Goal: Communication & Community: Share content

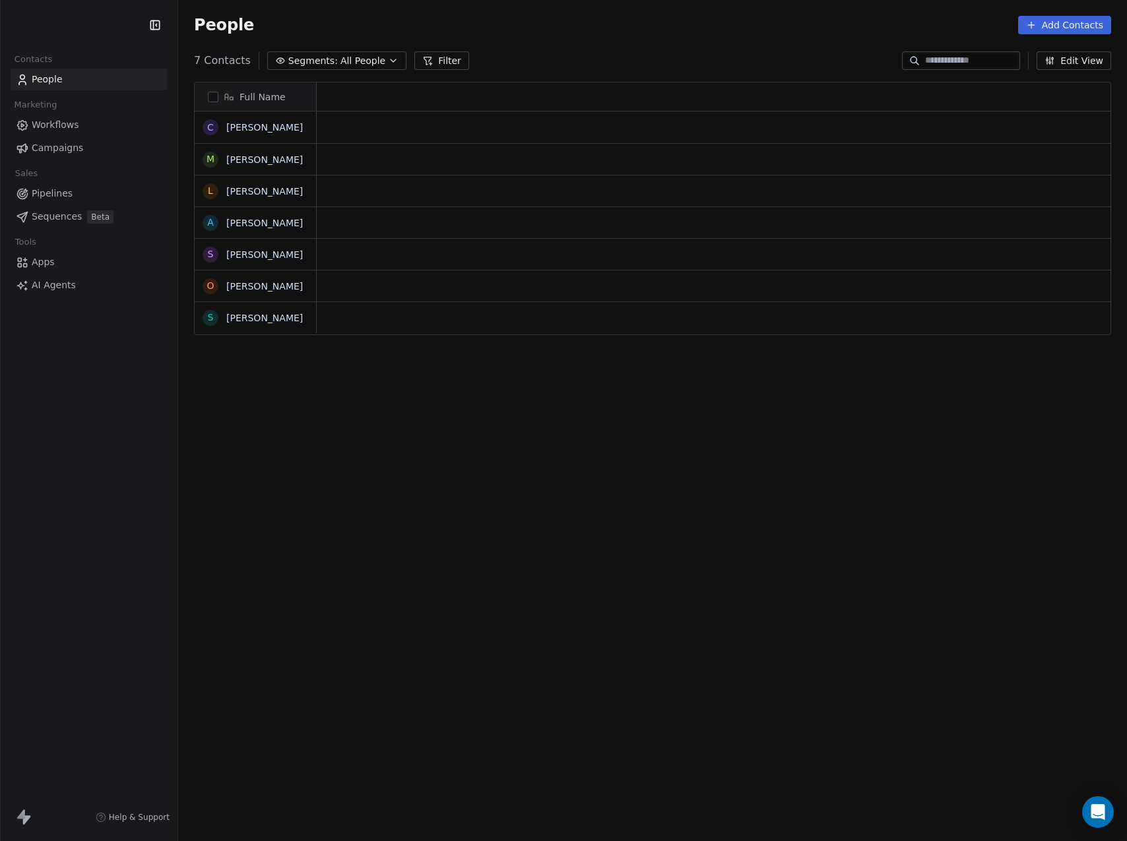
scroll to position [731, 939]
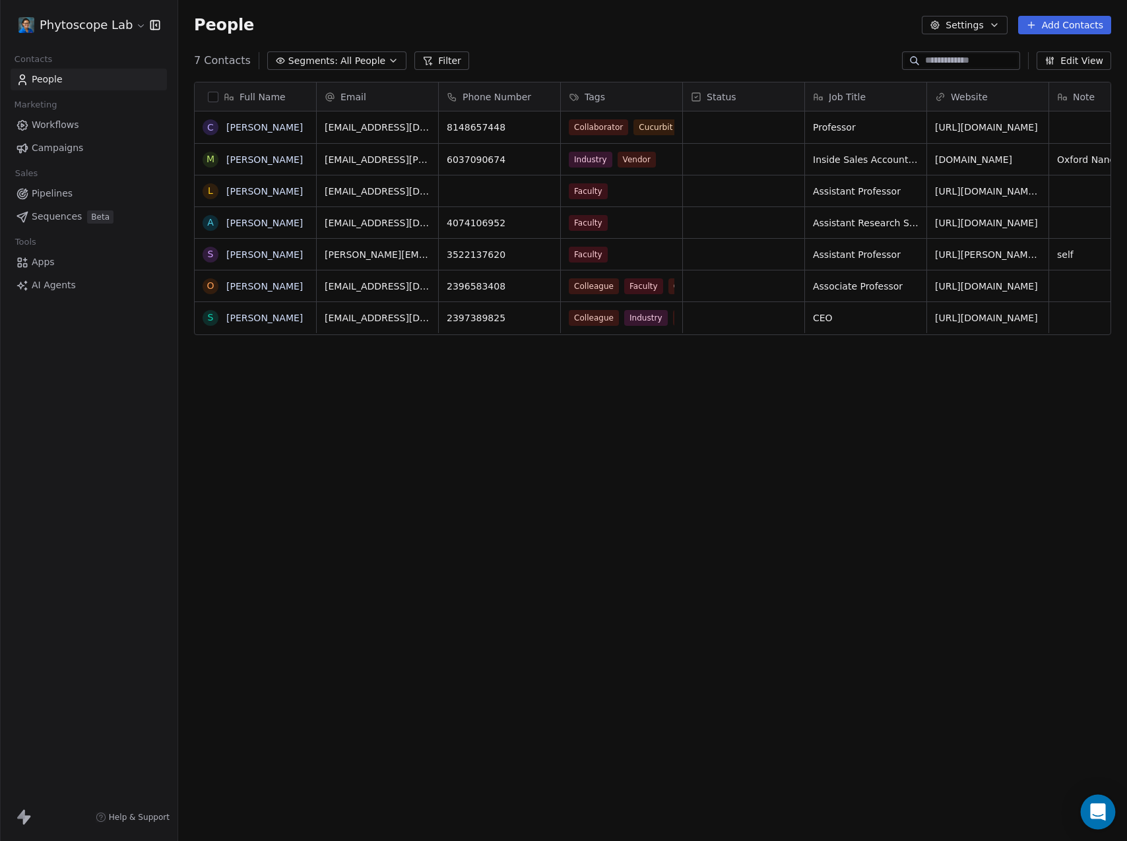
click at [1099, 814] on icon "Open Intercom Messenger" at bounding box center [1097, 812] width 15 height 17
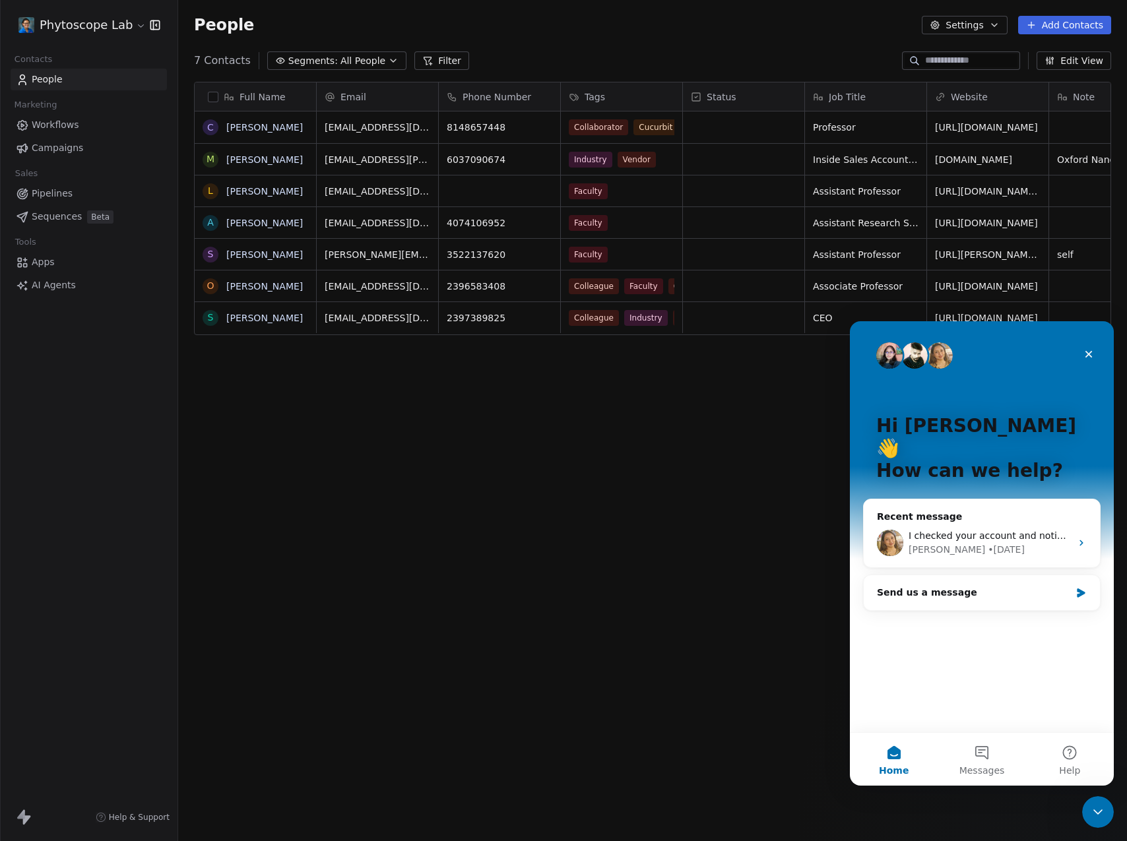
scroll to position [0, 0]
click at [988, 543] on div "• 1d ago" at bounding box center [1006, 550] width 37 height 14
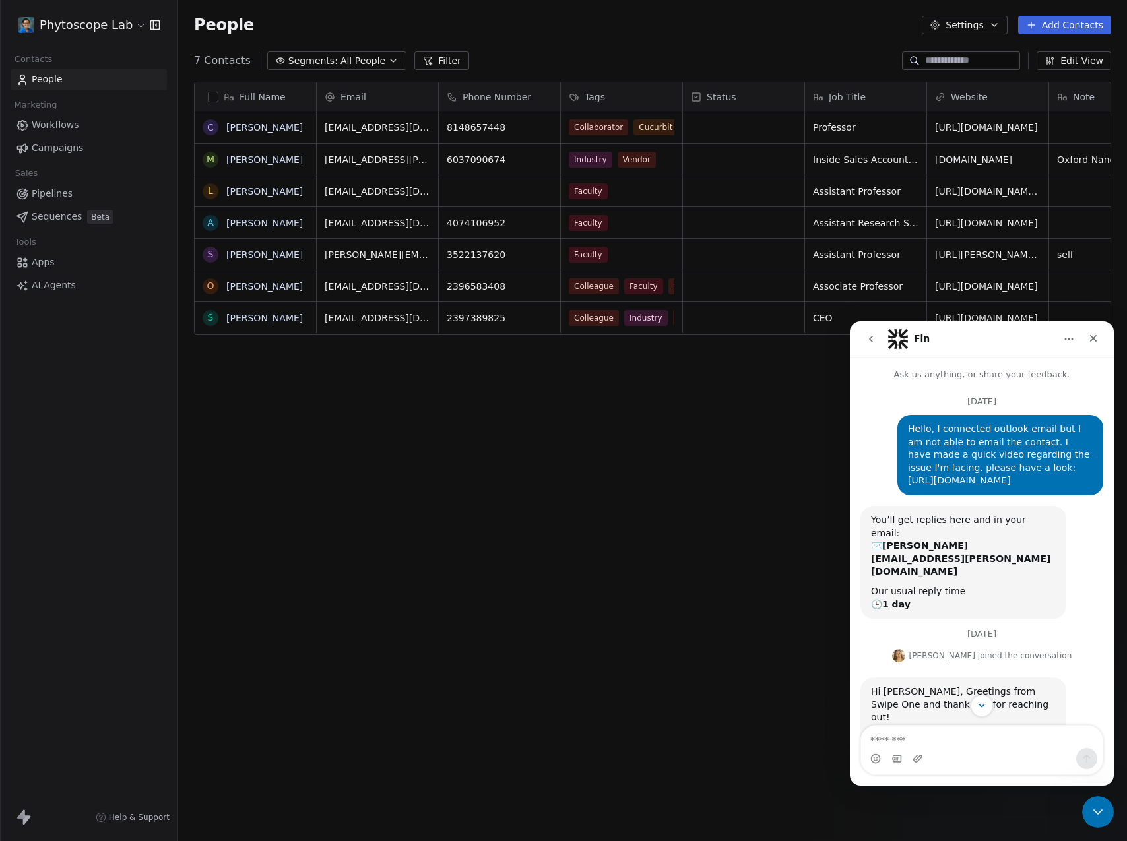
click at [948, 486] on link "https://www.loom.com/share/e79547308fc14f63b70e357f565960df?sid=c1325820-b6f1-4…" at bounding box center [959, 480] width 103 height 11
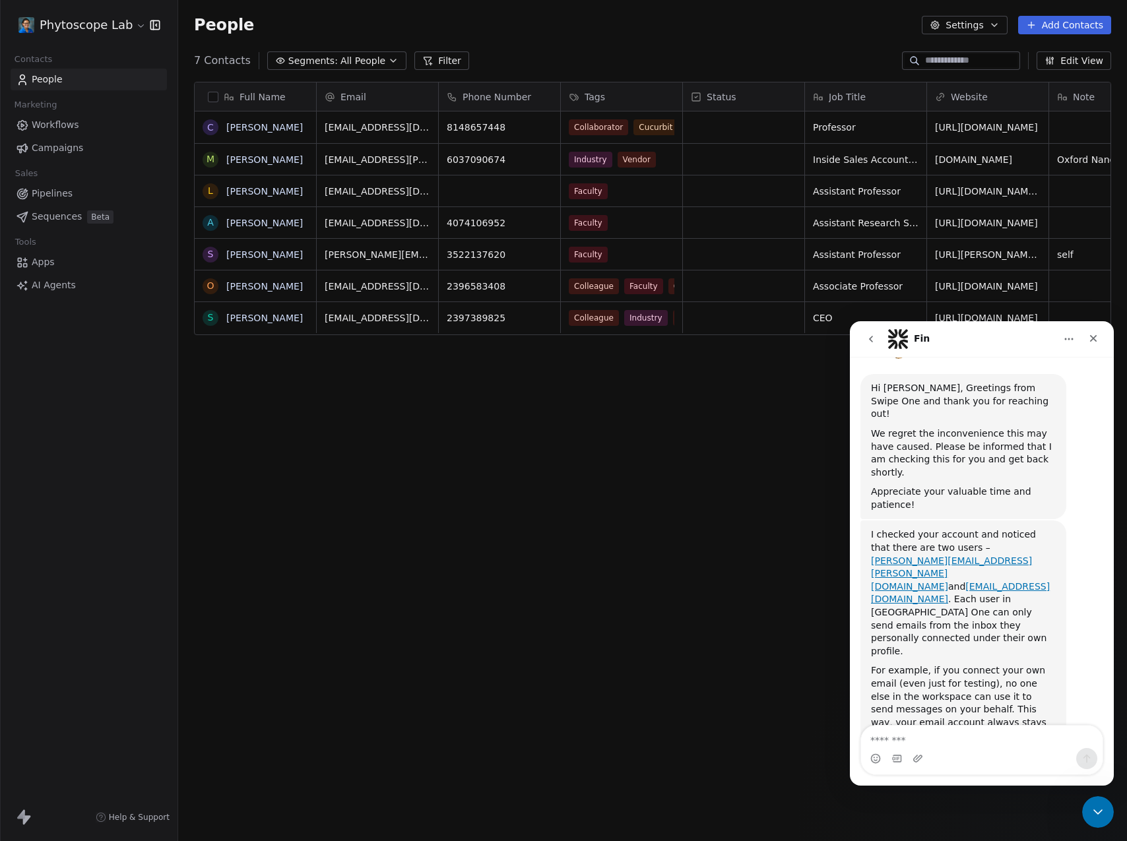
scroll to position [323, 0]
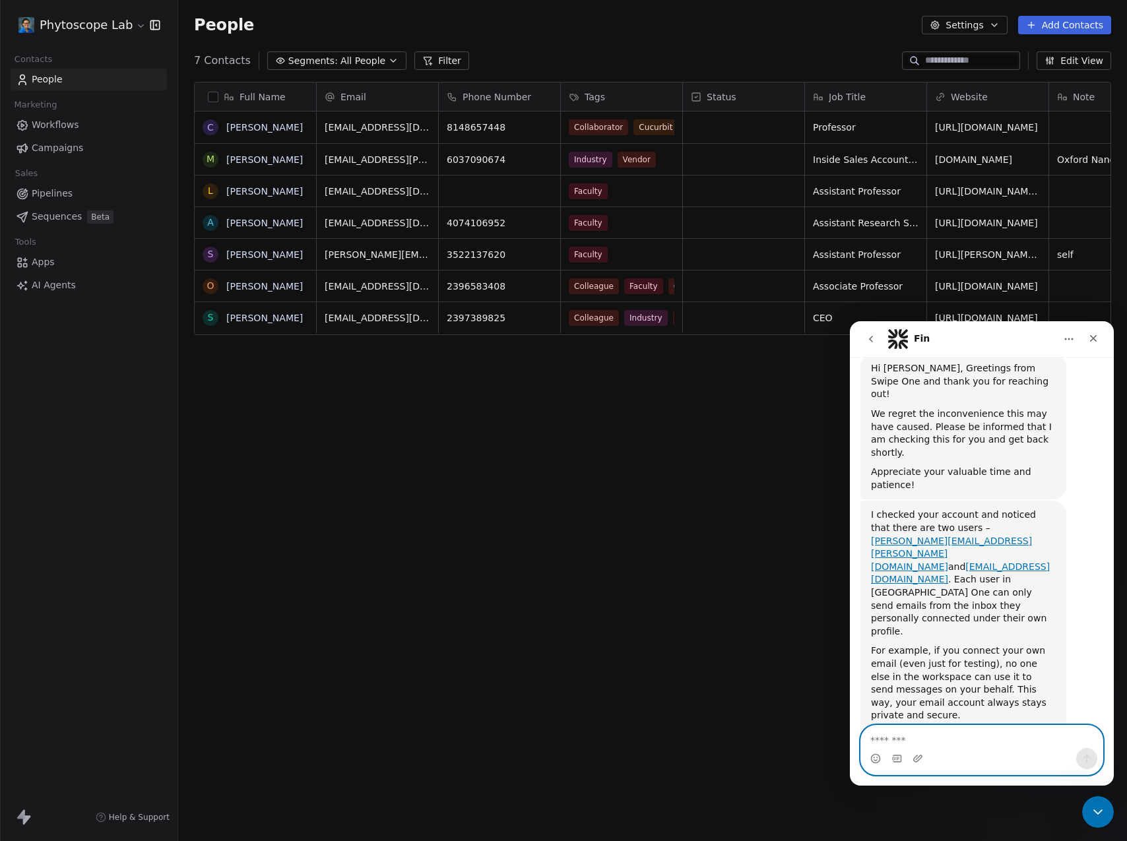
click at [929, 748] on textarea "Message…" at bounding box center [982, 737] width 242 height 22
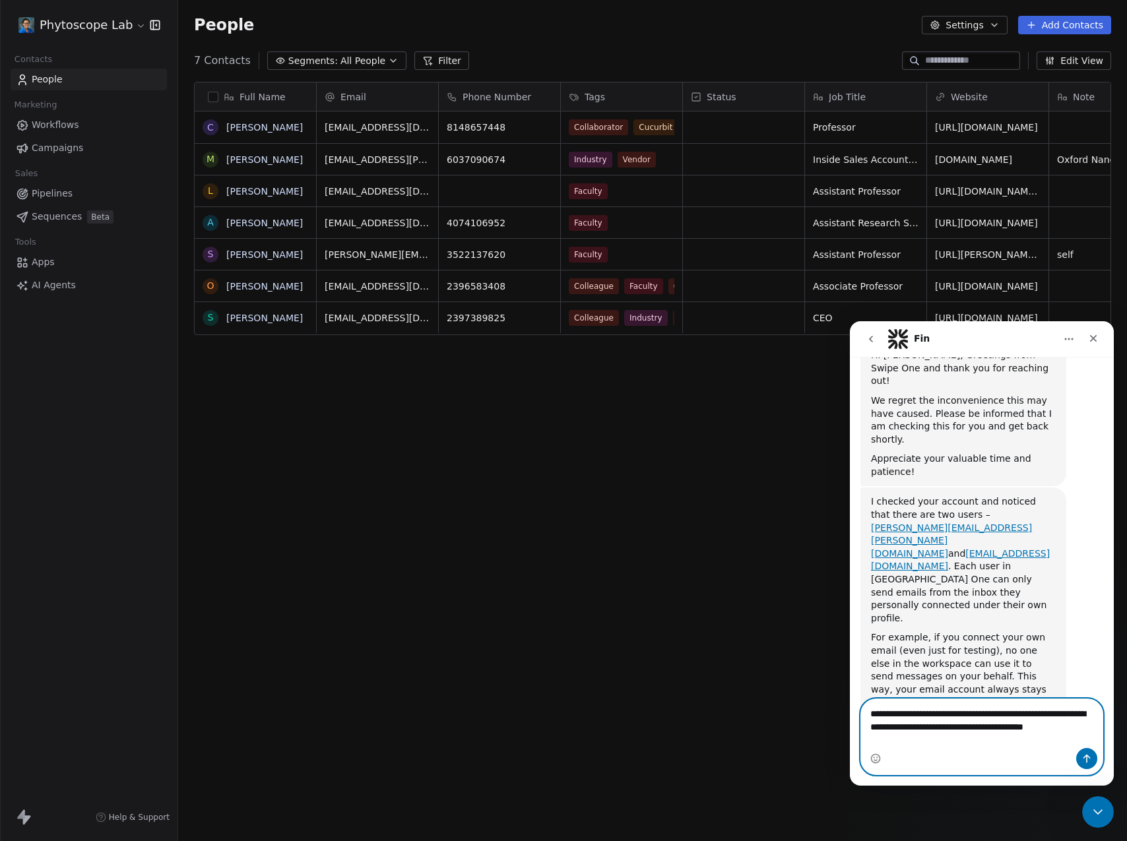
scroll to position [350, 0]
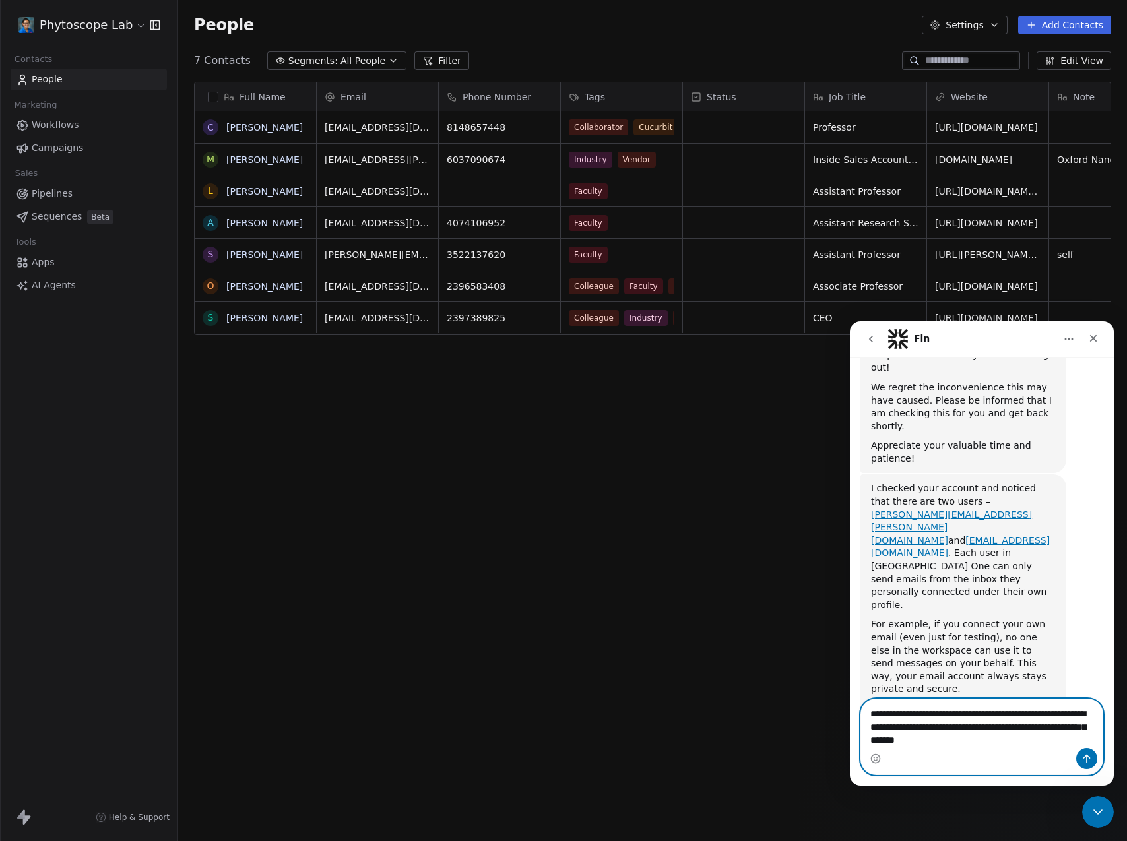
drag, startPoint x: 907, startPoint y: 603, endPoint x: 992, endPoint y: 735, distance: 156.1
click at [992, 735] on textarea "**********" at bounding box center [982, 724] width 242 height 49
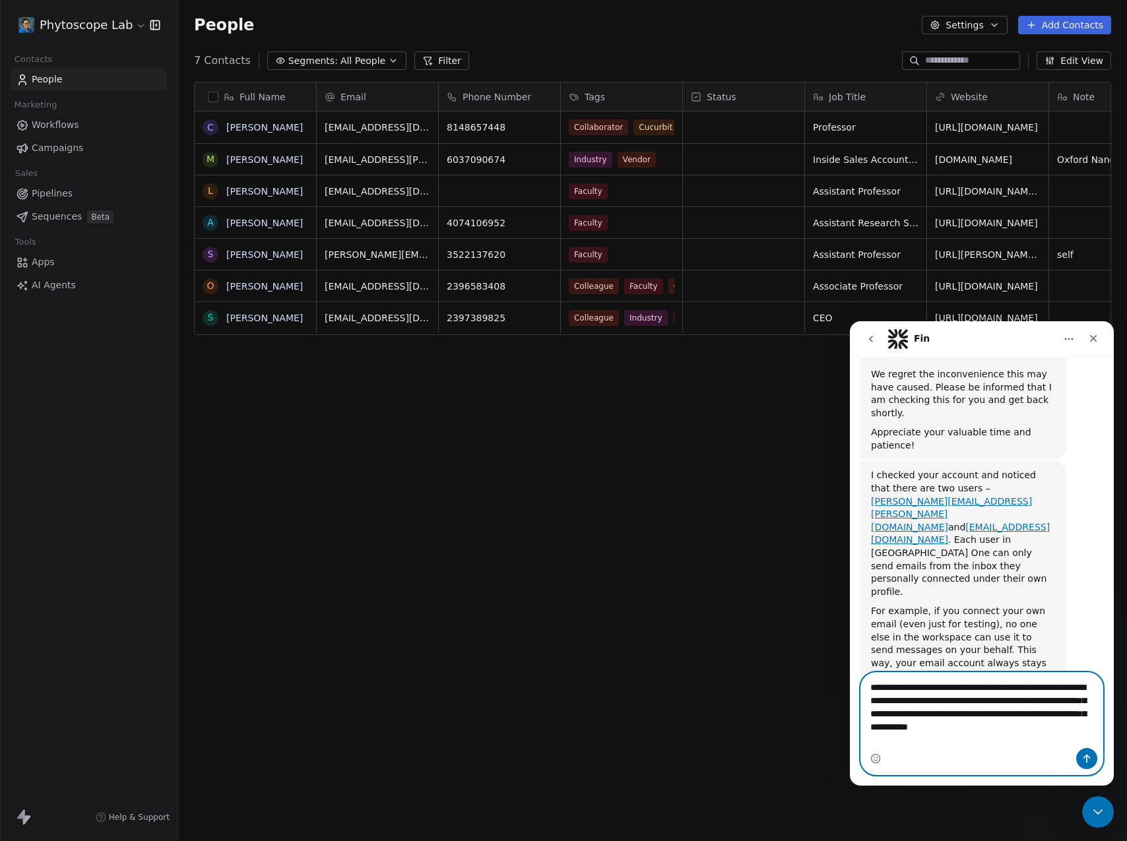
click at [980, 724] on textarea "**********" at bounding box center [982, 704] width 242 height 62
click at [1011, 724] on textarea "**********" at bounding box center [982, 704] width 242 height 62
click at [1050, 728] on textarea "**********" at bounding box center [982, 704] width 242 height 62
drag, startPoint x: 1064, startPoint y: 727, endPoint x: 903, endPoint y: 743, distance: 161.8
click at [903, 735] on textarea "**********" at bounding box center [982, 704] width 242 height 62
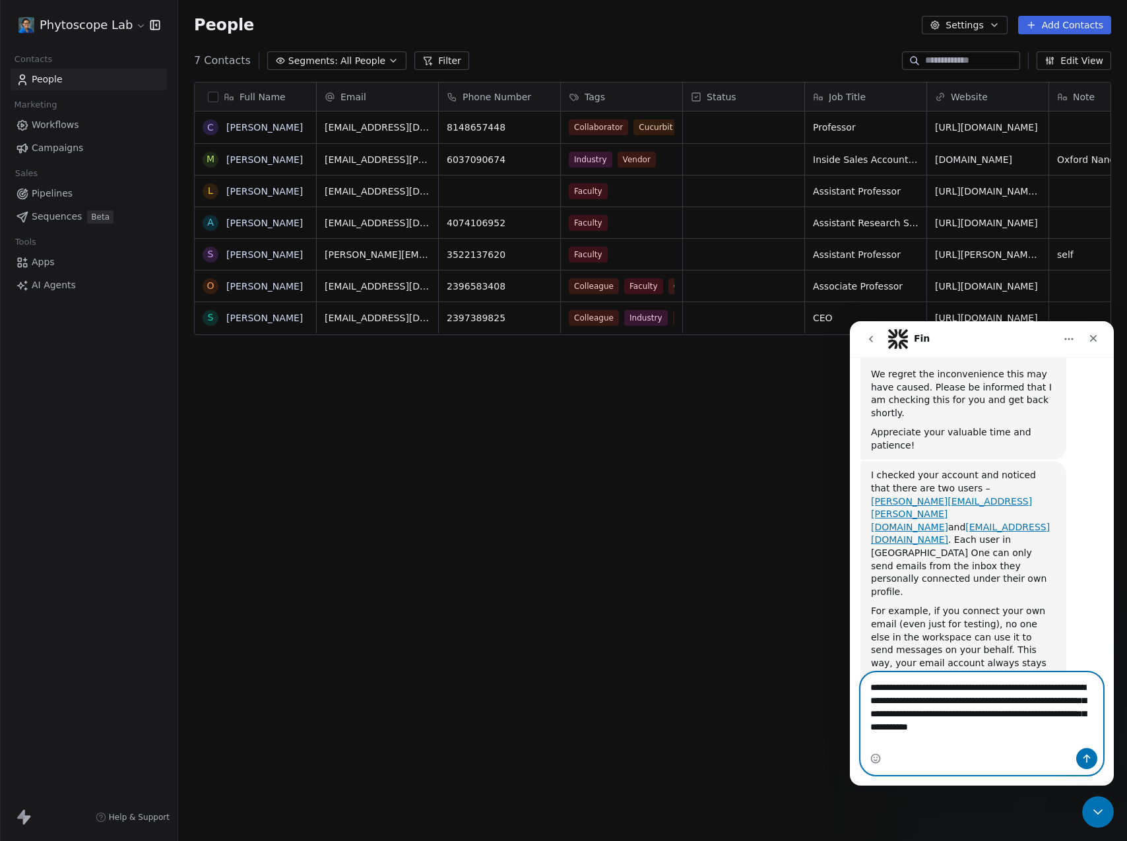
click at [1033, 731] on textarea "**********" at bounding box center [982, 704] width 242 height 62
click at [1066, 730] on textarea "**********" at bounding box center [982, 704] width 242 height 62
click at [1068, 735] on textarea "**********" at bounding box center [982, 704] width 242 height 62
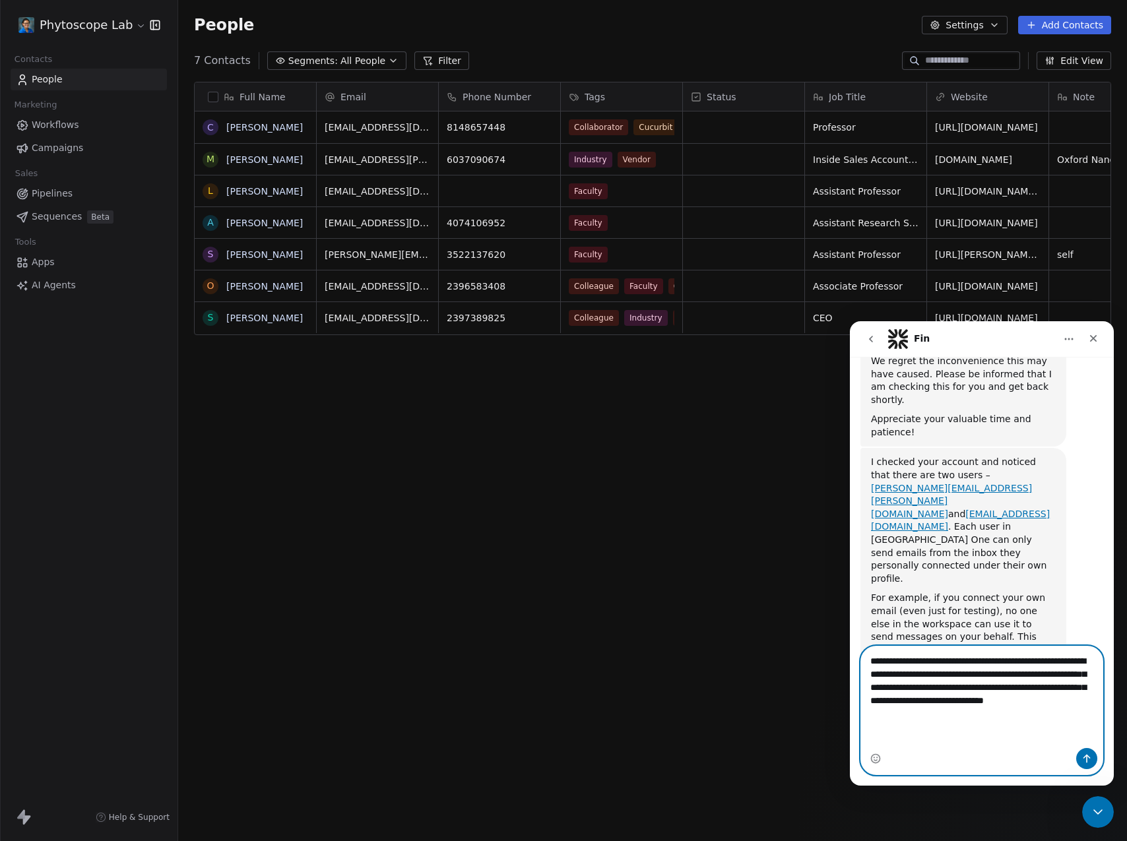
click at [968, 710] on textarea "**********" at bounding box center [982, 684] width 242 height 75
click at [1006, 748] on div "Intercom messenger" at bounding box center [982, 758] width 242 height 21
click at [973, 722] on textarea "**********" at bounding box center [982, 684] width 242 height 75
type textarea "**********"
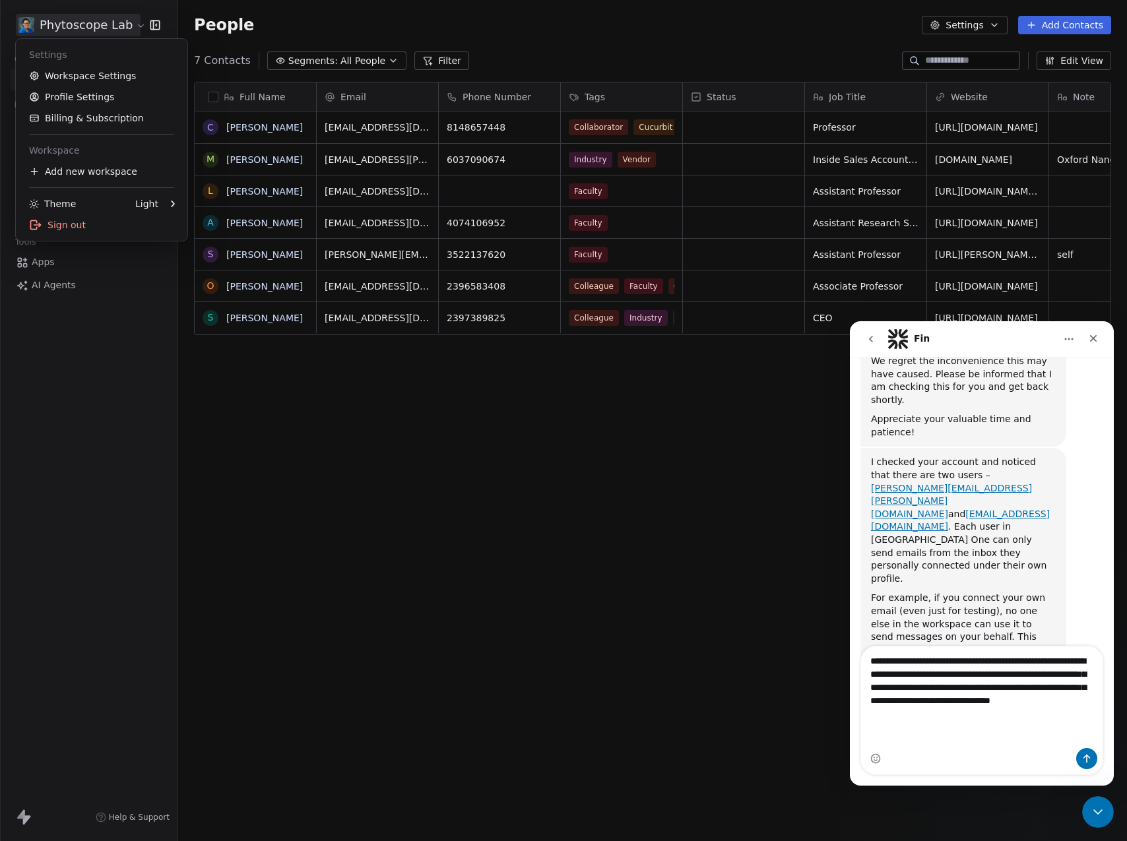
click at [104, 20] on html "Phytoscope Lab Contacts People Marketing Workflows Campaigns Sales Pipelines Se…" at bounding box center [563, 420] width 1127 height 841
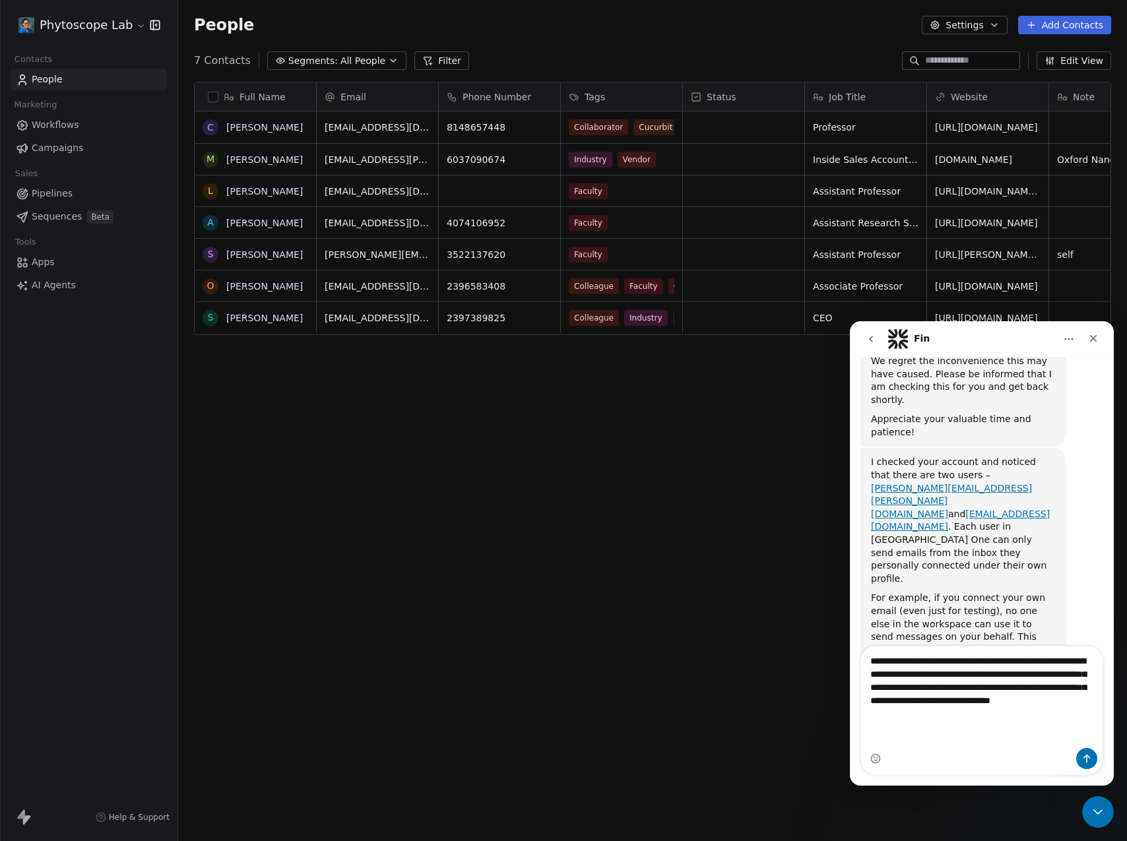
click at [979, 28] on html "Phytoscope Lab Contacts People Marketing Workflows Campaigns Sales Pipelines Se…" at bounding box center [563, 420] width 1127 height 841
click at [982, 18] on button "Settings" at bounding box center [964, 25] width 85 height 18
click at [65, 18] on html "Phytoscope Lab Contacts People Marketing Workflows Campaigns Sales Pipelines Se…" at bounding box center [563, 420] width 1127 height 841
click at [64, 31] on html "Phytoscope Lab Contacts People Marketing Workflows Campaigns Sales Pipelines Se…" at bounding box center [563, 420] width 1127 height 841
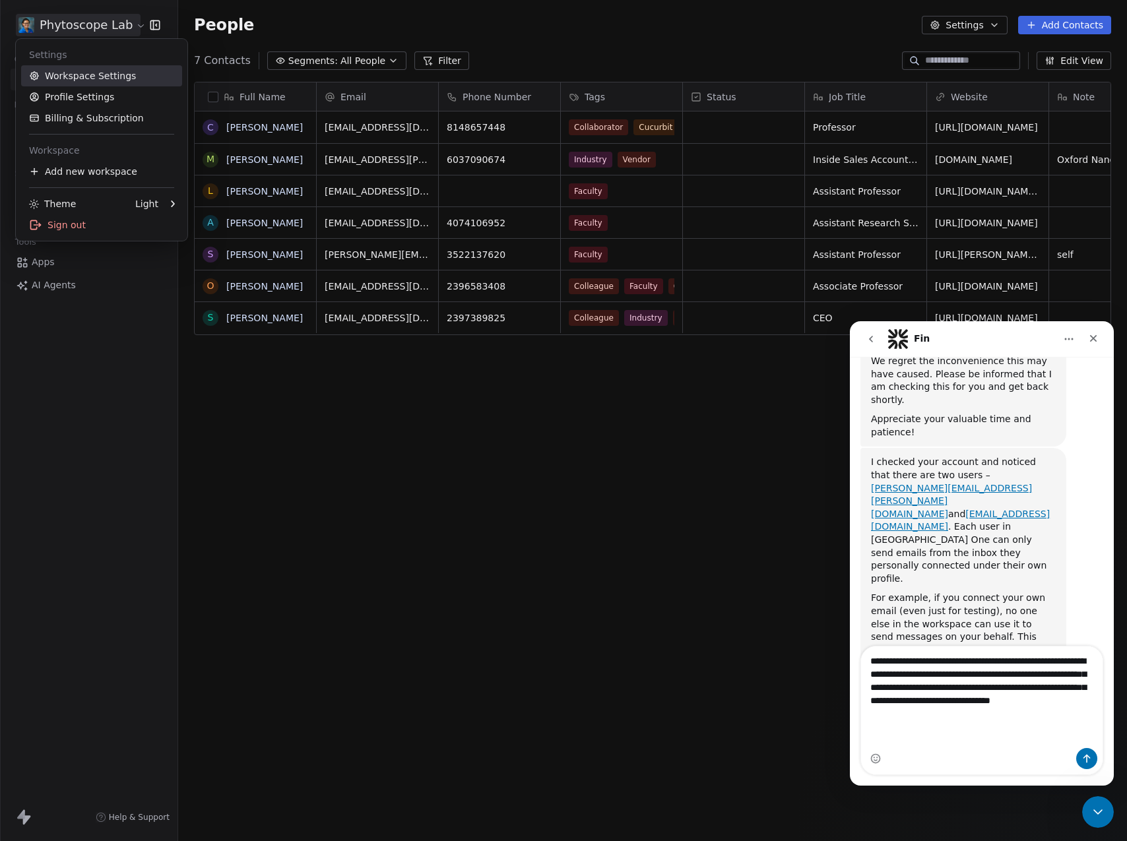
click at [100, 74] on link "Workspace Settings" at bounding box center [101, 75] width 161 height 21
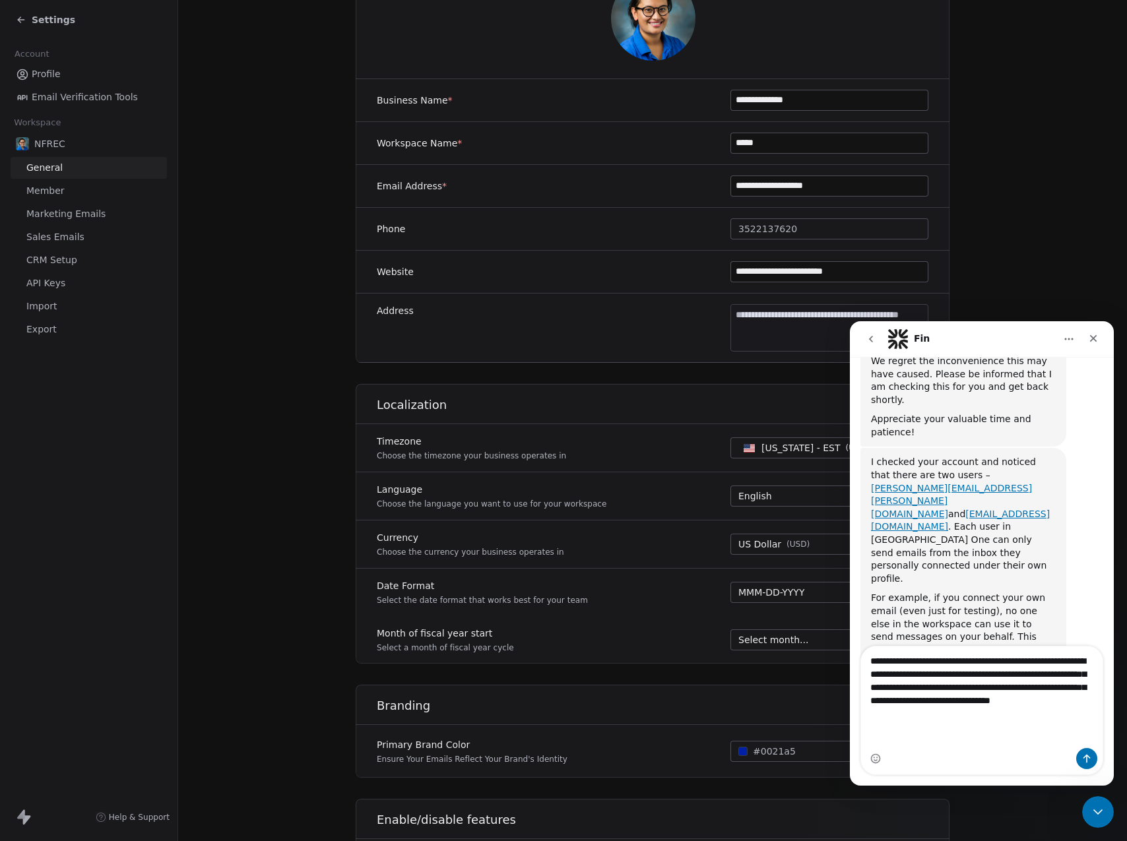
scroll to position [290, 0]
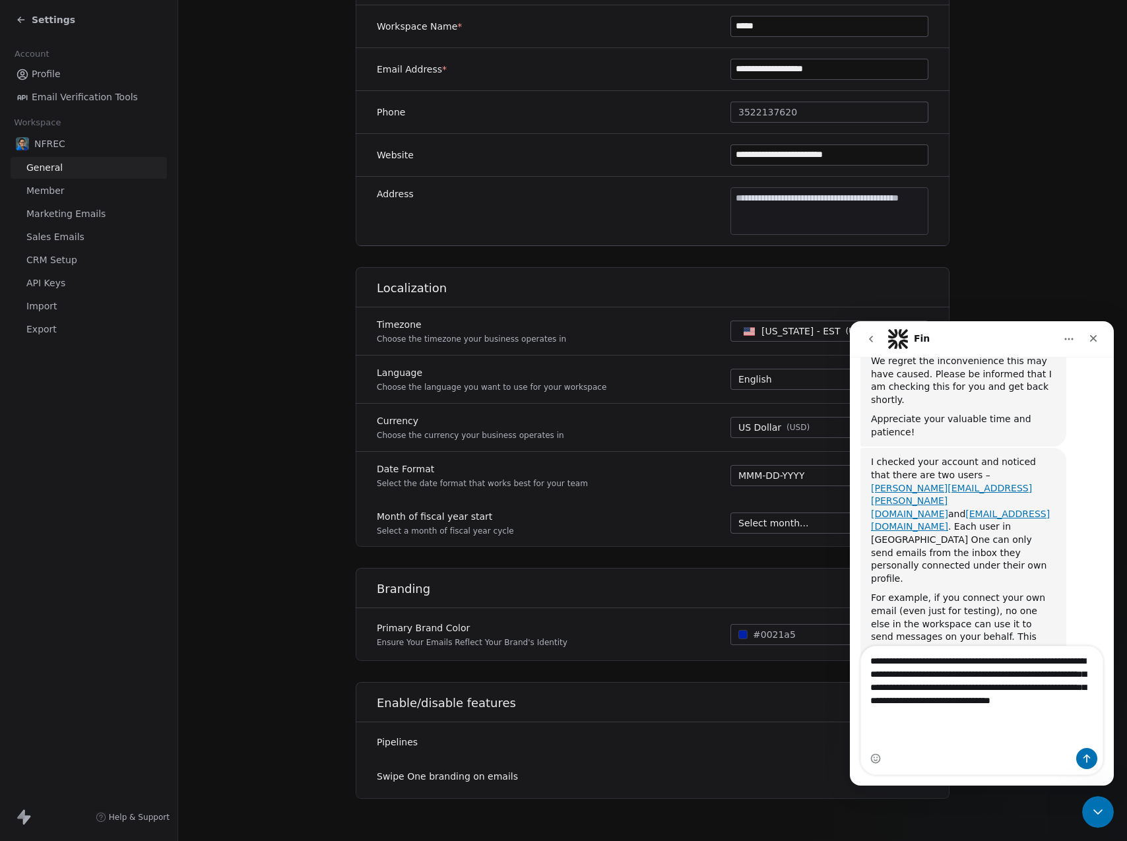
click at [68, 231] on span "Sales Emails" at bounding box center [55, 237] width 58 height 14
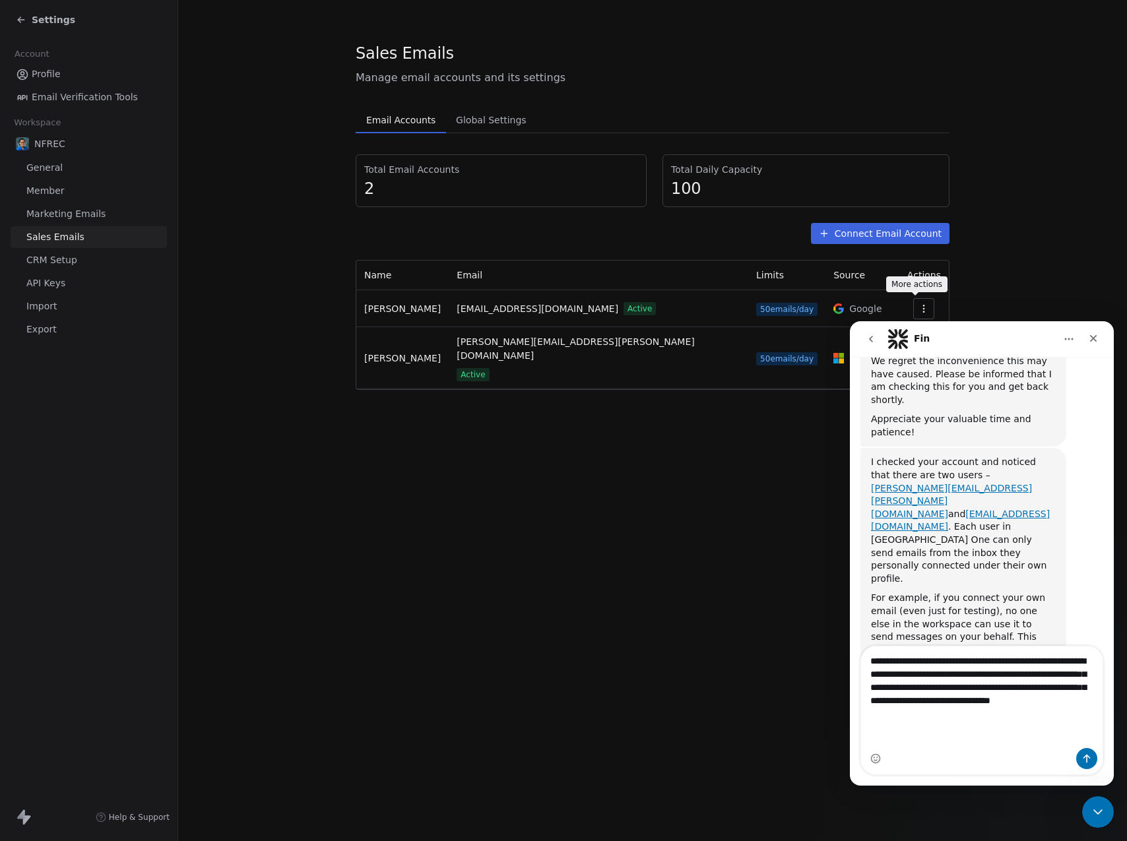
click at [919, 304] on icon "button" at bounding box center [924, 309] width 11 height 11
click at [1092, 815] on icon "Close Intercom Messenger" at bounding box center [1098, 812] width 16 height 16
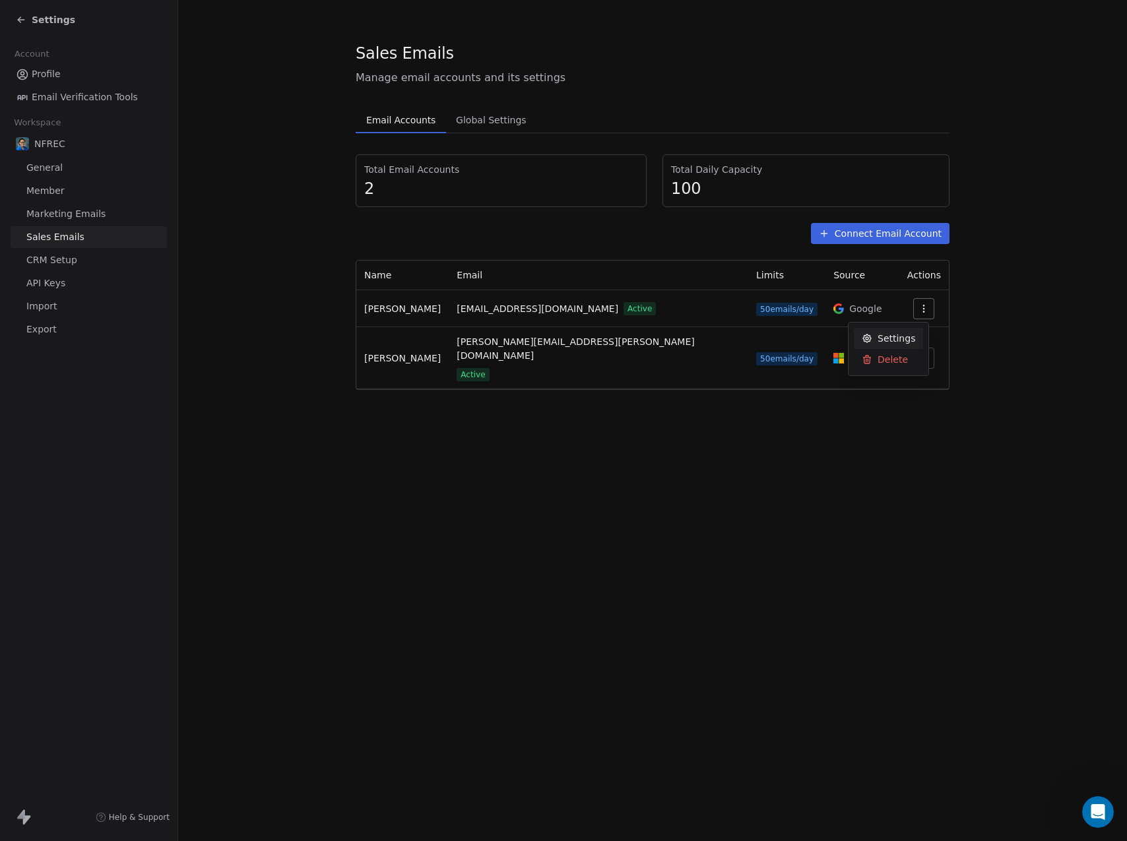
scroll to position [376, 0]
click at [885, 363] on span "Delete" at bounding box center [893, 360] width 30 height 14
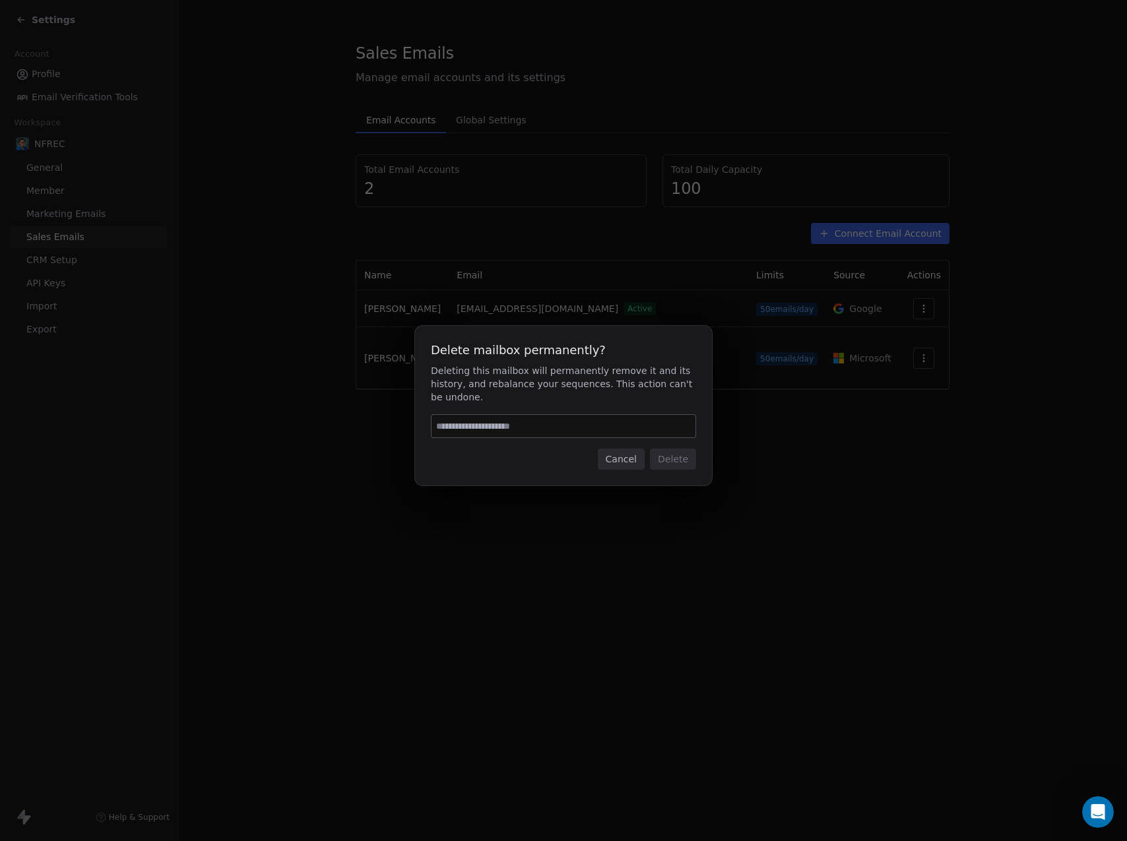
click at [505, 415] on input at bounding box center [564, 426] width 264 height 22
type input "******"
click at [676, 456] on button "Delete" at bounding box center [673, 459] width 46 height 21
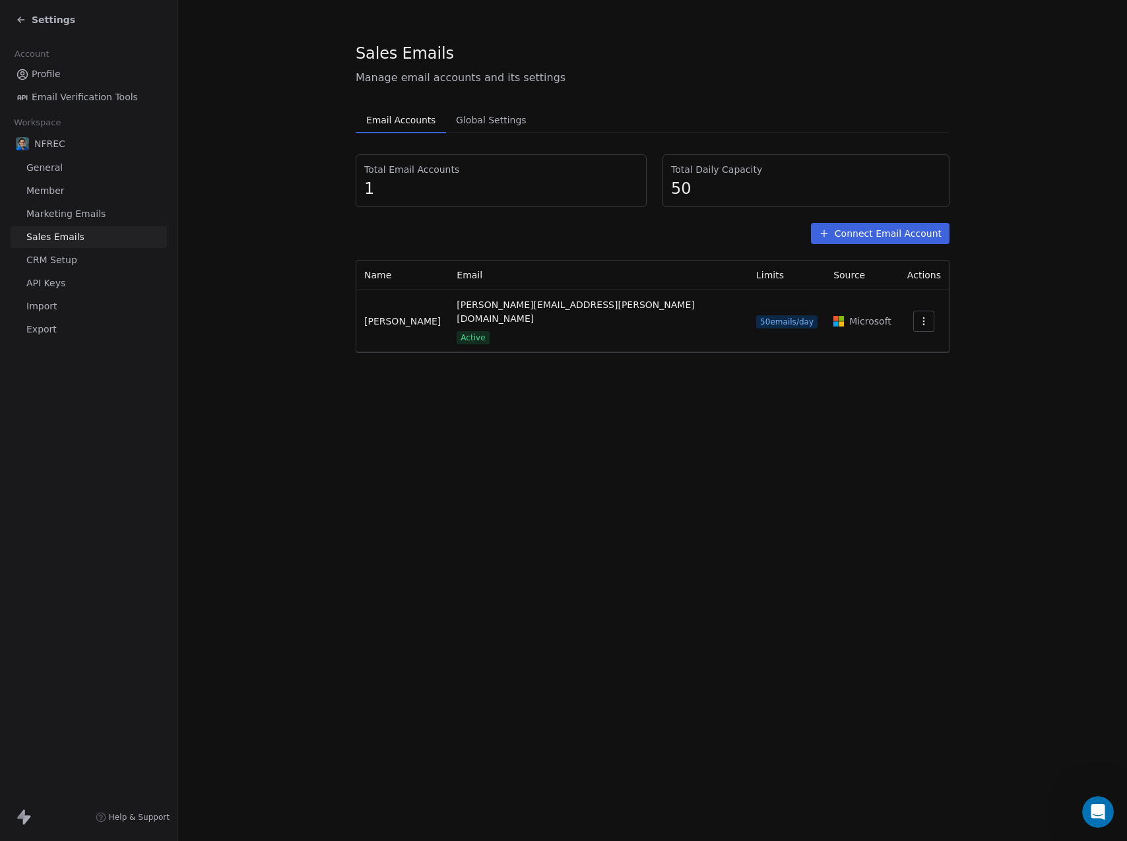
click at [19, 17] on icon at bounding box center [21, 20] width 11 height 11
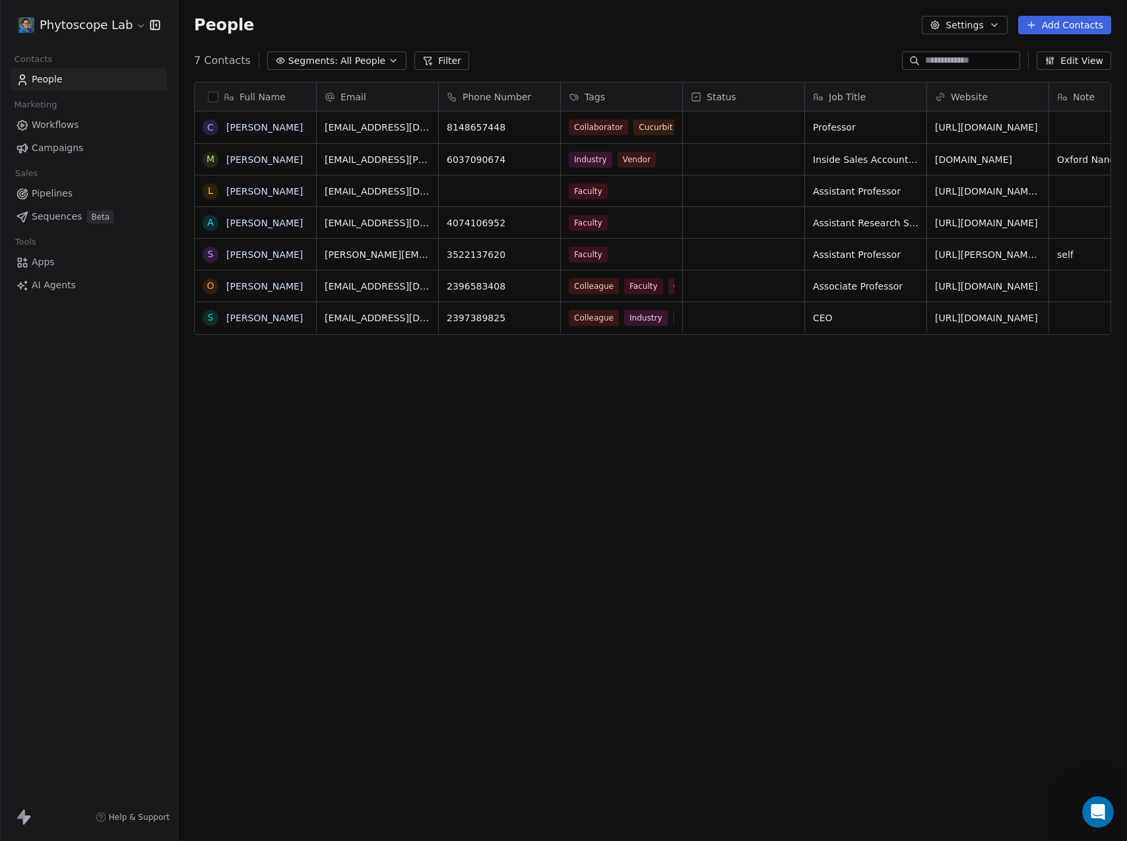
scroll to position [731, 939]
click at [51, 72] on link "People" at bounding box center [89, 80] width 156 height 22
click at [259, 127] on link "[PERSON_NAME]" at bounding box center [264, 127] width 77 height 11
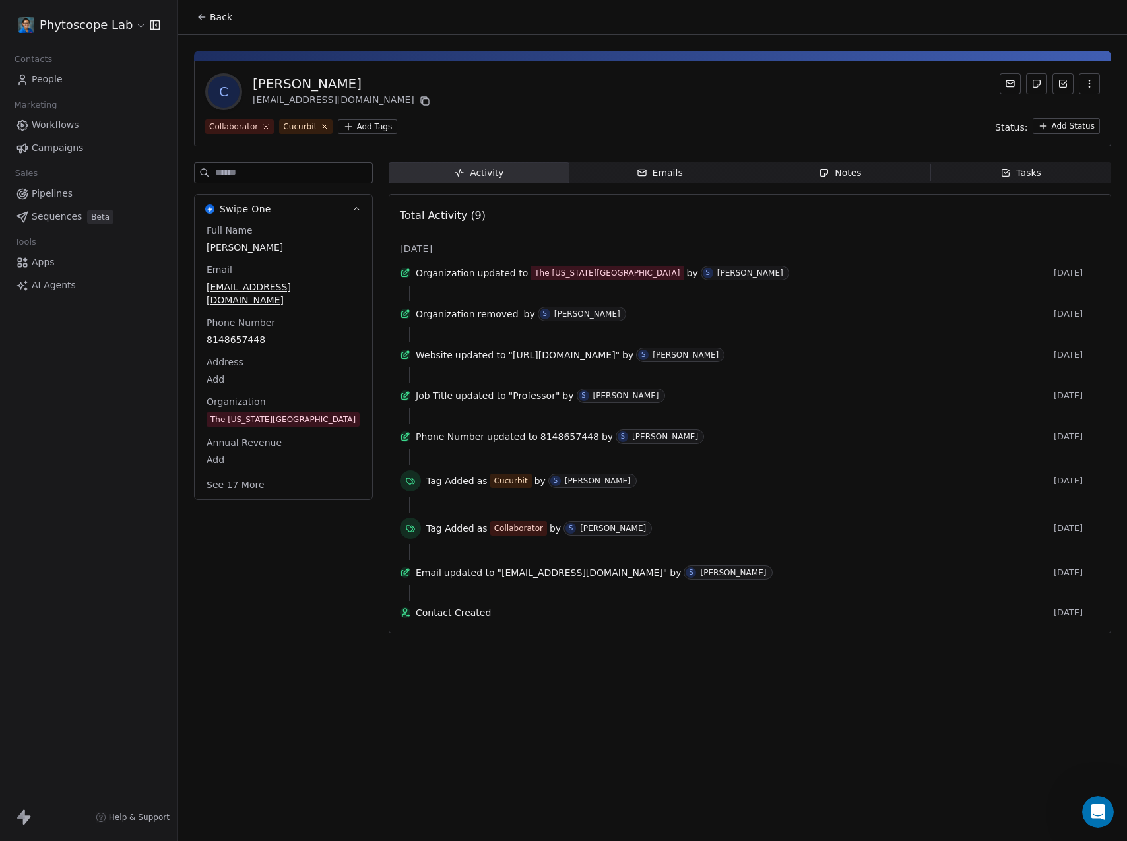
click at [1009, 82] on icon at bounding box center [1010, 84] width 11 height 11
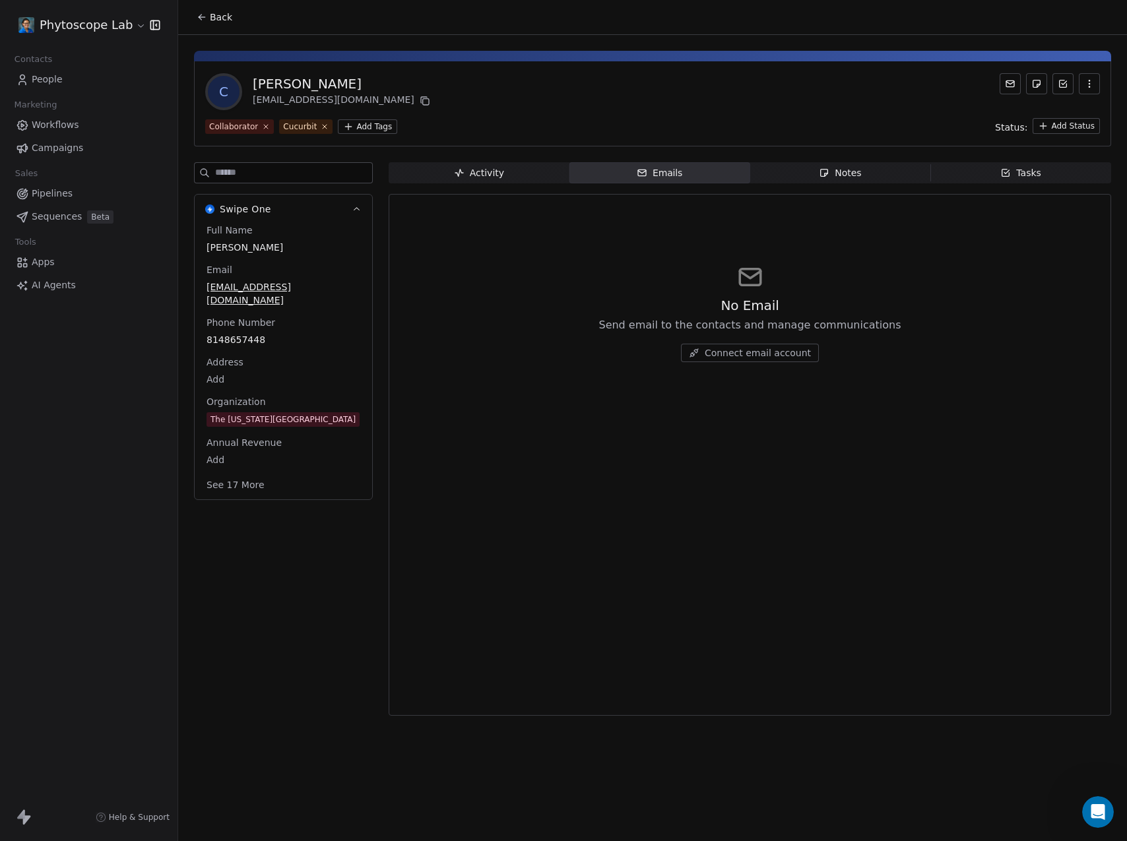
click at [37, 122] on span "Workflows" at bounding box center [56, 125] width 48 height 14
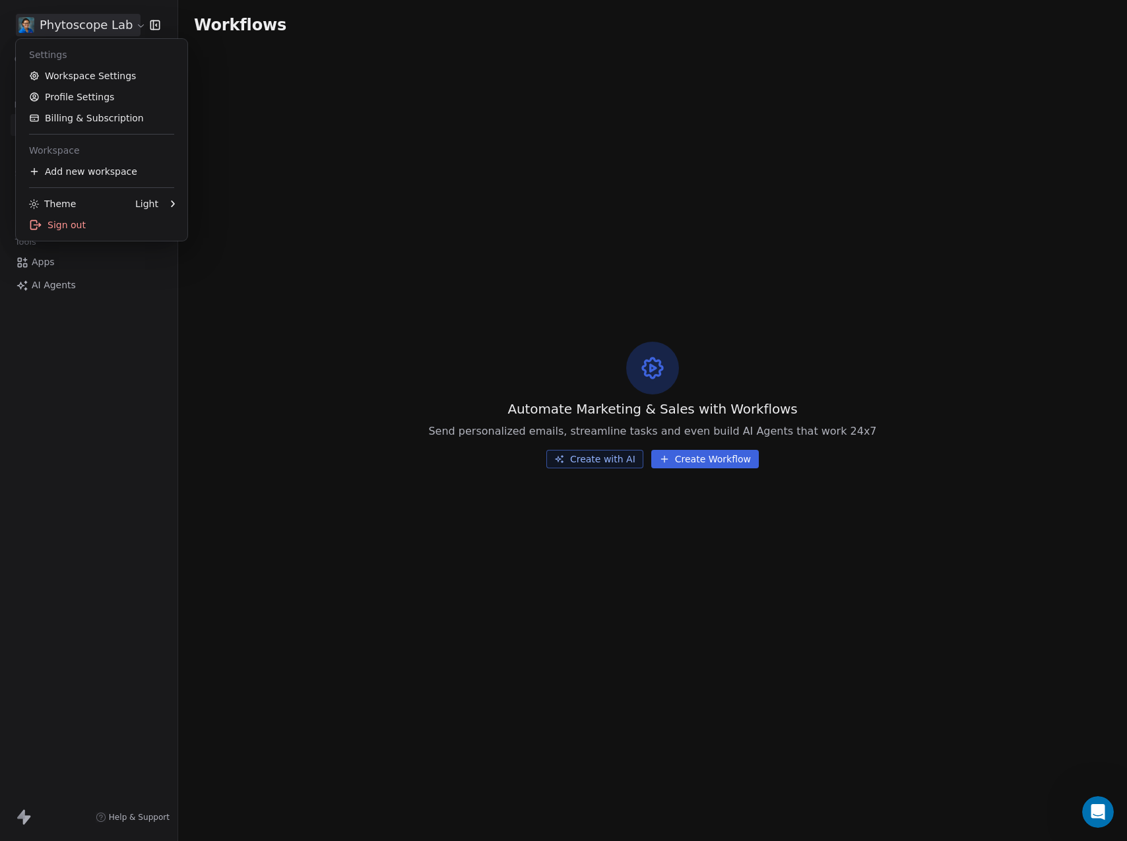
click at [53, 26] on html "Phytoscope Lab Contacts People Marketing Workflows Campaigns Sales Pipelines Se…" at bounding box center [563, 420] width 1127 height 841
click at [55, 69] on link "Workspace Settings" at bounding box center [101, 75] width 161 height 21
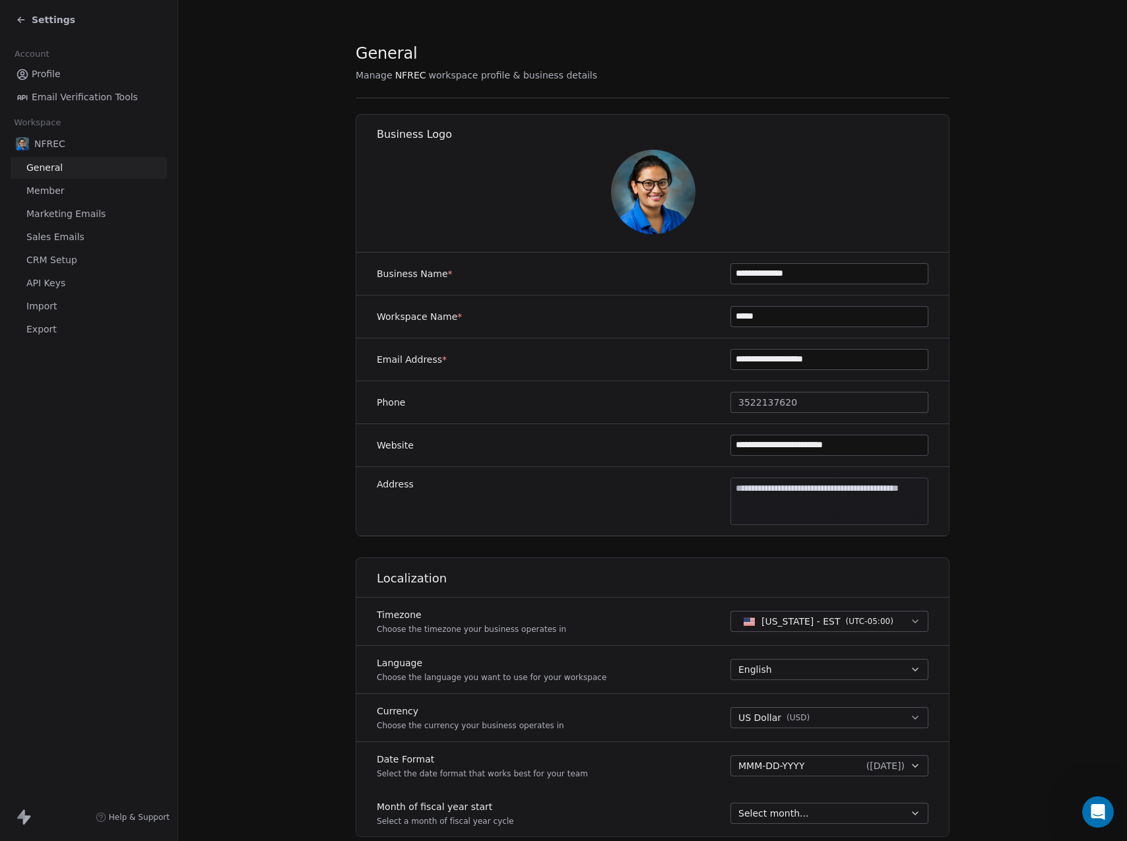
click at [13, 29] on div "Settings" at bounding box center [89, 20] width 178 height 40
click at [16, 18] on icon at bounding box center [21, 20] width 11 height 11
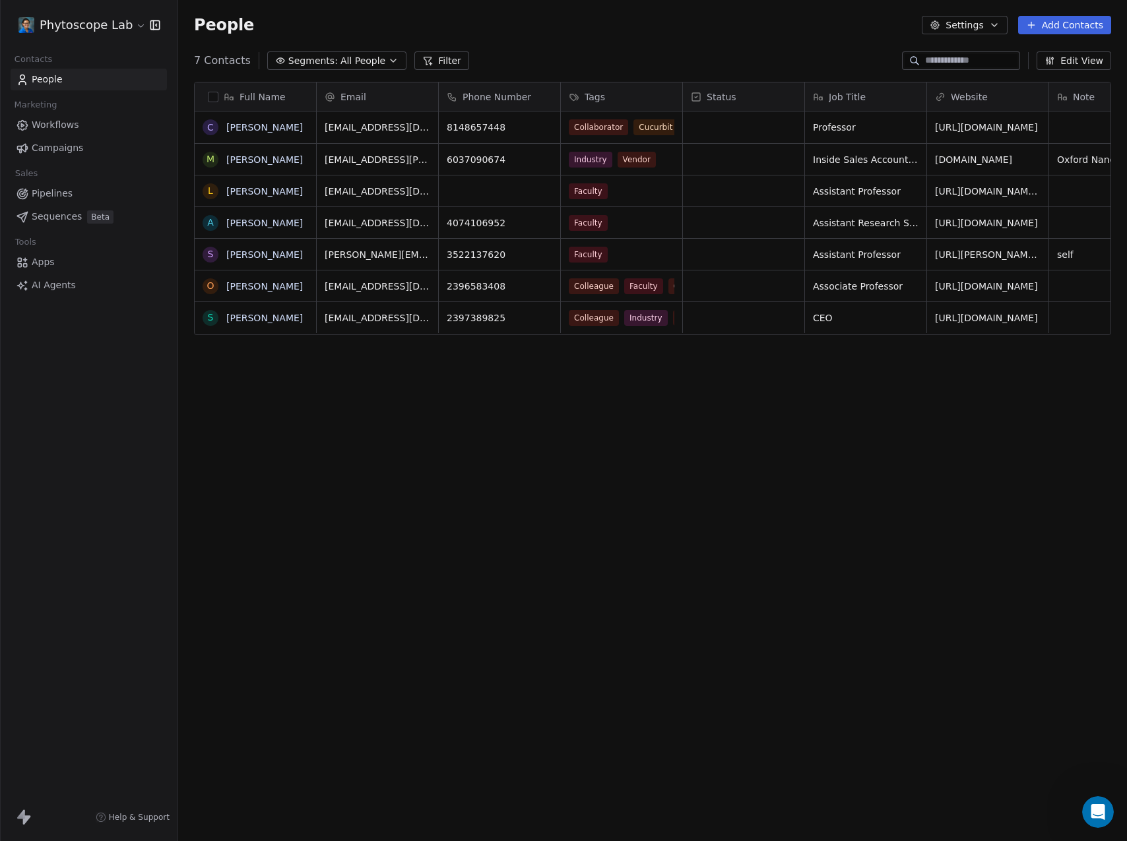
scroll to position [731, 939]
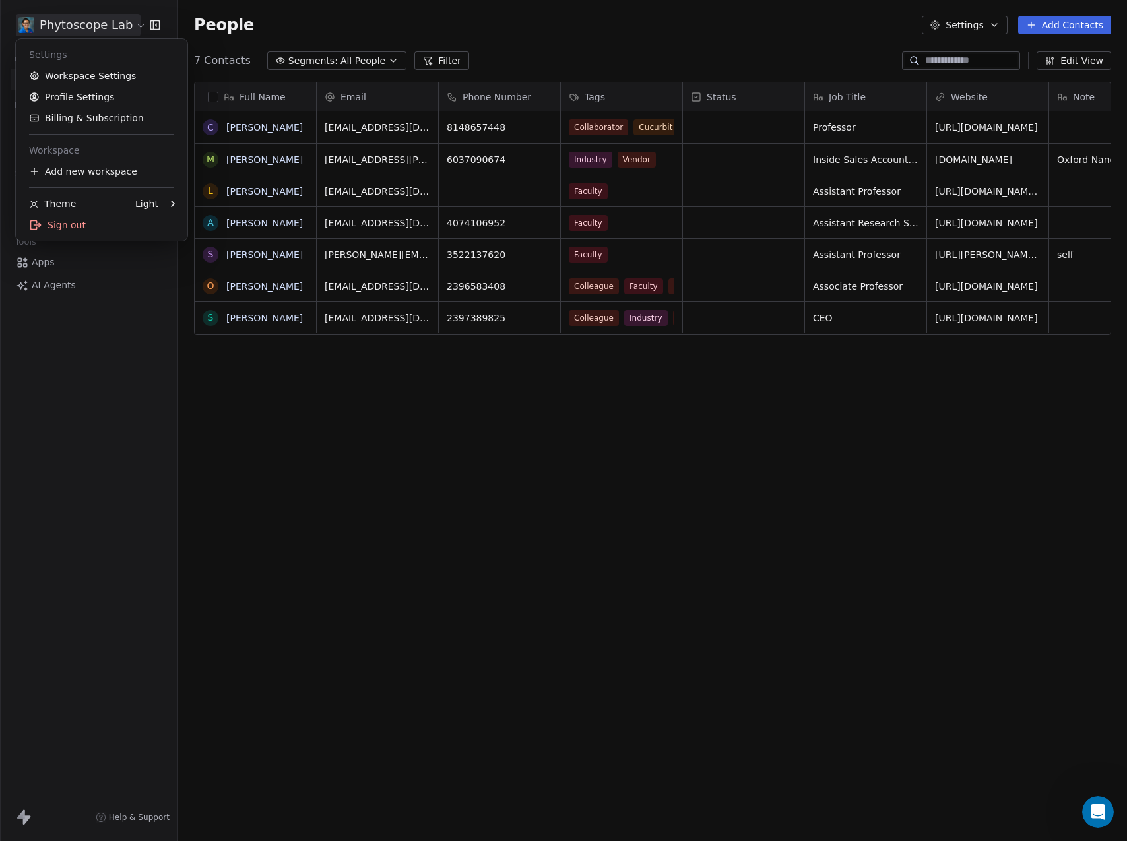
click at [82, 22] on html "Phytoscope Lab Contacts People Marketing Workflows Campaigns Sales Pipelines Se…" at bounding box center [563, 420] width 1127 height 841
click at [163, 203] on div at bounding box center [166, 204] width 16 height 7
click at [235, 199] on div "Dark" at bounding box center [232, 203] width 88 height 21
click at [160, 199] on div "Theme Dark" at bounding box center [101, 203] width 161 height 21
click at [229, 203] on div "Light" at bounding box center [232, 203] width 88 height 21
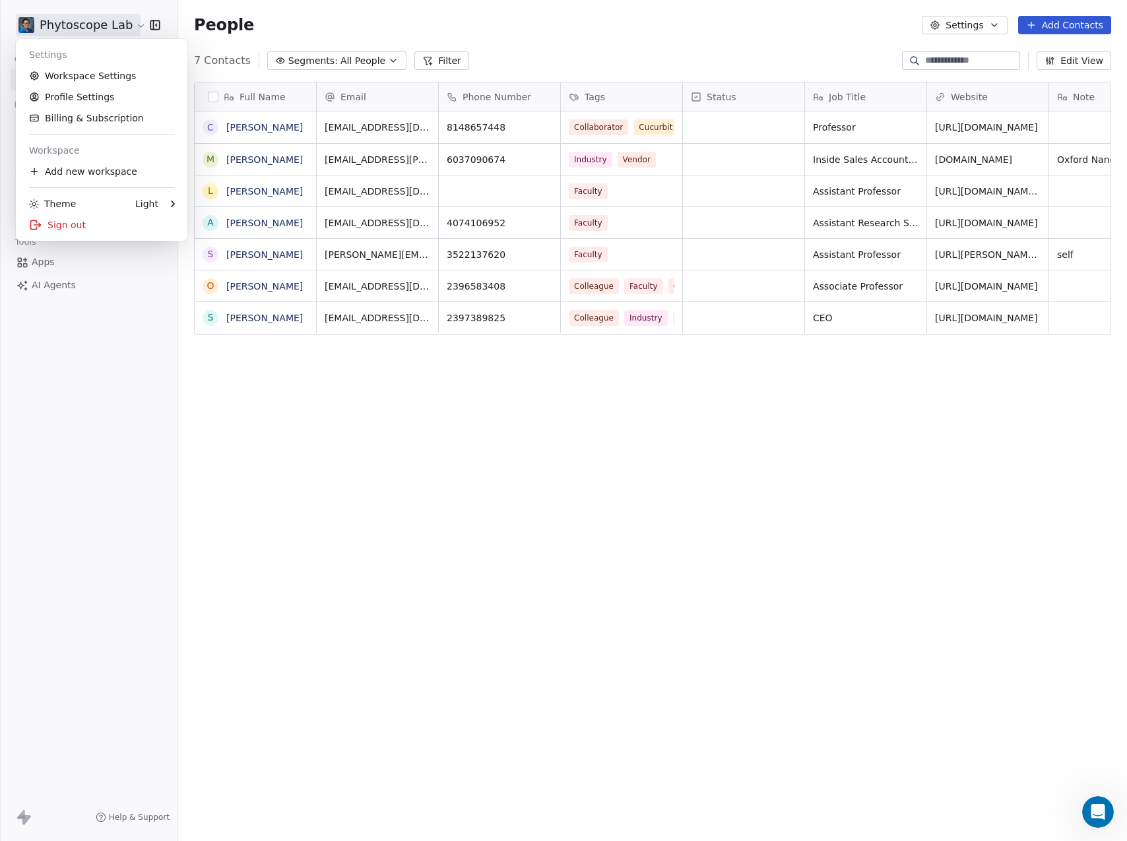
click at [189, 531] on html "Phytoscope Lab Contacts People Marketing Workflows Campaigns Sales Pipelines Se…" at bounding box center [563, 420] width 1127 height 841
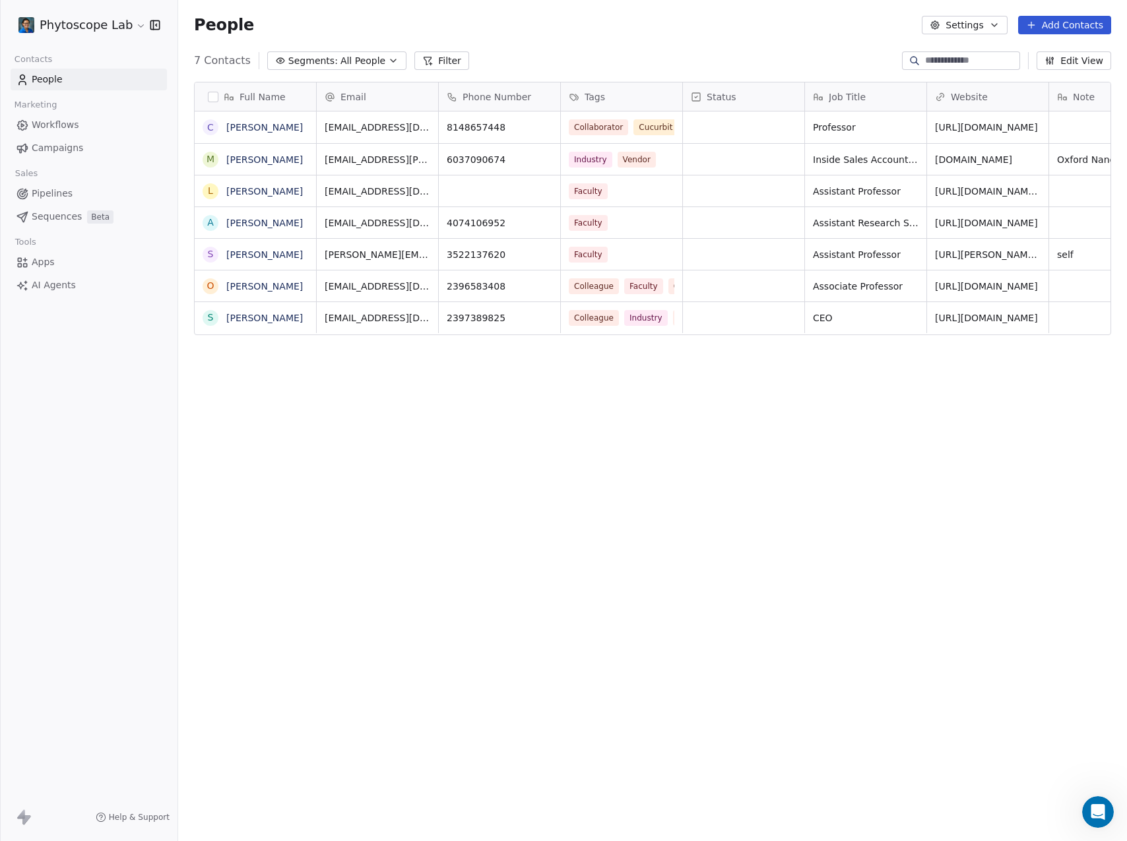
click at [141, 26] on div "Phytoscope Lab" at bounding box center [89, 25] width 146 height 18
click at [138, 22] on html "Phytoscope Lab Contacts People Marketing Workflows Campaigns Sales Pipelines Se…" at bounding box center [563, 420] width 1127 height 841
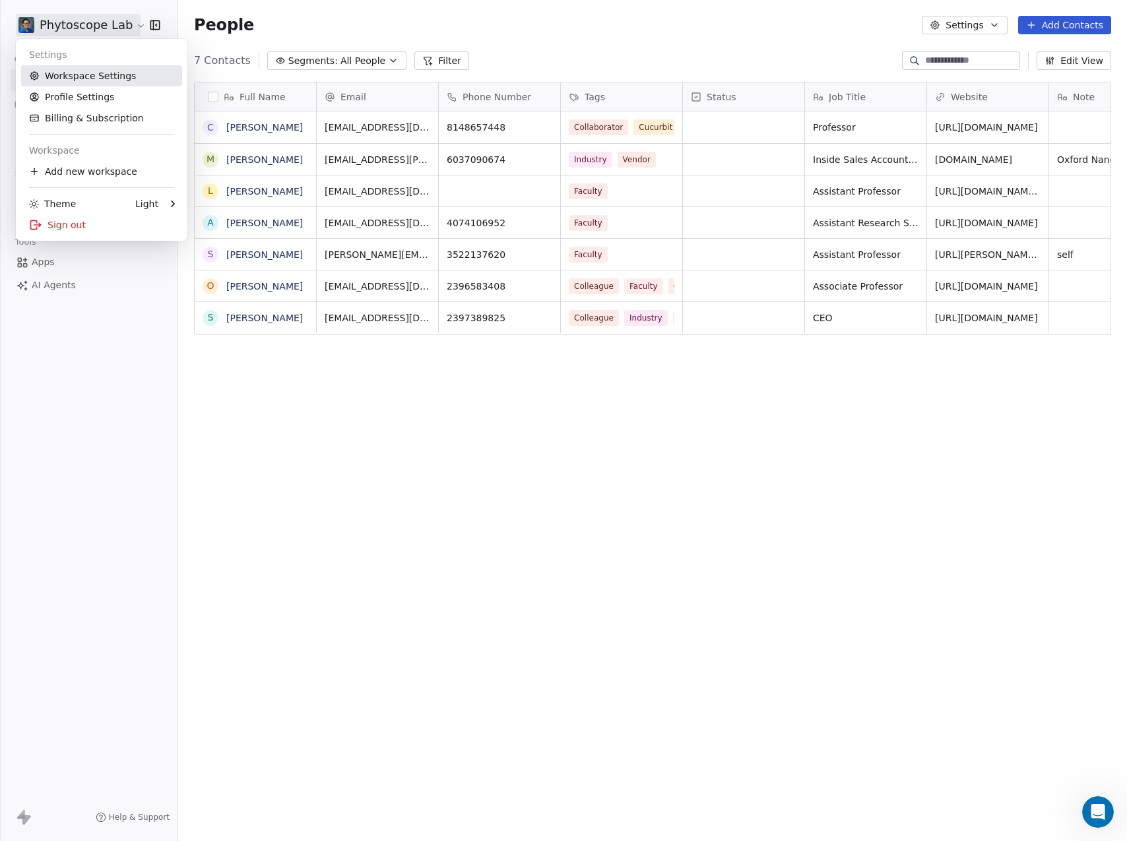
click at [96, 78] on link "Workspace Settings" at bounding box center [101, 75] width 161 height 21
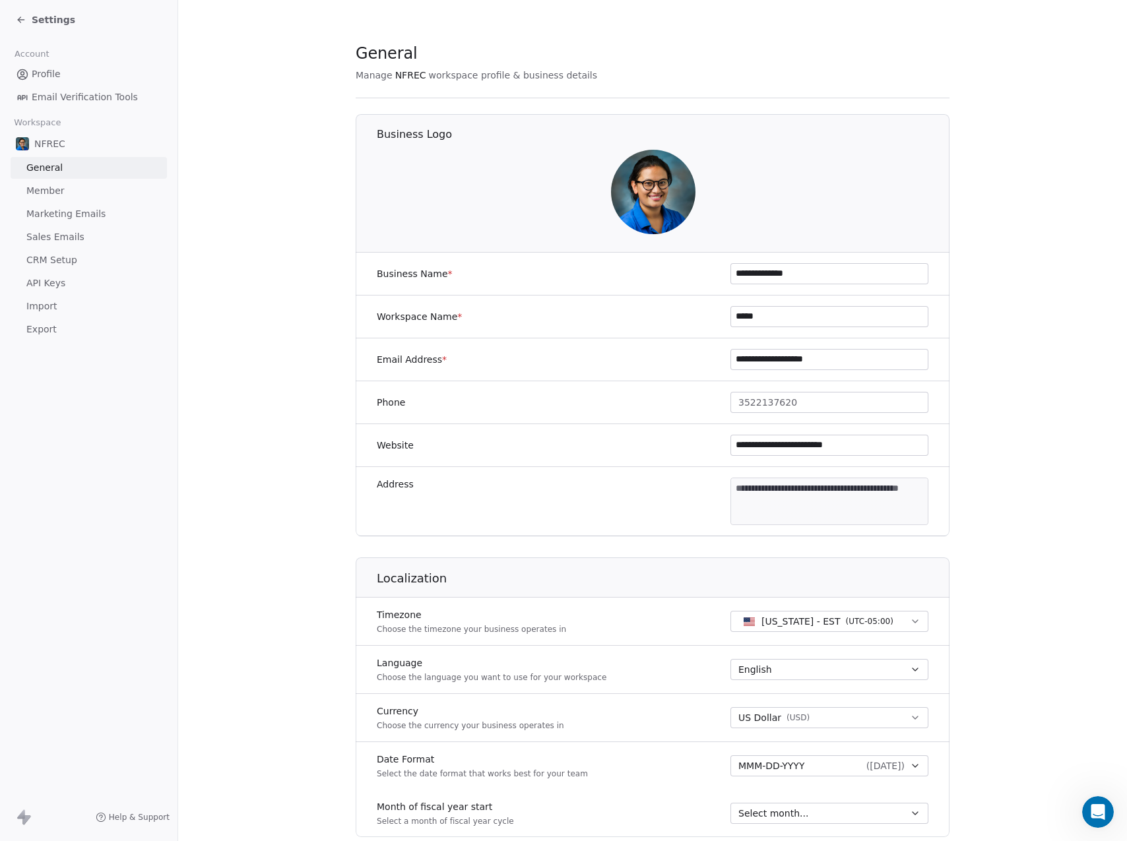
click at [1083, 822] on div at bounding box center [1098, 813] width 32 height 32
click at [1092, 814] on icon "Open Intercom Messenger" at bounding box center [1099, 813] width 22 height 22
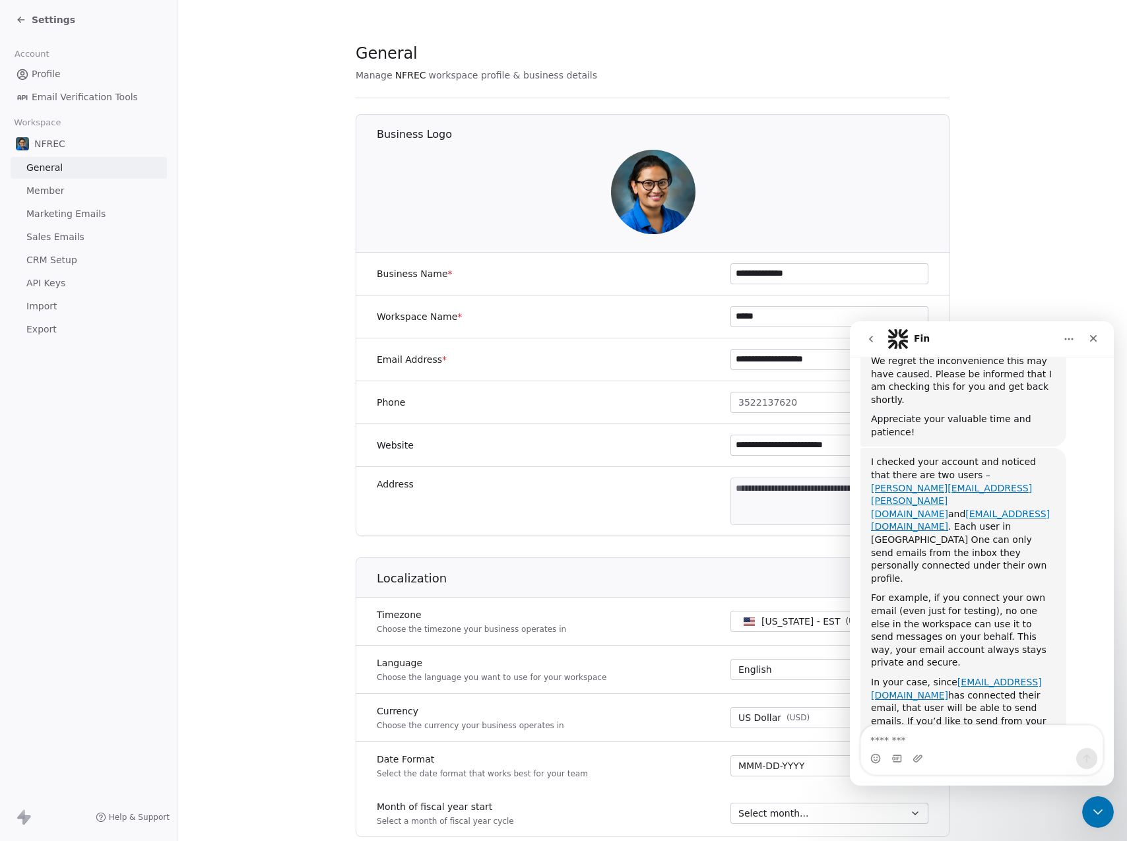
scroll to position [445, 0]
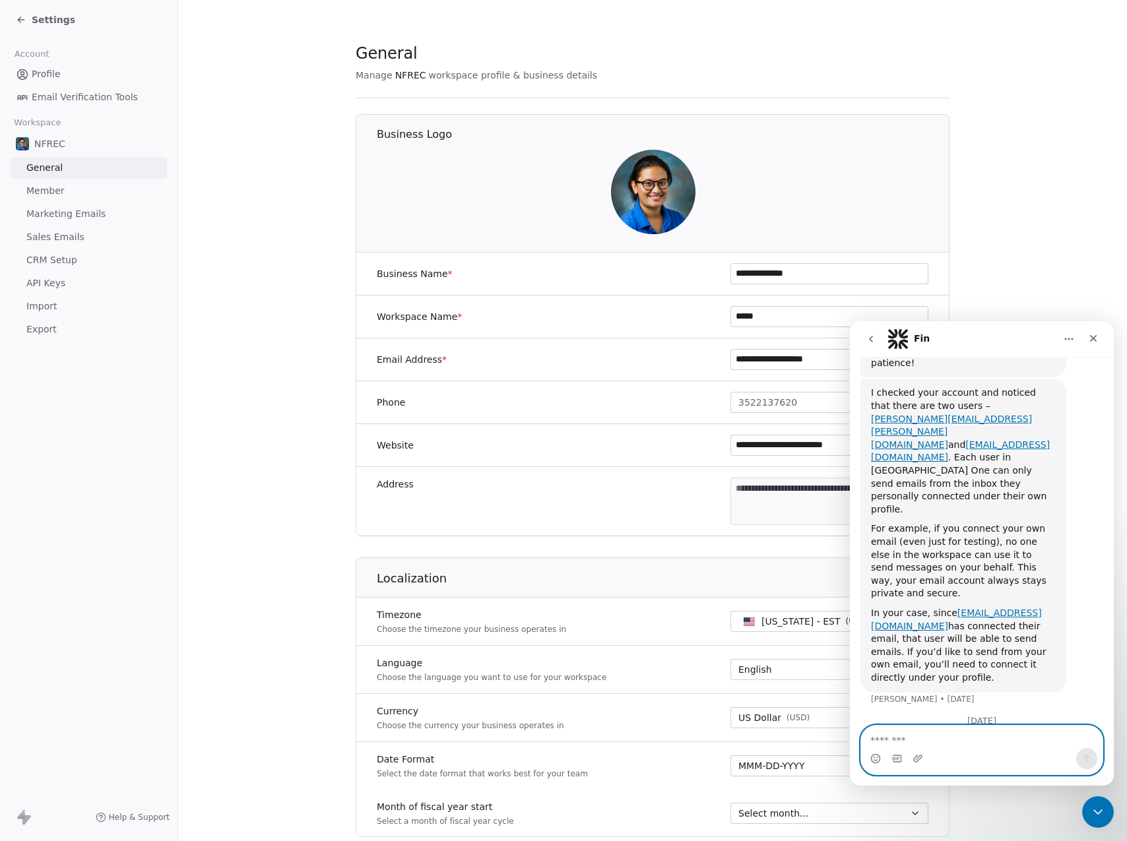
click at [921, 739] on textarea "Message…" at bounding box center [982, 737] width 242 height 22
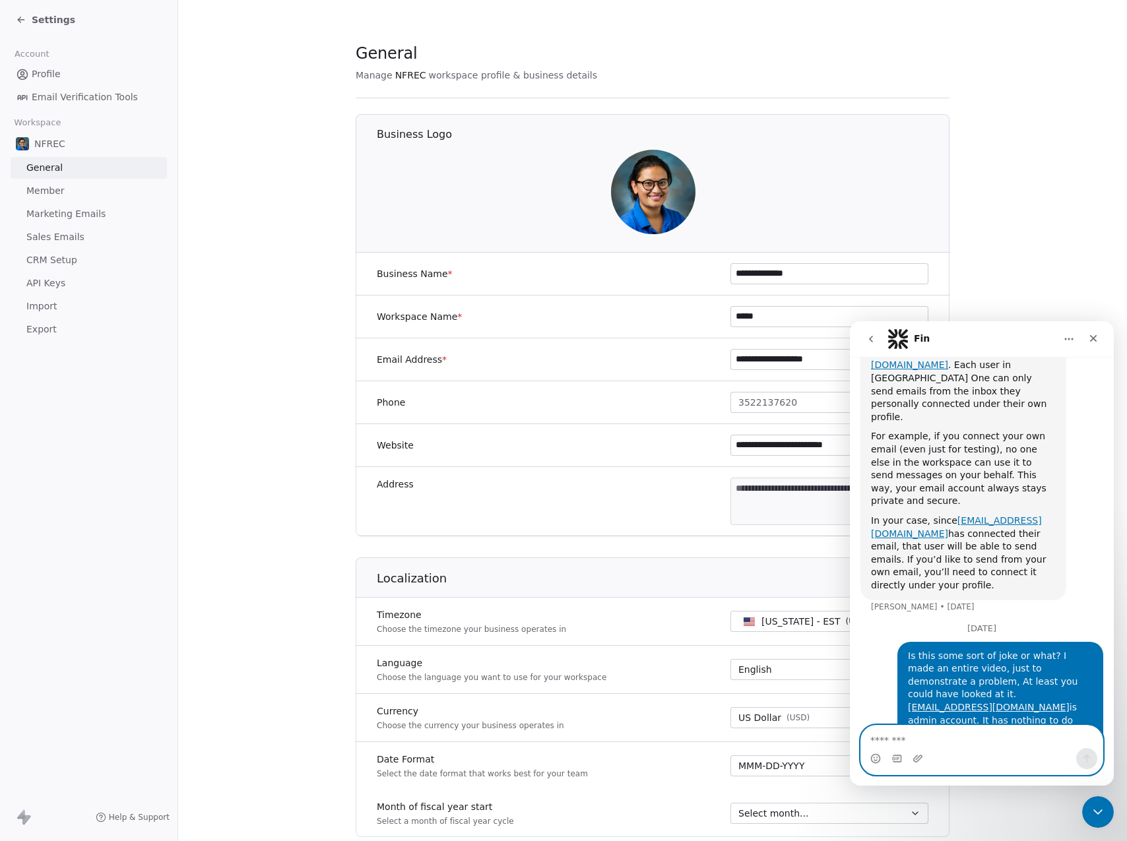
scroll to position [561, 0]
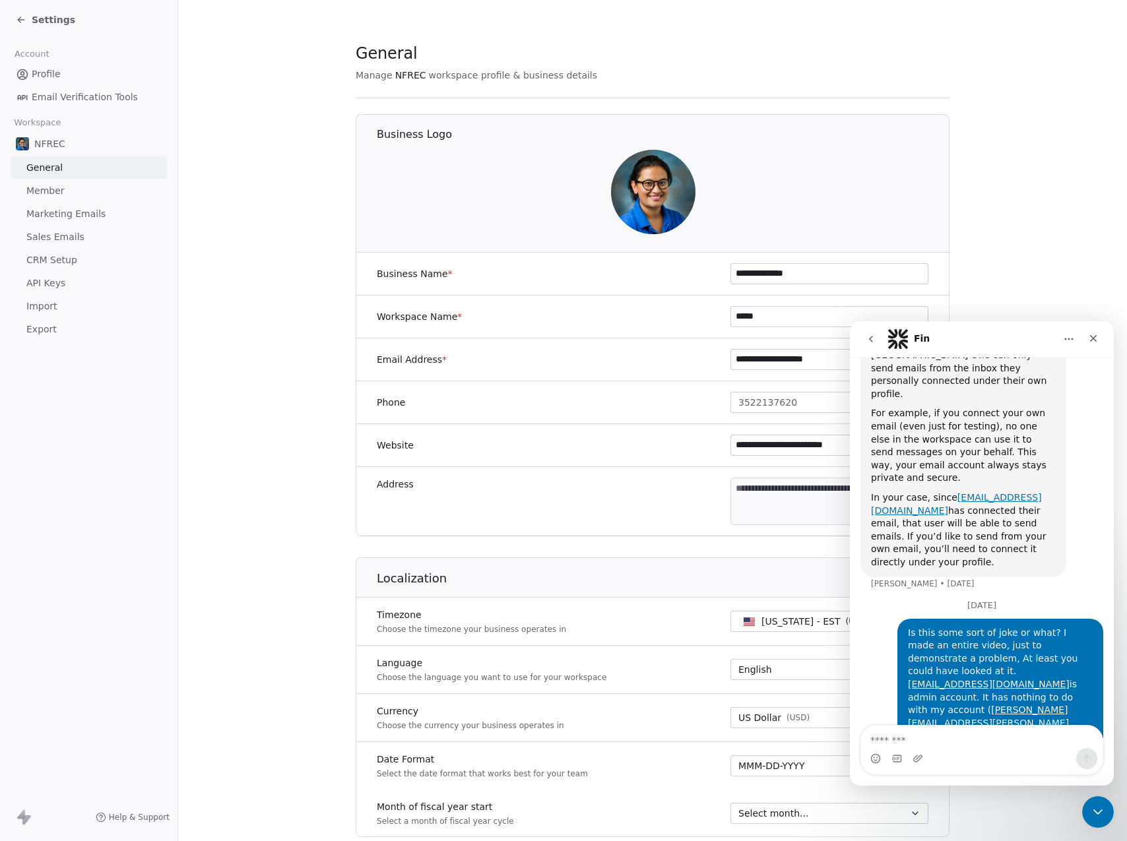
click at [57, 234] on span "Sales Emails" at bounding box center [55, 237] width 58 height 14
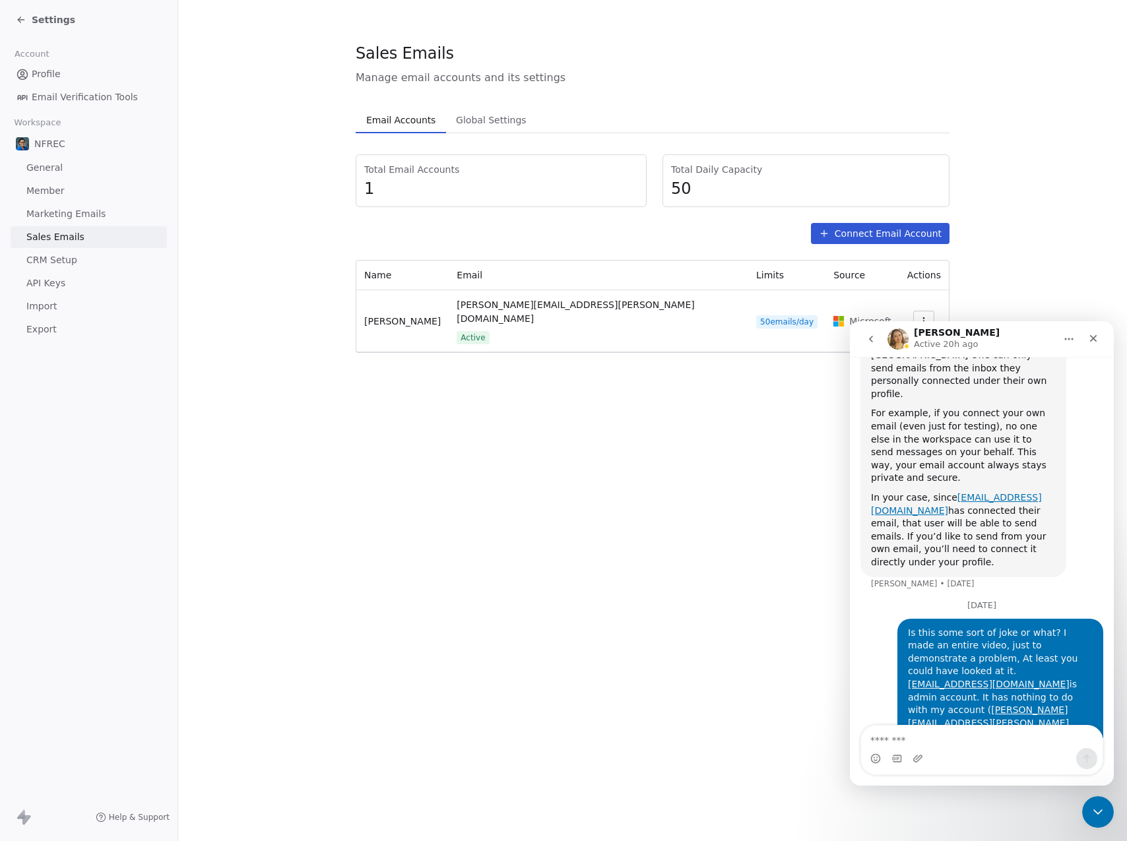
click at [1114, 804] on div "Sales Emails Manage email accounts and its settings Email Accounts Email Accoun…" at bounding box center [652, 420] width 949 height 841
click at [1101, 817] on icon "Close Intercom Messenger" at bounding box center [1098, 812] width 16 height 16
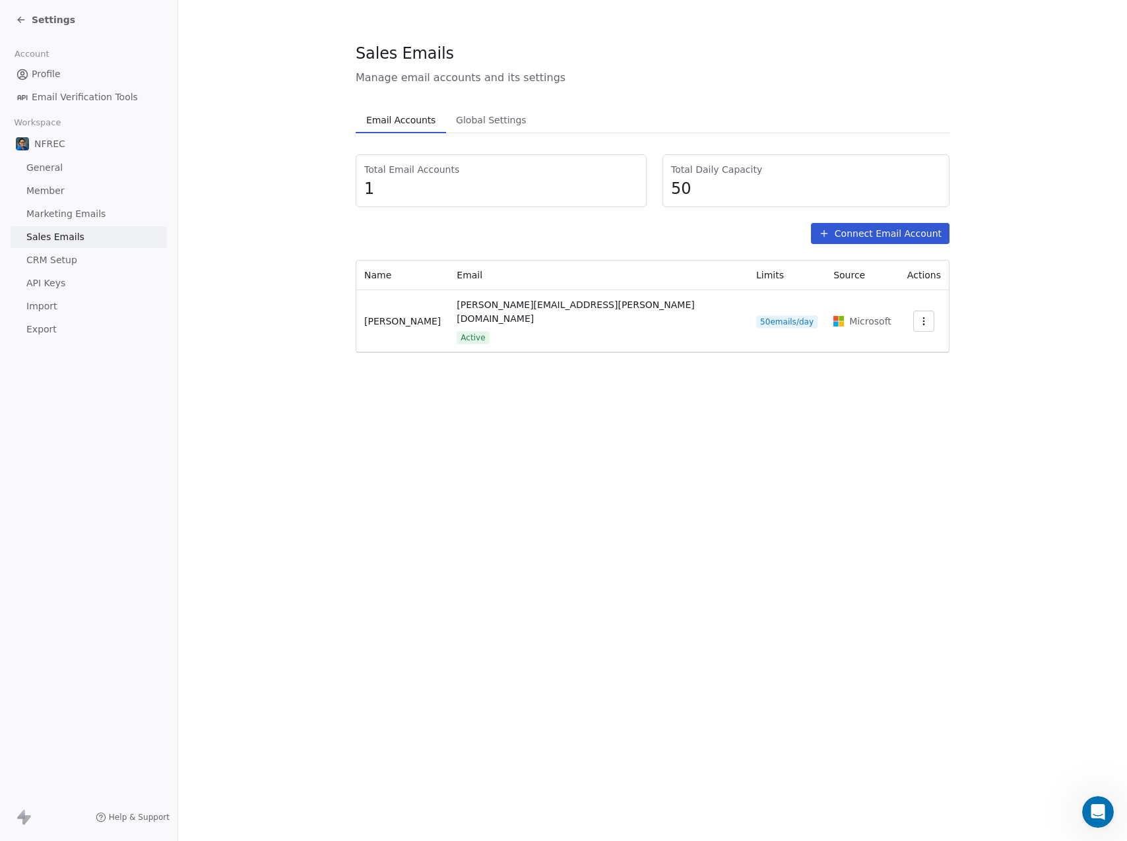
click at [1097, 808] on icon "Open Intercom Messenger" at bounding box center [1099, 813] width 22 height 22
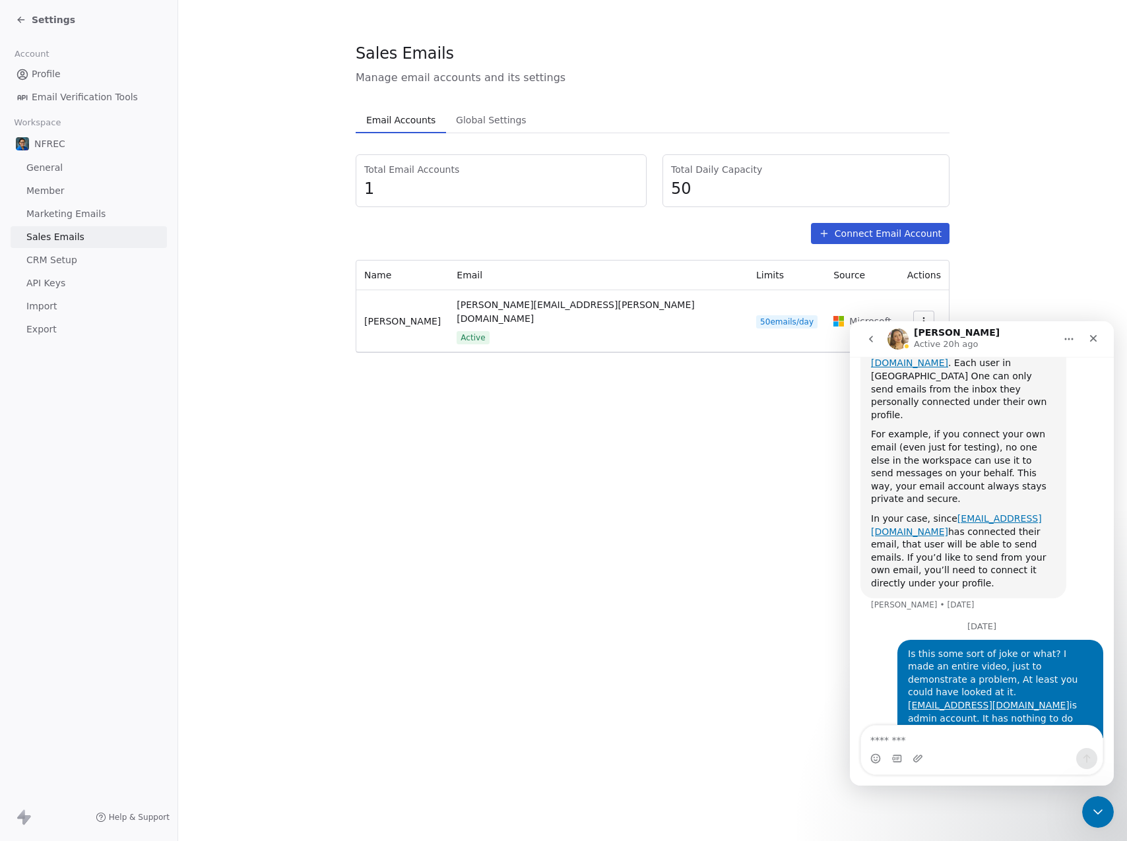
scroll to position [561, 0]
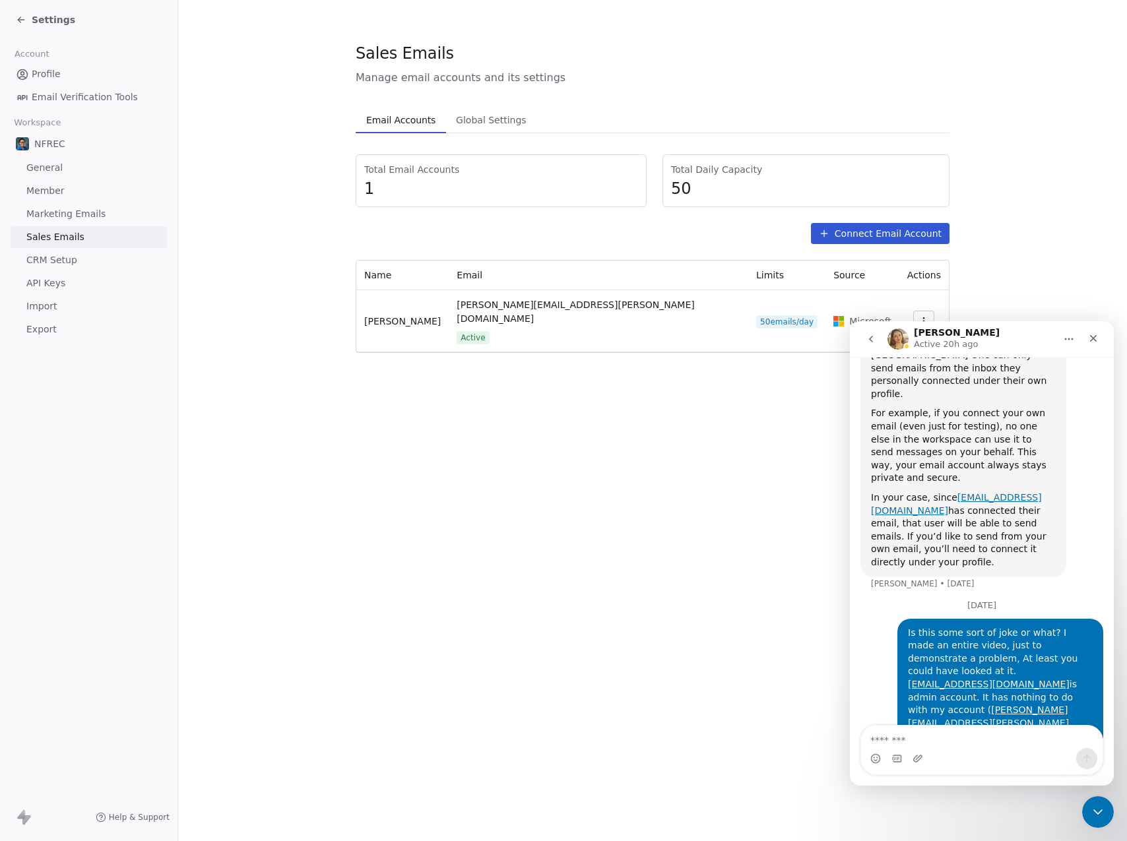
click at [956, 752] on div "Intercom messenger" at bounding box center [982, 758] width 242 height 21
click at [932, 750] on div "Intercom messenger" at bounding box center [982, 758] width 242 height 21
click at [869, 739] on textarea "Message…" at bounding box center [982, 737] width 242 height 22
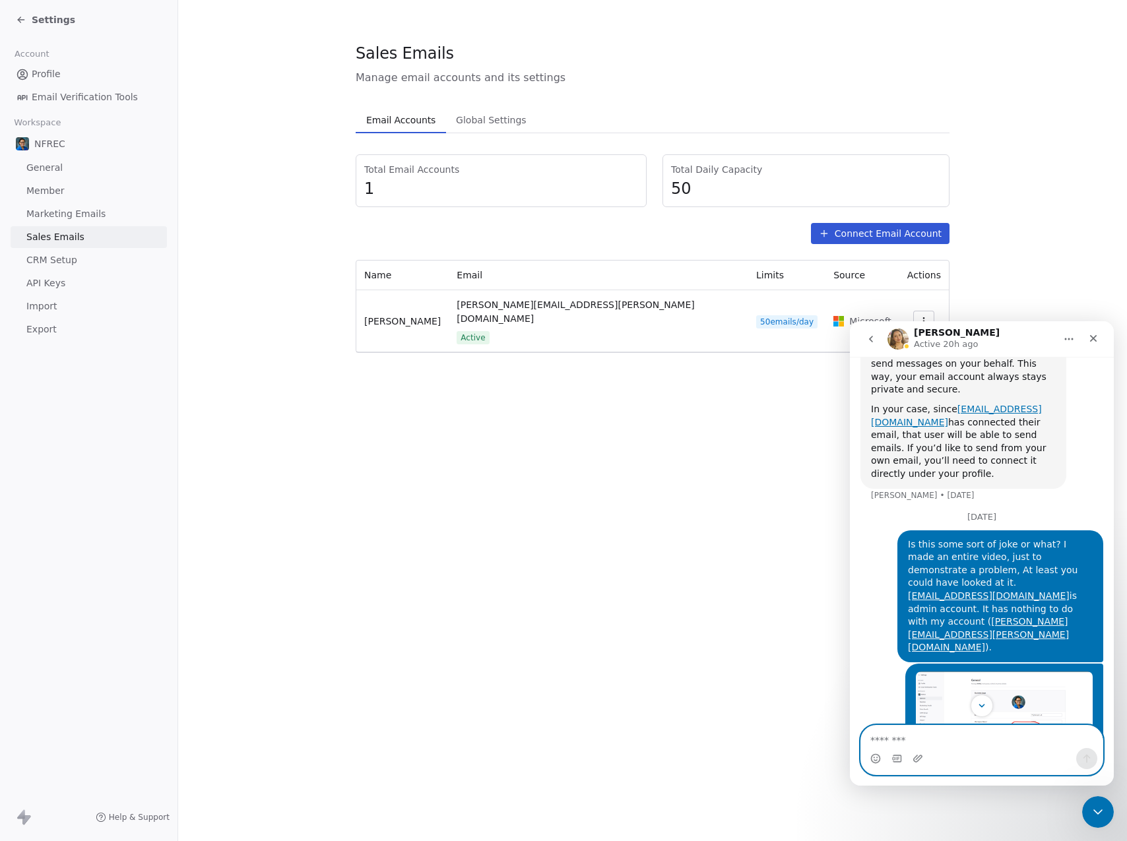
scroll to position [670, 0]
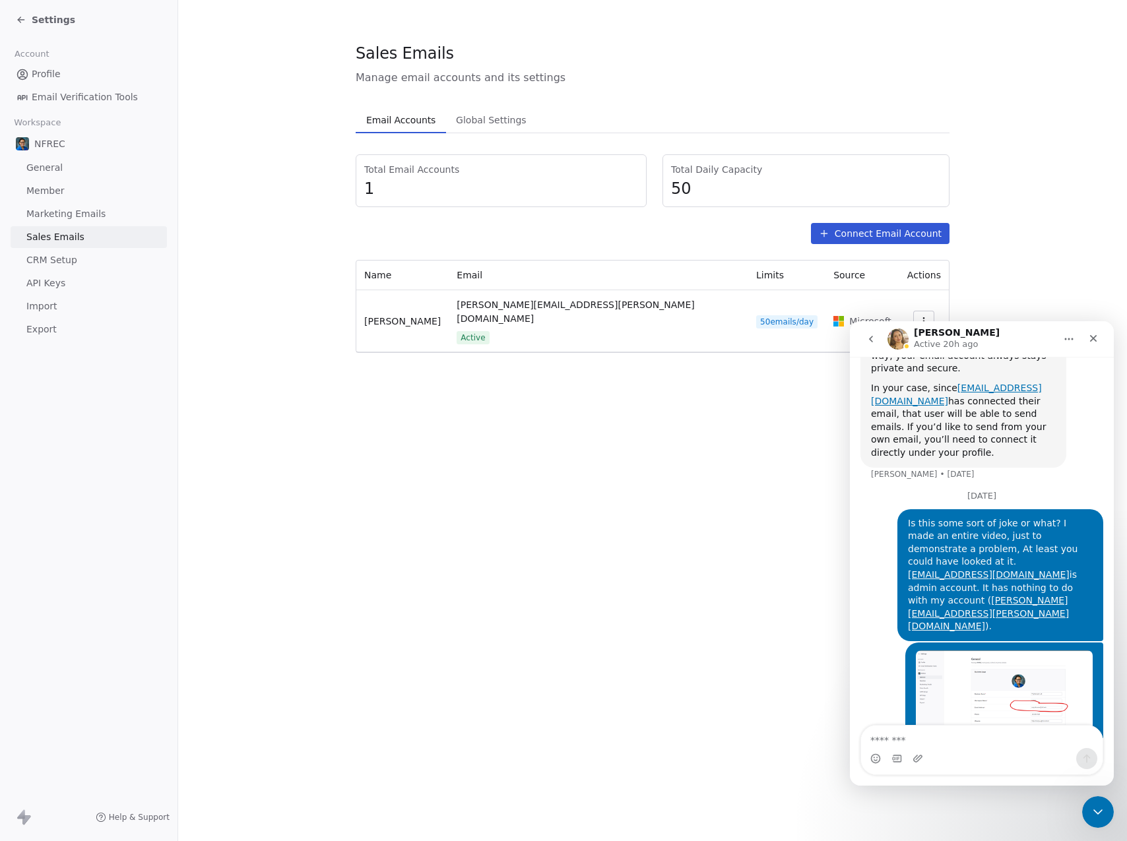
click at [48, 263] on span "CRM Setup" at bounding box center [51, 260] width 51 height 14
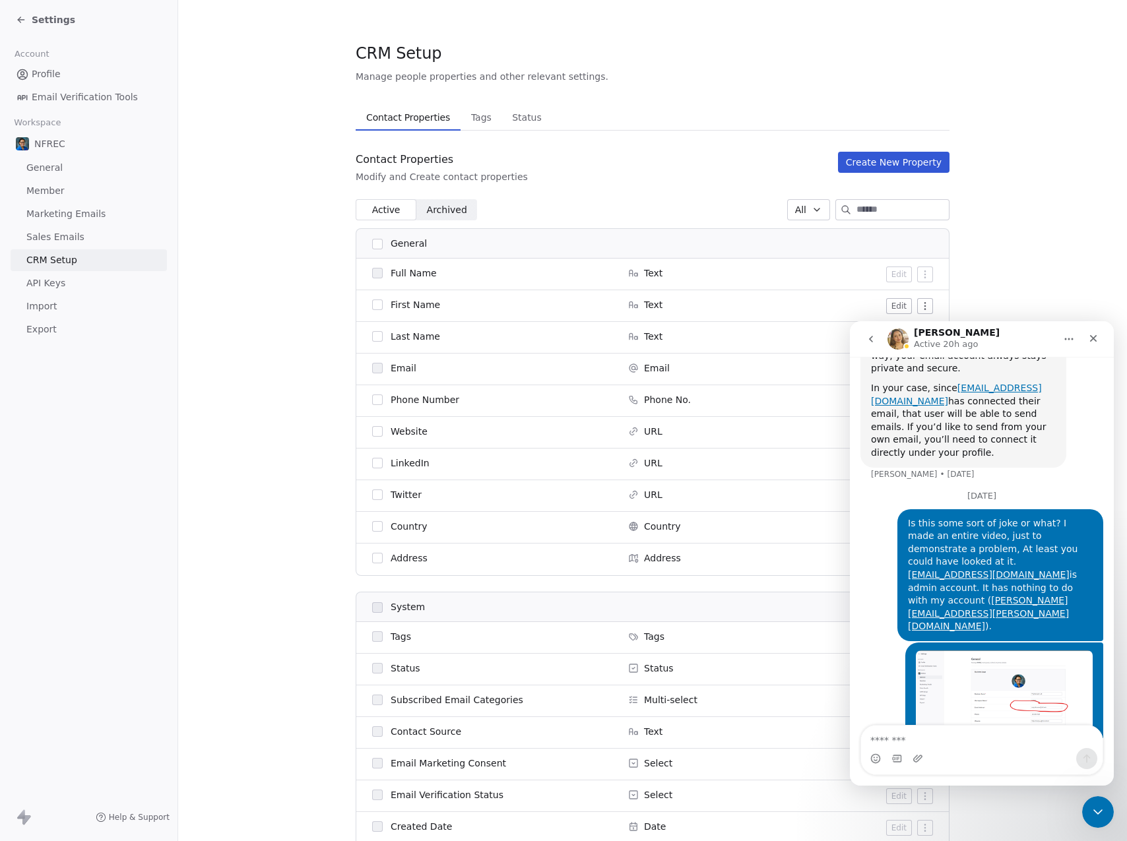
click at [51, 240] on span "Sales Emails" at bounding box center [55, 237] width 58 height 14
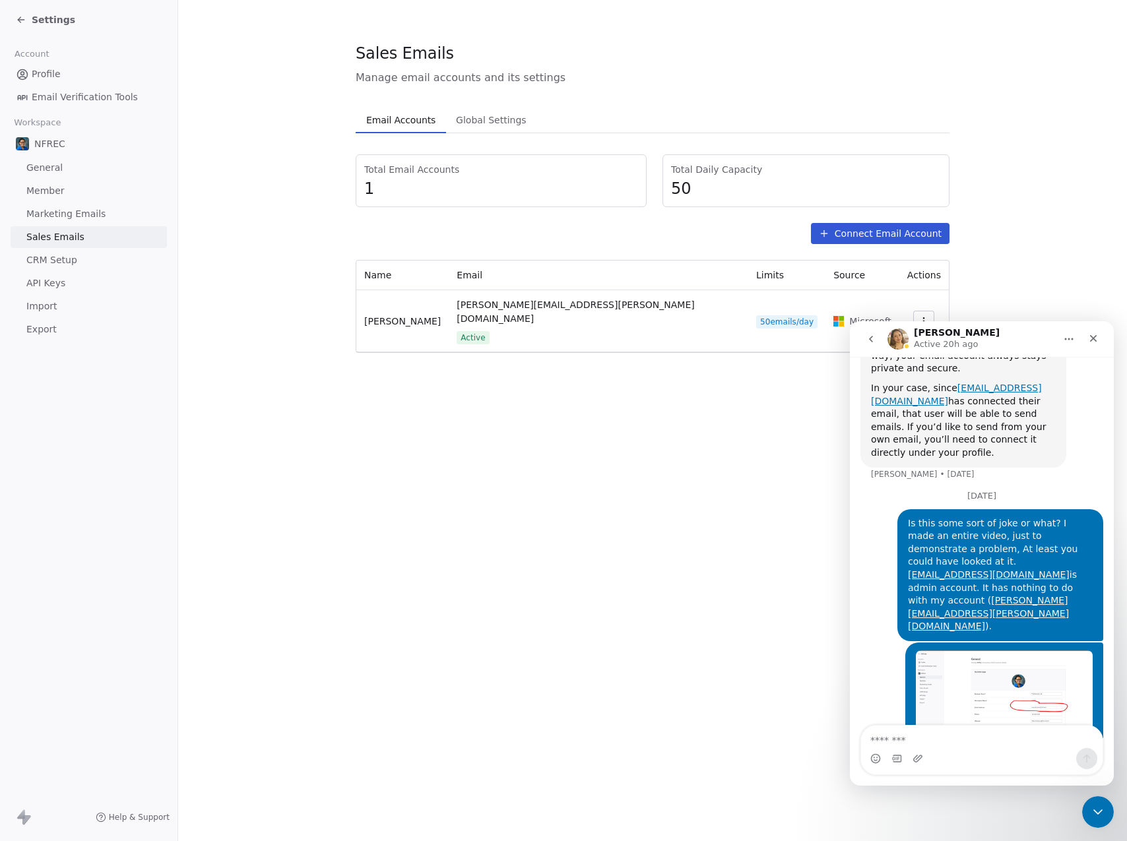
click at [60, 209] on span "Marketing Emails" at bounding box center [65, 214] width 79 height 14
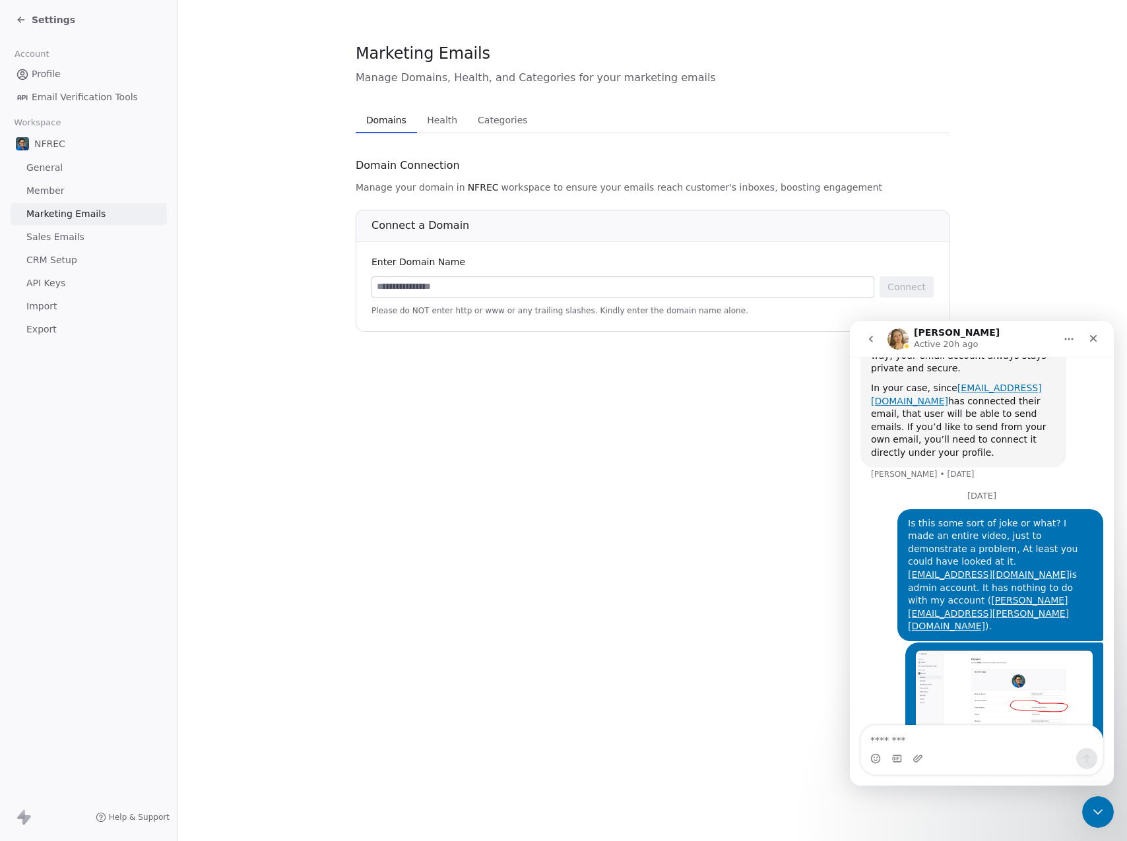
click at [52, 189] on span "Member" at bounding box center [45, 191] width 38 height 14
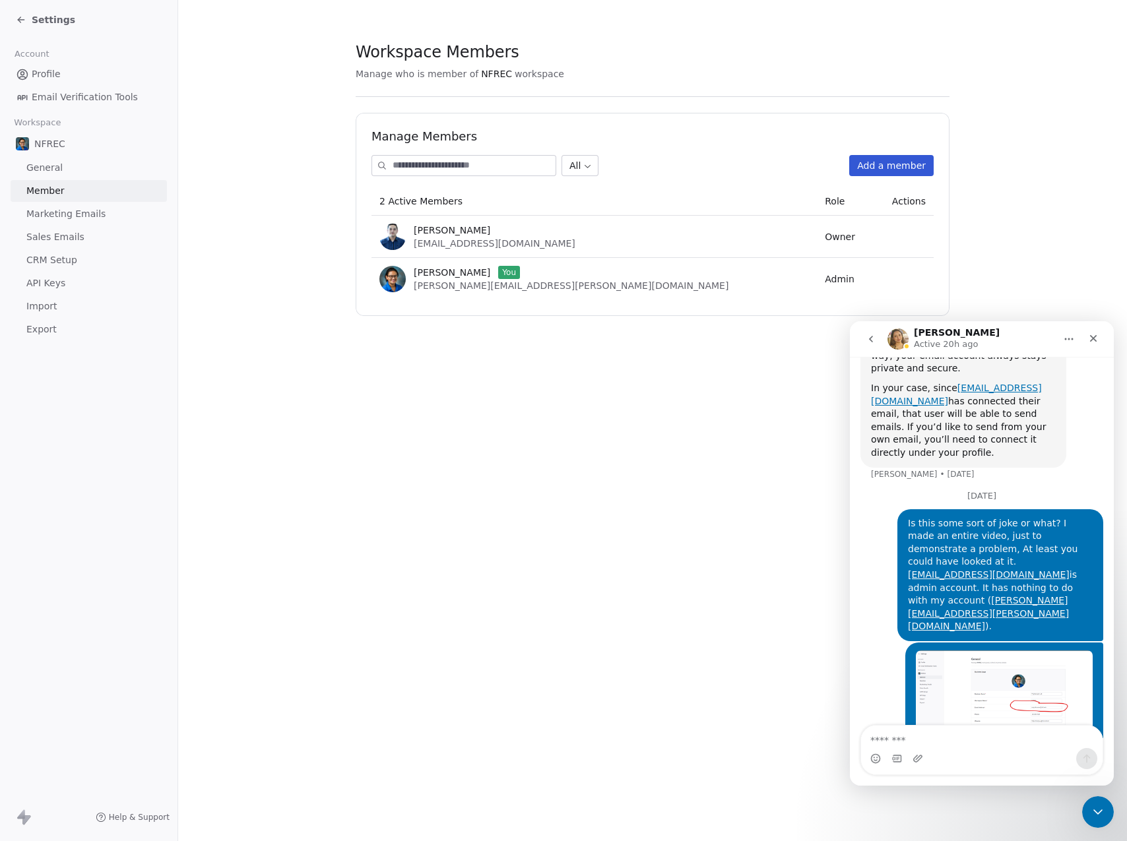
click at [68, 168] on link "General" at bounding box center [89, 168] width 156 height 22
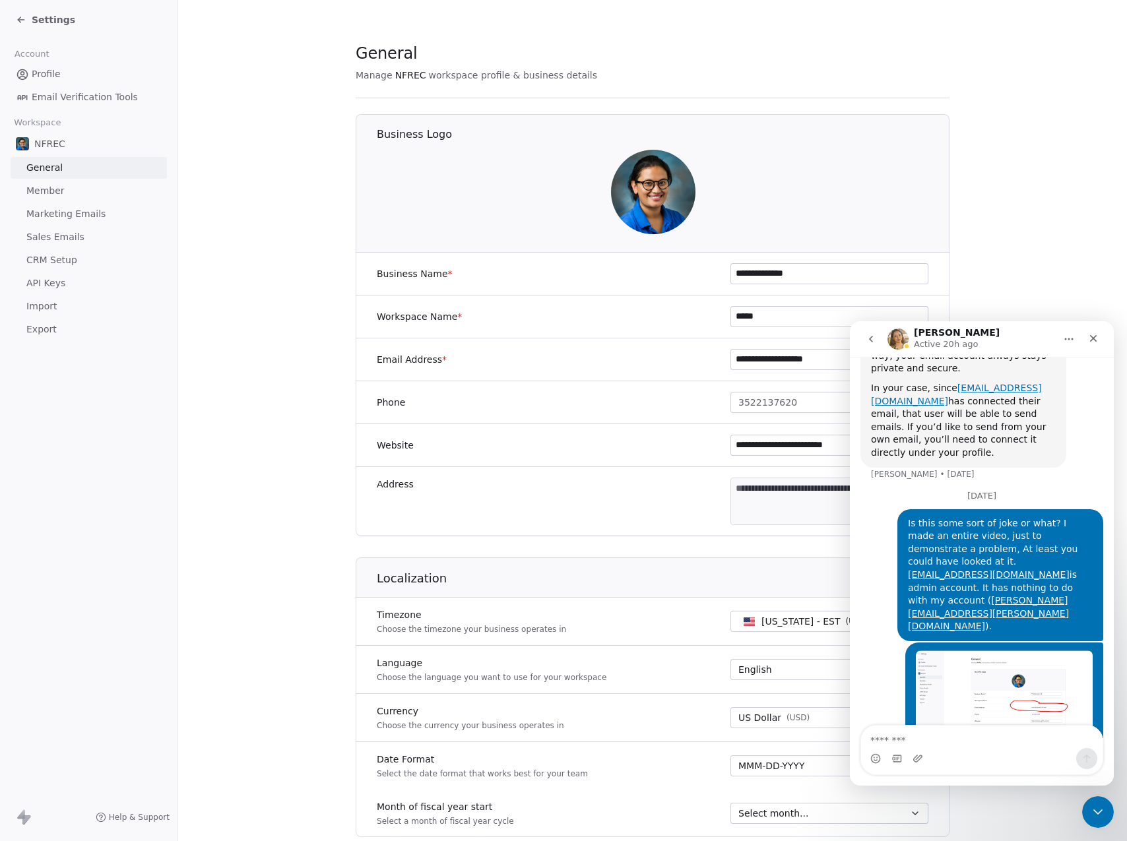
click at [22, 20] on icon at bounding box center [21, 20] width 6 height 0
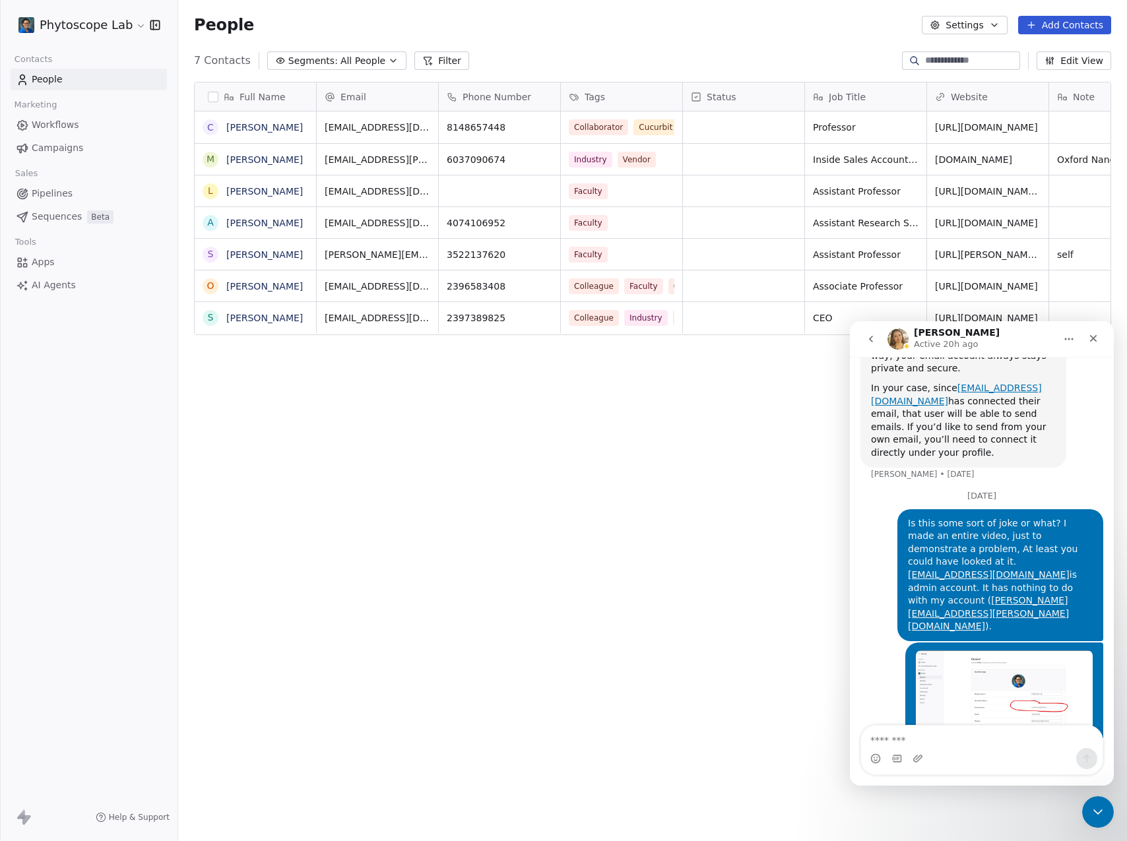
scroll to position [731, 939]
click at [251, 128] on link "[PERSON_NAME]" at bounding box center [264, 127] width 77 height 11
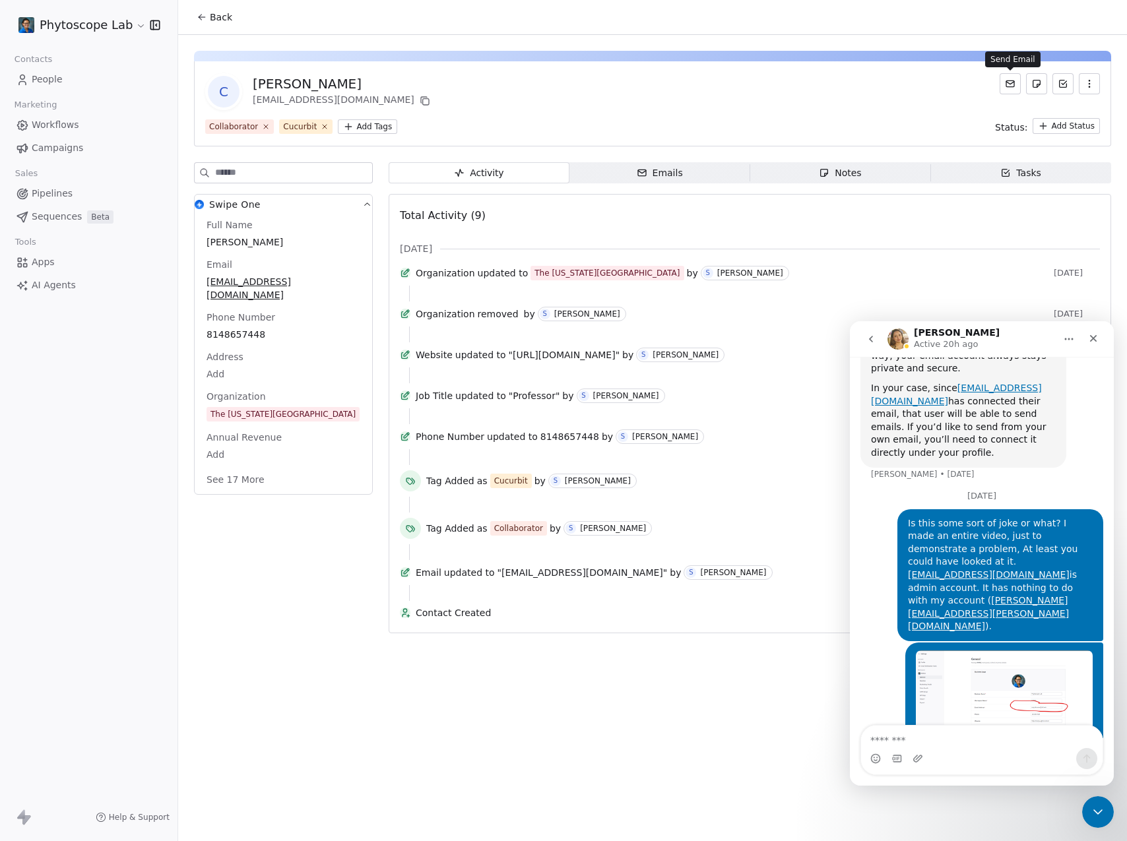
click at [1007, 81] on icon at bounding box center [1010, 84] width 8 height 6
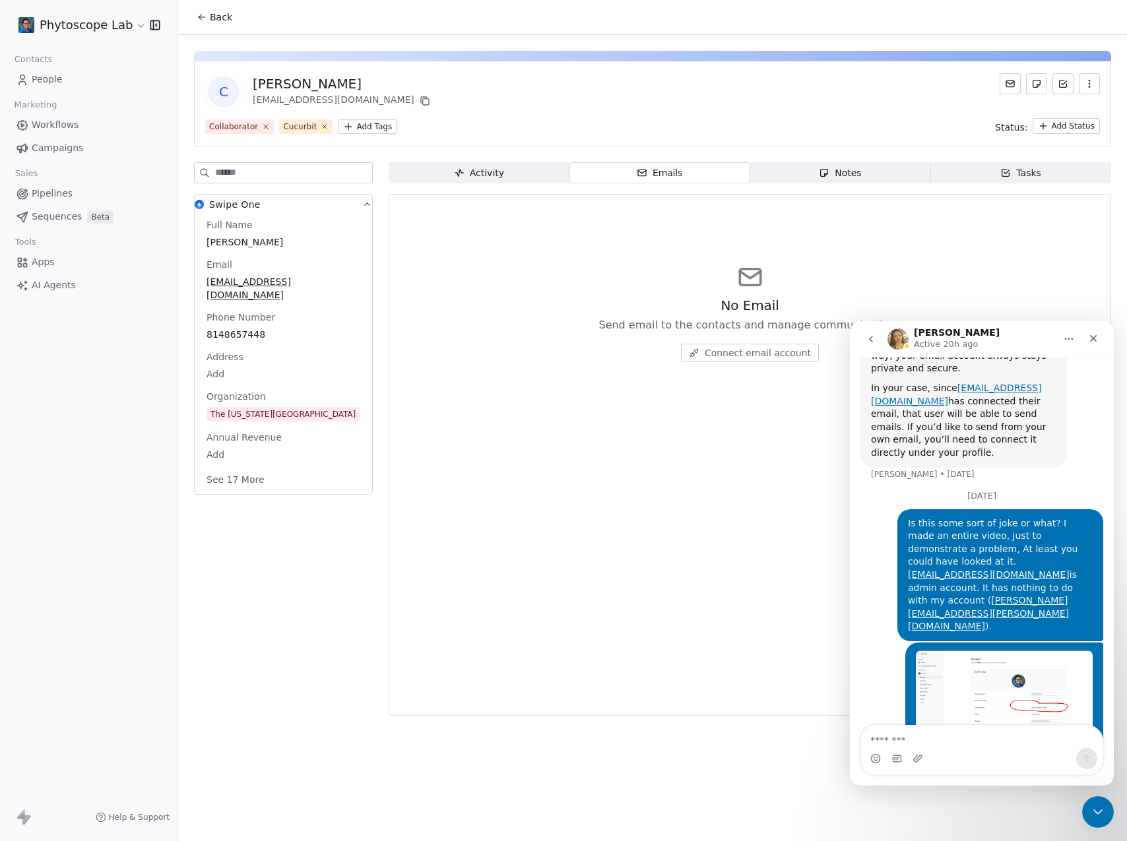
click at [1007, 81] on icon at bounding box center [1010, 84] width 8 height 6
click at [737, 350] on span "Connect email account" at bounding box center [758, 352] width 106 height 13
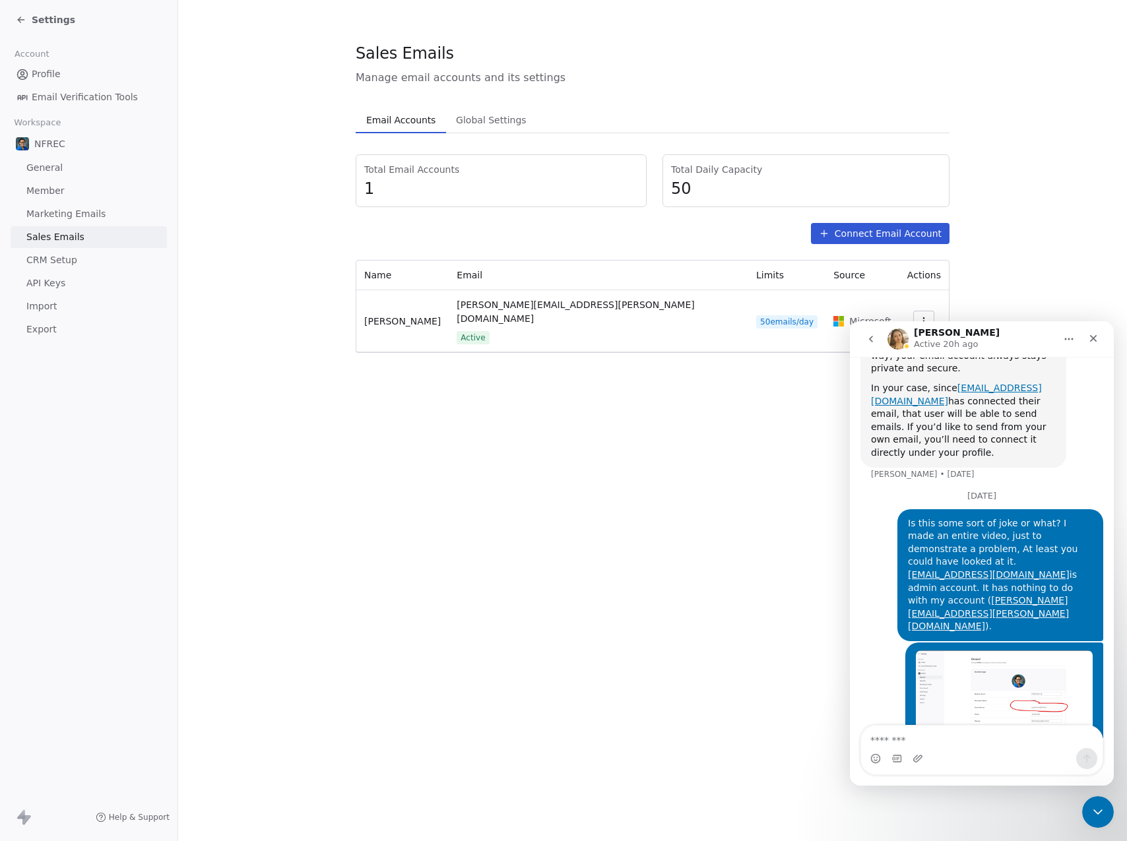
click at [922, 311] on button "button" at bounding box center [923, 321] width 21 height 21
click at [1095, 337] on icon "Close" at bounding box center [1093, 338] width 7 height 7
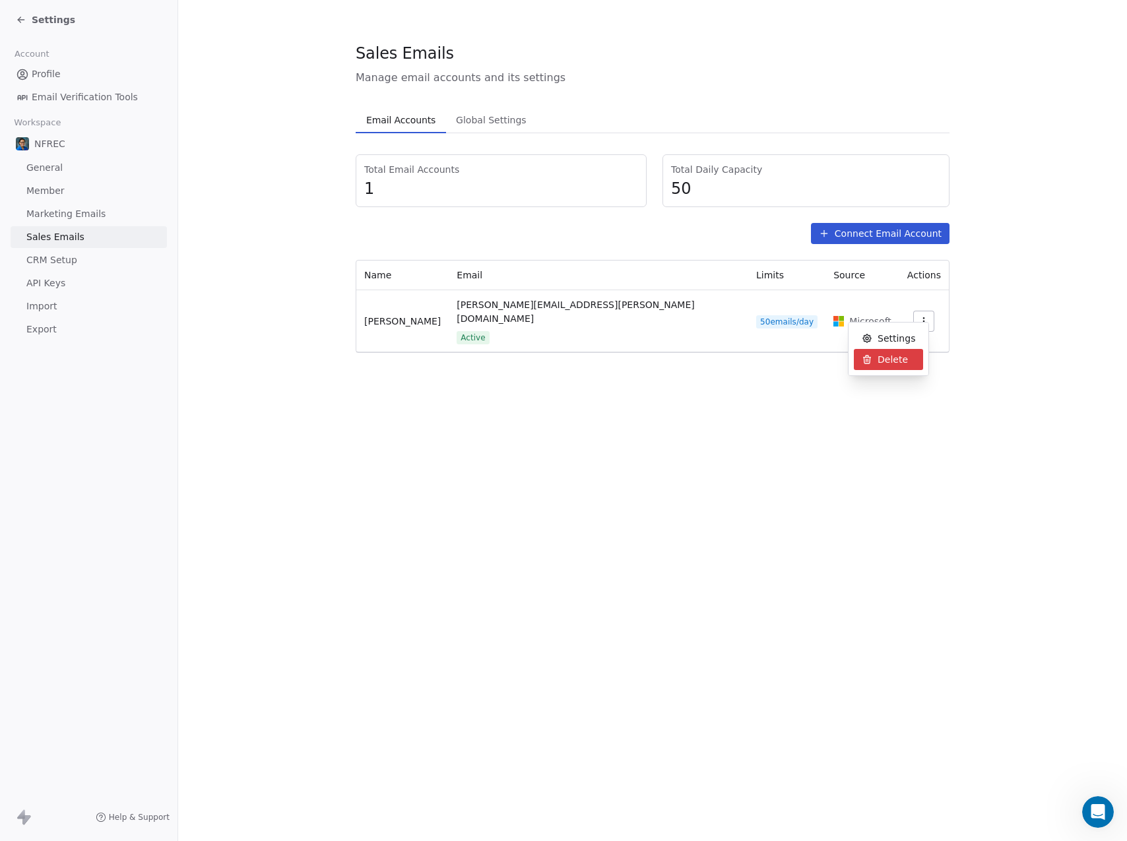
click at [893, 357] on span "Delete" at bounding box center [893, 360] width 30 height 14
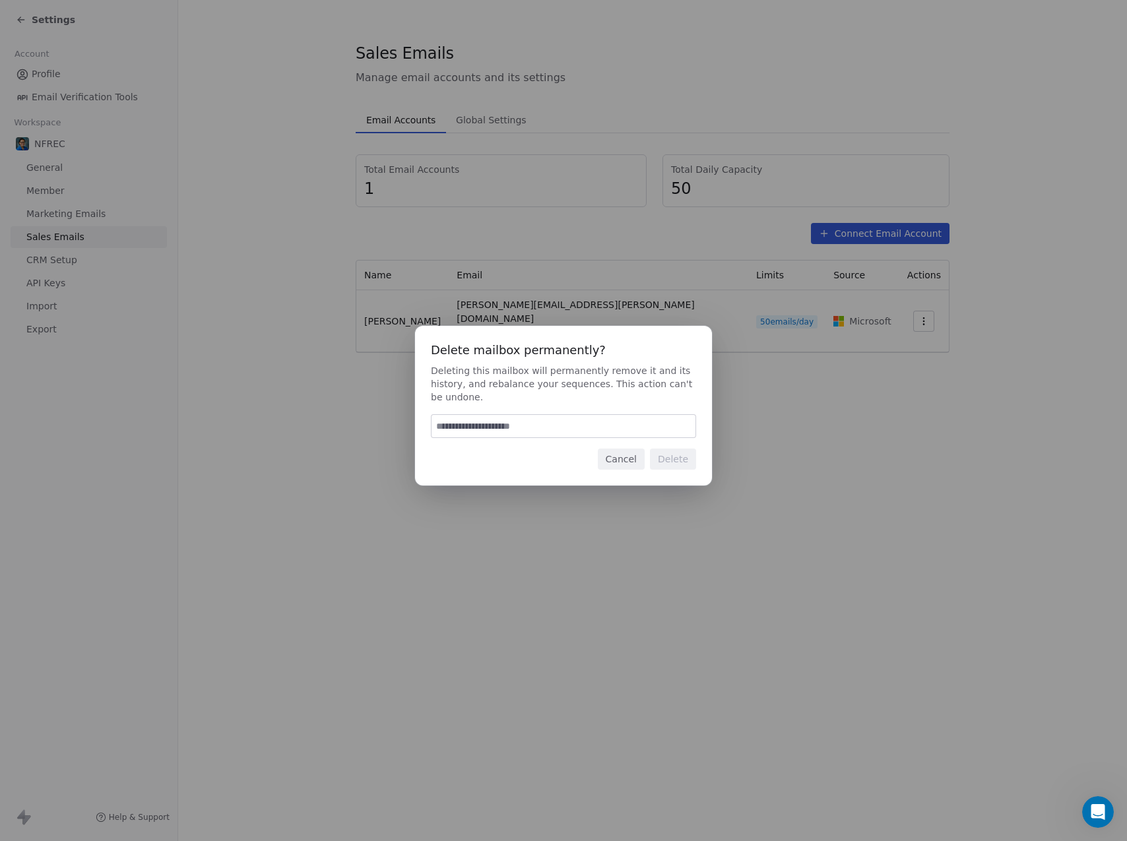
click at [465, 424] on input at bounding box center [564, 426] width 264 height 22
type input "******"
click at [678, 462] on button "Delete" at bounding box center [673, 459] width 46 height 21
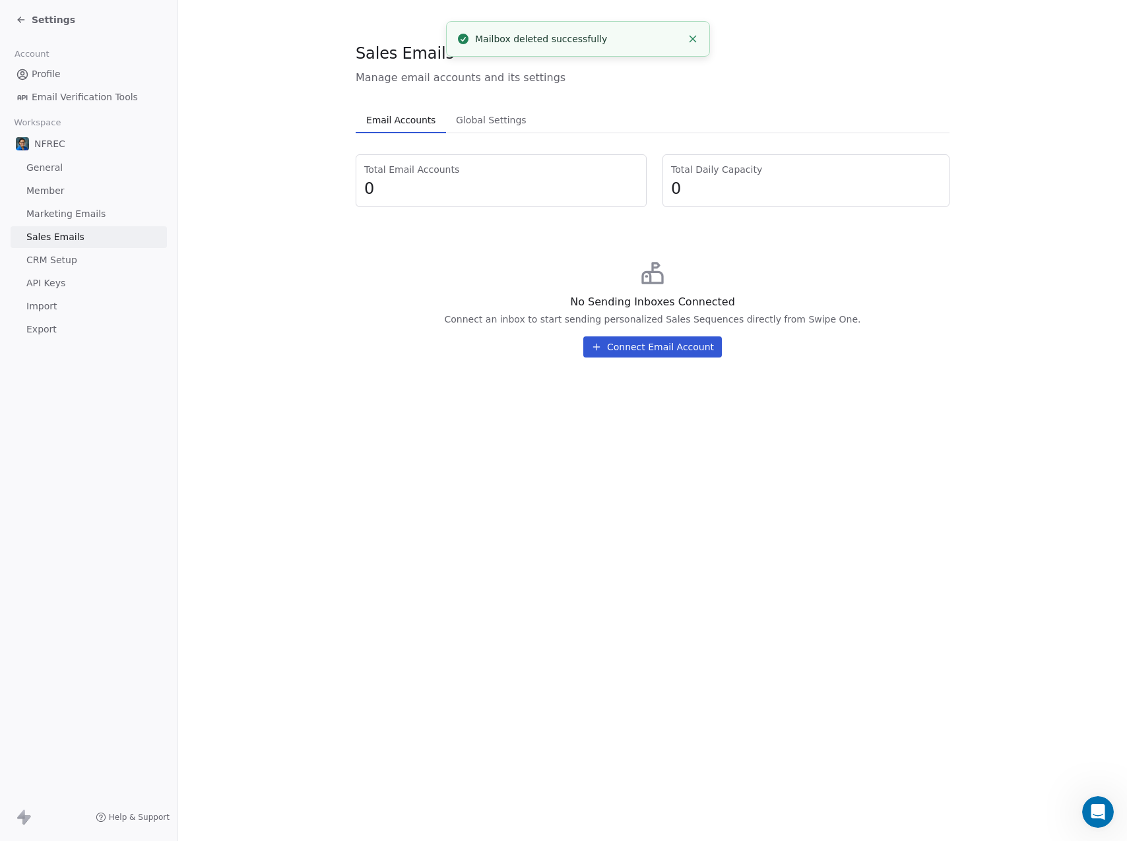
click at [639, 344] on button "Connect Email Account" at bounding box center [652, 347] width 139 height 21
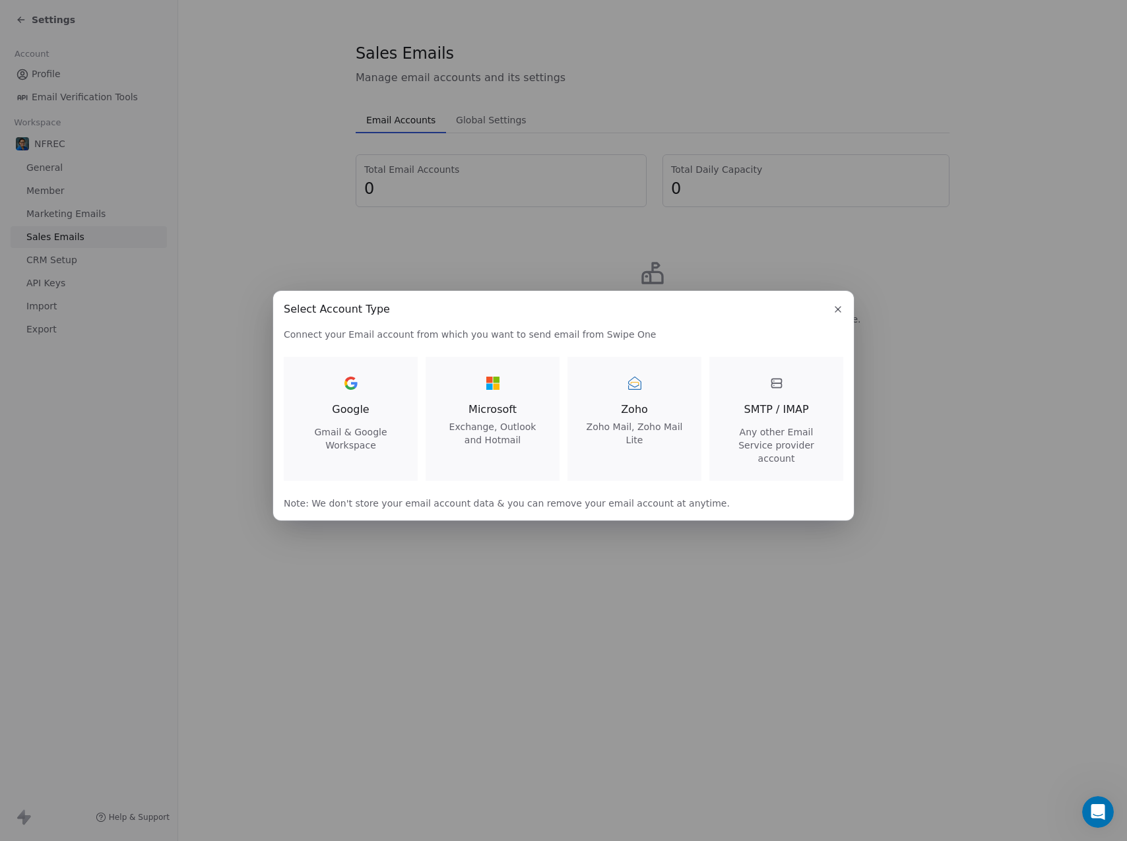
click at [505, 413] on span "Microsoft" at bounding box center [492, 410] width 102 height 16
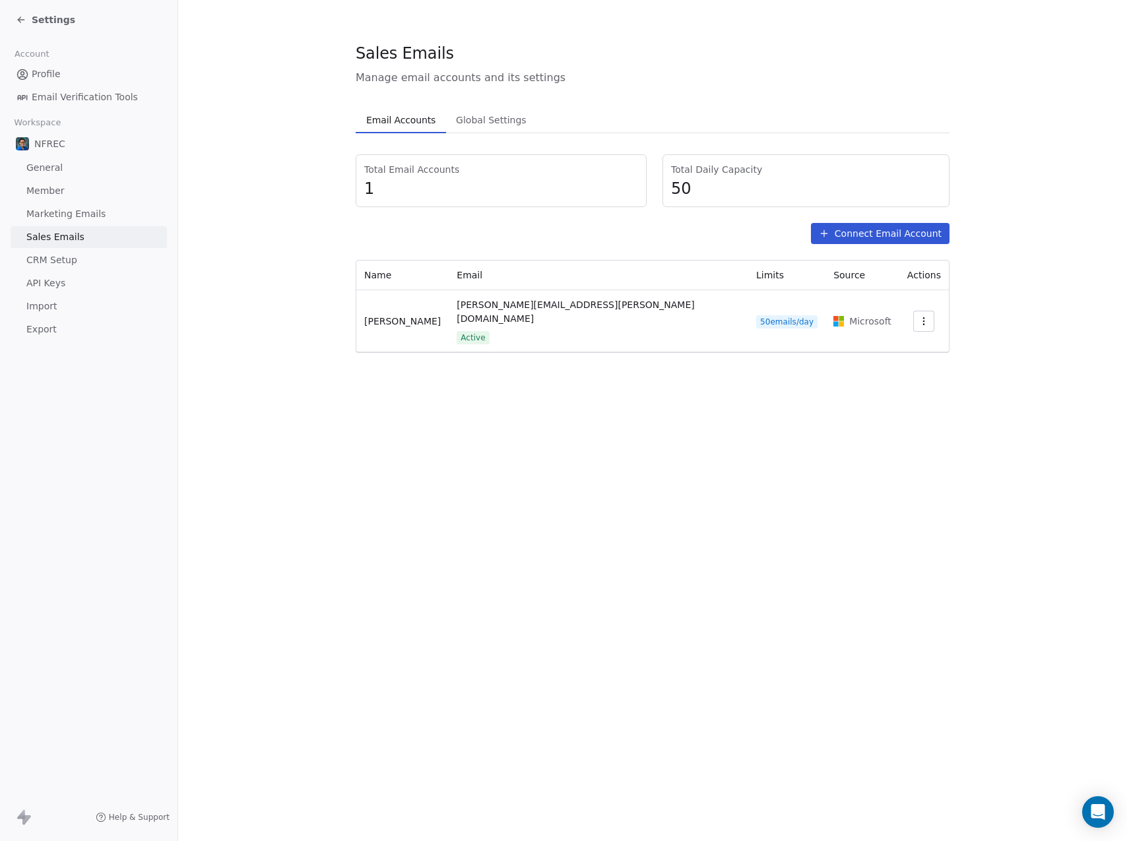
click at [919, 316] on icon "button" at bounding box center [924, 321] width 11 height 11
click at [891, 342] on span "Settings" at bounding box center [896, 339] width 38 height 14
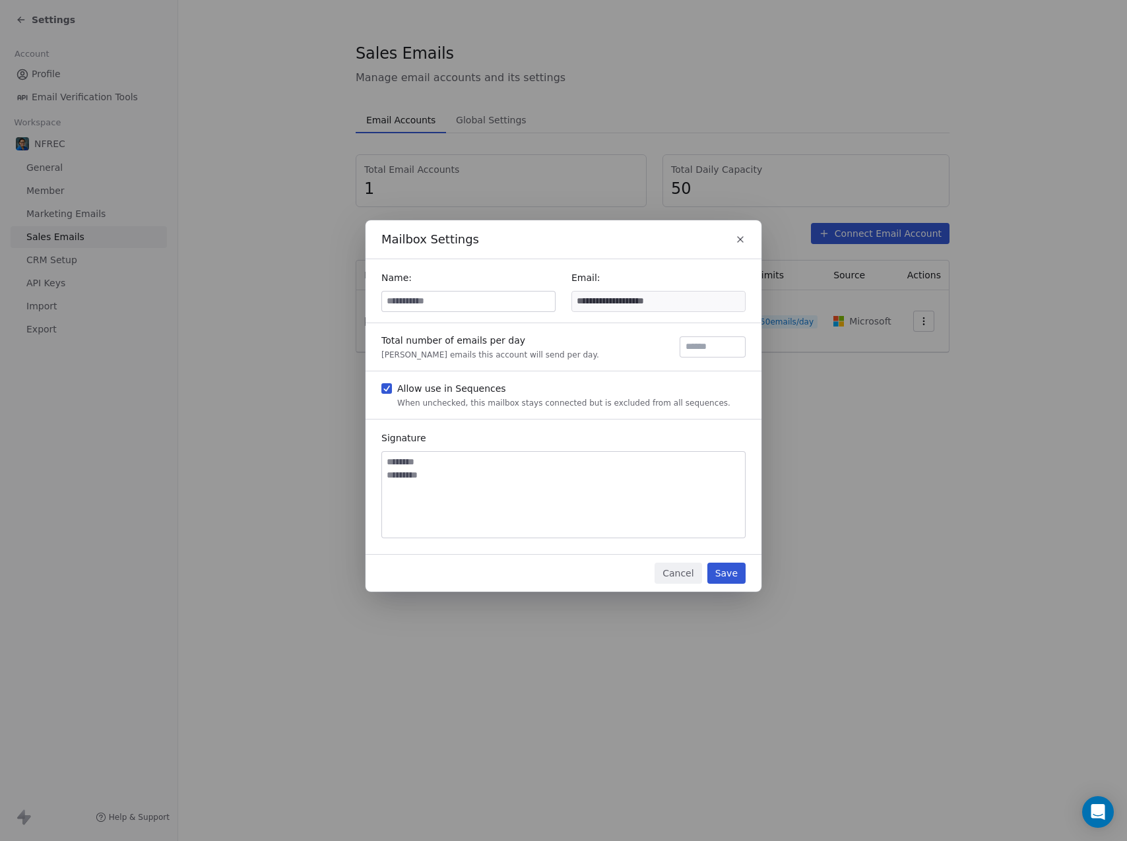
click at [457, 301] on input at bounding box center [468, 302] width 173 height 20
type input "*"
type input "**********"
click at [449, 473] on textarea at bounding box center [563, 495] width 363 height 86
click at [738, 569] on button "Save" at bounding box center [726, 573] width 38 height 21
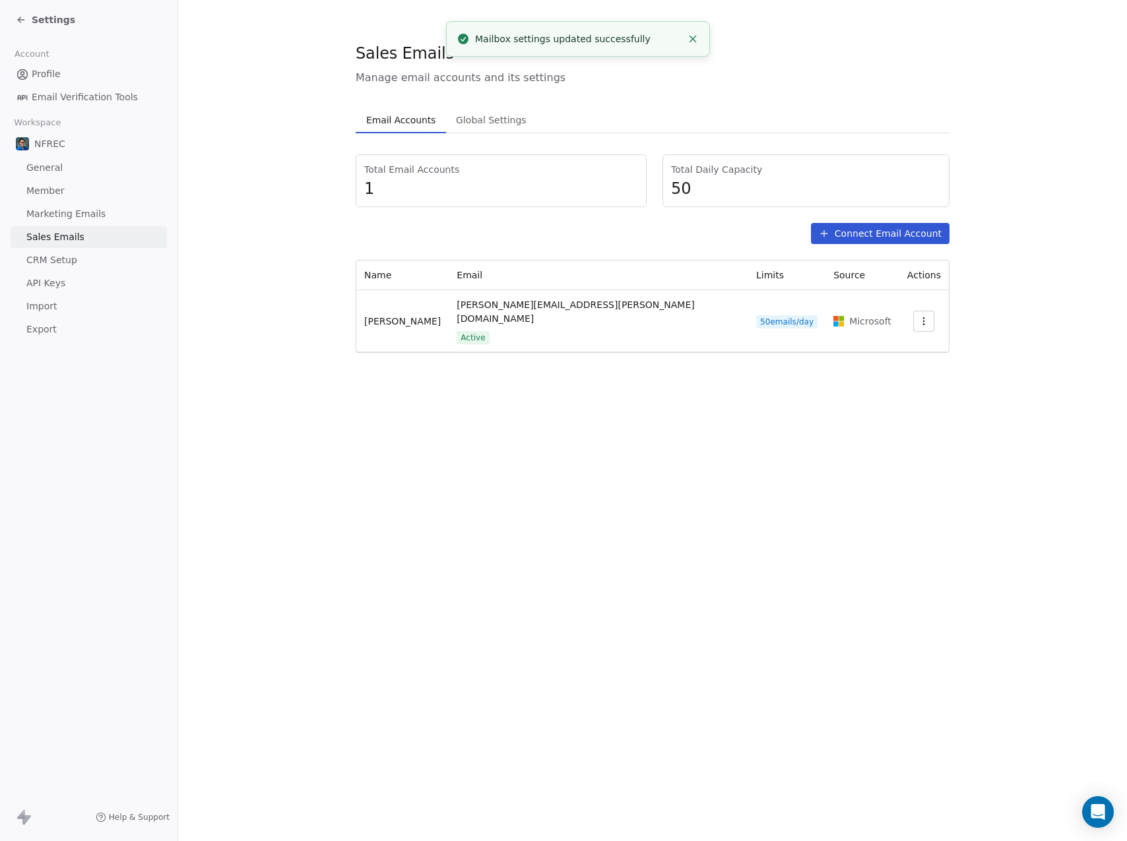
click at [26, 22] on div "Settings" at bounding box center [45, 19] width 59 height 13
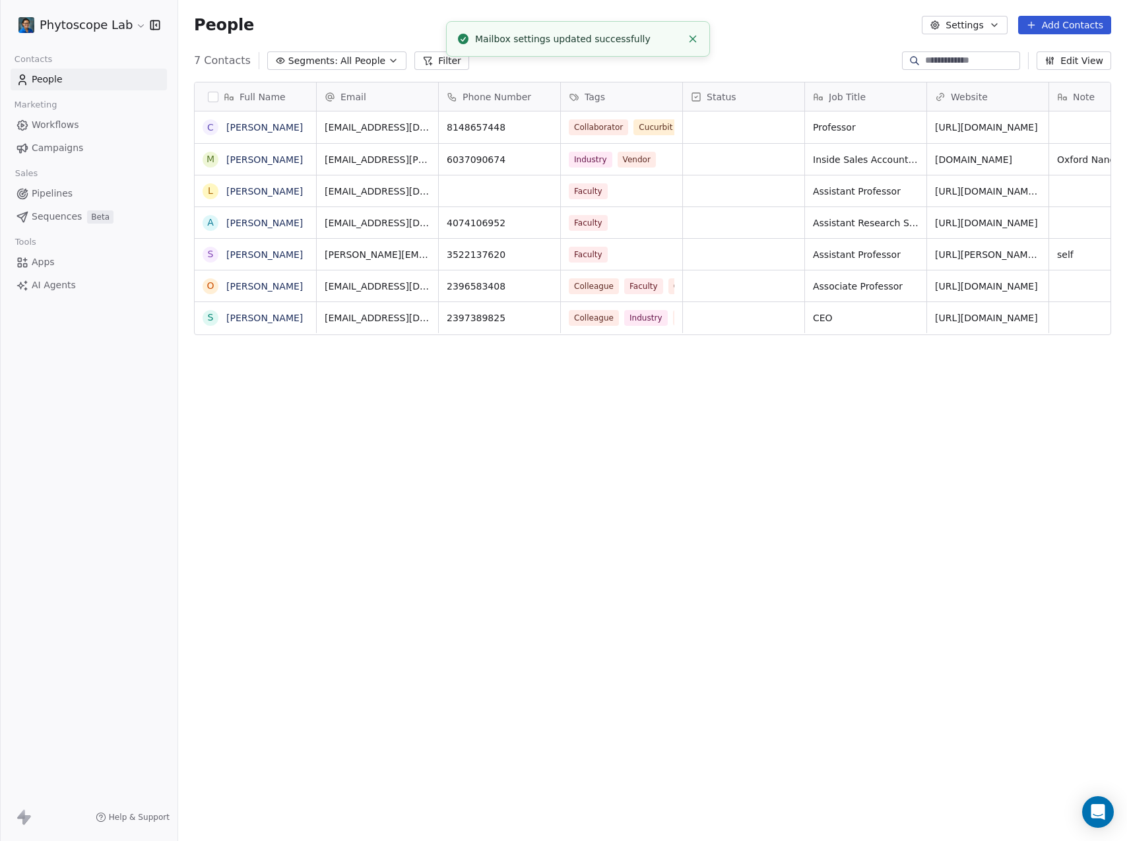
scroll to position [731, 939]
click at [269, 133] on link "[PERSON_NAME]" at bounding box center [264, 127] width 77 height 11
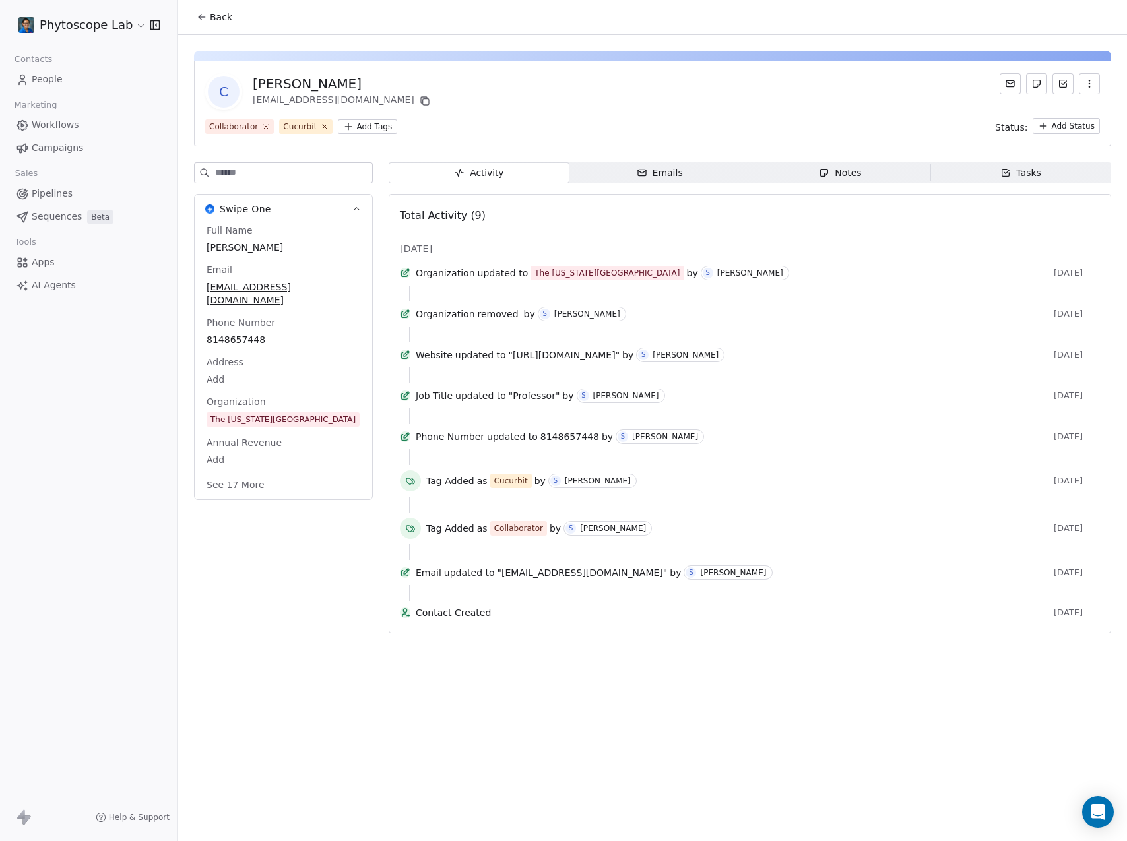
click at [1004, 86] on button at bounding box center [1010, 83] width 21 height 21
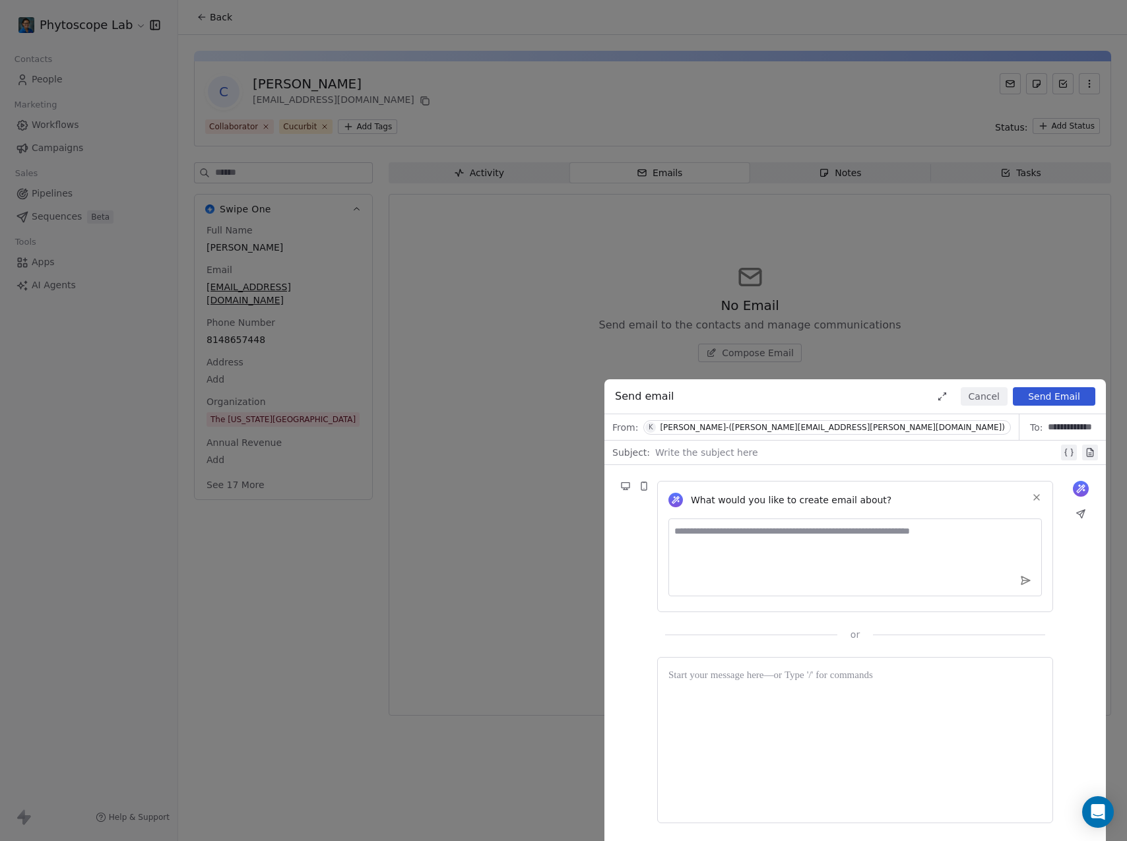
click at [713, 453] on div at bounding box center [856, 453] width 403 height 16
click at [986, 401] on button "Cancel" at bounding box center [984, 396] width 47 height 18
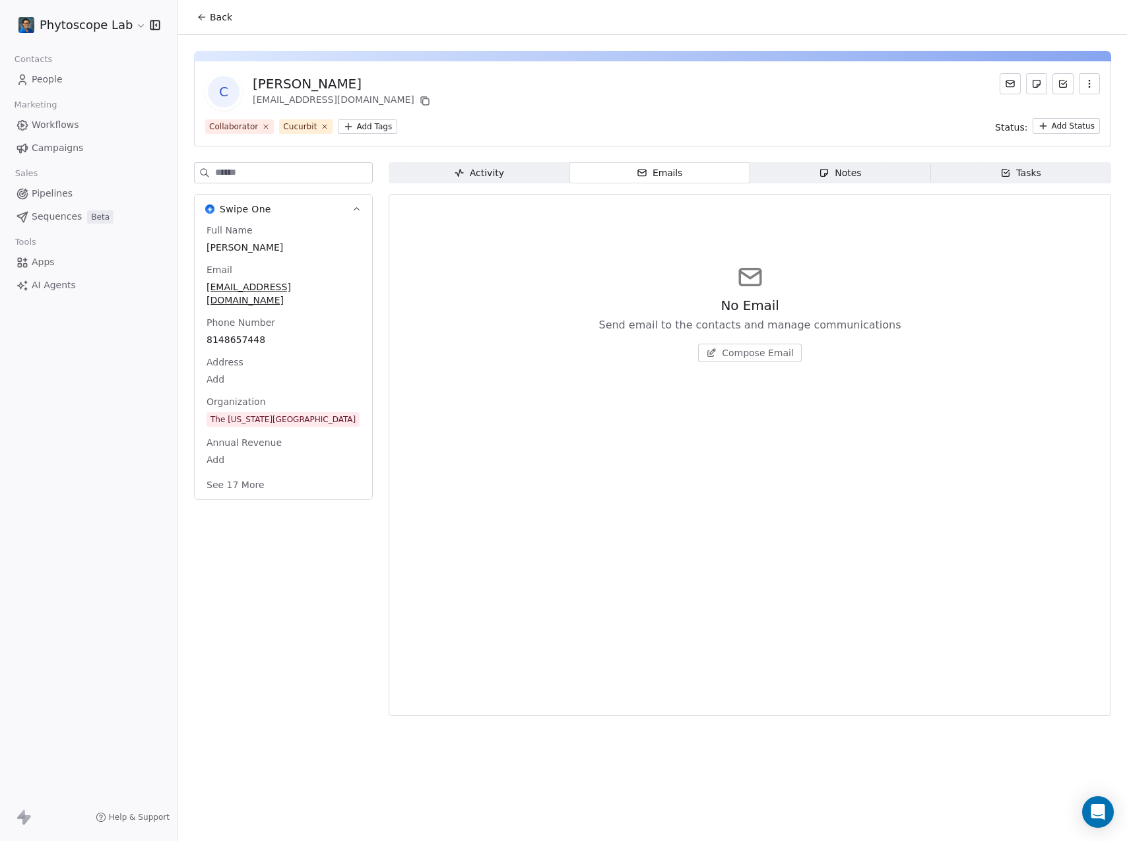
click at [47, 80] on span "People" at bounding box center [47, 80] width 31 height 14
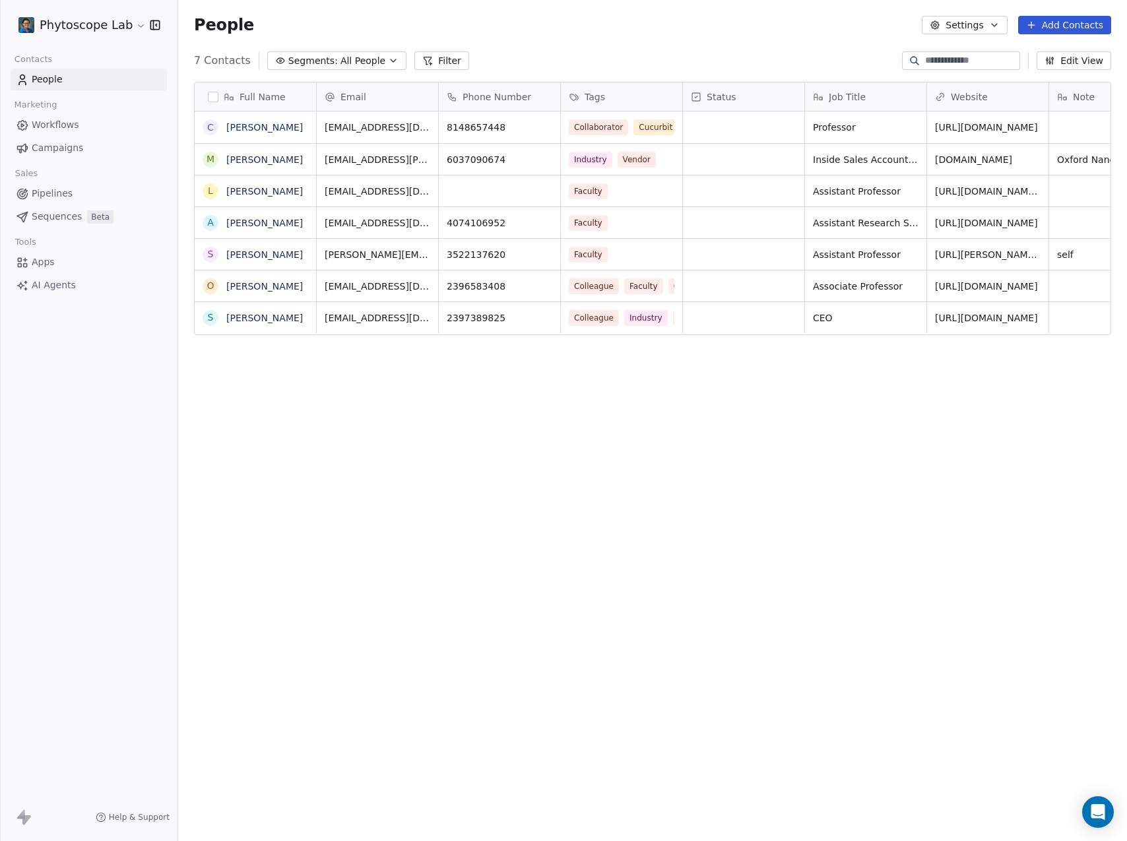
scroll to position [731, 939]
click at [93, 22] on html "Phytoscope Lab Contacts People Marketing Workflows Campaigns Sales Pipelines Se…" at bounding box center [563, 420] width 1127 height 841
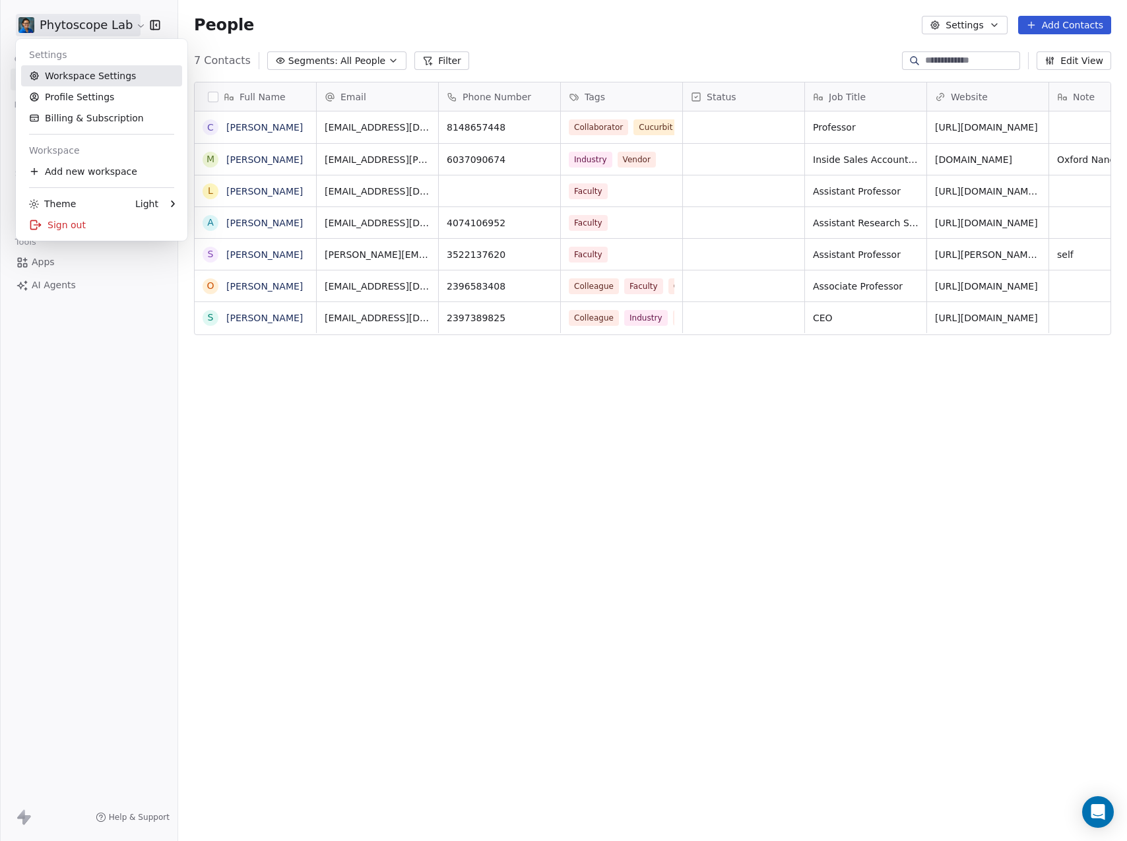
click at [79, 79] on link "Workspace Settings" at bounding box center [101, 75] width 161 height 21
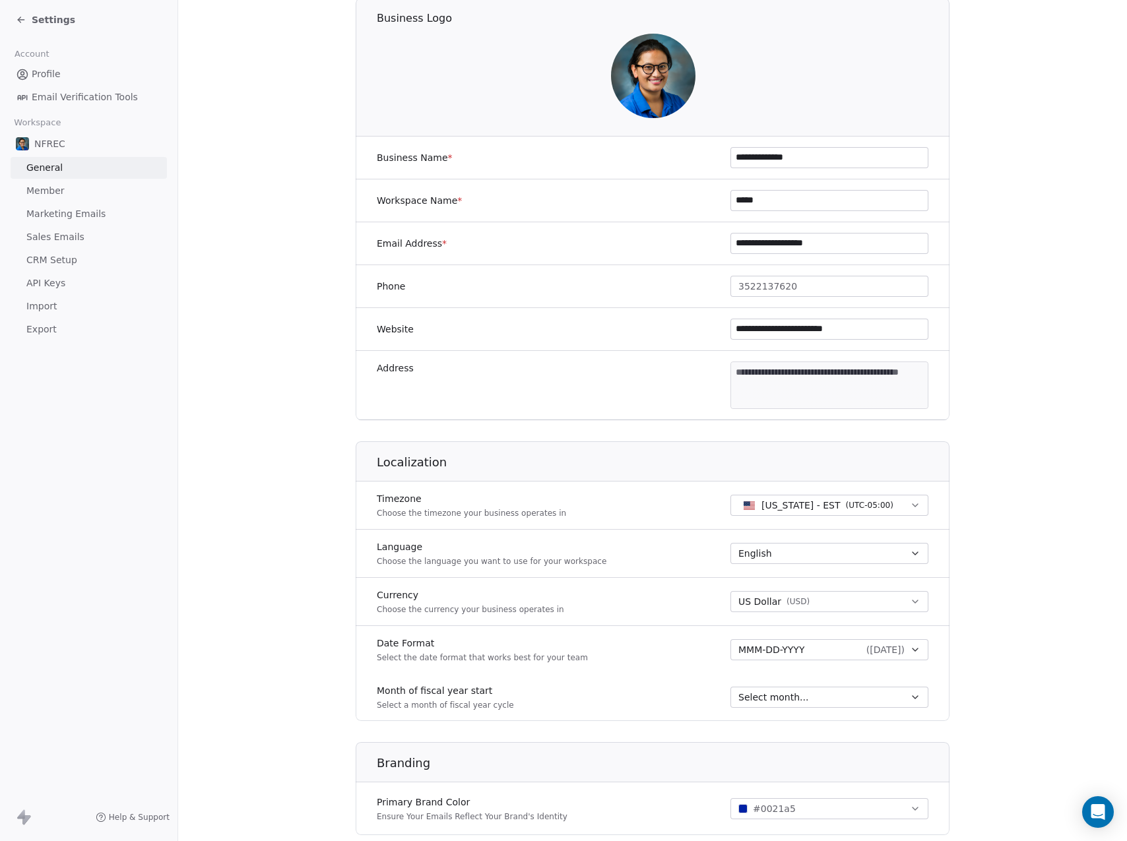
scroll to position [290, 0]
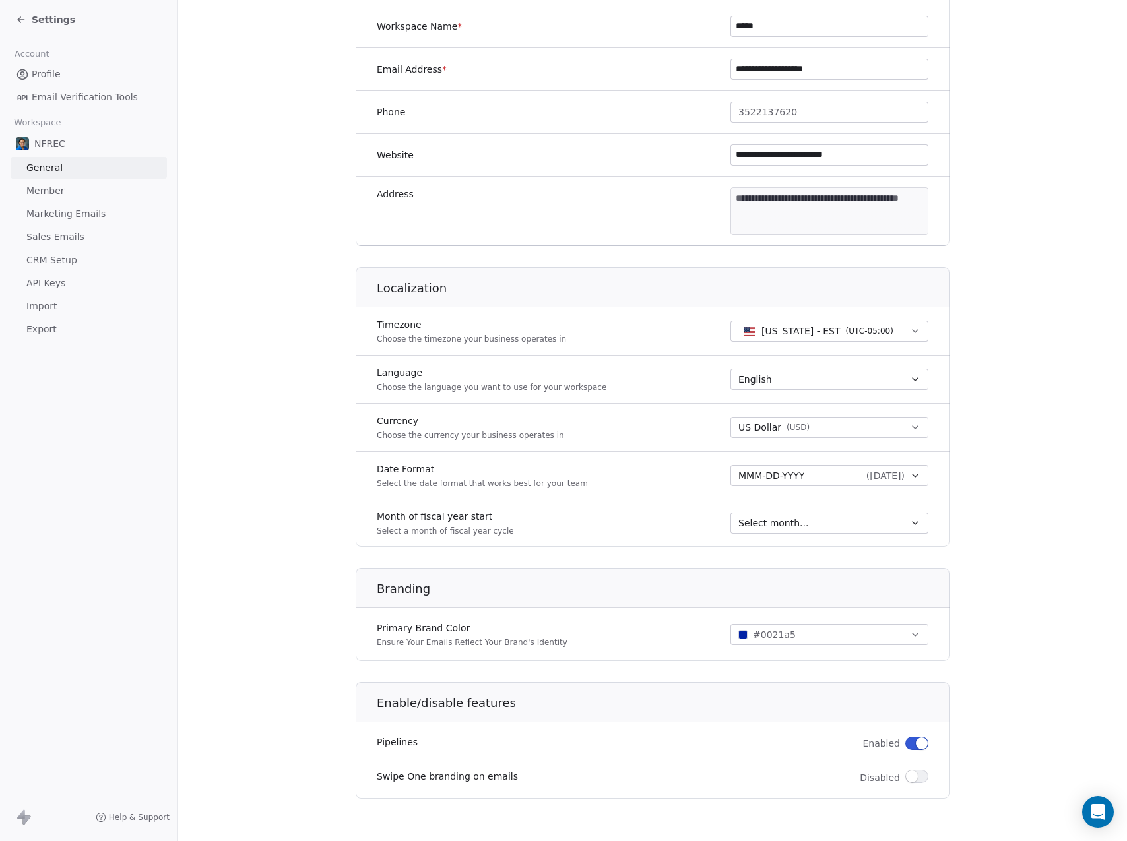
click at [906, 777] on span "button" at bounding box center [912, 777] width 12 height 12
click at [905, 777] on button "button" at bounding box center [916, 776] width 23 height 13
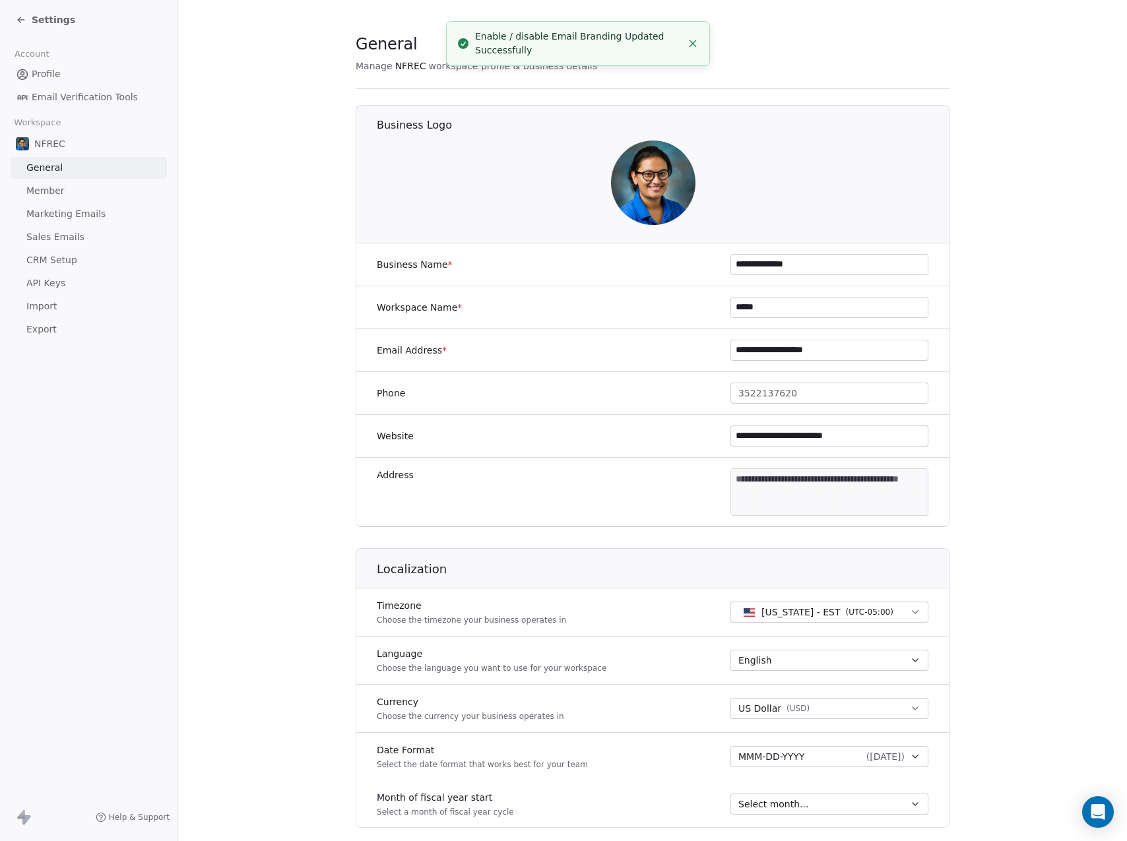
scroll to position [0, 0]
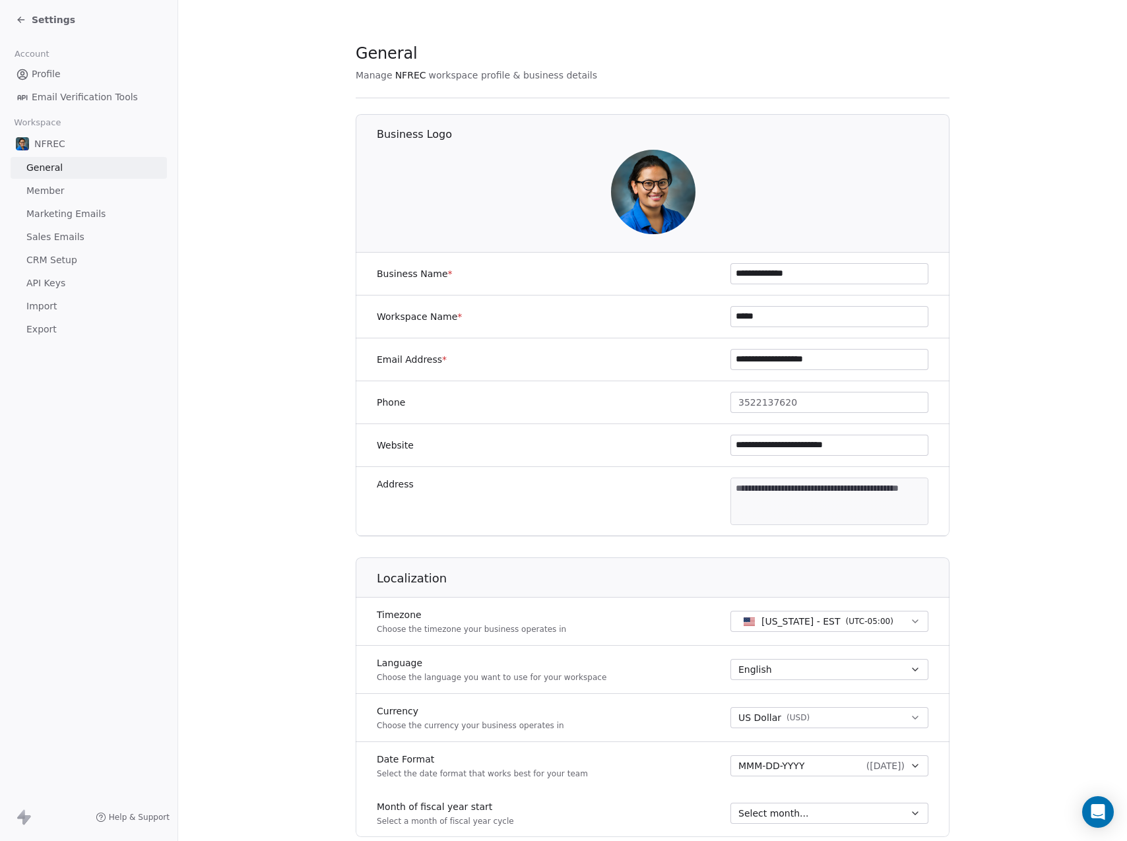
click at [61, 240] on span "Sales Emails" at bounding box center [55, 237] width 58 height 14
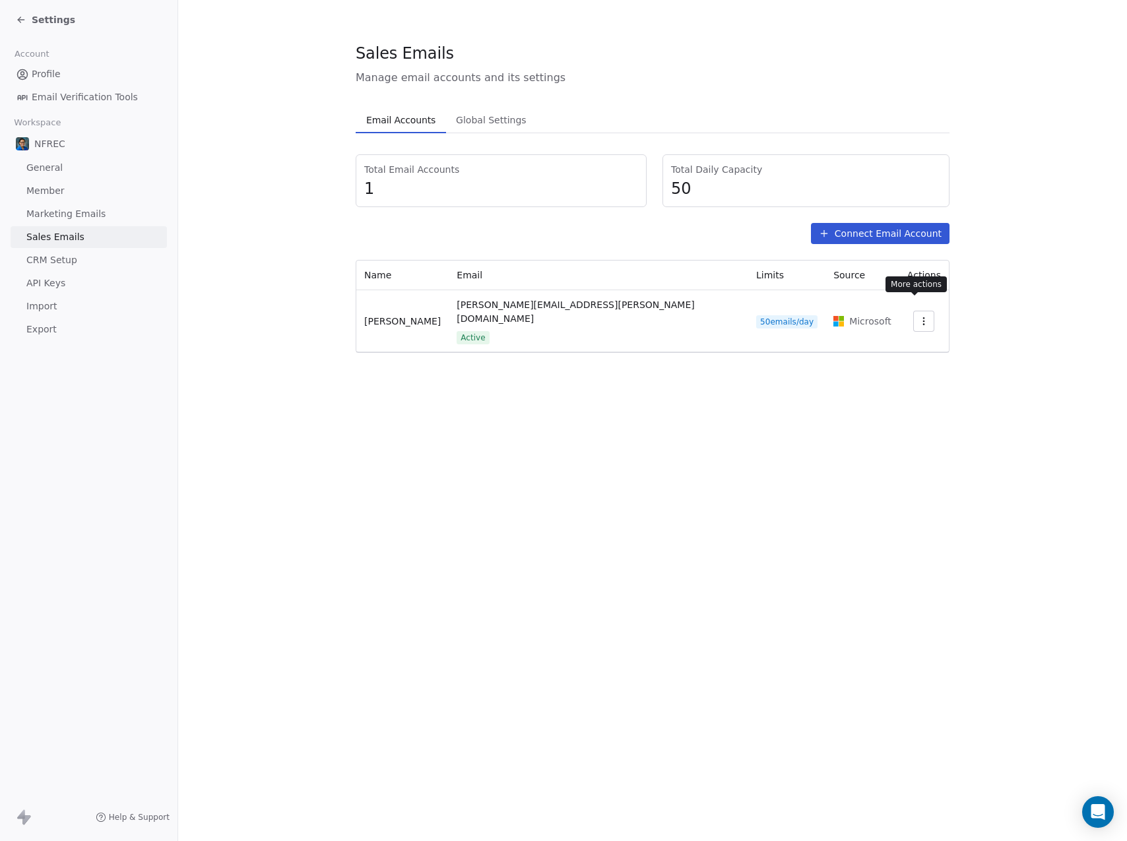
click at [919, 316] on icon "button" at bounding box center [924, 321] width 11 height 11
click at [895, 329] on div "Settings" at bounding box center [887, 338] width 69 height 21
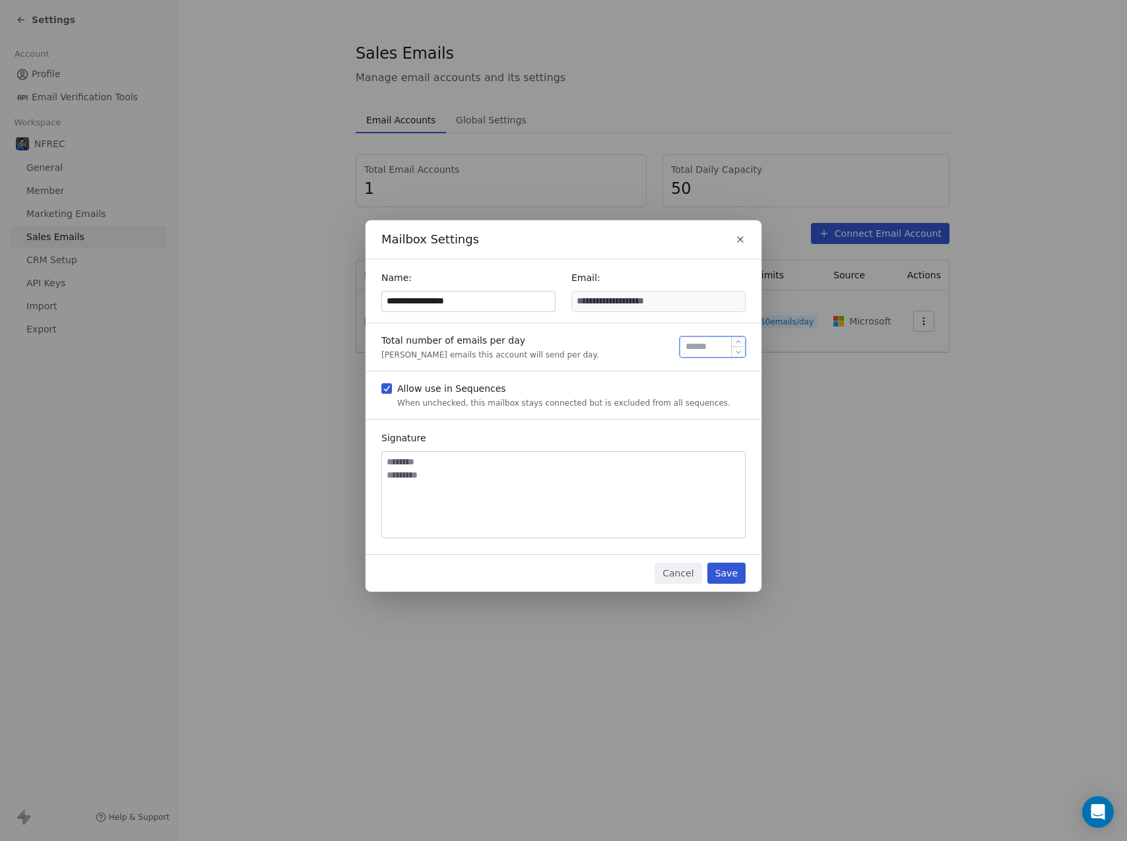
click at [699, 346] on input "**" at bounding box center [712, 347] width 59 height 10
click at [419, 456] on textarea at bounding box center [563, 495] width 363 height 86
paste textarea "**********"
click at [414, 500] on textarea "**********" at bounding box center [563, 495] width 363 height 86
click at [418, 512] on textarea "**********" at bounding box center [563, 495] width 363 height 86
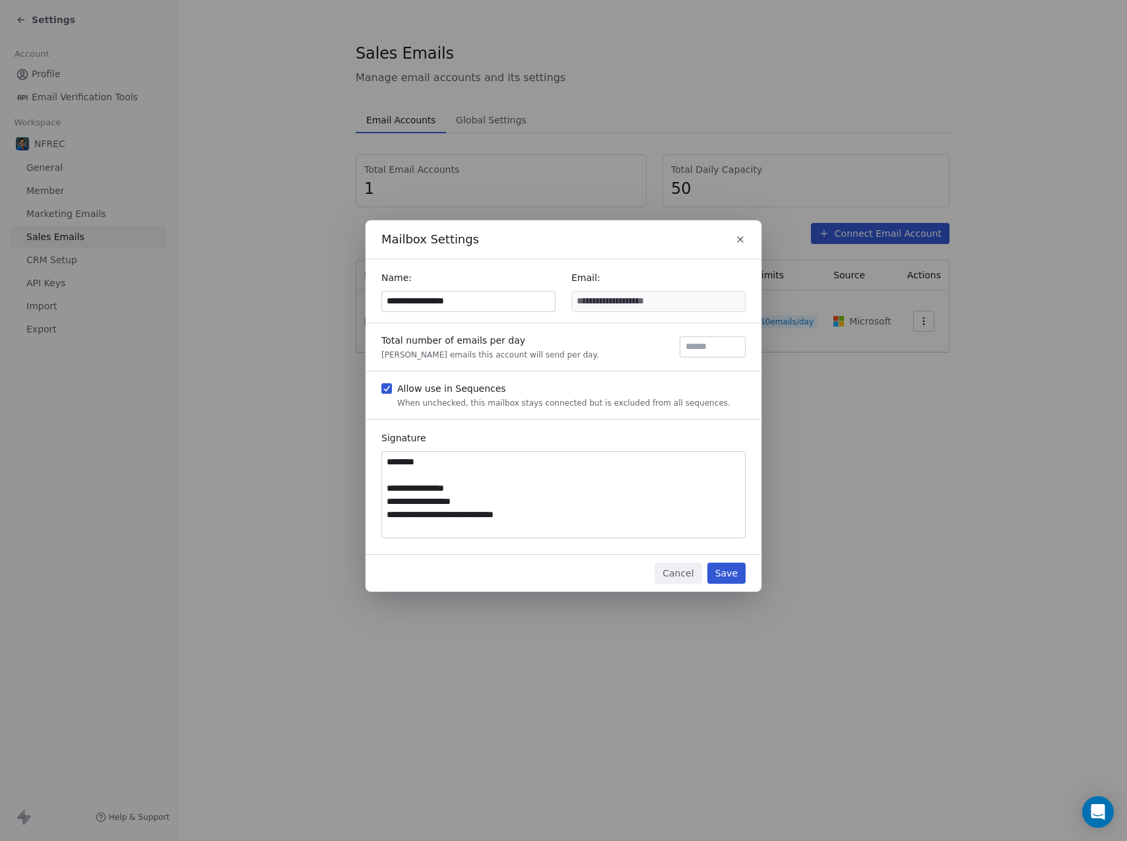
click at [422, 524] on textarea "**********" at bounding box center [563, 495] width 363 height 86
click at [408, 474] on textarea "**********" at bounding box center [563, 495] width 363 height 86
click at [409, 493] on textarea "**********" at bounding box center [563, 495] width 363 height 86
click at [413, 500] on textarea "**********" at bounding box center [563, 495] width 363 height 86
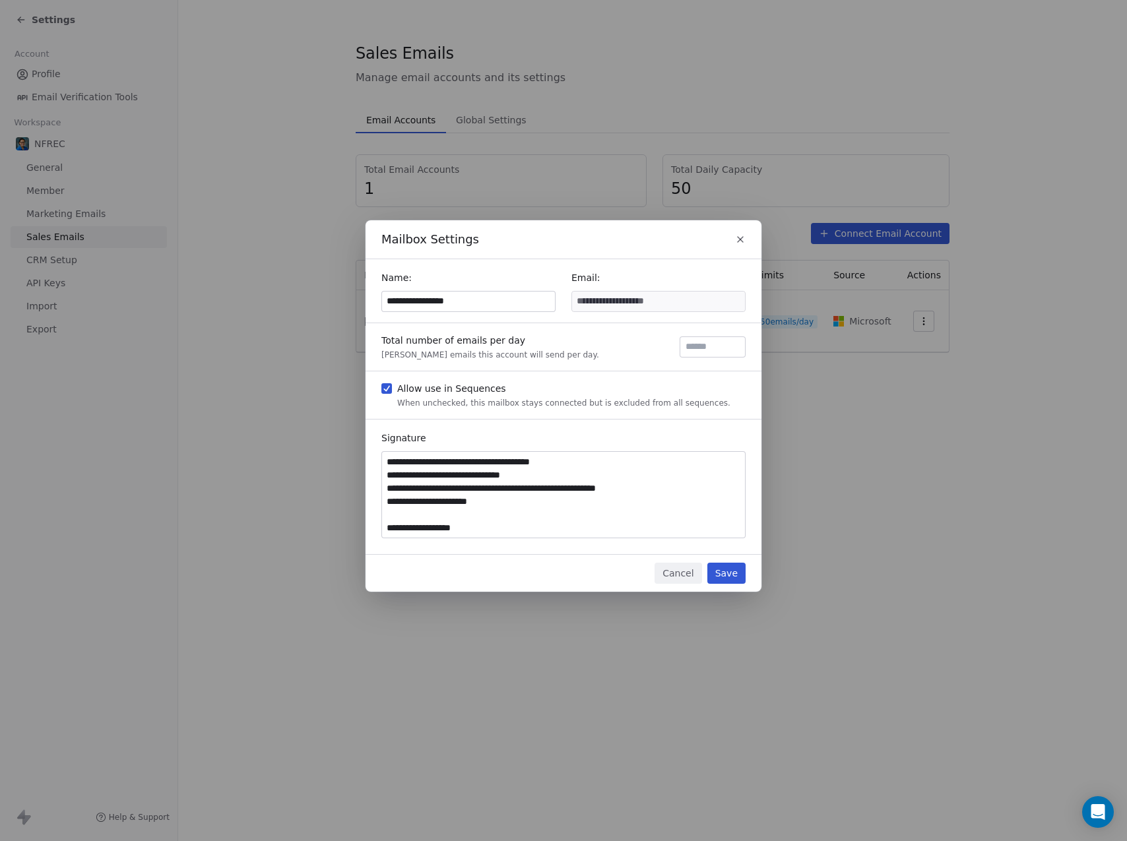
click at [409, 520] on textarea "**********" at bounding box center [563, 495] width 363 height 86
click at [422, 527] on textarea "**********" at bounding box center [563, 495] width 363 height 86
click at [411, 513] on textarea "**********" at bounding box center [563, 495] width 363 height 86
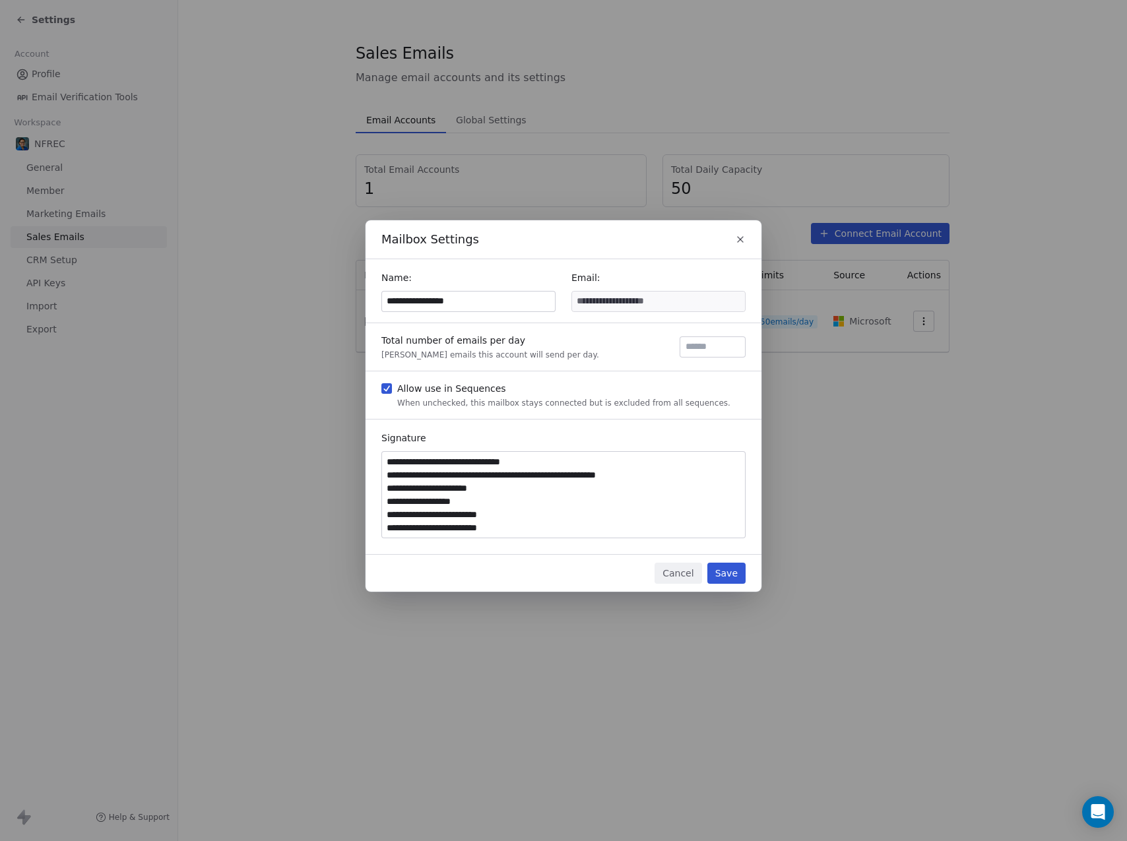
type textarea "**********"
click at [727, 575] on button "Save" at bounding box center [726, 573] width 38 height 21
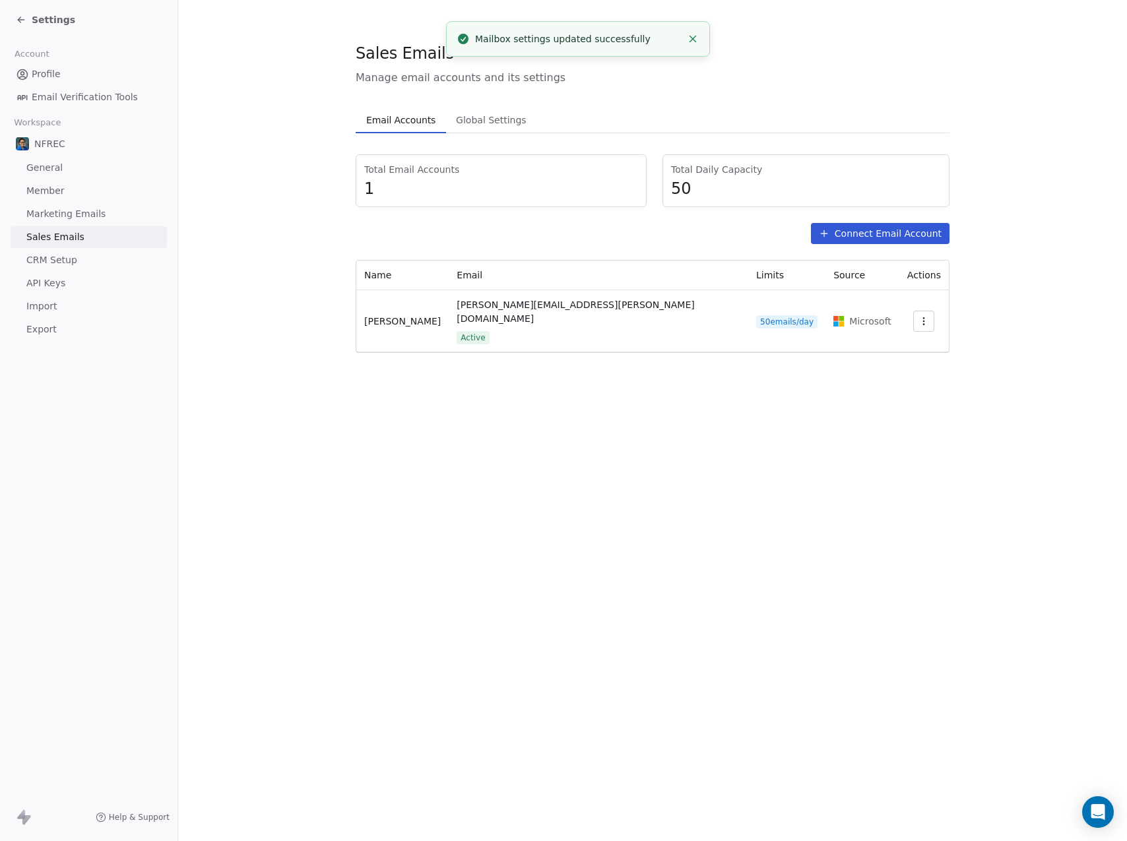
click at [36, 22] on span "Settings" at bounding box center [54, 19] width 44 height 13
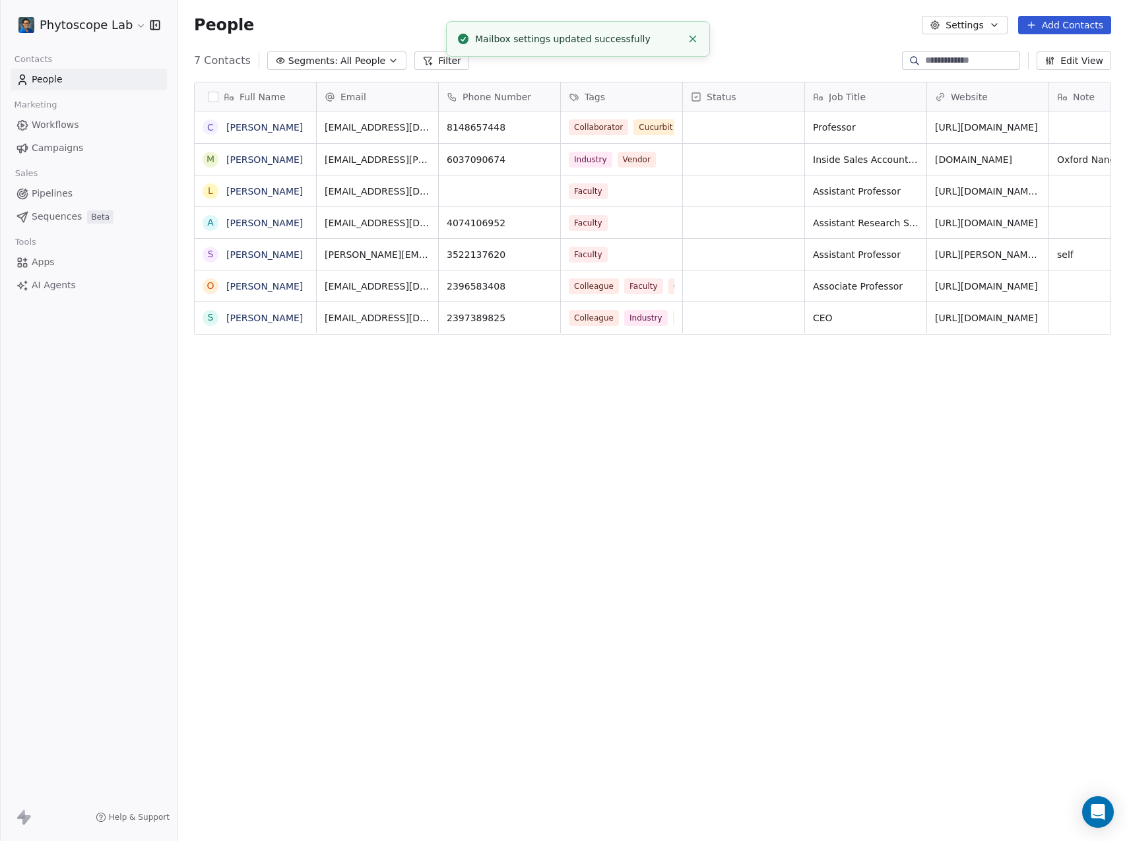
scroll to position [731, 939]
click at [58, 75] on span "People" at bounding box center [47, 80] width 31 height 14
click at [244, 122] on link "[PERSON_NAME]" at bounding box center [264, 127] width 77 height 11
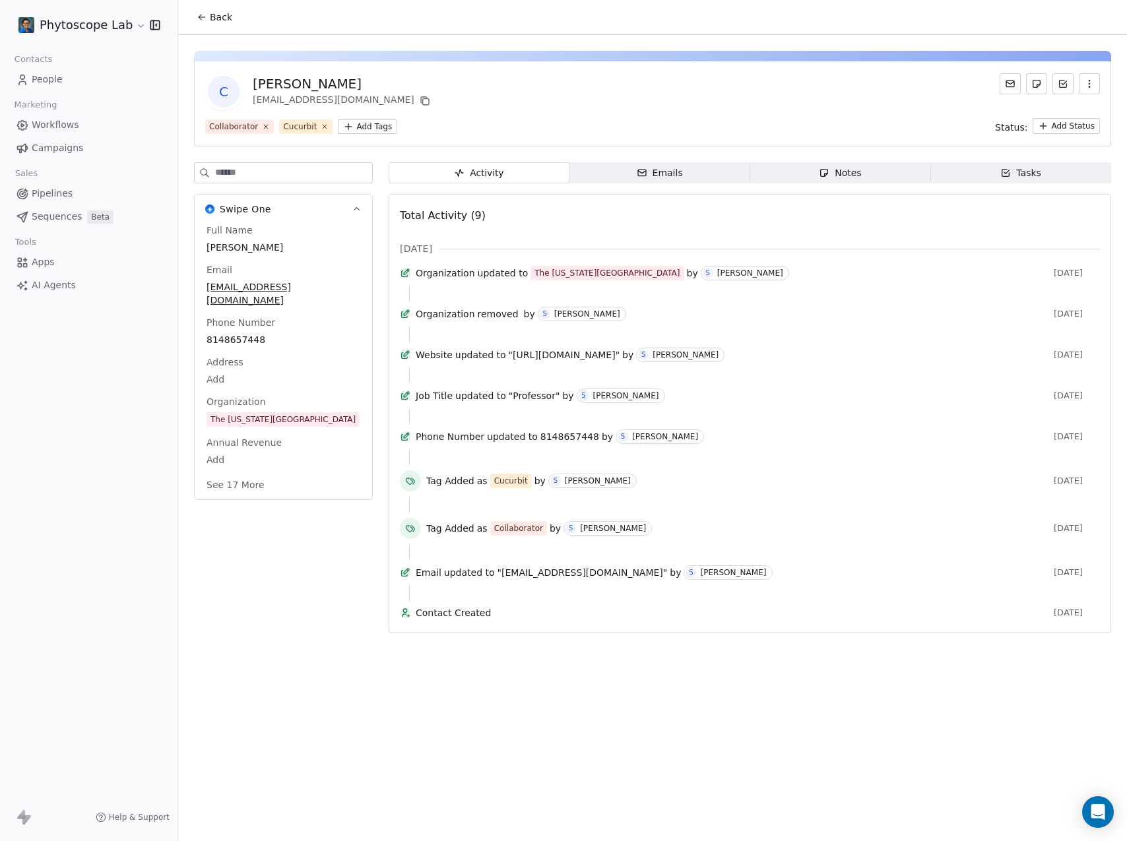
click at [1012, 82] on icon at bounding box center [1010, 84] width 11 height 11
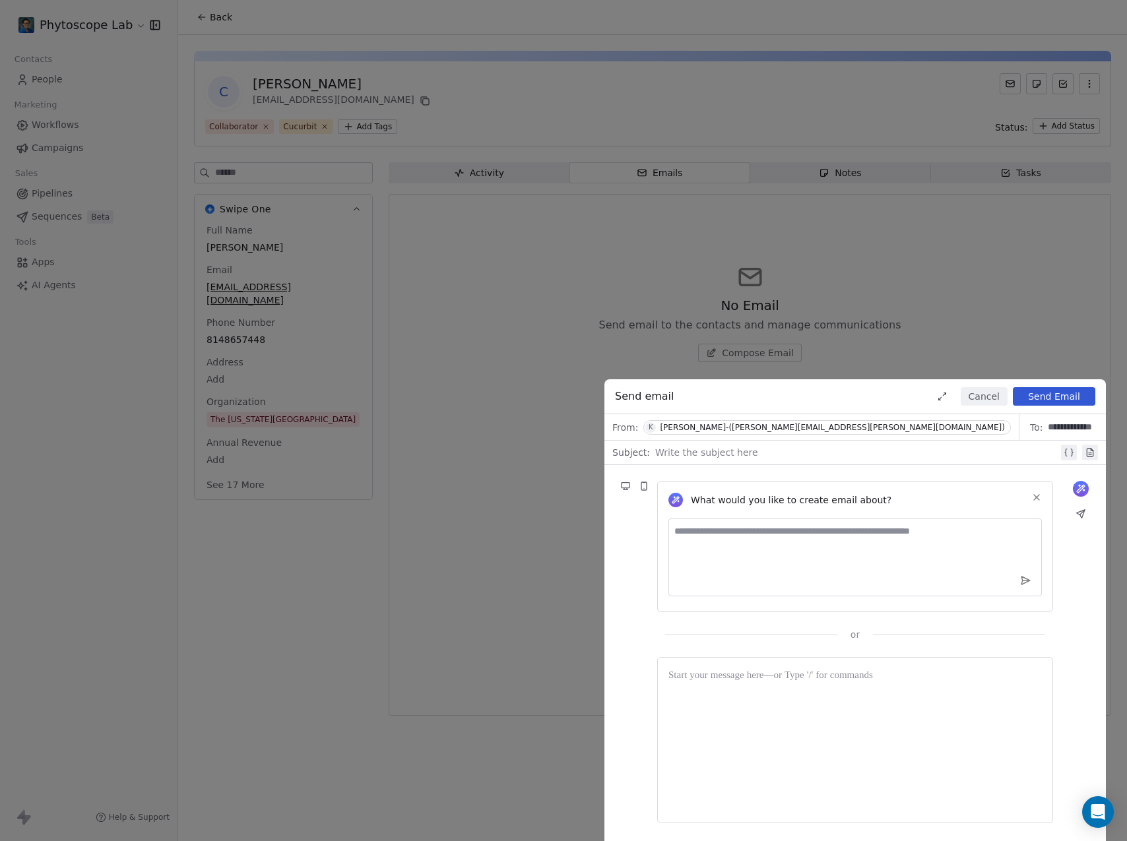
click at [746, 529] on textarea at bounding box center [856, 558] width 374 height 78
click at [748, 688] on div at bounding box center [856, 741] width 374 height 144
click at [714, 456] on div at bounding box center [856, 453] width 403 height 16
click at [981, 399] on button "Cancel" at bounding box center [984, 396] width 47 height 18
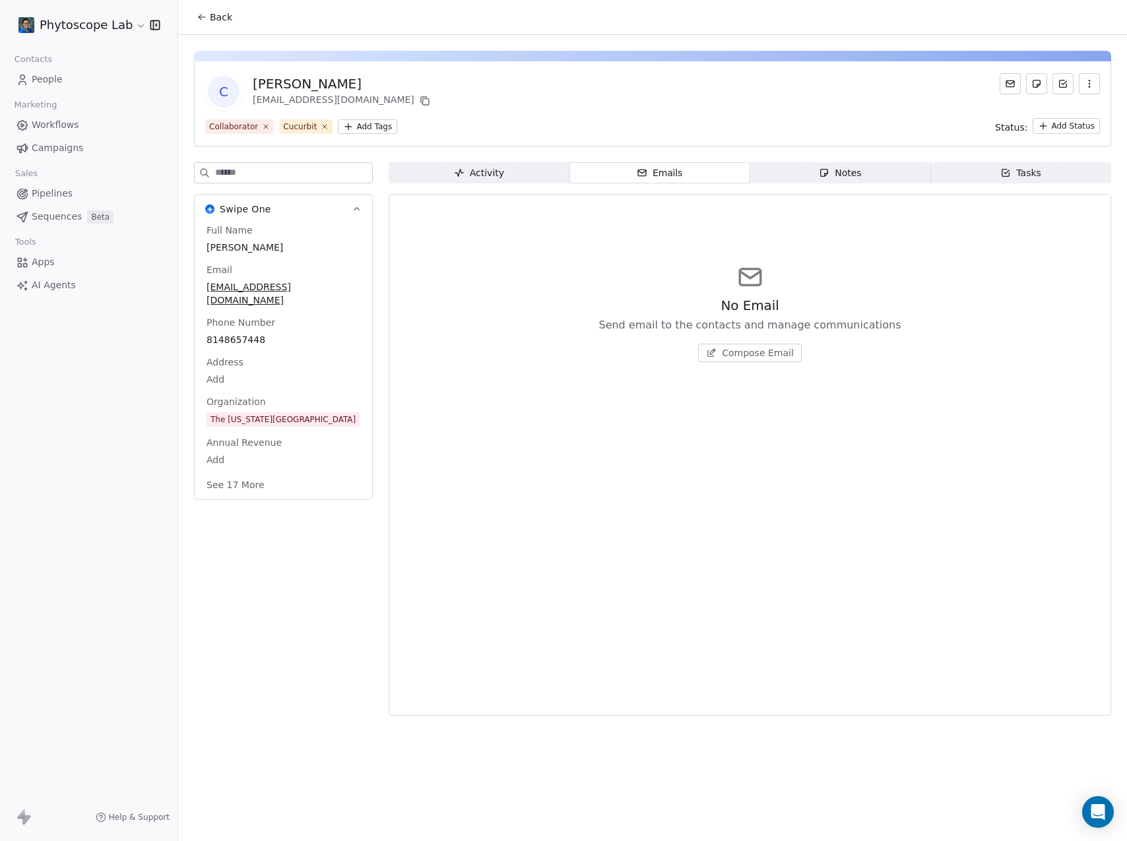
click at [40, 79] on span "People" at bounding box center [47, 80] width 31 height 14
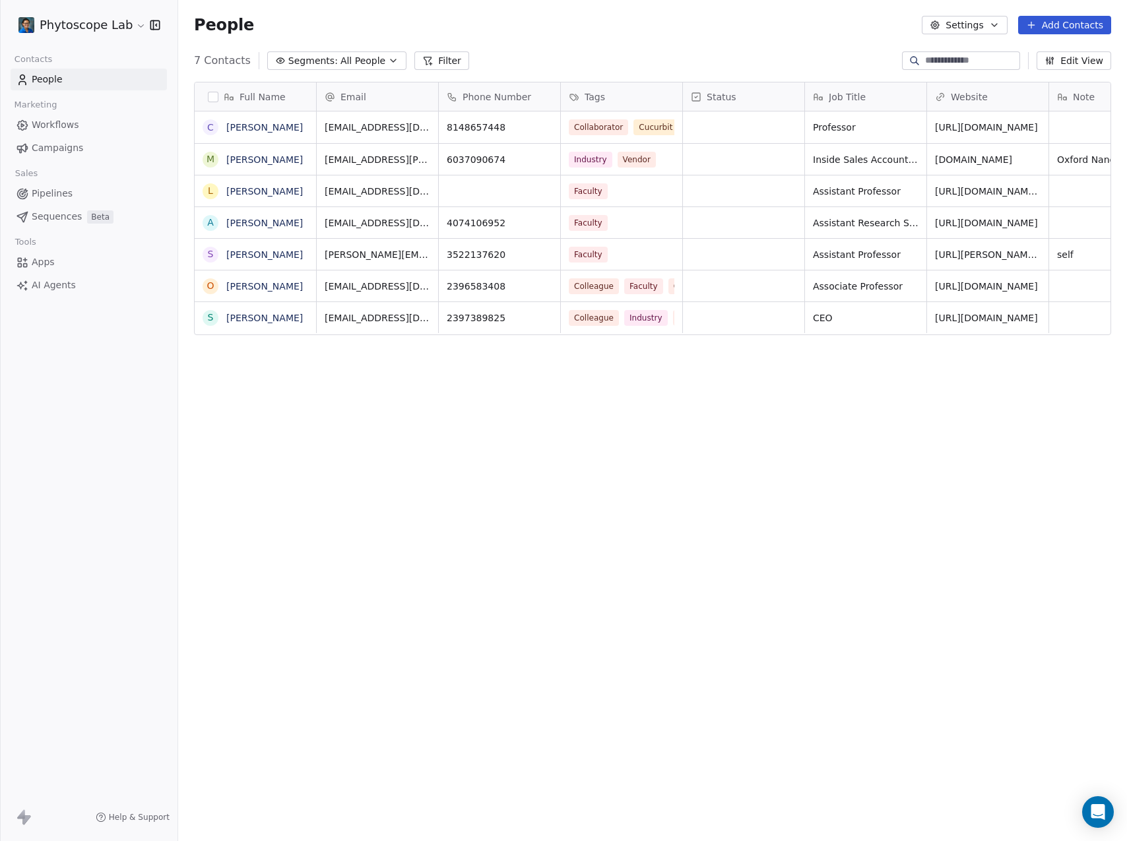
scroll to position [731, 939]
click at [267, 320] on link "[PERSON_NAME]" at bounding box center [264, 318] width 77 height 11
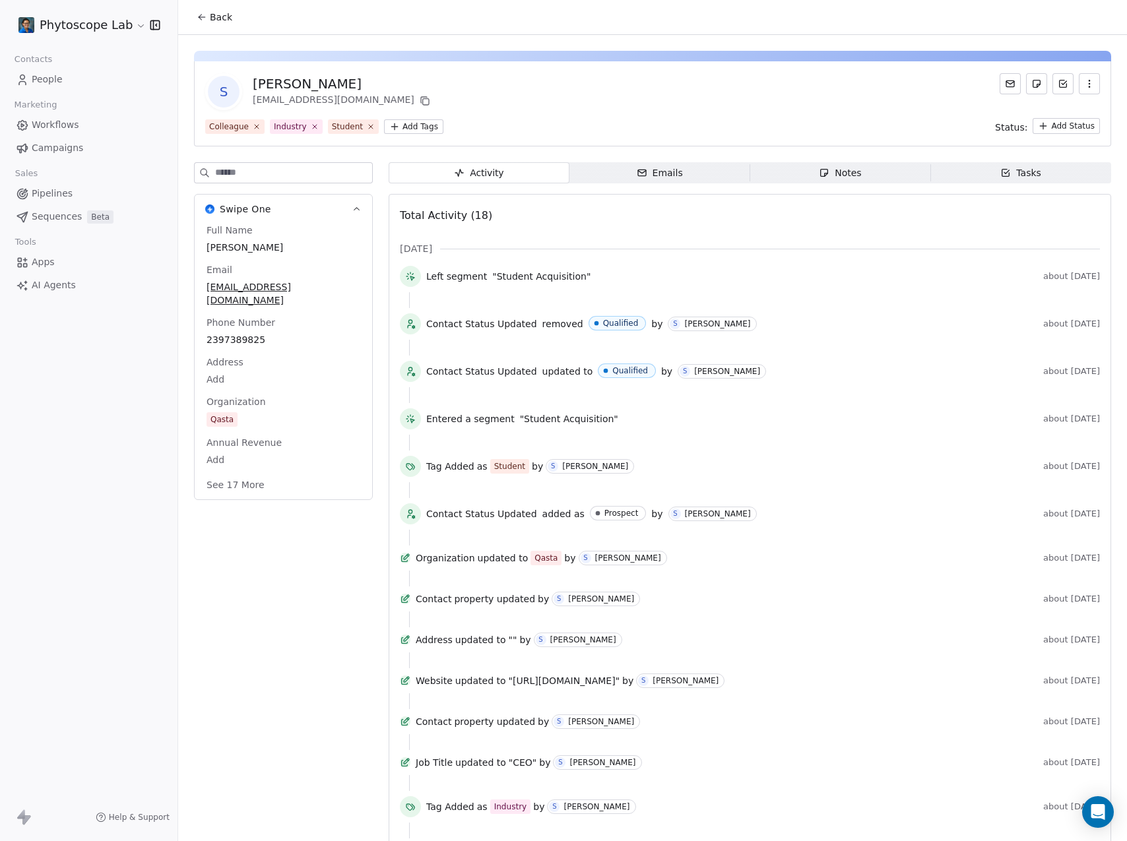
click at [658, 178] on div "Emails" at bounding box center [660, 173] width 46 height 14
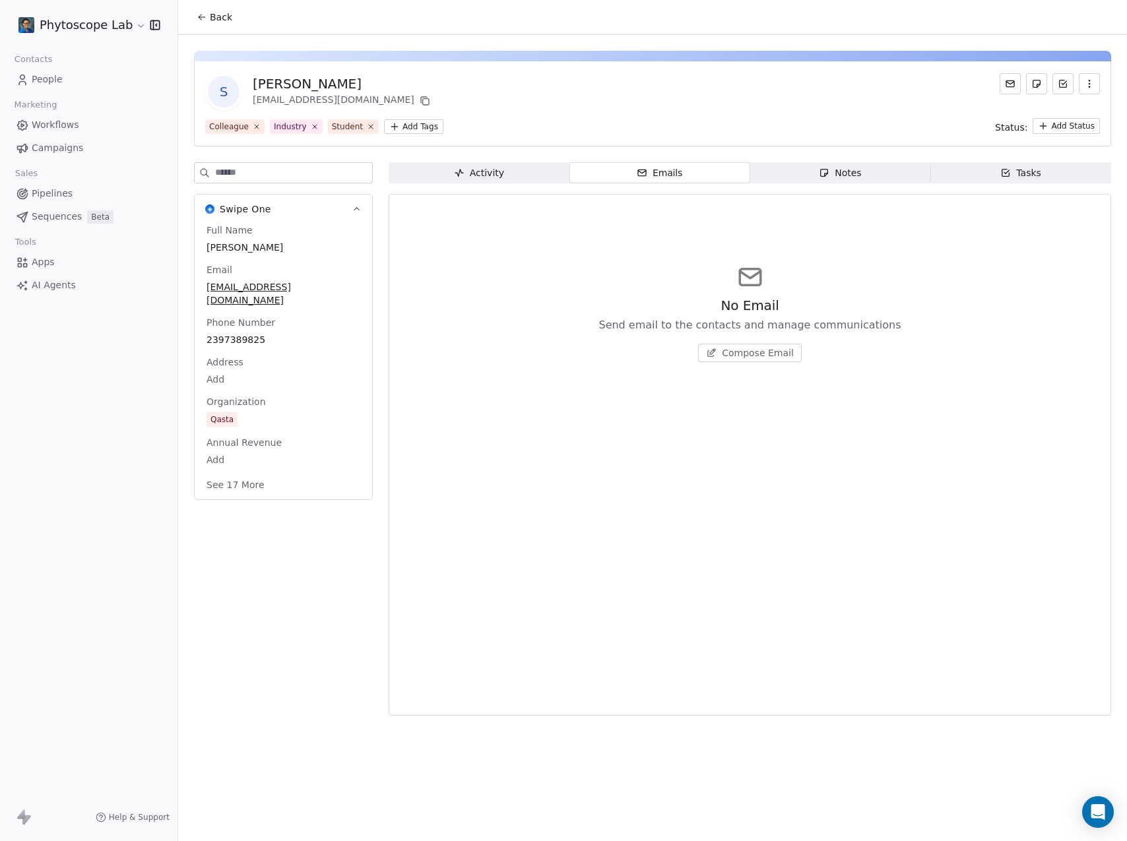
click at [832, 174] on div "Notes" at bounding box center [840, 173] width 42 height 14
click at [1017, 167] on div "Tasks" at bounding box center [1020, 173] width 41 height 14
click at [654, 177] on div "Emails" at bounding box center [660, 173] width 46 height 14
click at [768, 354] on span "Compose Email" at bounding box center [758, 352] width 72 height 13
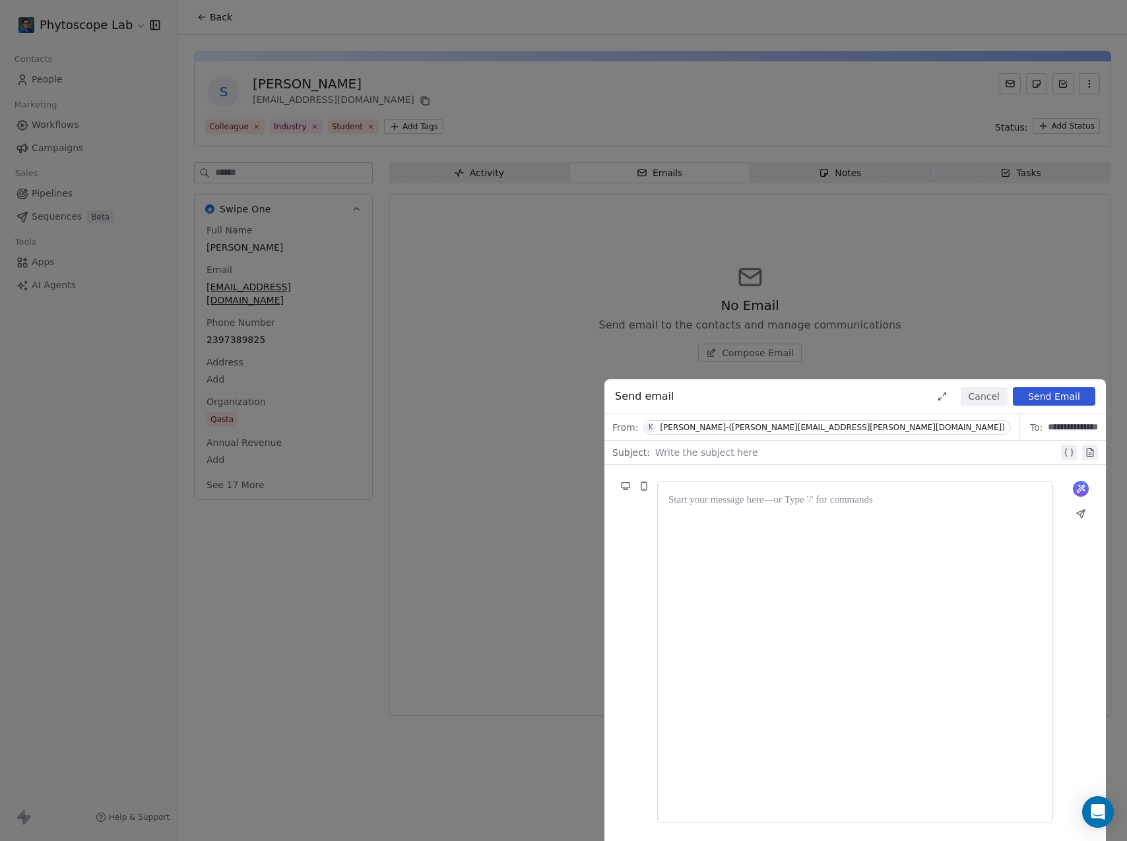
click at [734, 452] on div at bounding box center [856, 453] width 403 height 16
click at [725, 509] on div at bounding box center [856, 652] width 374 height 320
click at [686, 452] on div at bounding box center [856, 453] width 403 height 16
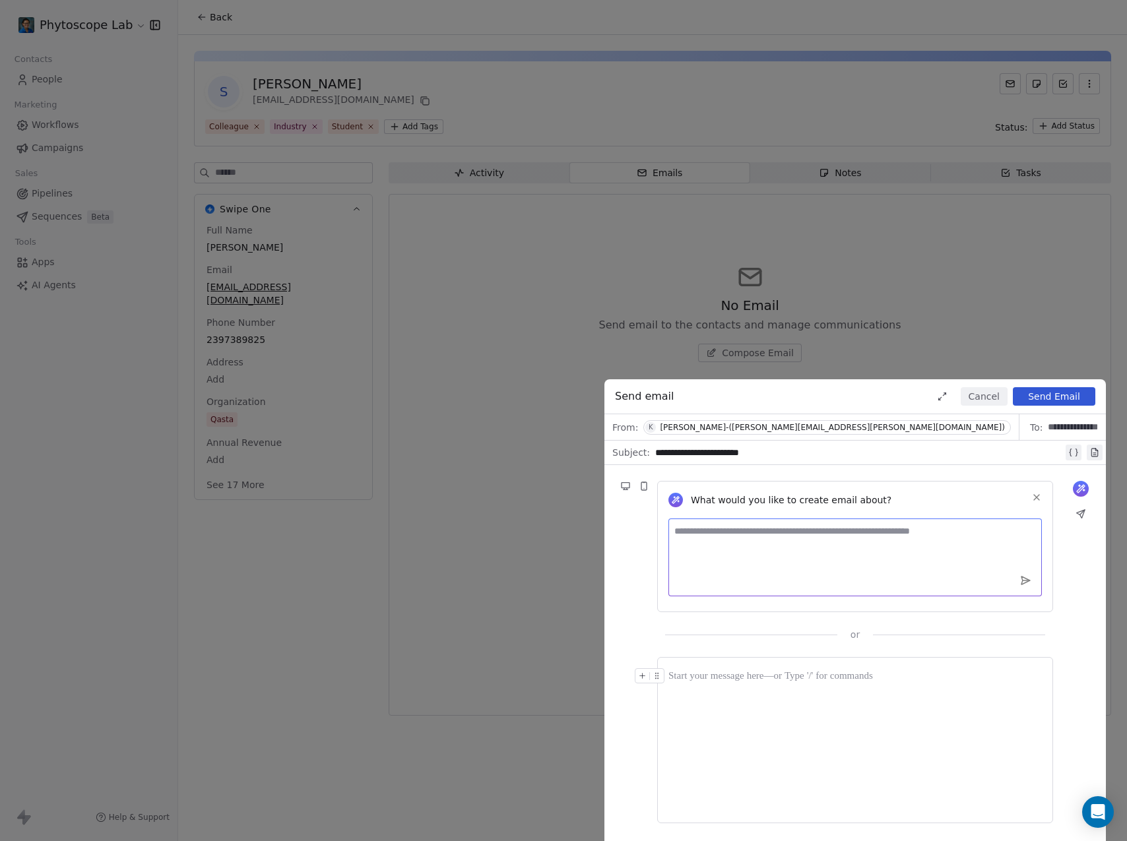
click at [823, 531] on textarea at bounding box center [856, 558] width 374 height 78
type textarea "**********"
click at [1023, 583] on icon at bounding box center [1026, 581] width 9 height 8
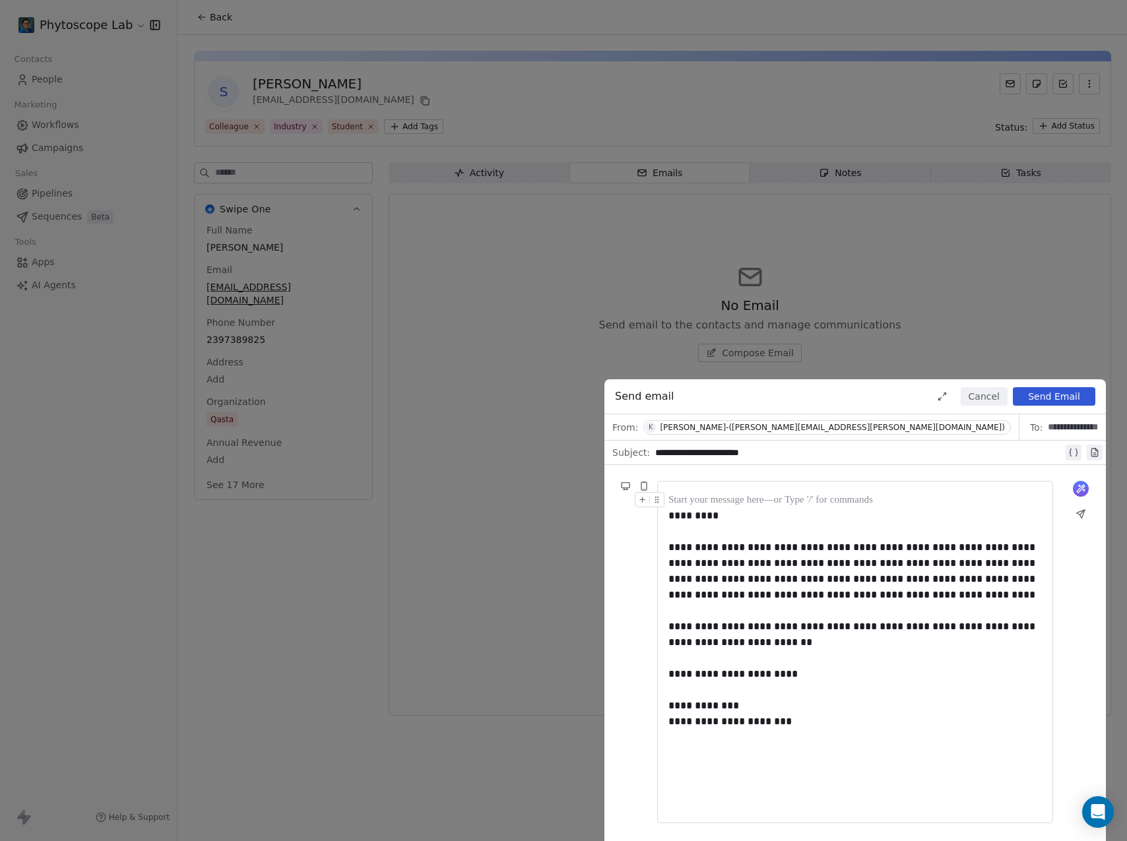
click at [726, 498] on div at bounding box center [856, 500] width 374 height 16
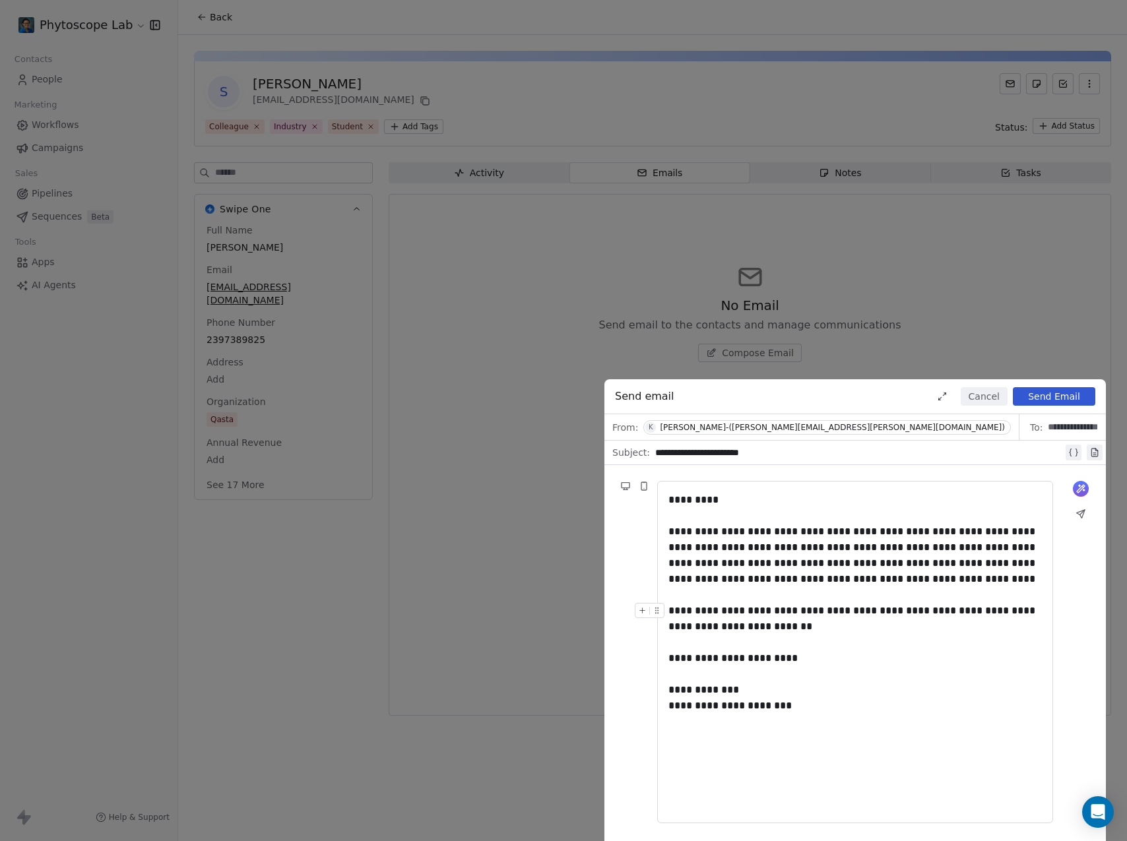
click at [786, 618] on div "**********" at bounding box center [856, 619] width 374 height 32
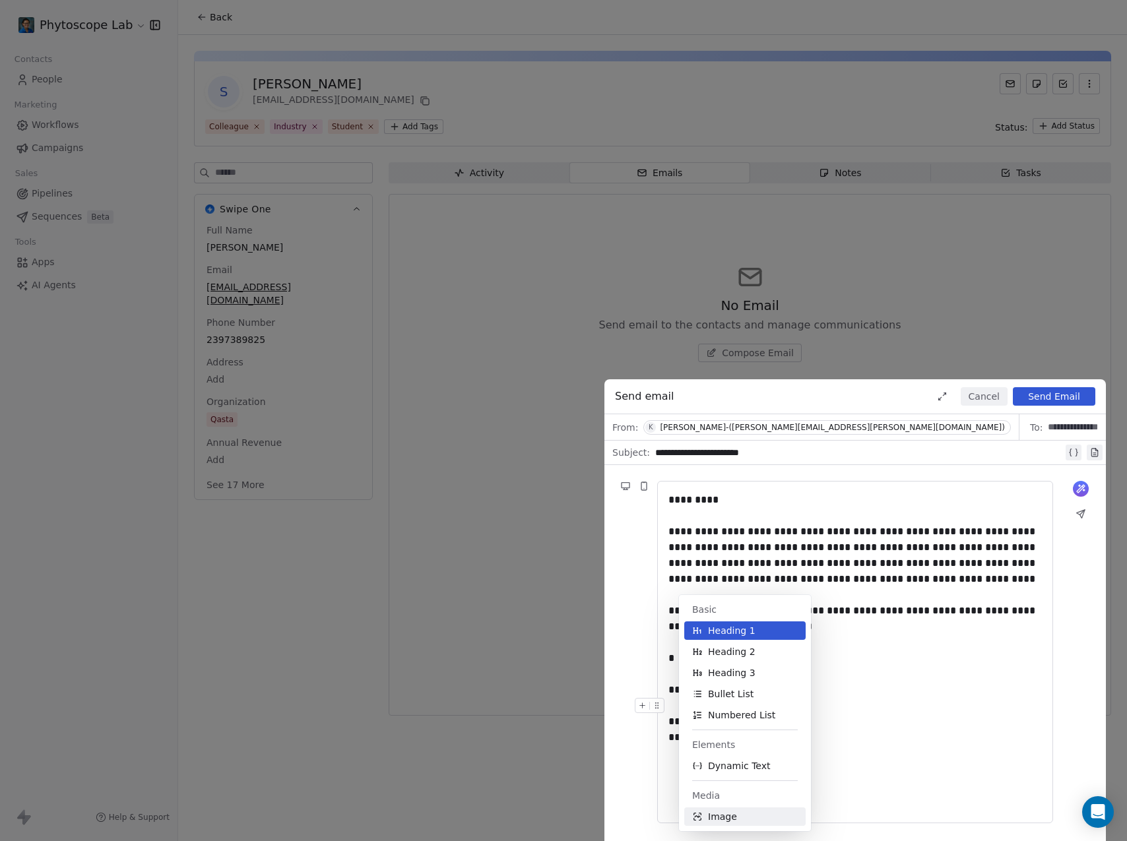
click at [722, 815] on span "Image" at bounding box center [722, 816] width 29 height 13
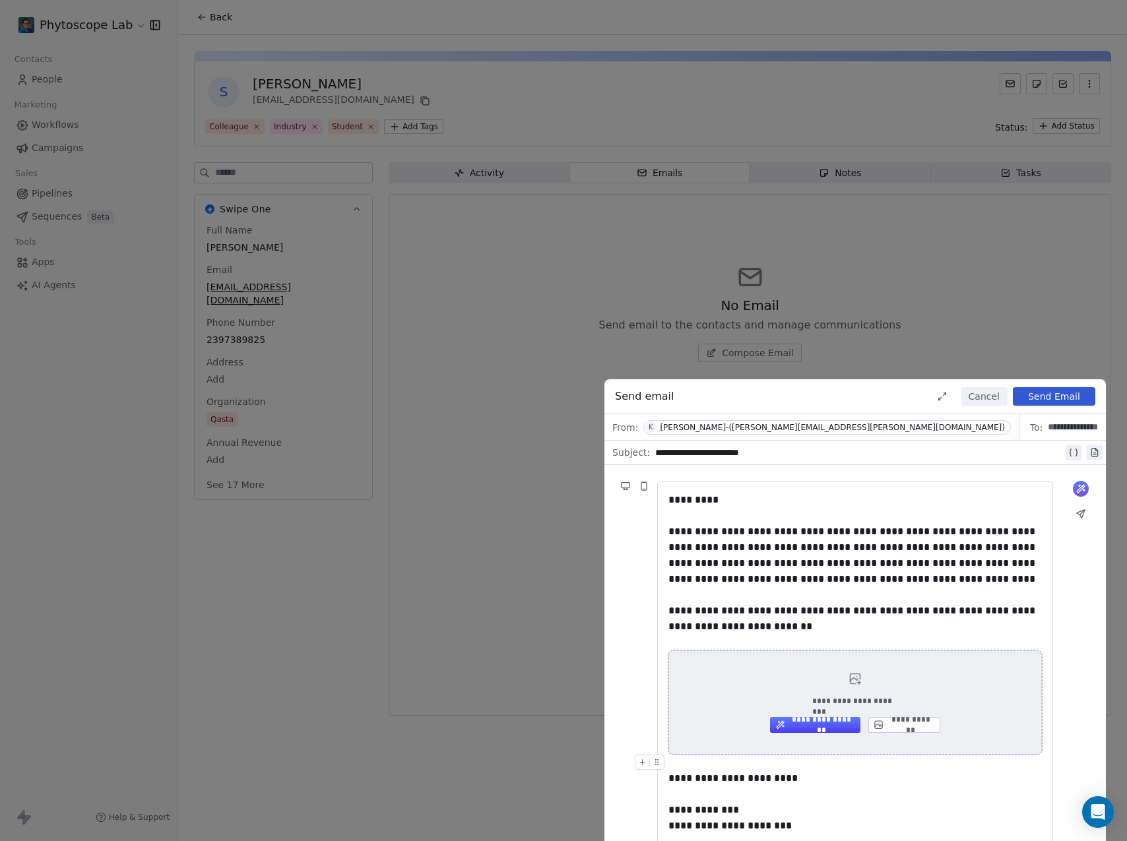
click at [826, 723] on button "**********" at bounding box center [815, 725] width 90 height 16
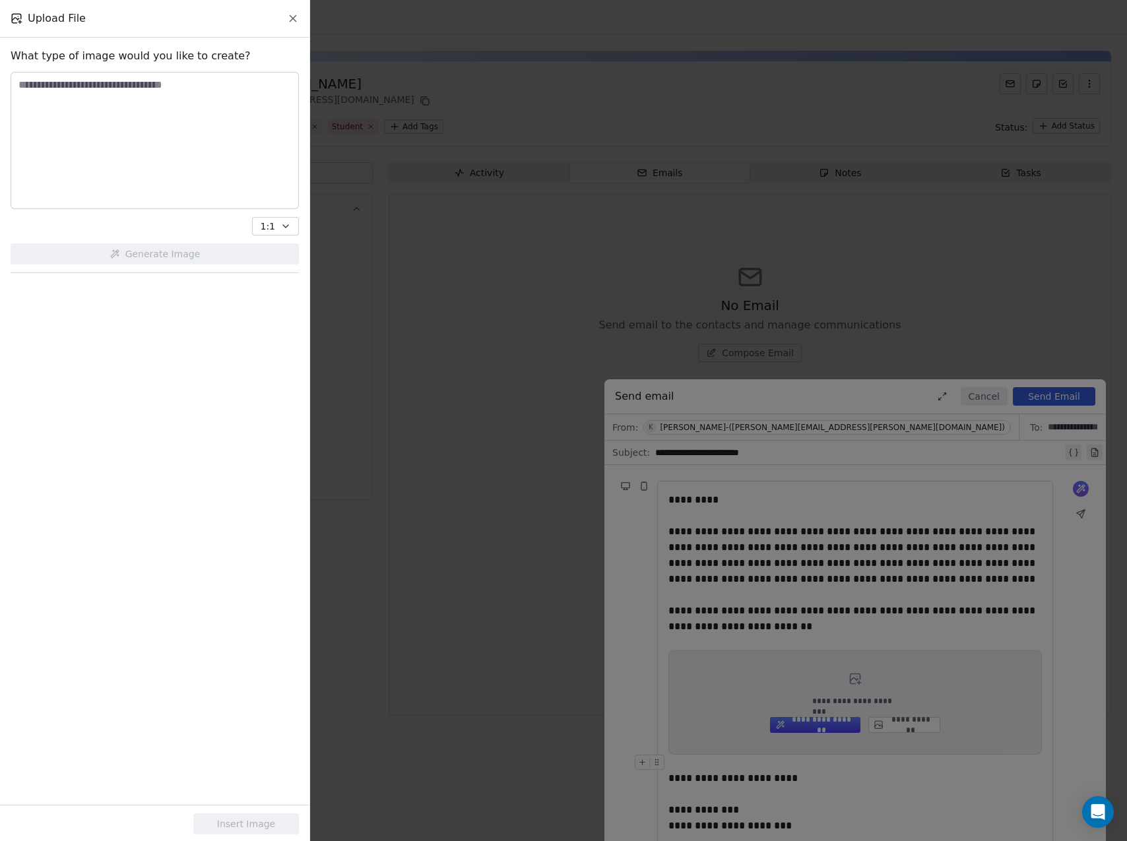
click at [57, 126] on textarea at bounding box center [154, 141] width 287 height 136
click at [81, 81] on textarea "**********" at bounding box center [154, 141] width 287 height 136
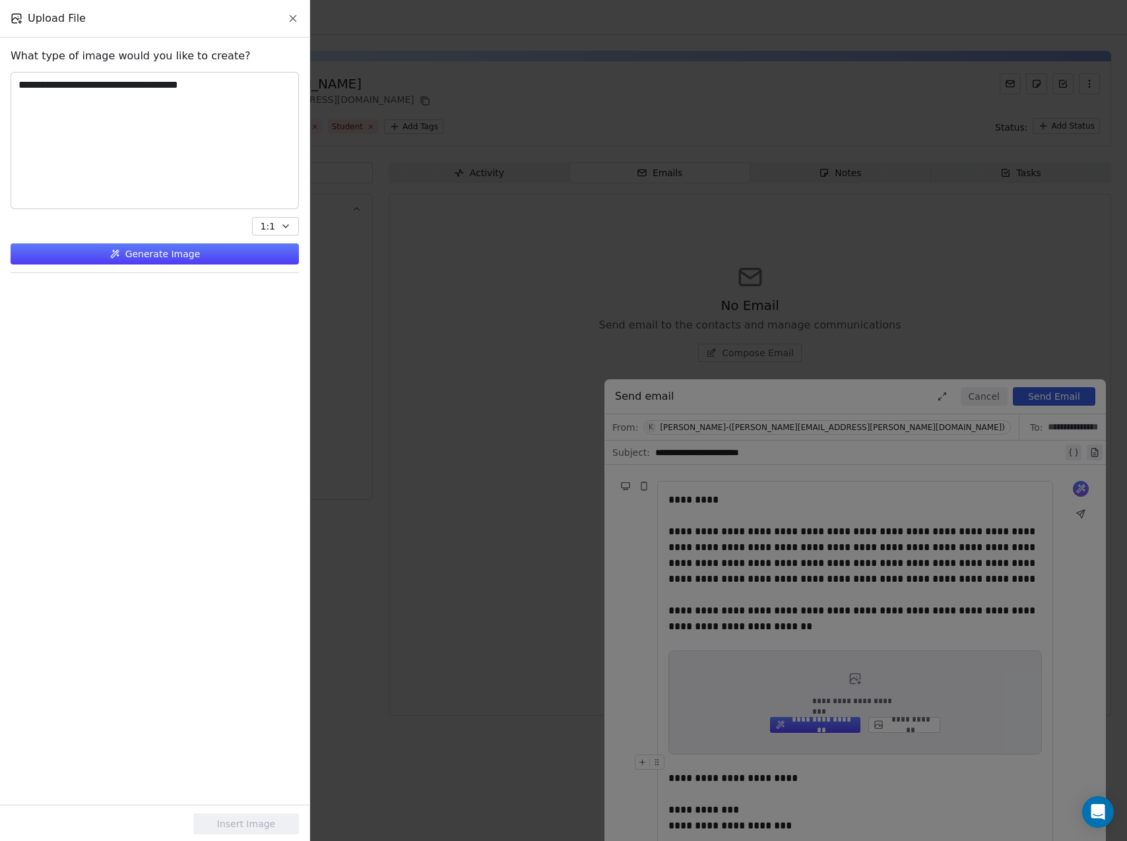
type textarea "**********"
click at [187, 251] on button "Generate Image" at bounding box center [155, 254] width 288 height 21
click at [58, 325] on div at bounding box center [57, 321] width 92 height 78
click at [225, 826] on button "Insert Image" at bounding box center [246, 824] width 106 height 21
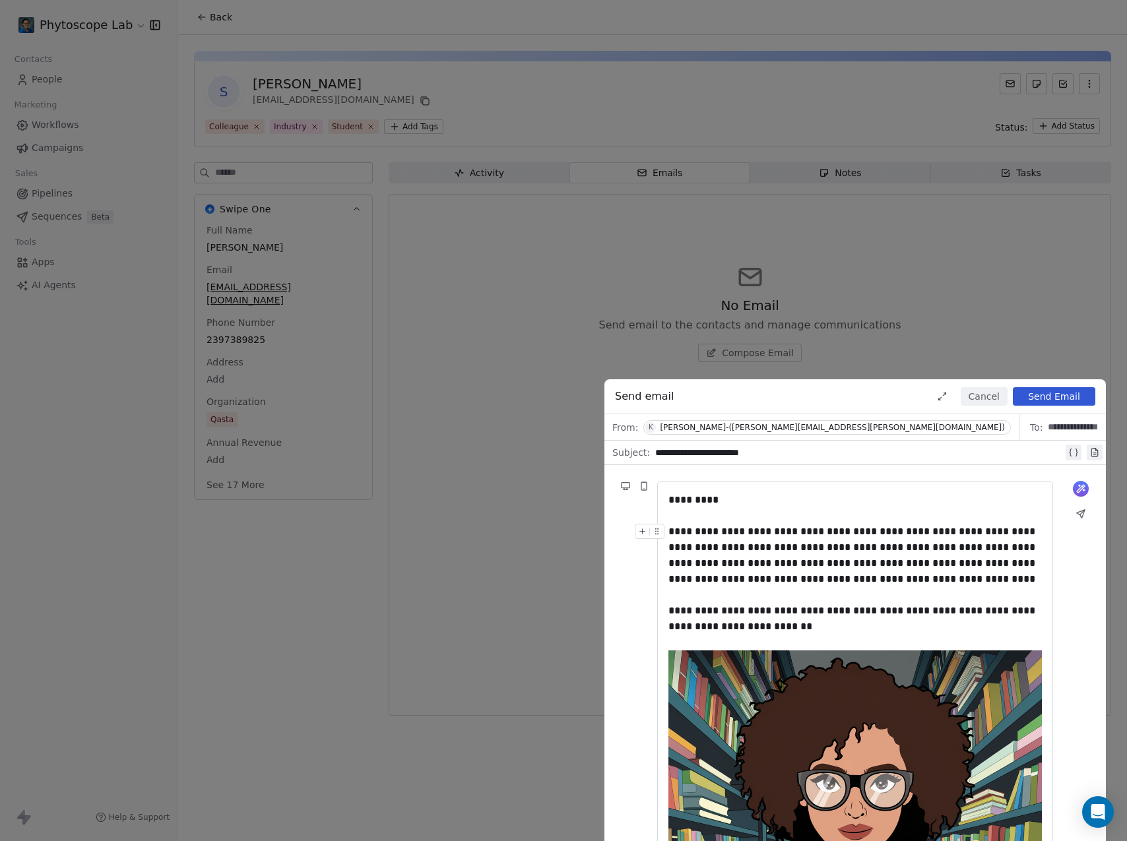
click at [1043, 396] on button "Send Email" at bounding box center [1054, 396] width 82 height 18
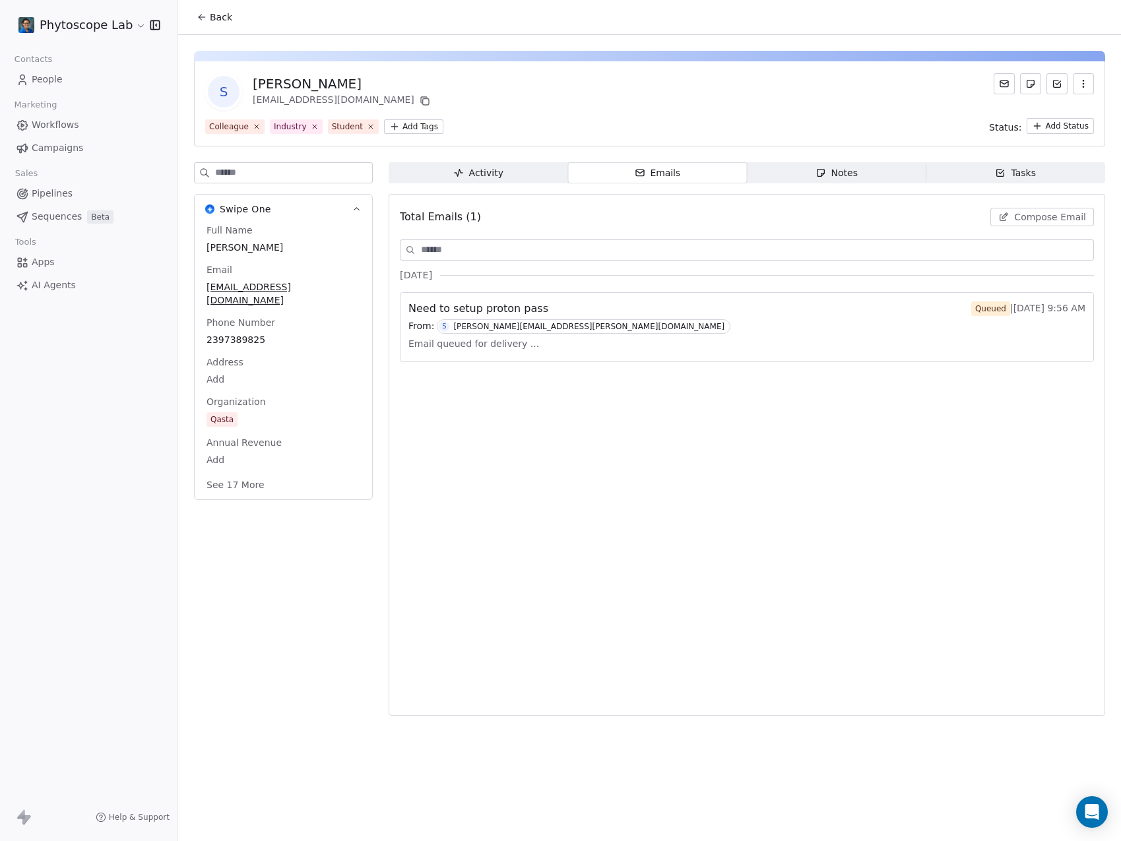
click at [544, 319] on div "From: S sanju.kunwar@ufl.edu" at bounding box center [747, 326] width 677 height 15
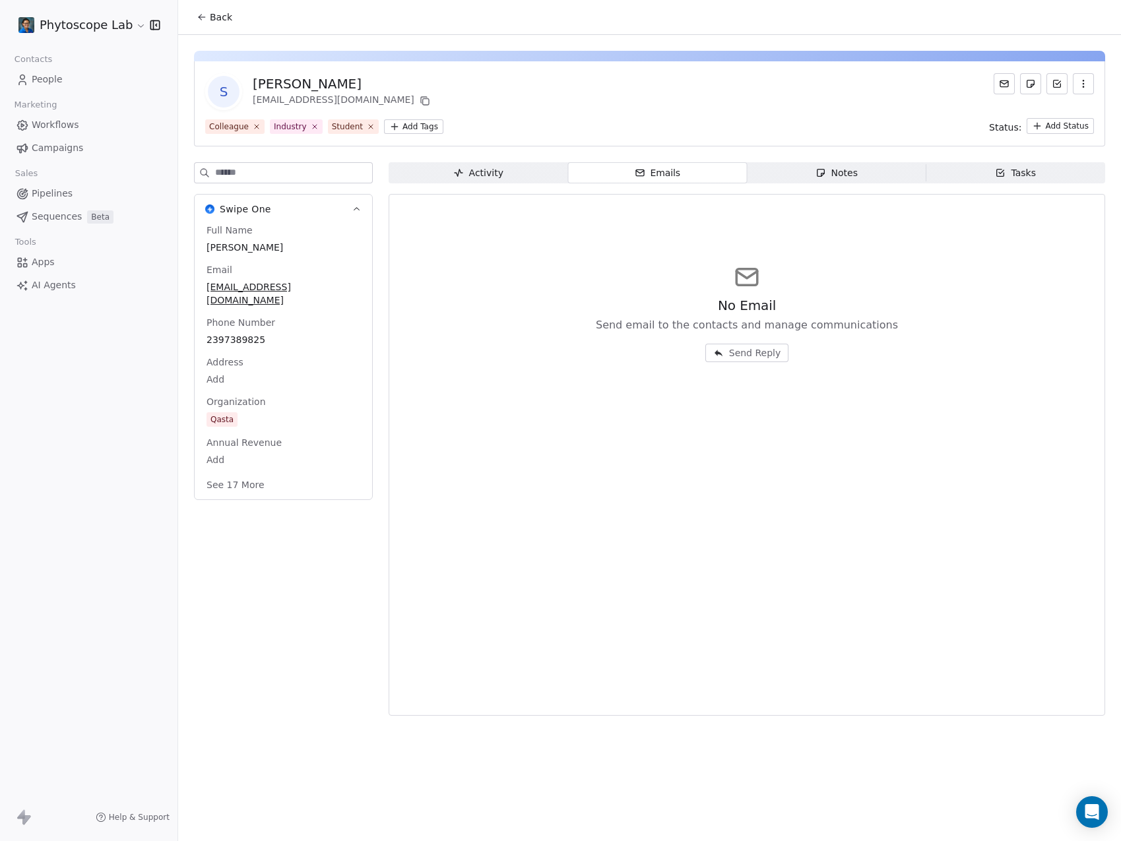
click at [531, 171] on span "Activity Activity" at bounding box center [479, 172] width 180 height 21
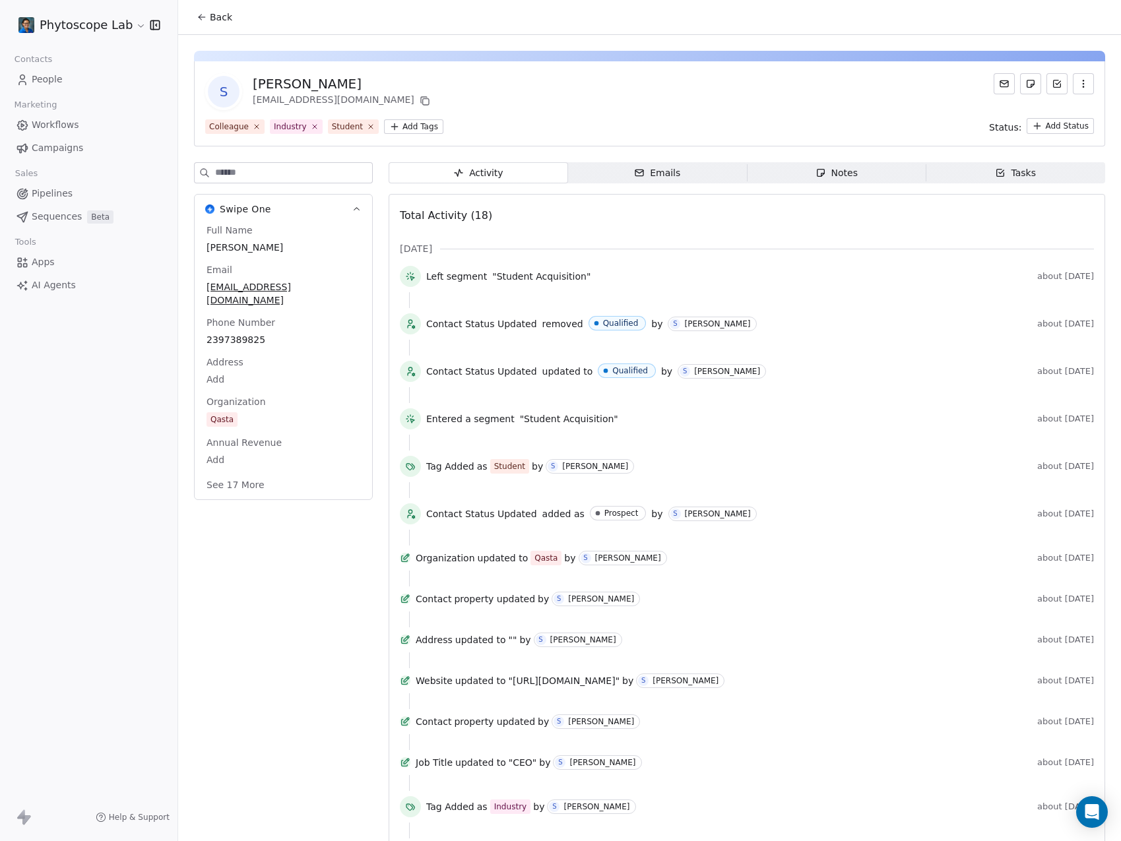
click at [618, 180] on span "Emails Emails" at bounding box center [658, 172] width 180 height 21
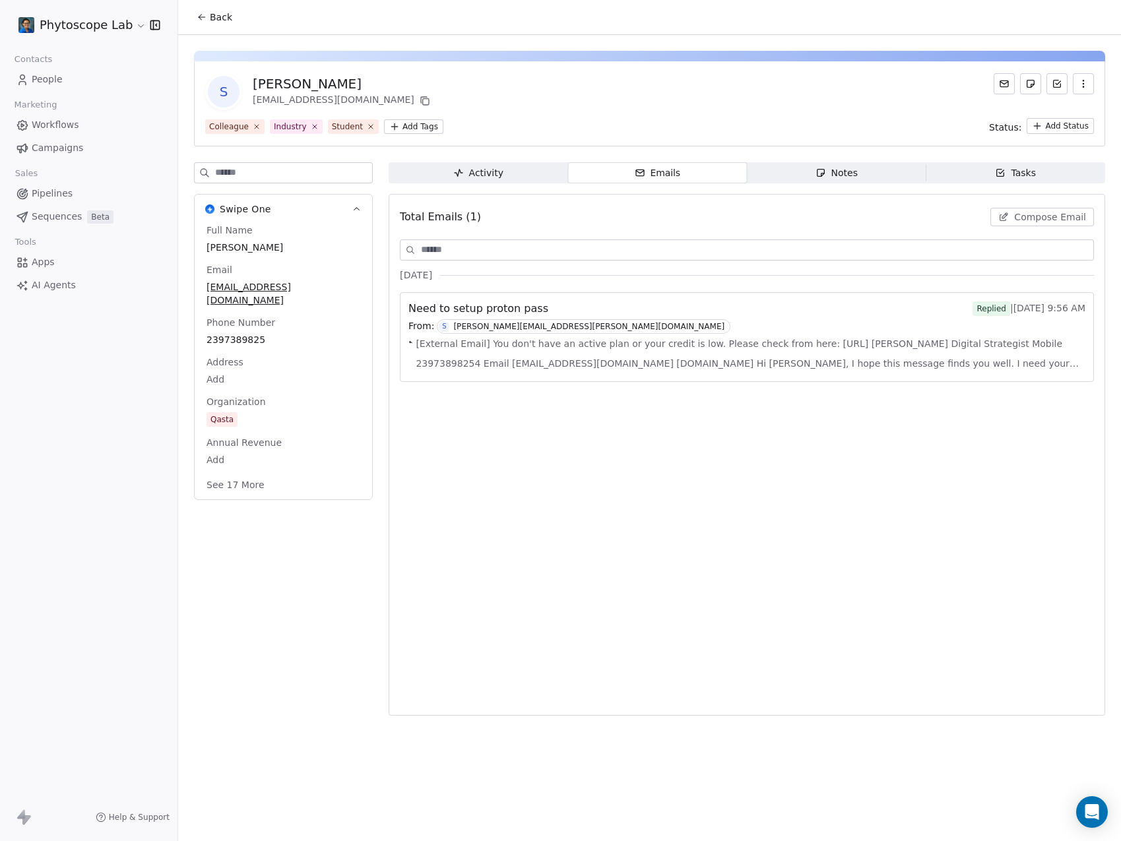
click at [646, 335] on span "[External Email] You don't have an active plan or your credit is low. Please ch…" at bounding box center [751, 354] width 670 height 40
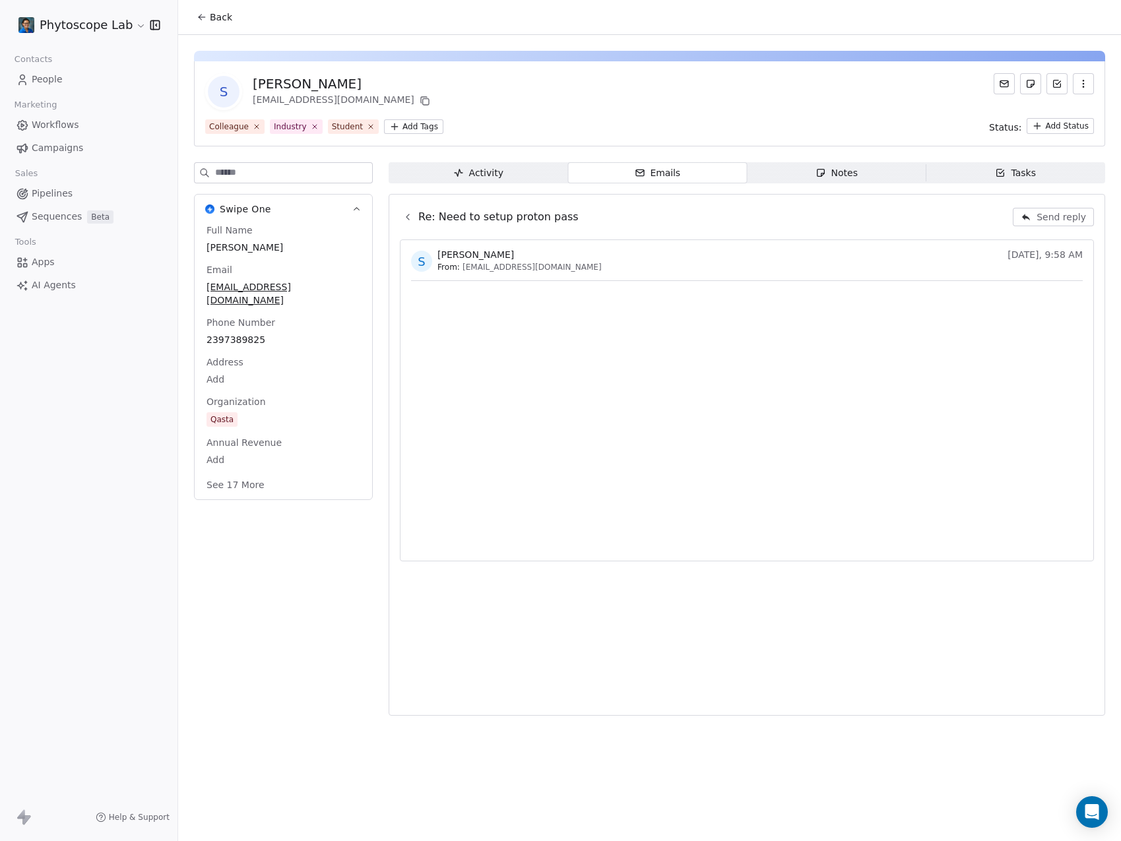
click at [705, 240] on div "S Sumit Pradhan From: sumit@qasta.com Today, 9:58 AM" at bounding box center [747, 401] width 694 height 322
click at [404, 216] on icon at bounding box center [408, 217] width 11 height 11
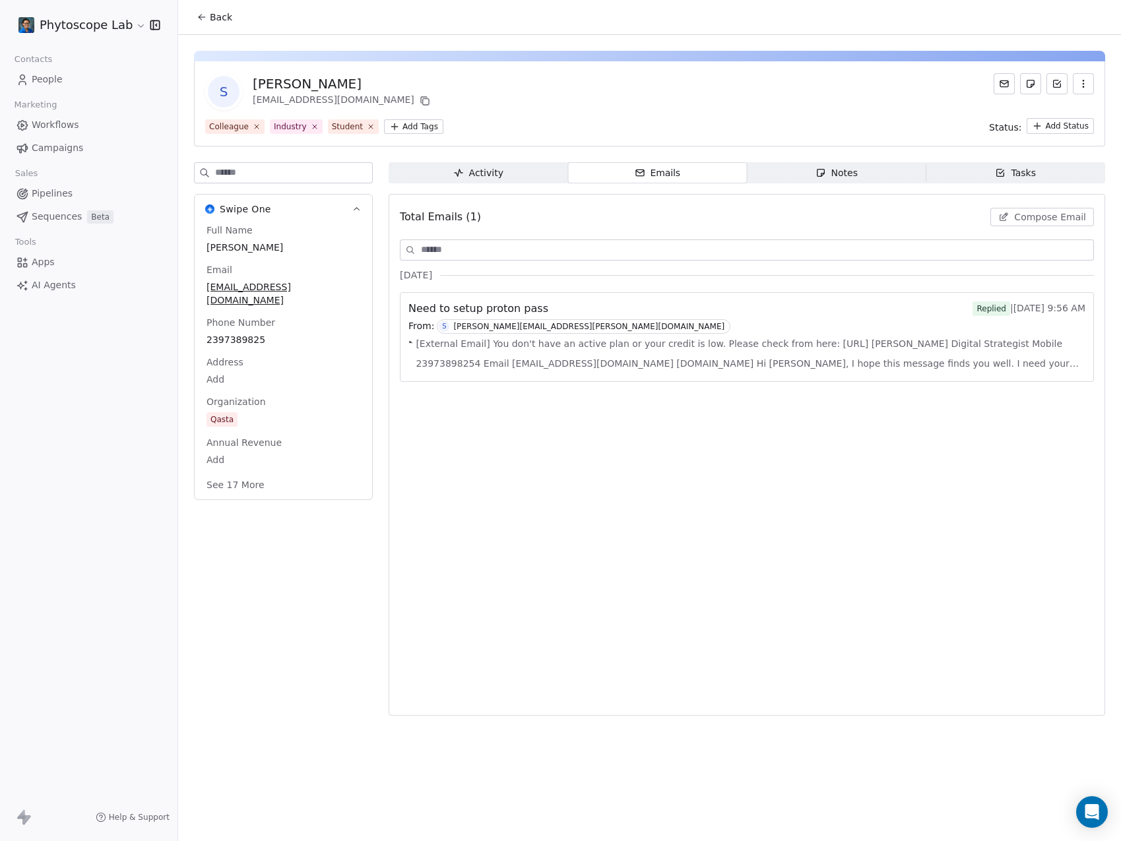
click at [809, 171] on span "Notes Notes" at bounding box center [837, 172] width 180 height 21
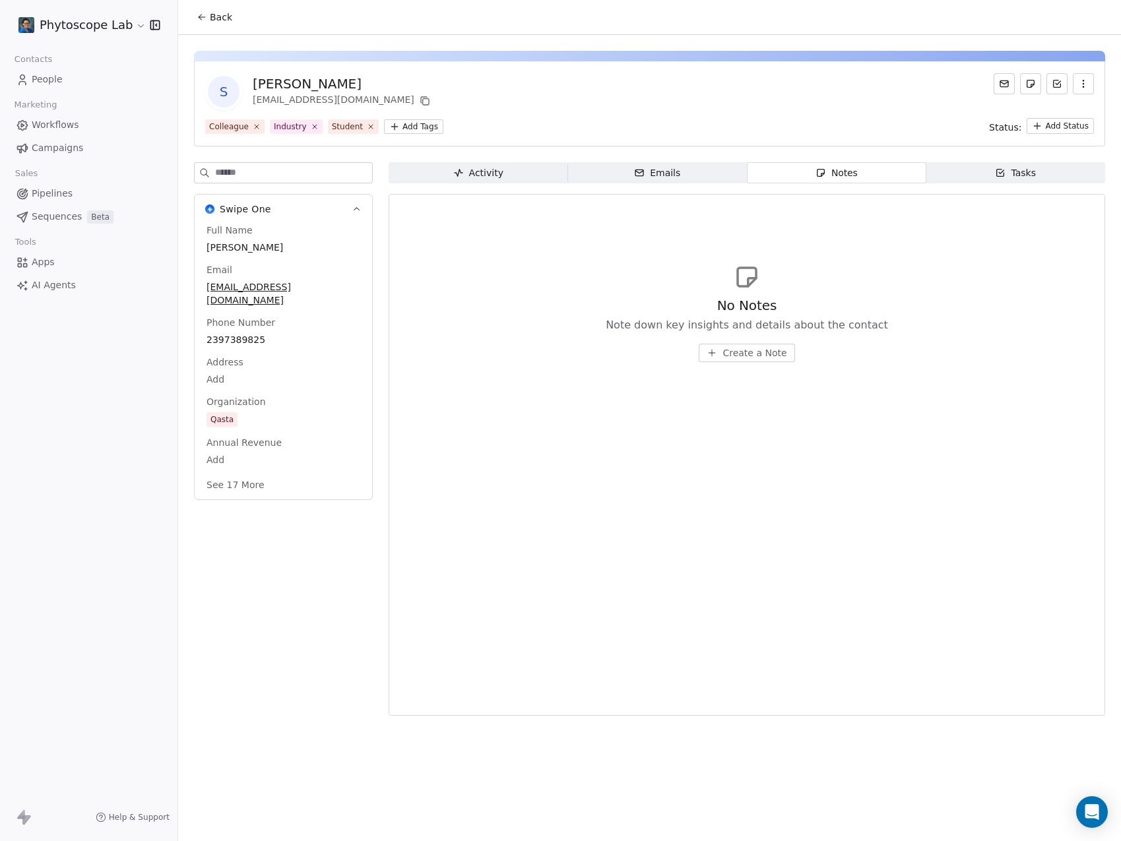
click at [651, 170] on div "Emails" at bounding box center [657, 173] width 46 height 14
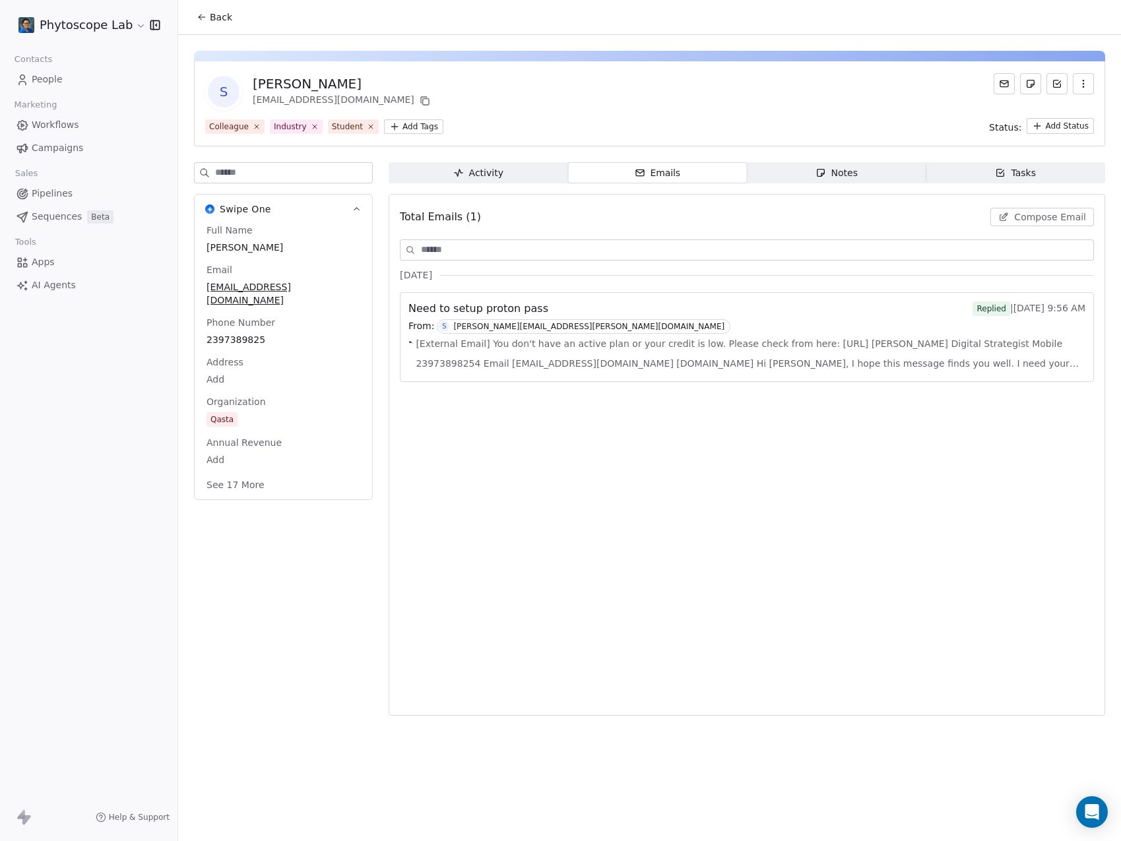
click at [631, 357] on span "[External Email] You don't have an active plan or your credit is low. Please ch…" at bounding box center [751, 354] width 670 height 40
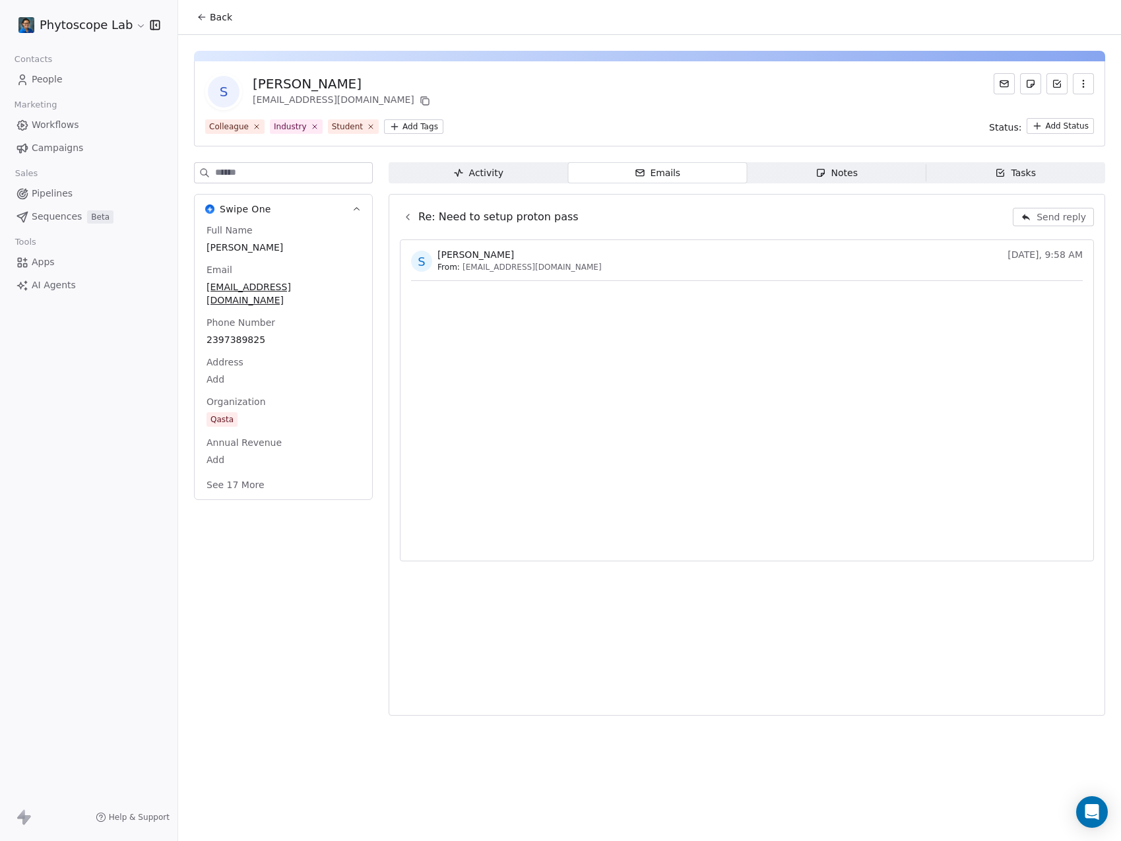
click at [275, 601] on div "Swipe One Full Name Sumit Pradhan Email sumit@qasta.com Phone Number 2397389825…" at bounding box center [283, 443] width 179 height 562
click at [232, 473] on button "See 17 More" at bounding box center [236, 485] width 74 height 24
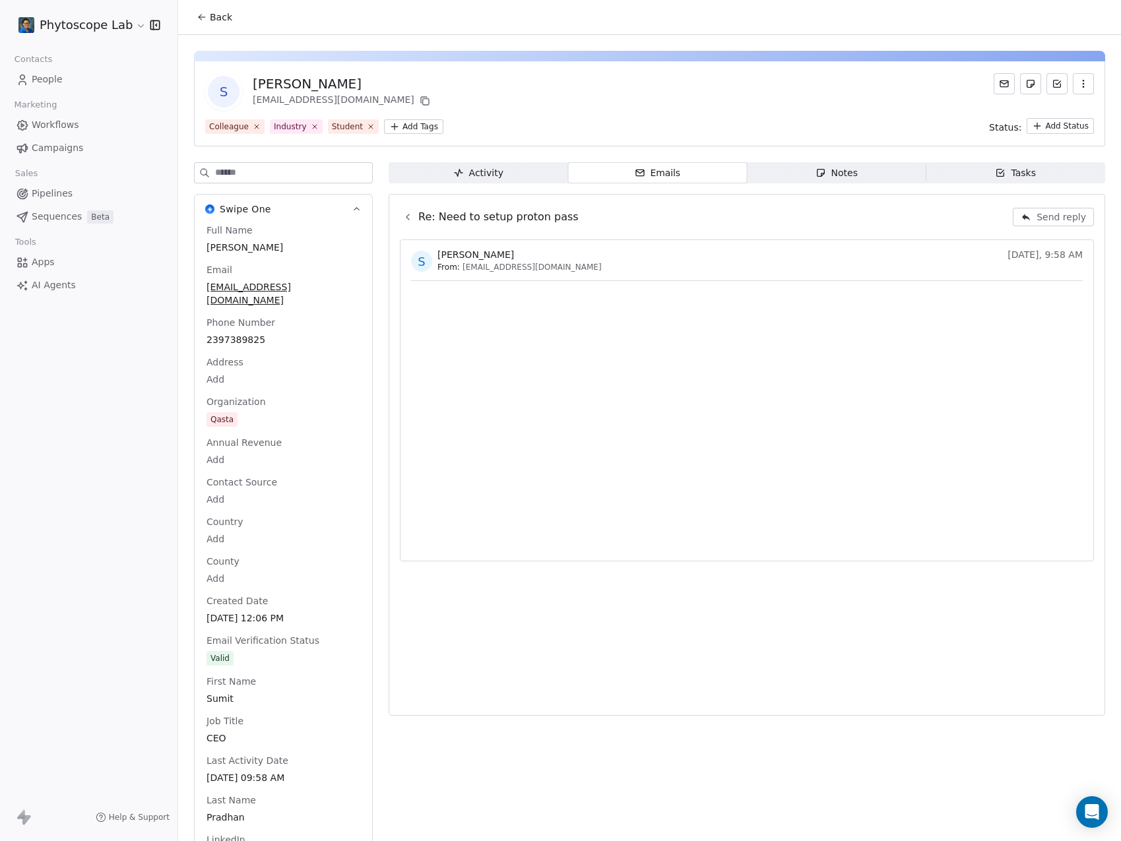
scroll to position [66, 0]
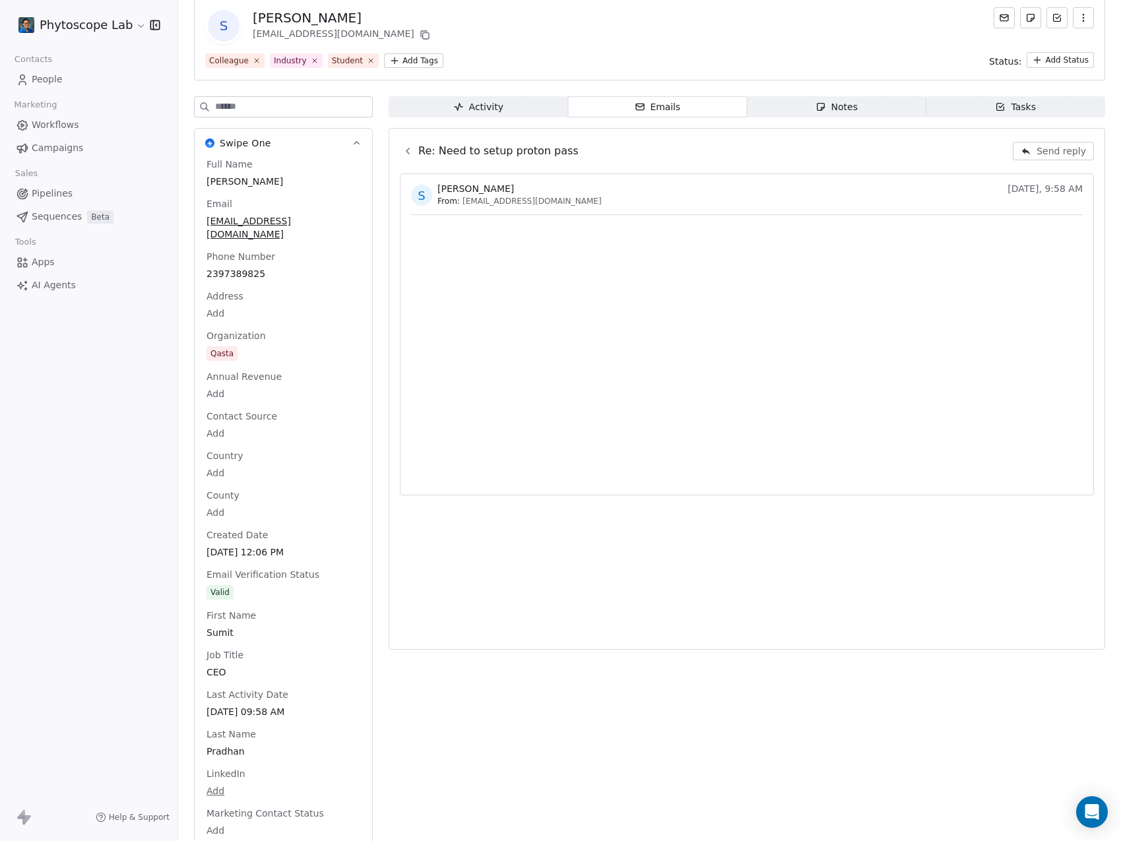
click at [46, 73] on span "People" at bounding box center [47, 80] width 31 height 14
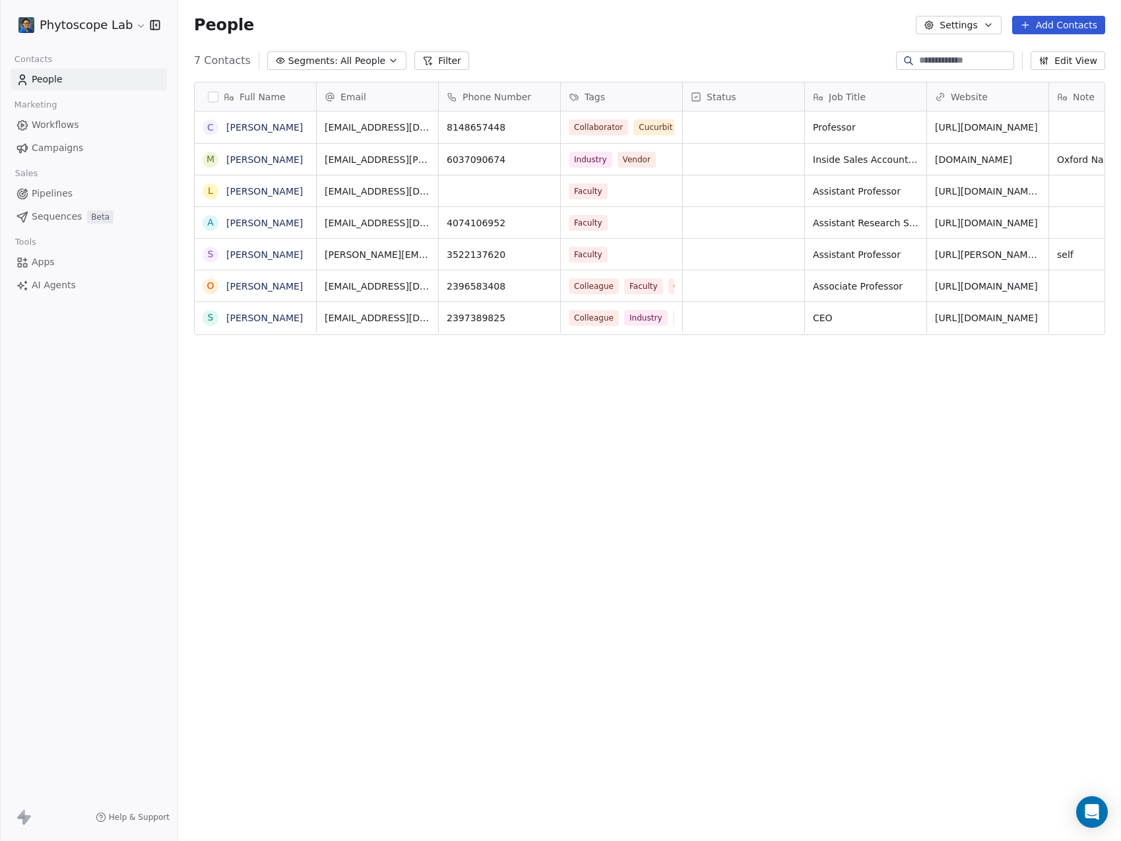
scroll to position [731, 933]
click at [268, 125] on link "[PERSON_NAME]" at bounding box center [264, 127] width 77 height 11
click at [261, 255] on link "[PERSON_NAME]" at bounding box center [264, 254] width 77 height 11
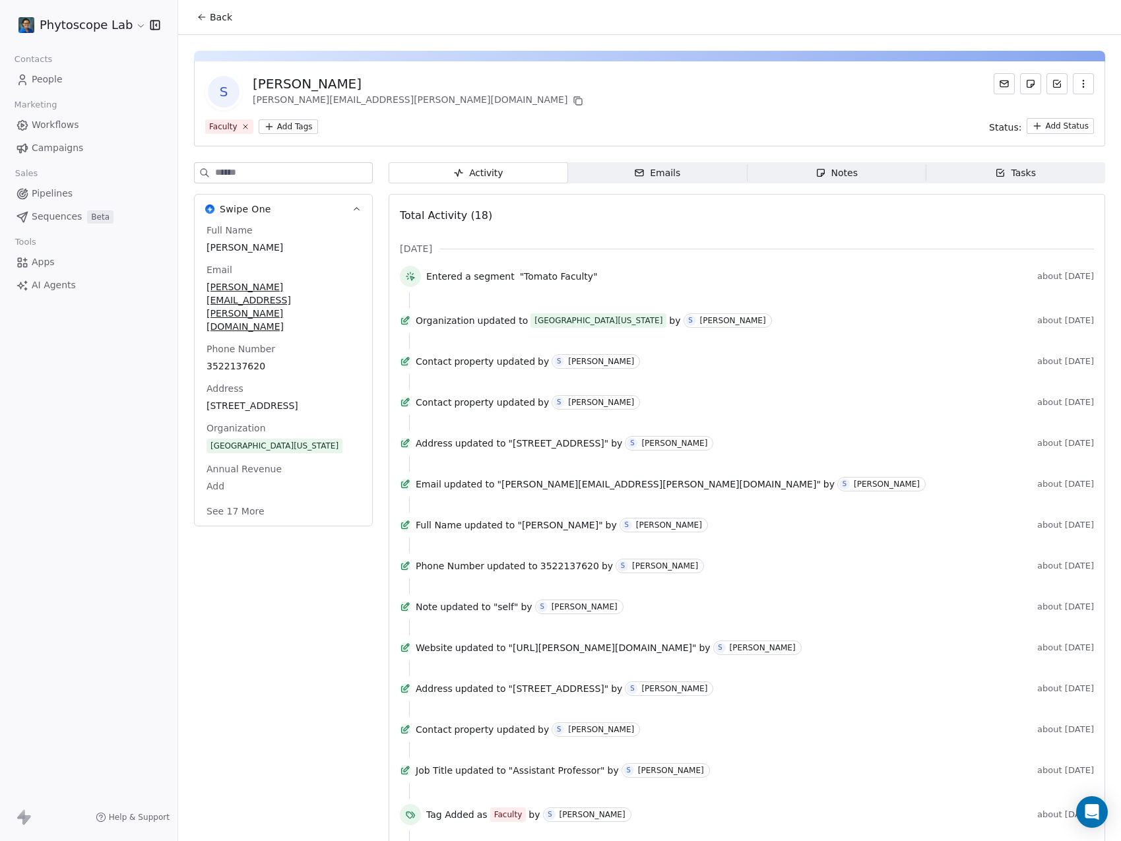
click at [636, 171] on icon "button" at bounding box center [640, 172] width 8 height 3
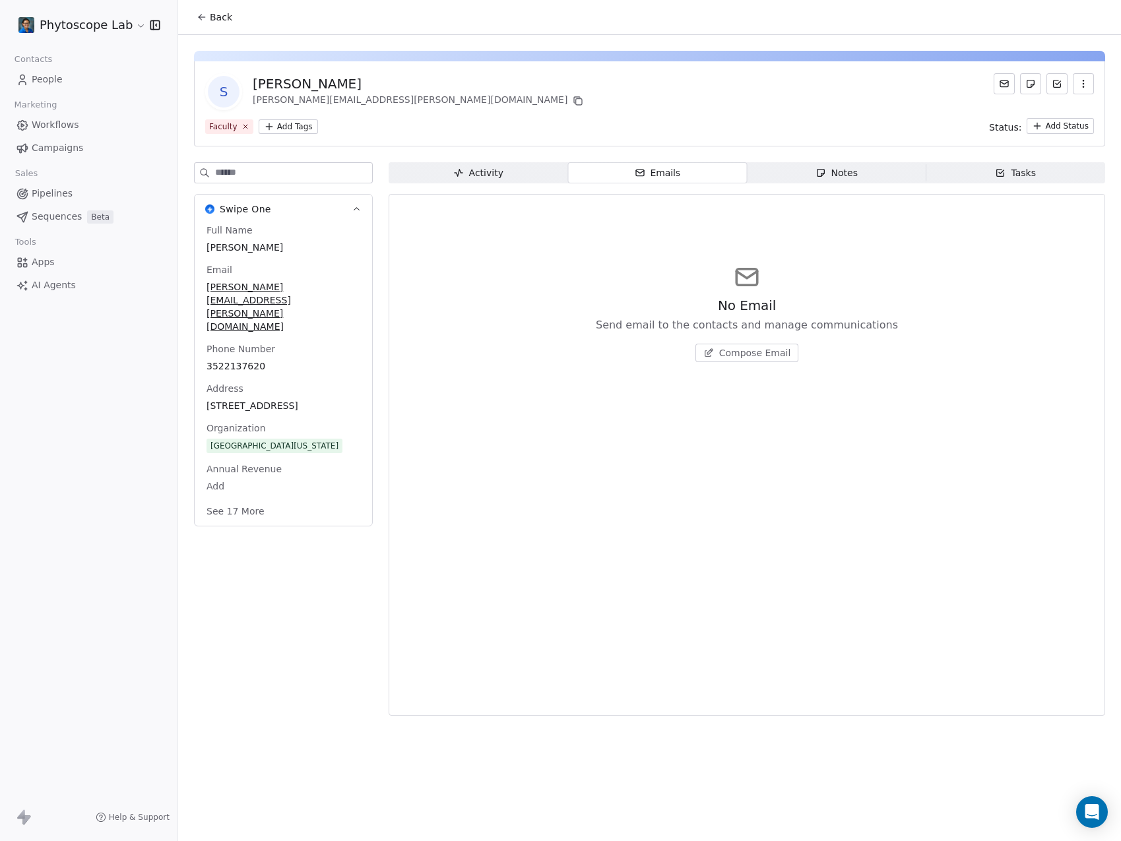
click at [610, 172] on span "Emails Emails" at bounding box center [658, 172] width 180 height 21
click at [196, 9] on button "Back" at bounding box center [214, 17] width 51 height 24
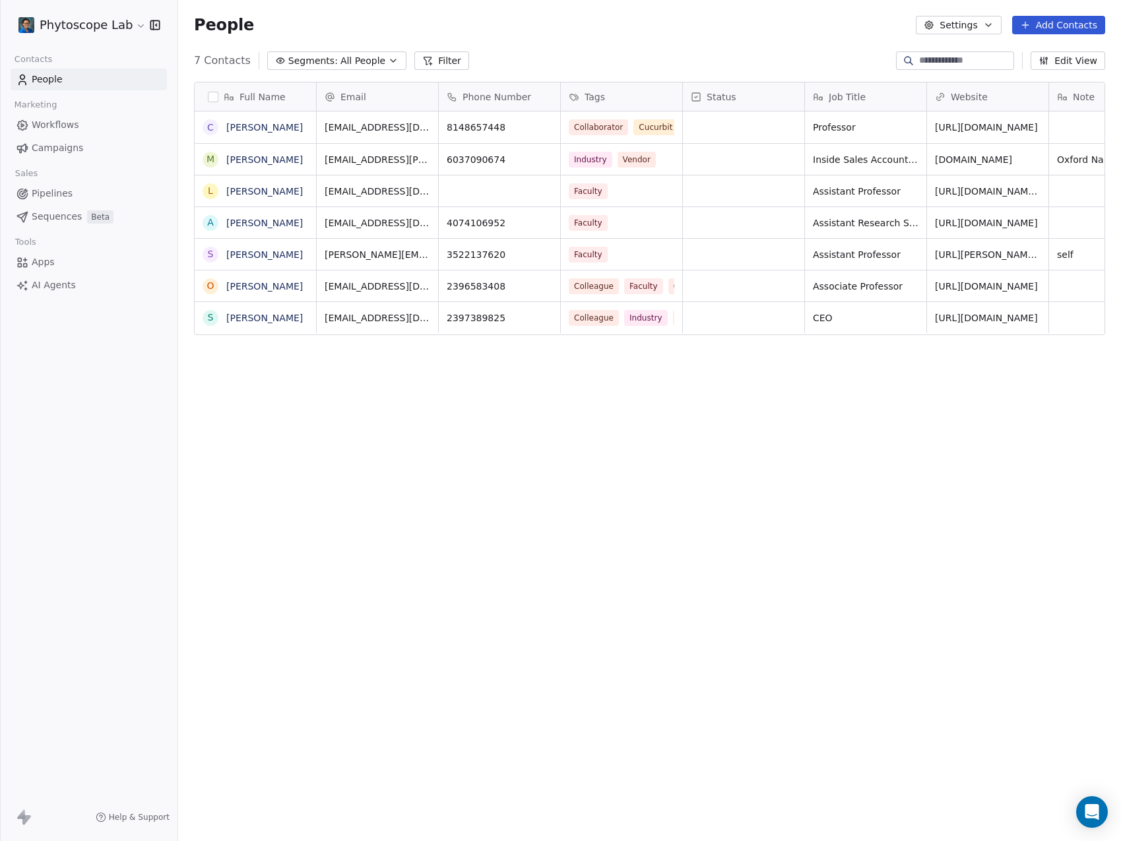
scroll to position [731, 933]
click at [251, 319] on link "[PERSON_NAME]" at bounding box center [264, 318] width 77 height 11
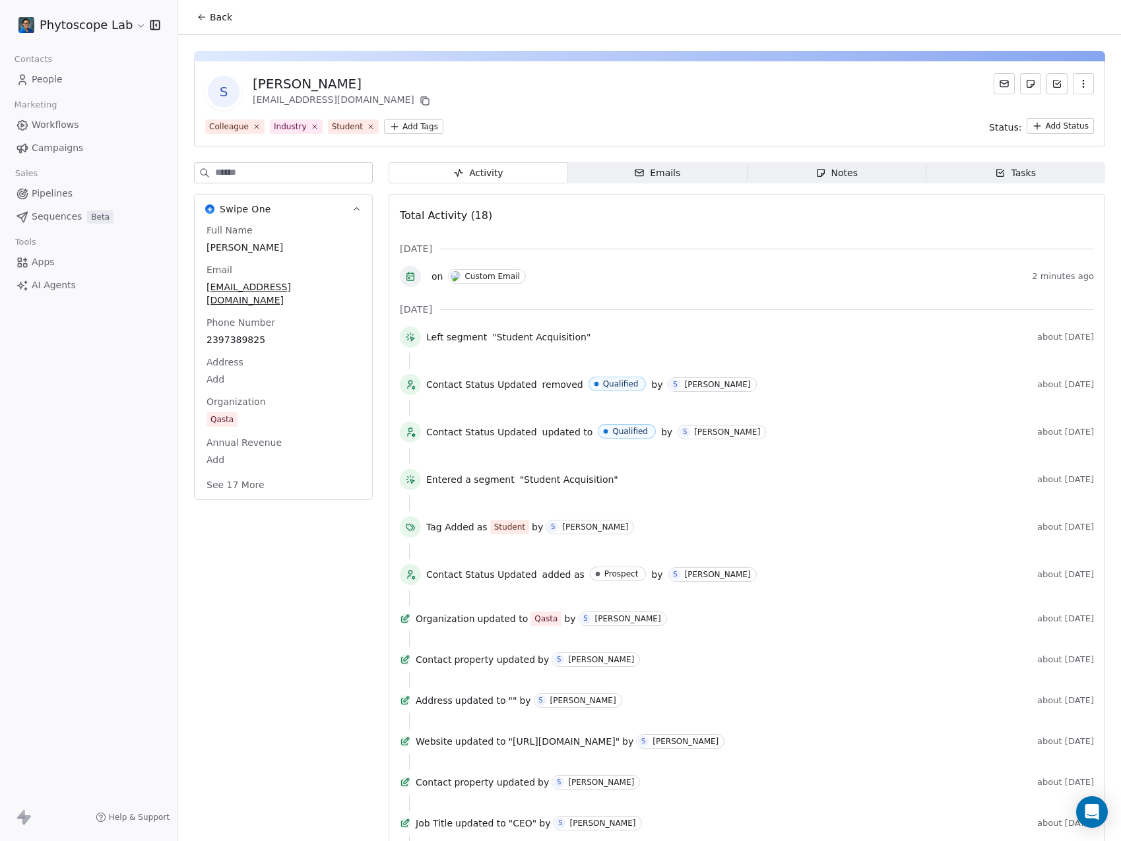
click at [630, 170] on span "Emails Emails" at bounding box center [658, 172] width 180 height 21
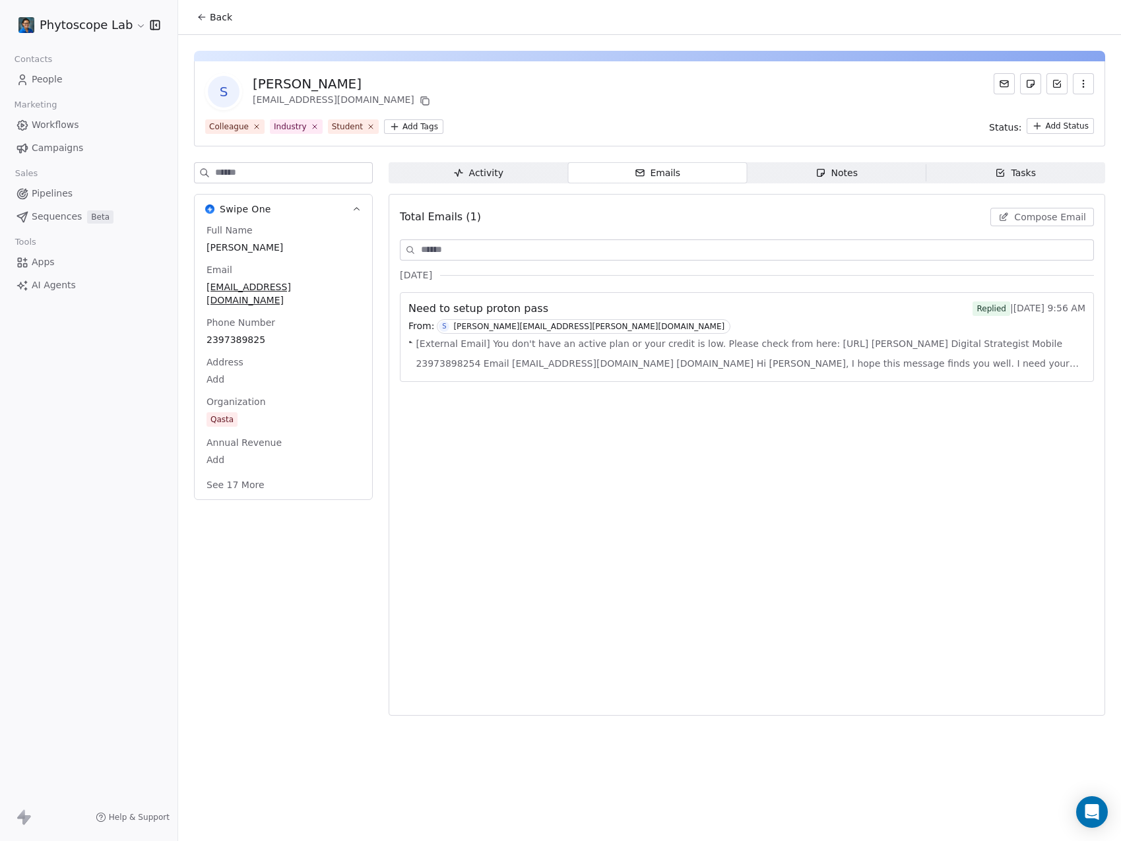
click at [562, 339] on span "[External Email] You don't have an active plan or your credit is low. Please ch…" at bounding box center [751, 354] width 670 height 40
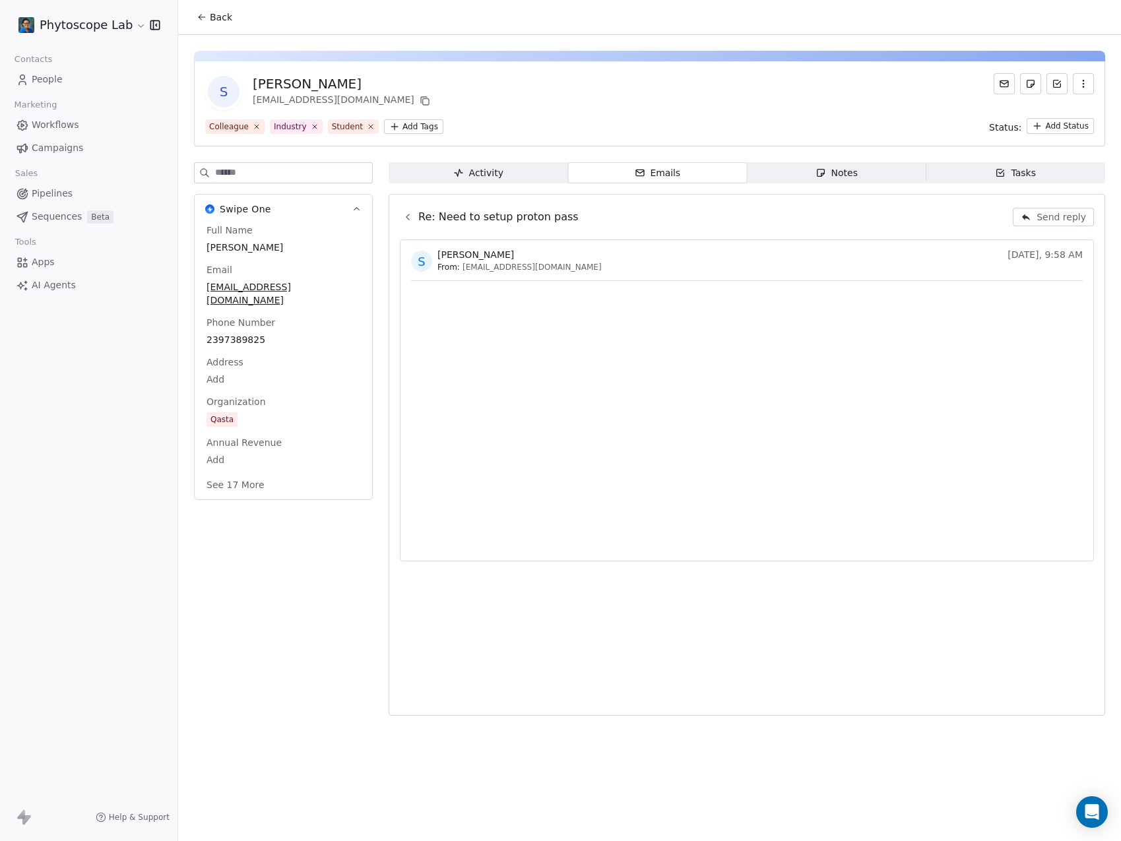
click at [1026, 213] on icon at bounding box center [1026, 217] width 11 height 11
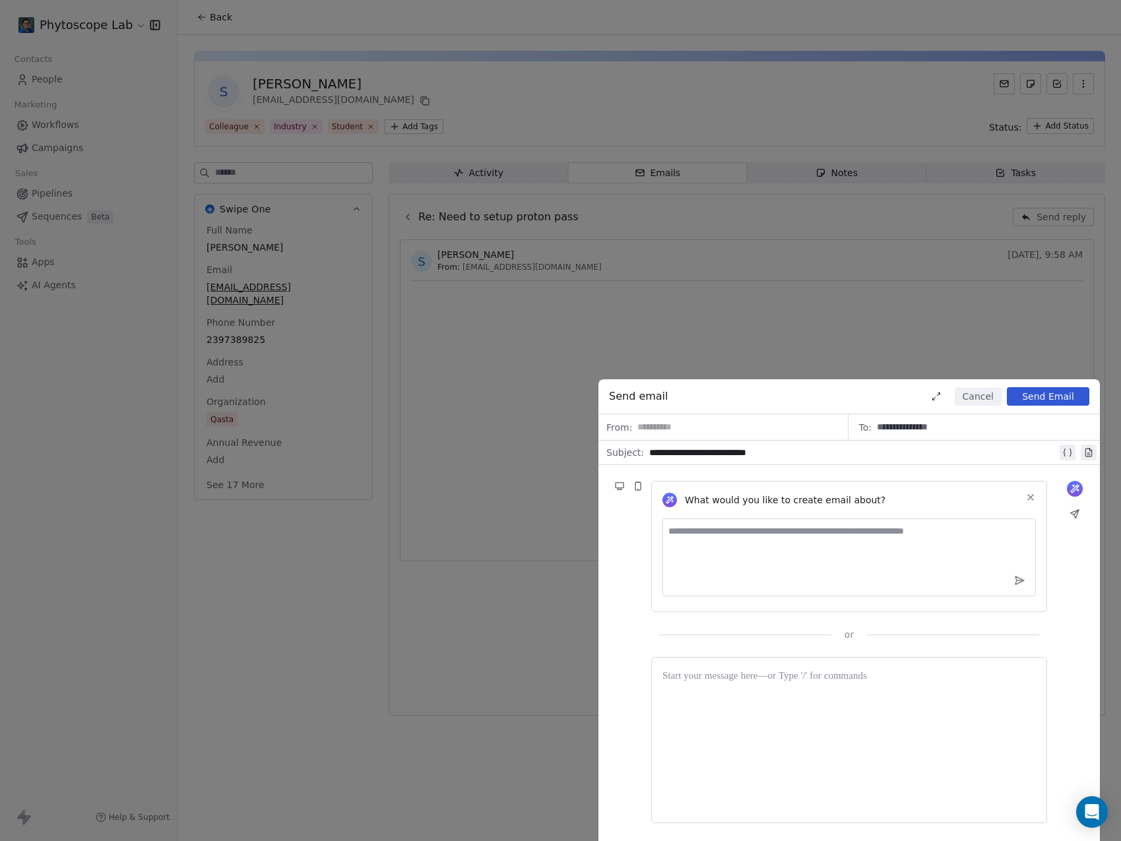
click at [752, 545] on textarea at bounding box center [850, 558] width 374 height 78
type textarea "**********"
click at [1072, 483] on button at bounding box center [1075, 489] width 16 height 16
click at [1022, 583] on icon at bounding box center [1020, 581] width 12 height 12
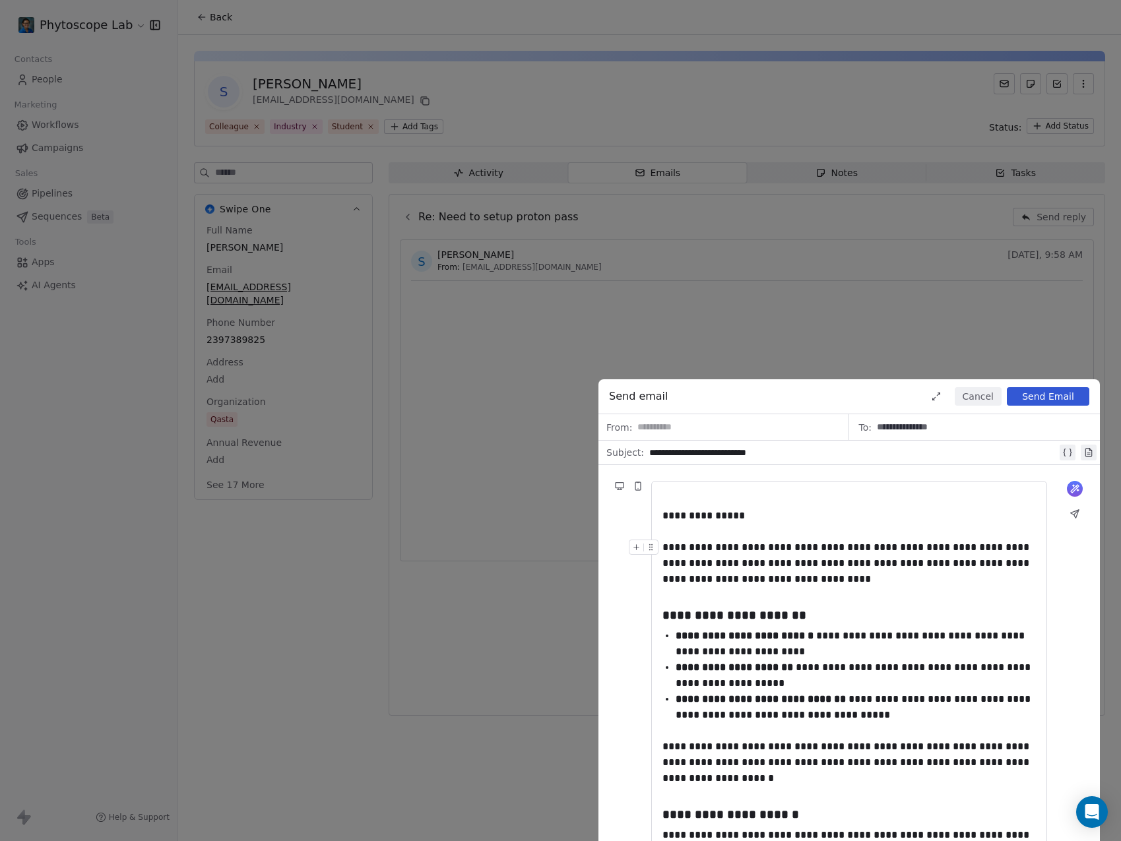
click at [742, 554] on div "**********" at bounding box center [850, 564] width 374 height 48
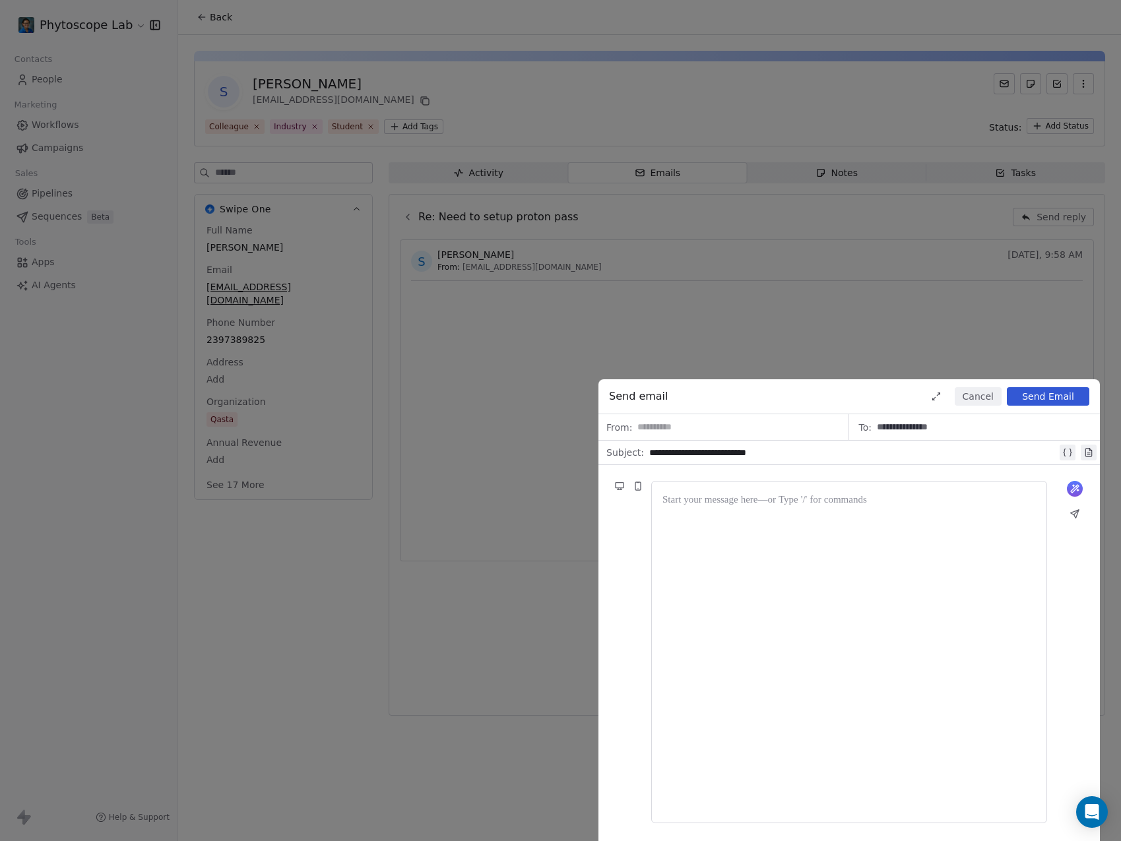
click at [1084, 477] on div "What would you like to create email about? or" at bounding box center [850, 652] width 502 height 374
click at [1082, 486] on button at bounding box center [1075, 489] width 16 height 16
click at [785, 520] on textarea at bounding box center [850, 558] width 374 height 78
click at [982, 393] on button "Cancel" at bounding box center [978, 396] width 47 height 18
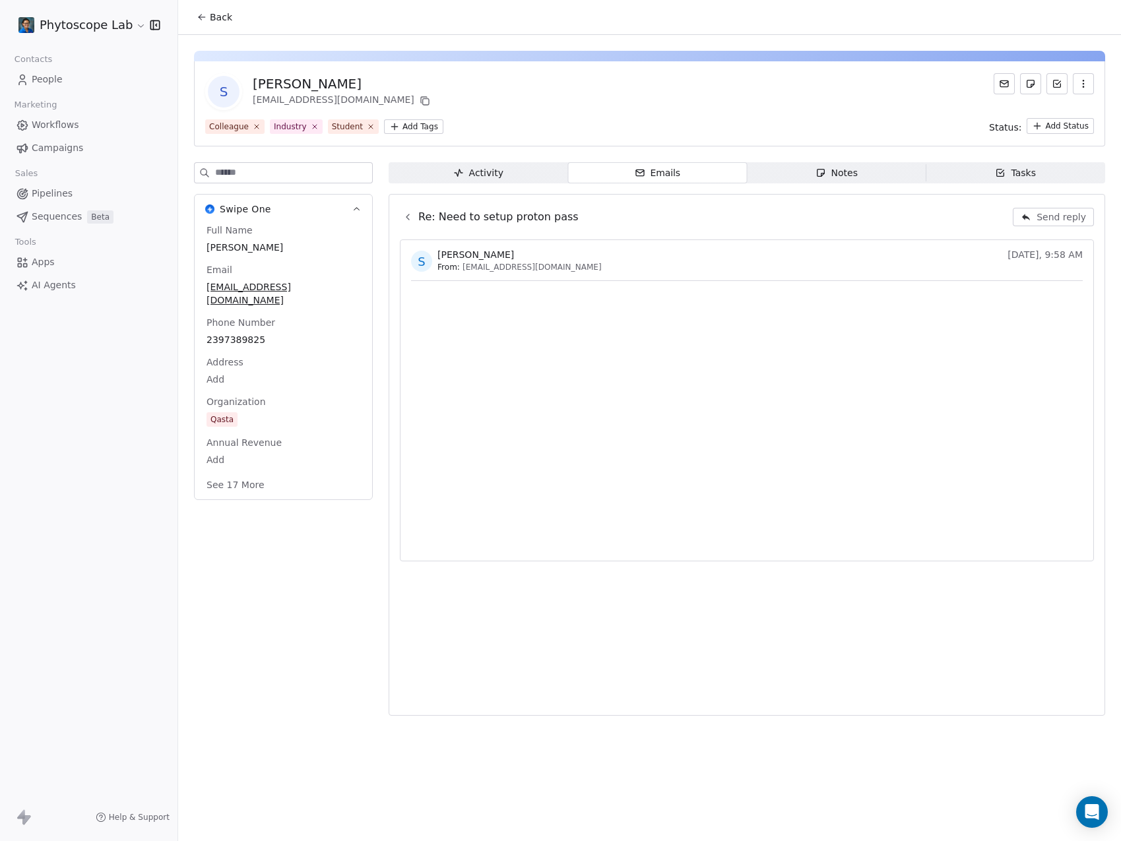
click at [51, 75] on span "People" at bounding box center [47, 80] width 31 height 14
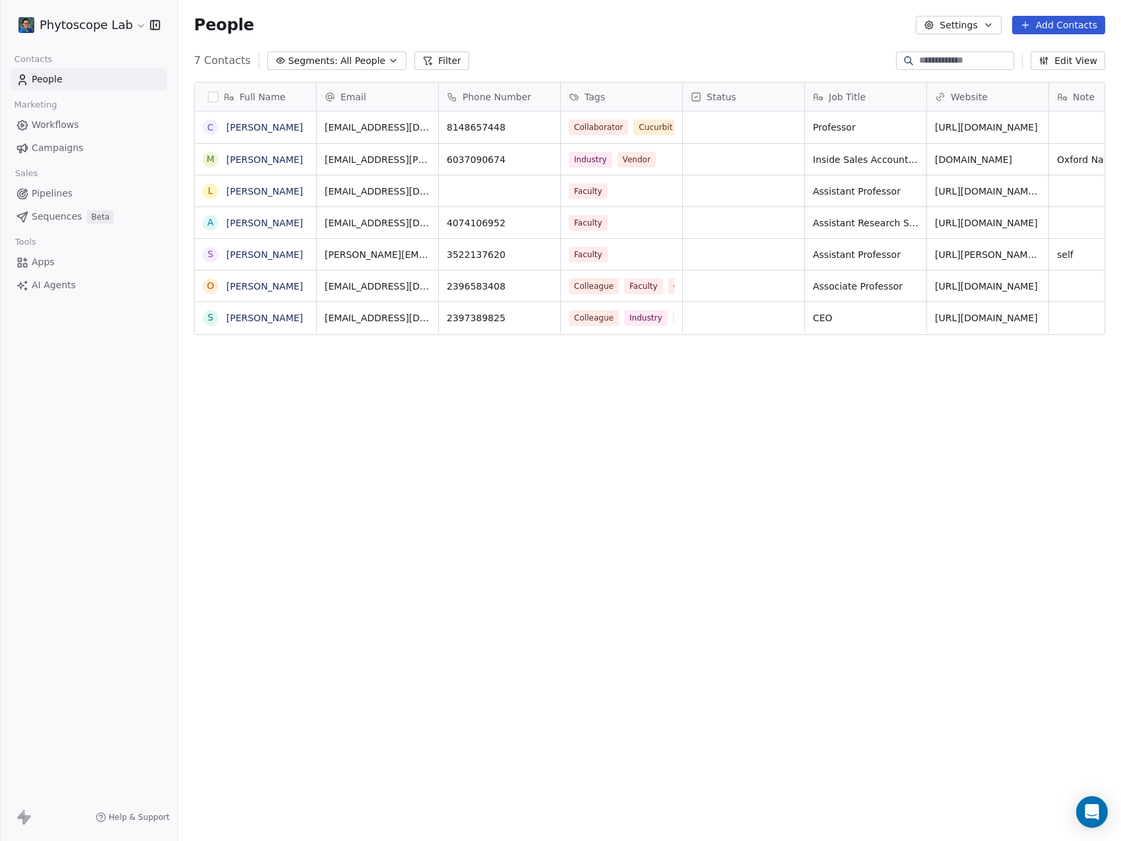
scroll to position [731, 933]
click at [242, 130] on link "[PERSON_NAME]" at bounding box center [264, 127] width 77 height 11
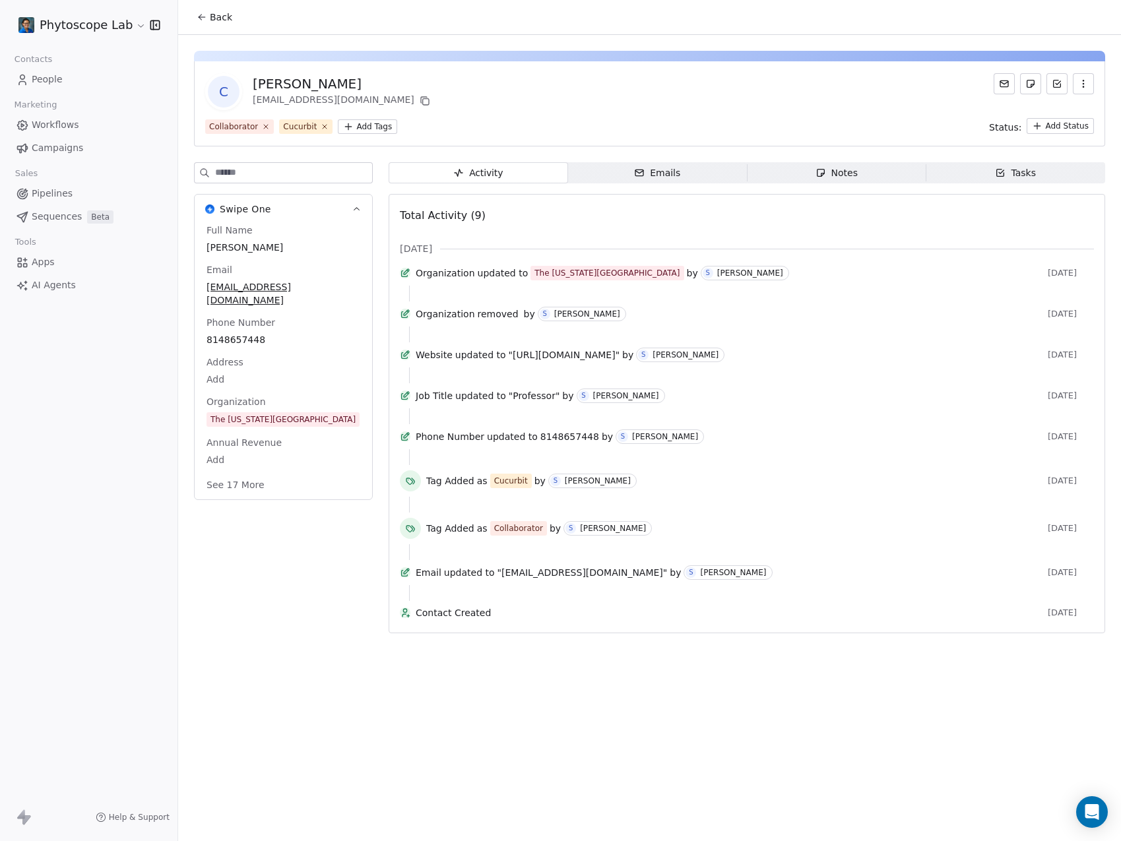
click at [662, 167] on div "Emails" at bounding box center [657, 173] width 46 height 14
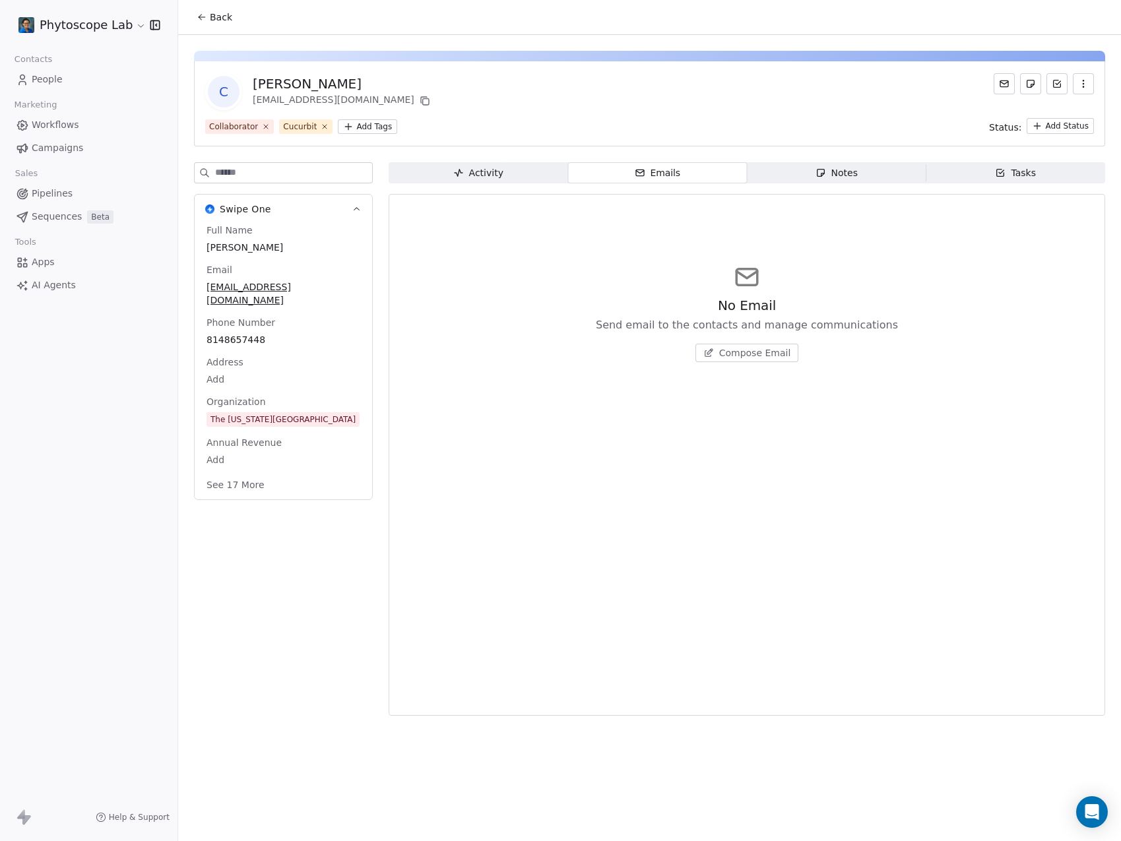
click at [832, 172] on div "Notes" at bounding box center [837, 173] width 42 height 14
click at [1022, 168] on div "Tasks" at bounding box center [1015, 173] width 41 height 14
click at [794, 174] on span "Notes Notes" at bounding box center [837, 172] width 180 height 21
click at [619, 174] on span "Emails Emails" at bounding box center [658, 172] width 180 height 21
click at [499, 174] on div "Activity" at bounding box center [478, 173] width 50 height 14
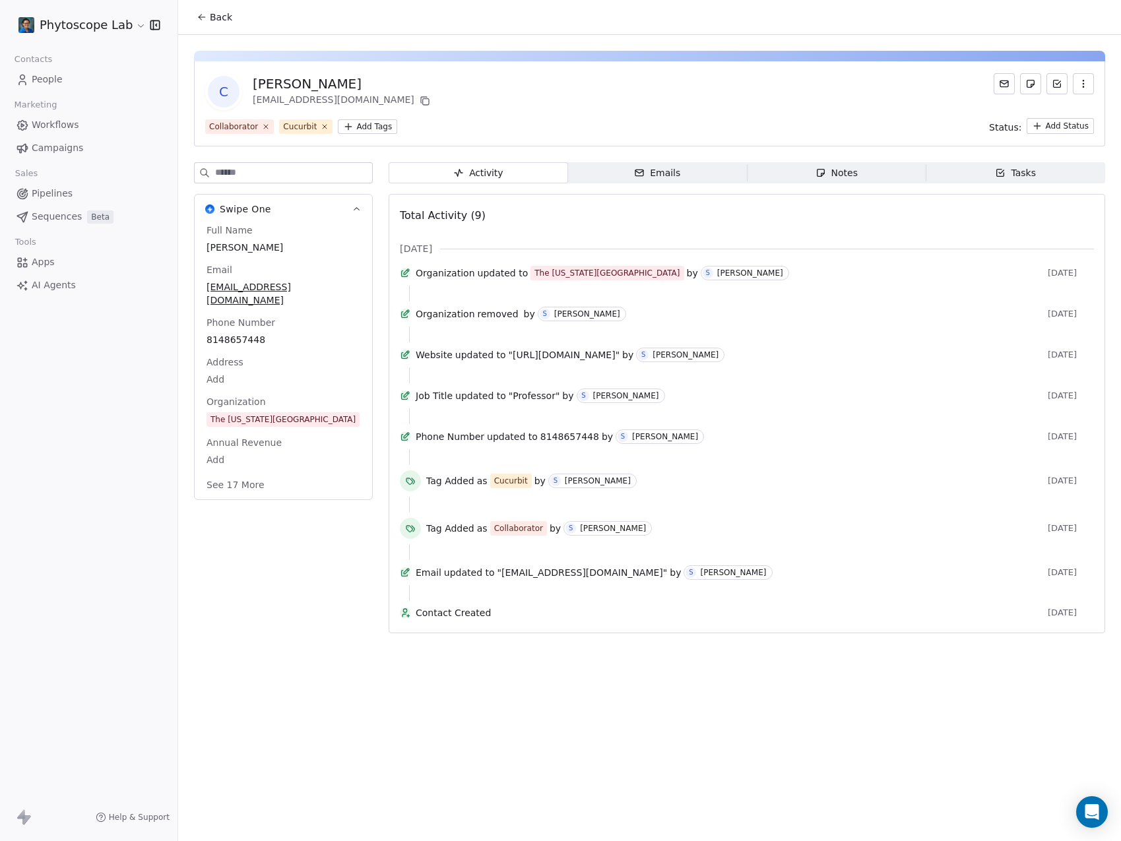
click at [653, 177] on div "Emails" at bounding box center [657, 173] width 46 height 14
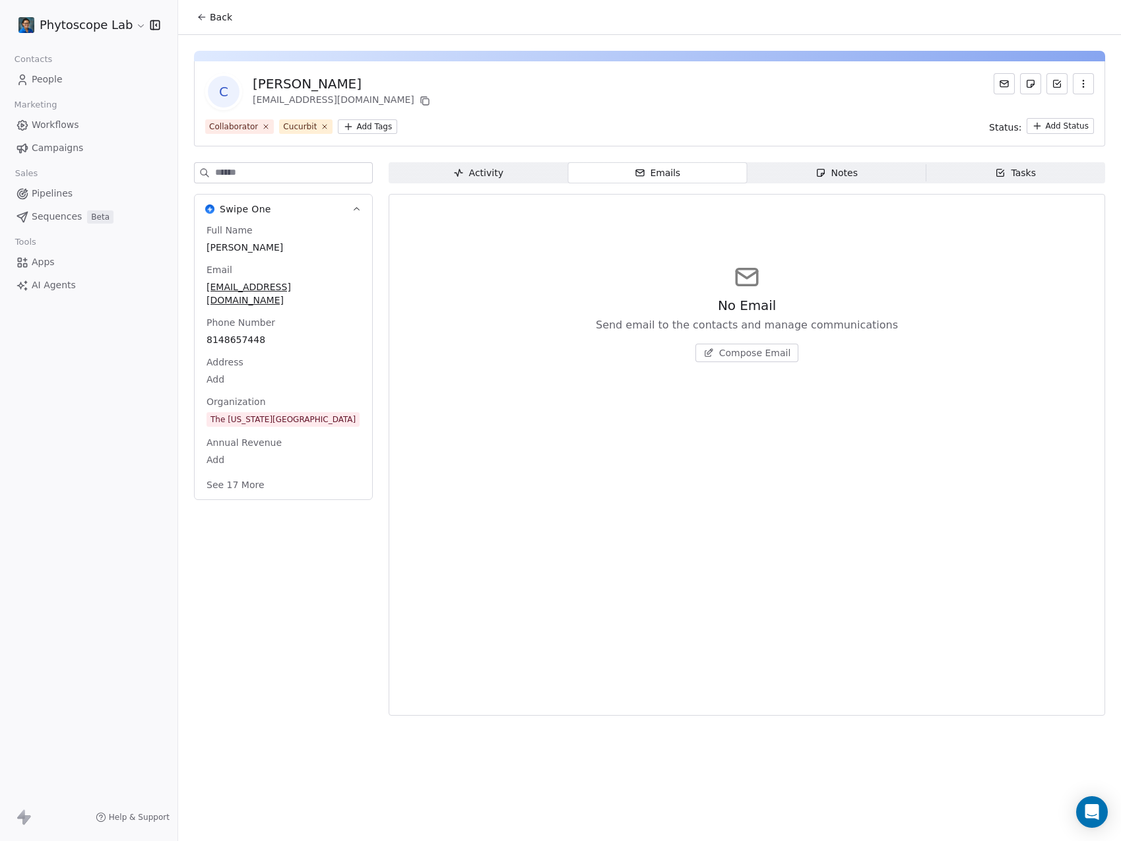
click at [781, 176] on span "Notes Notes" at bounding box center [837, 172] width 180 height 21
click at [1042, 180] on span "Tasks Tasks" at bounding box center [1017, 172] width 180 height 21
click at [486, 177] on div "Activity" at bounding box center [478, 173] width 50 height 14
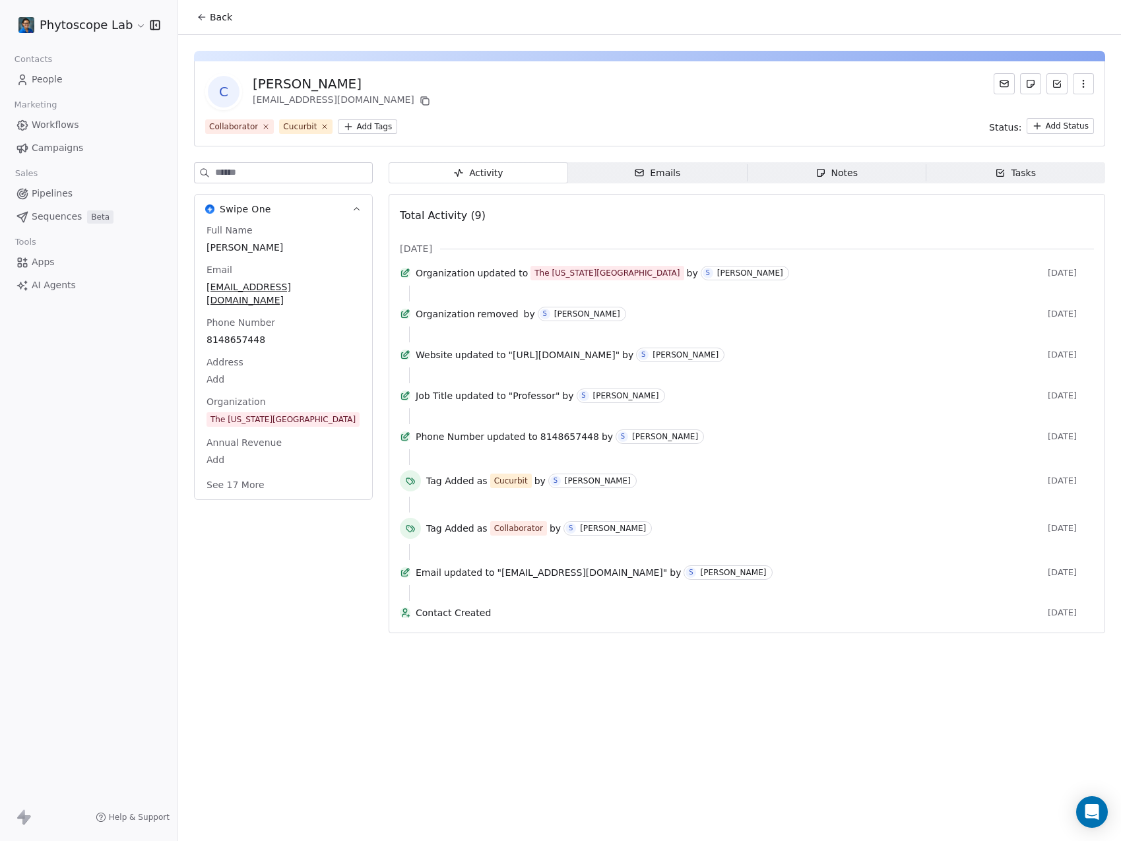
click at [662, 178] on div "Emails" at bounding box center [657, 173] width 46 height 14
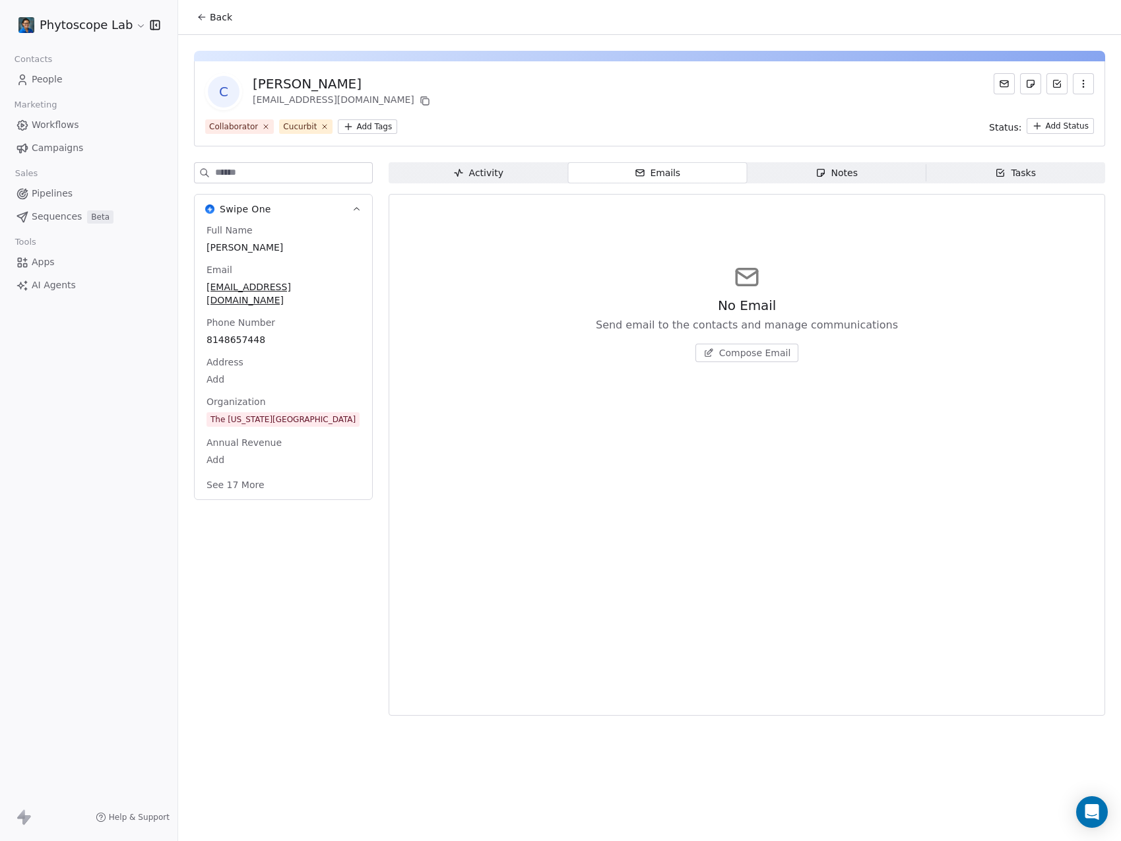
click at [846, 175] on div "Notes" at bounding box center [837, 173] width 42 height 14
click at [991, 178] on span "Tasks Tasks" at bounding box center [1017, 172] width 180 height 21
click at [854, 177] on div "Notes" at bounding box center [837, 173] width 42 height 14
click at [710, 161] on div "C Carolee Bull ctb14@psu.edu Collaborator Cucurbit Add Tags Status: Add Status …" at bounding box center [649, 379] width 943 height 689
click at [544, 169] on span "Activity Activity" at bounding box center [479, 172] width 180 height 21
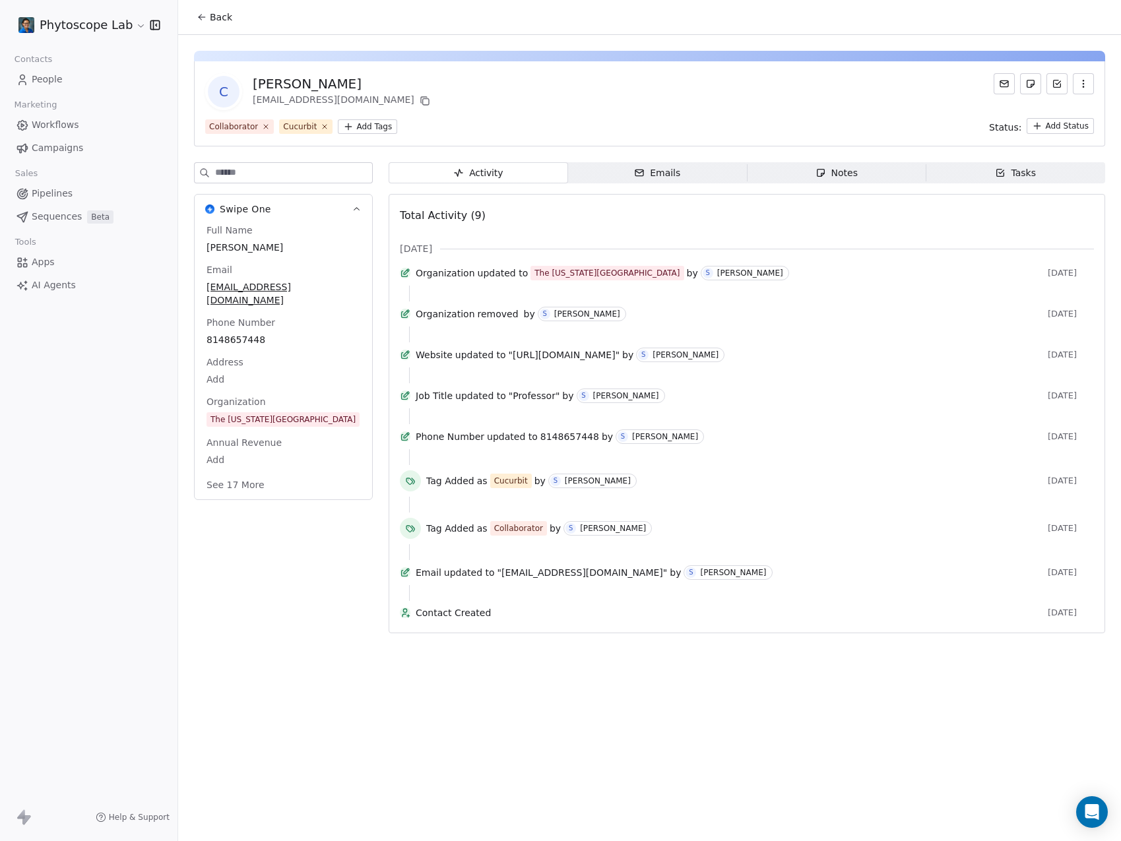
click at [647, 170] on div "Emails" at bounding box center [657, 173] width 46 height 14
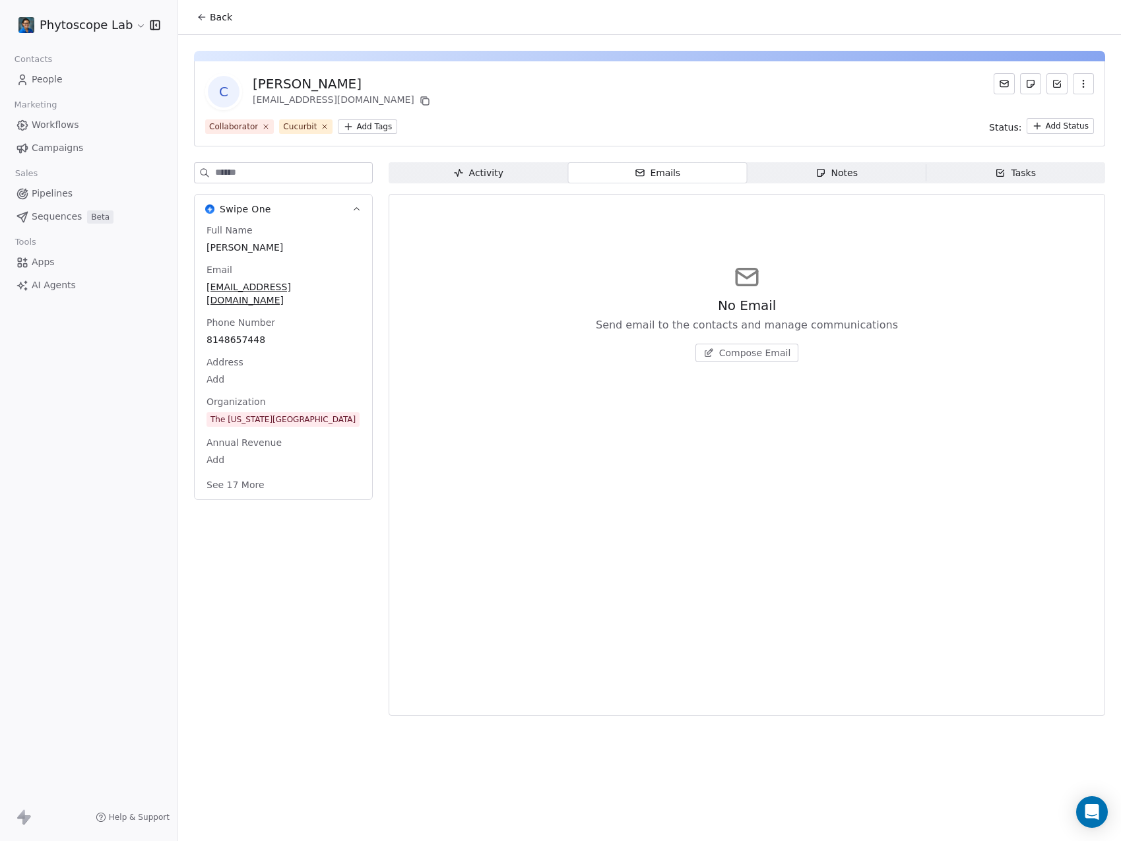
click at [810, 182] on span "Notes Notes" at bounding box center [837, 172] width 180 height 21
click at [1025, 176] on div "Tasks" at bounding box center [1015, 173] width 41 height 14
click at [556, 178] on div "Activity Activity Emails Emails Notes Notes Tasks Tasks No Tasks Create and acc…" at bounding box center [747, 443] width 717 height 562
click at [684, 174] on span "Emails Emails" at bounding box center [658, 172] width 180 height 21
click at [875, 185] on div "Activity Activity Emails Emails Notes Notes Tasks Tasks No Email Send email to …" at bounding box center [747, 443] width 717 height 562
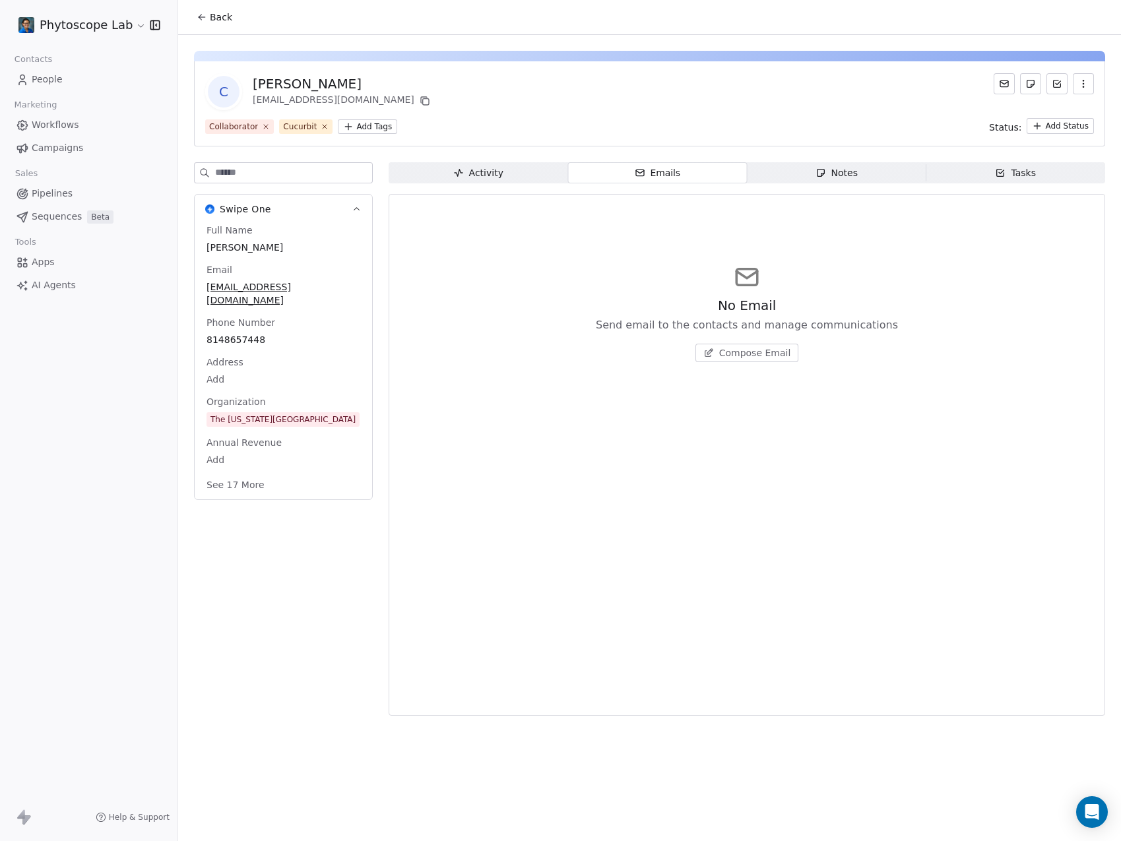
click at [1026, 179] on div "Activity Activity Emails Emails Notes Notes Tasks Tasks No Email Send email to …" at bounding box center [747, 443] width 717 height 562
click at [846, 167] on div "Notes" at bounding box center [837, 173] width 42 height 14
click at [566, 162] on div "C Carolee Bull ctb14@psu.edu Collaborator Cucurbit Add Tags Status: Add Status …" at bounding box center [649, 379] width 943 height 689
click at [473, 176] on div "Activity" at bounding box center [478, 173] width 50 height 14
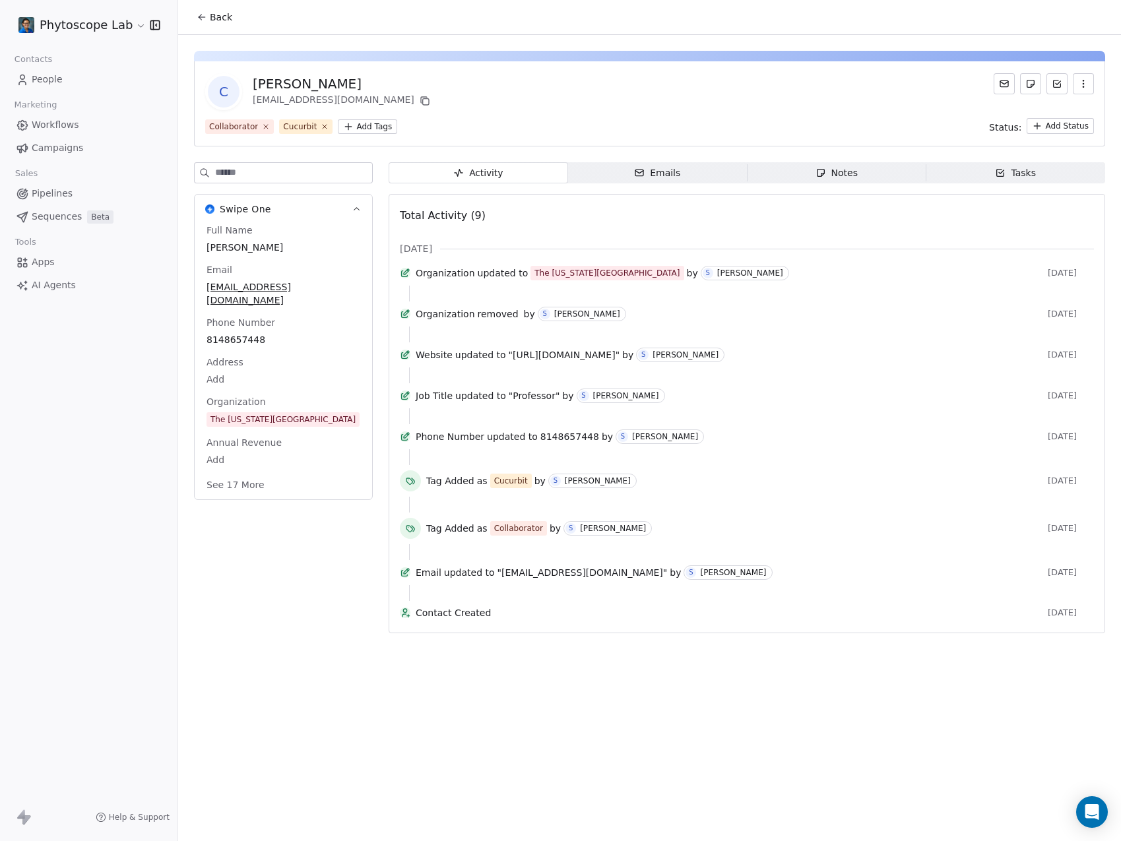
click at [634, 185] on div "Activity Activity Emails Emails Notes Notes Tasks Tasks Total Activity (9) Aug …" at bounding box center [747, 401] width 717 height 479
click at [849, 185] on div "Activity Activity Emails Emails Notes Notes Tasks Tasks Total Activity (9) Aug …" at bounding box center [747, 401] width 717 height 479
click at [1016, 182] on span "Tasks Tasks" at bounding box center [1017, 172] width 180 height 21
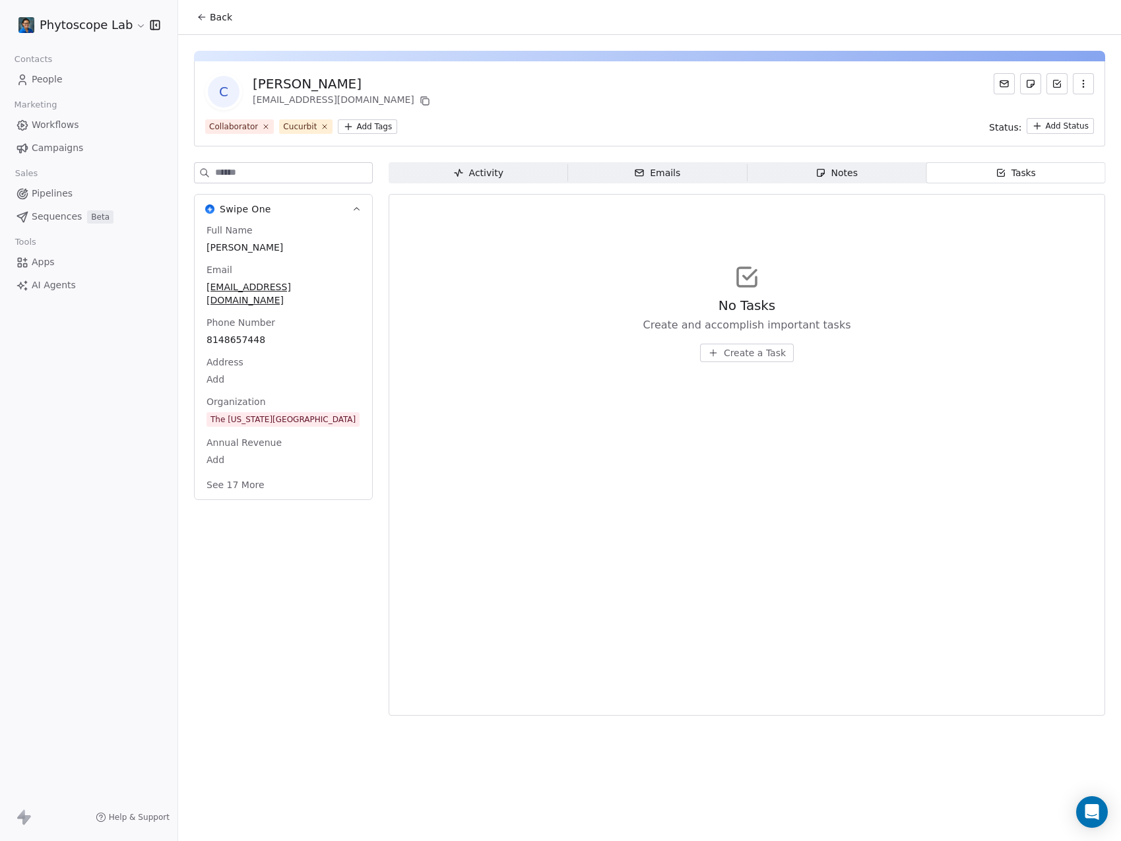
click at [1085, 90] on button "button" at bounding box center [1083, 83] width 21 height 21
click at [1053, 378] on div "No Tasks Create and accomplish important tasks Create a Task" at bounding box center [747, 313] width 694 height 162
click at [1005, 4] on div "Back" at bounding box center [649, 17] width 943 height 34
click at [54, 282] on span "AI Agents" at bounding box center [54, 285] width 44 height 14
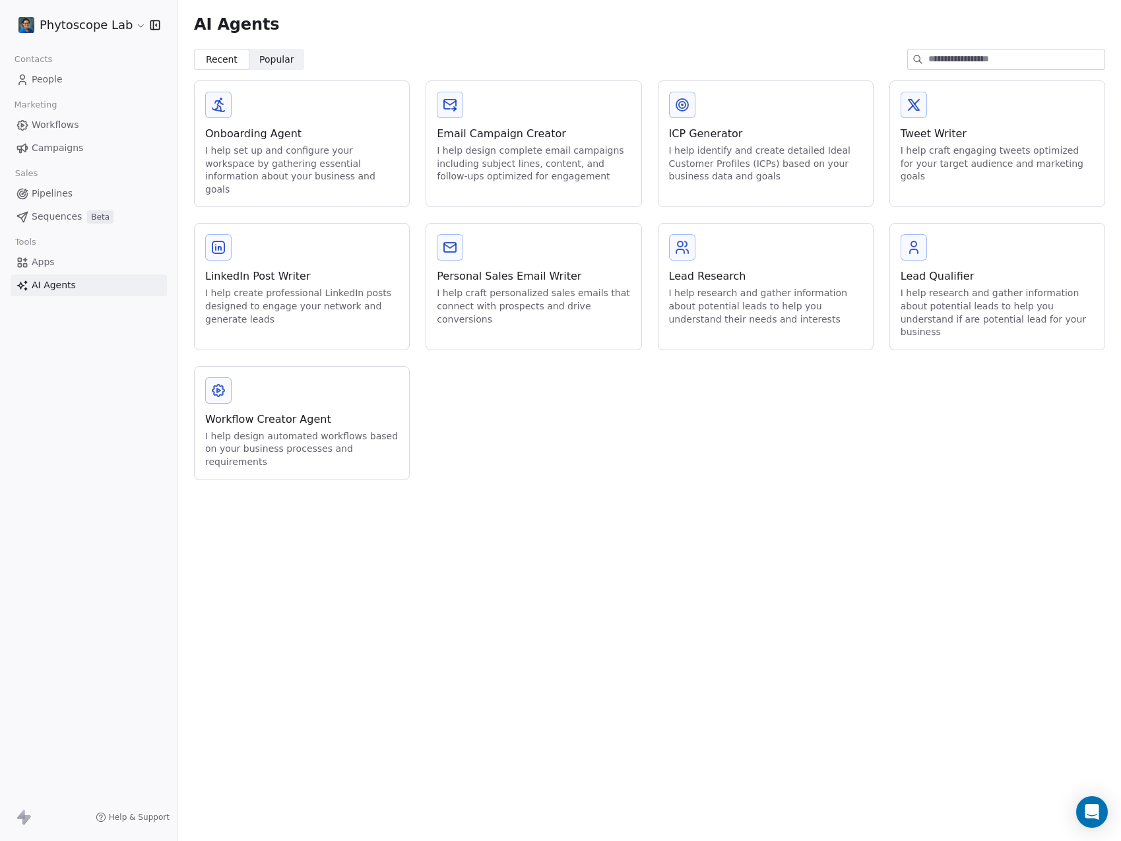
click at [252, 139] on div "Onboarding Agent" at bounding box center [301, 134] width 193 height 16
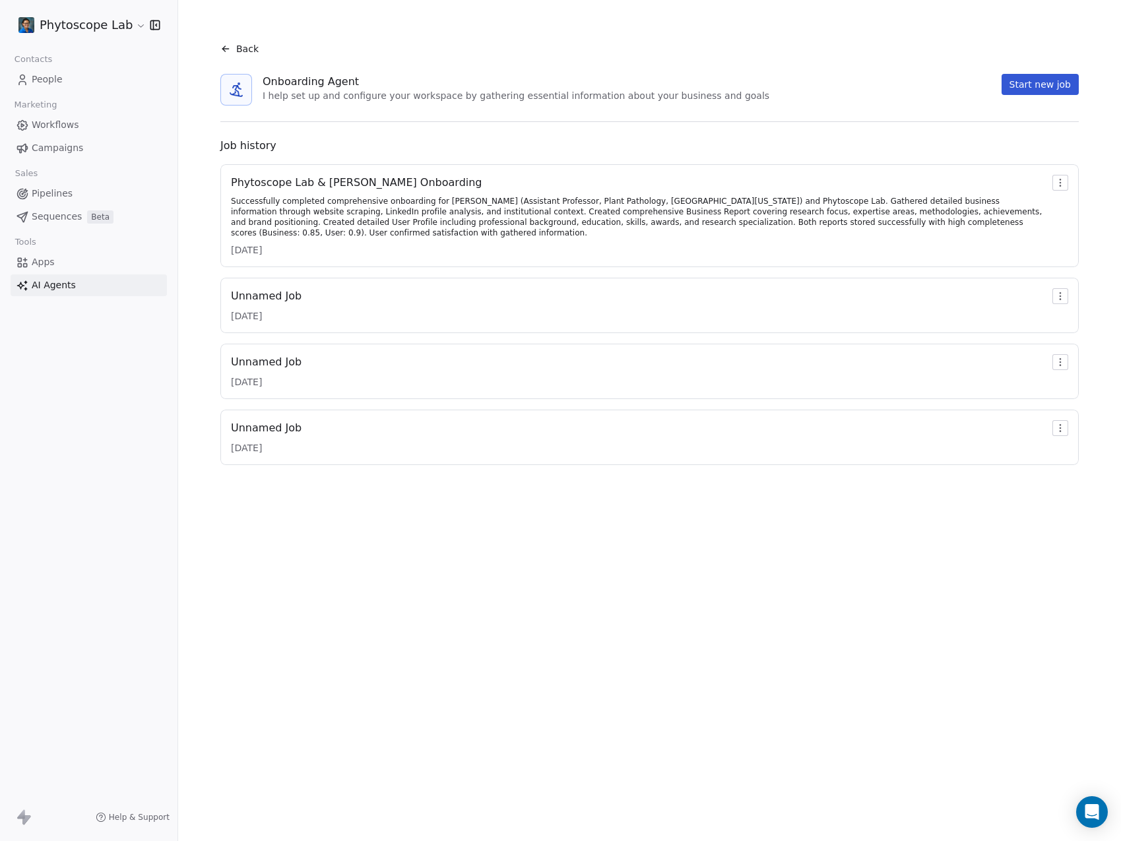
drag, startPoint x: 511, startPoint y: 688, endPoint x: 427, endPoint y: 655, distance: 90.7
click at [459, 670] on div "Back Onboarding Agent I help set up and configure your workspace by gathering e…" at bounding box center [649, 420] width 943 height 841
click at [974, 204] on div "Successfully completed comprehensive onboarding for Sanju Kunwar (Assistant Pro…" at bounding box center [639, 217] width 816 height 42
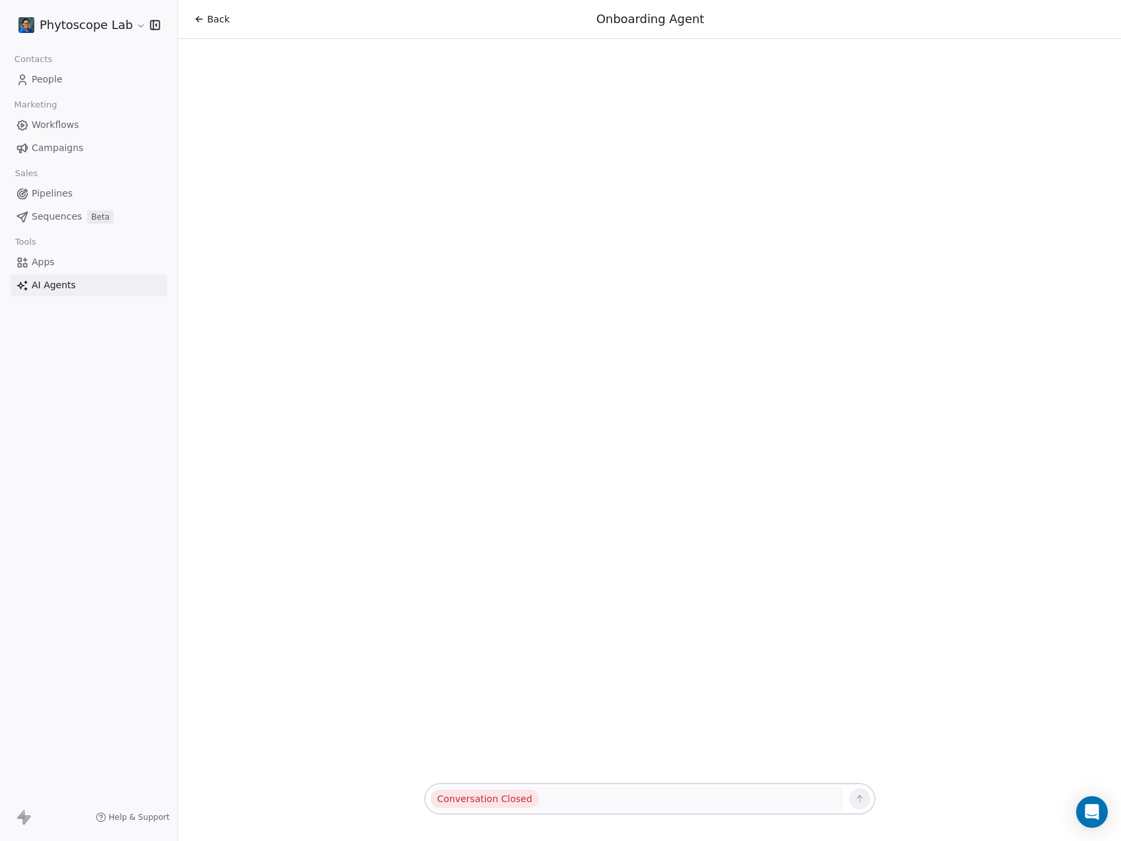
click at [975, 205] on div "Back Onboarding Agent Conversation Closed" at bounding box center [649, 420] width 943 height 841
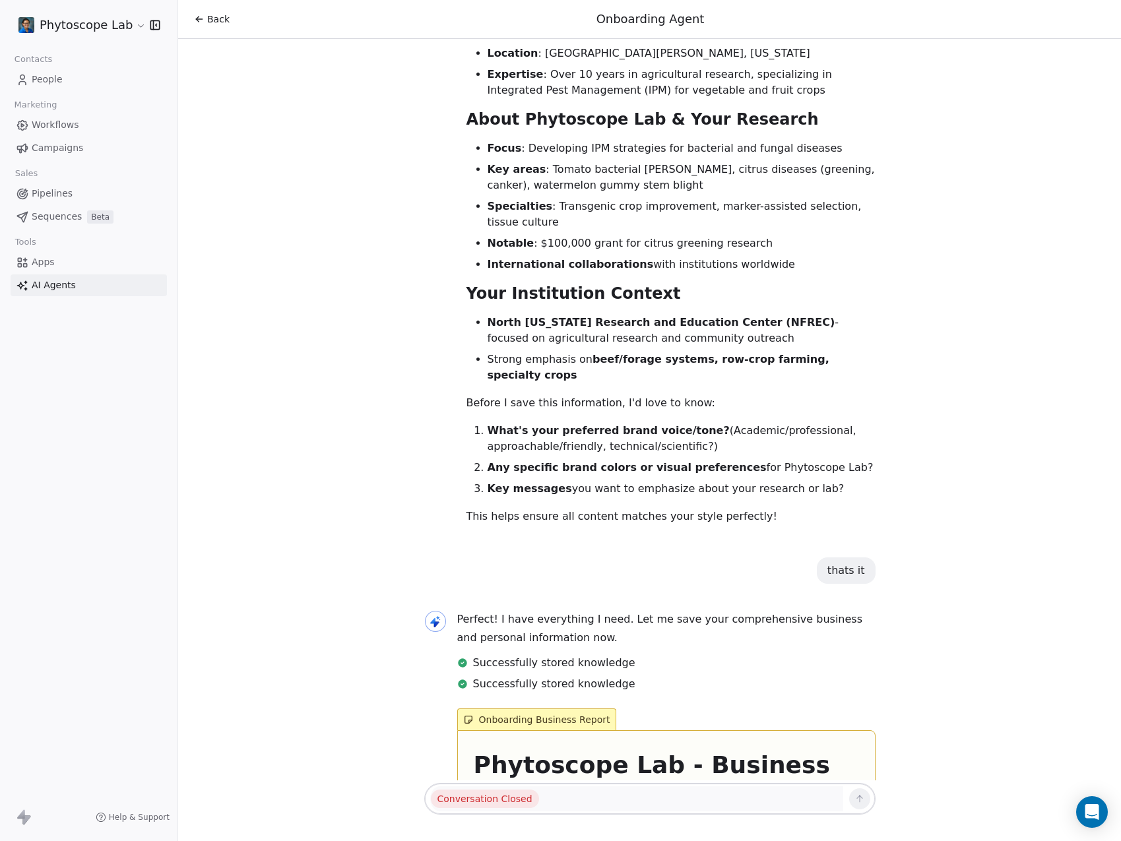
scroll to position [1262, 0]
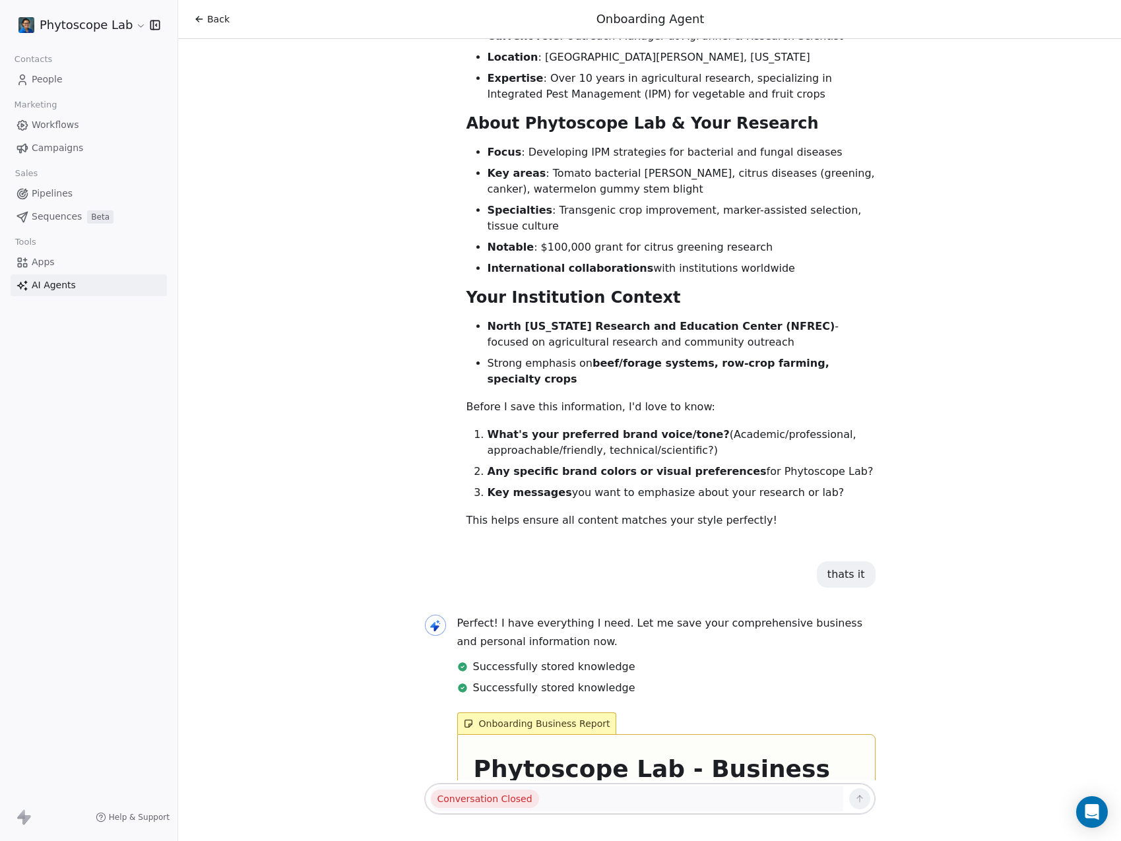
click at [197, 13] on div "Back" at bounding box center [212, 19] width 36 height 13
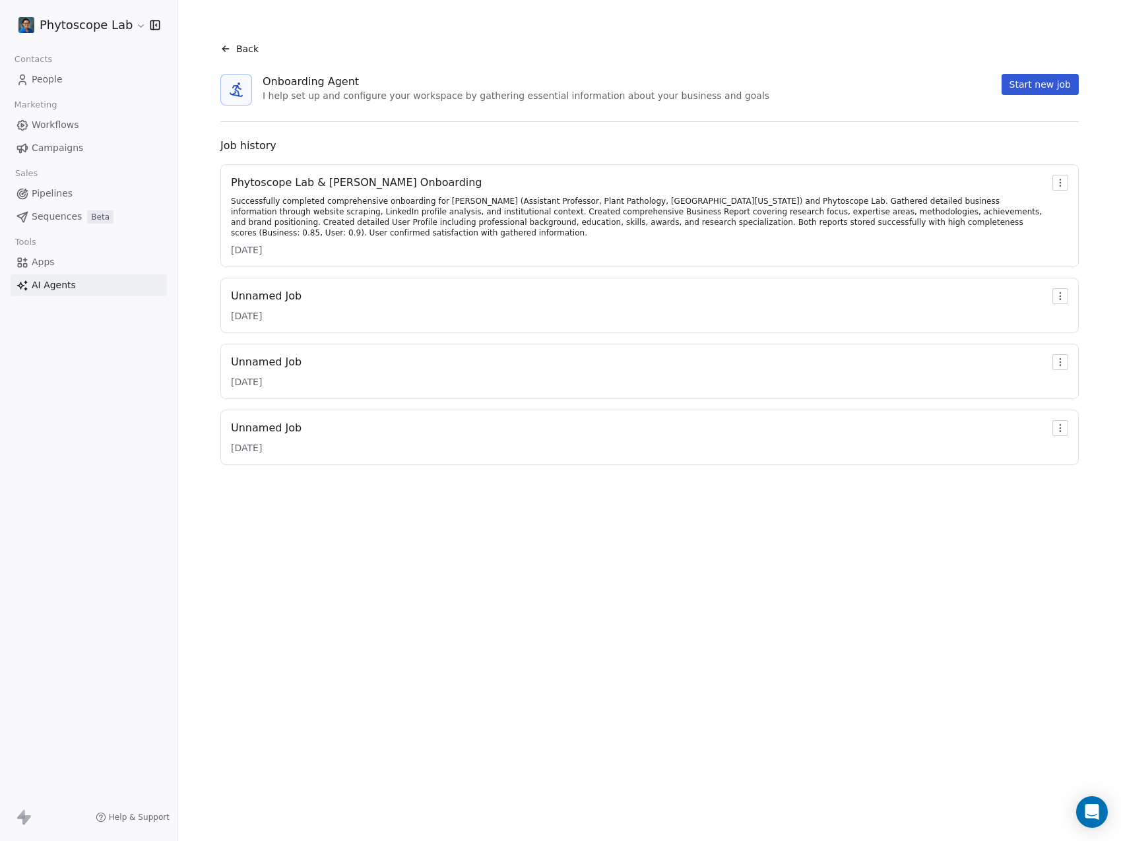
click at [273, 317] on div "7/4/2025" at bounding box center [266, 316] width 71 height 13
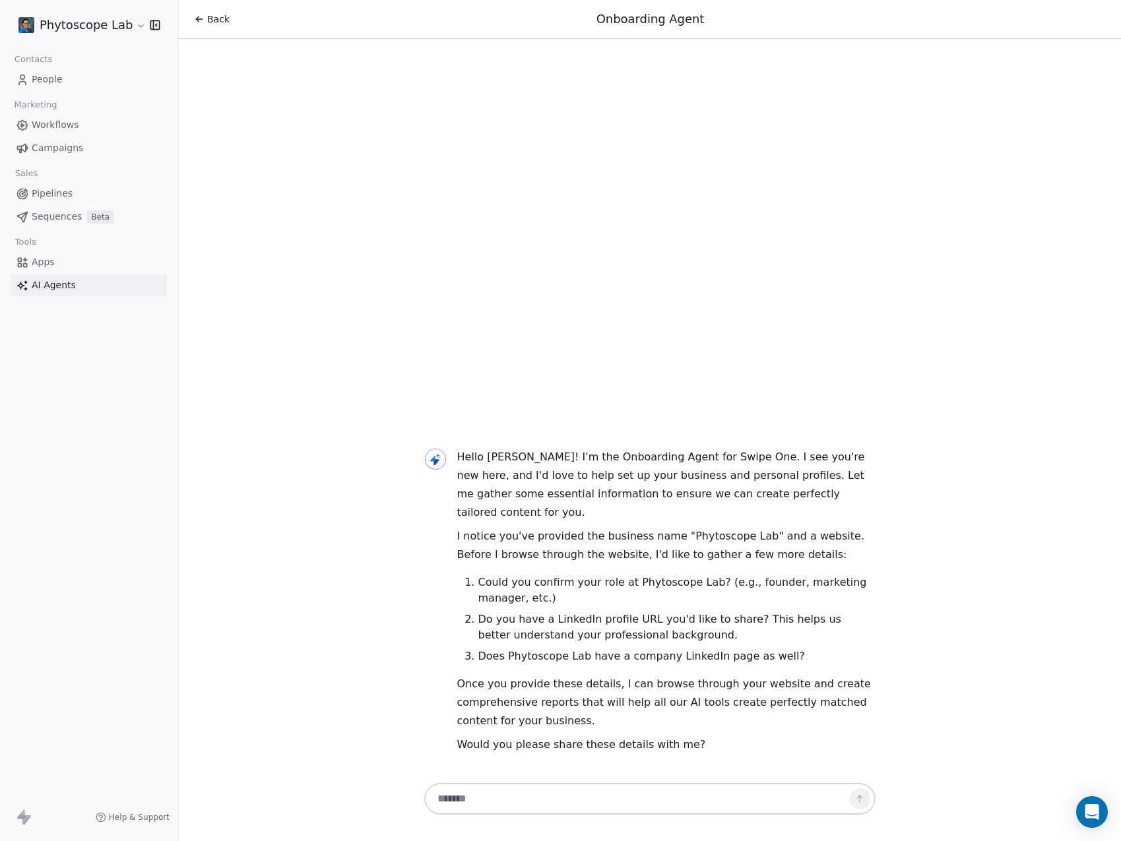
click at [195, 20] on icon at bounding box center [199, 19] width 11 height 11
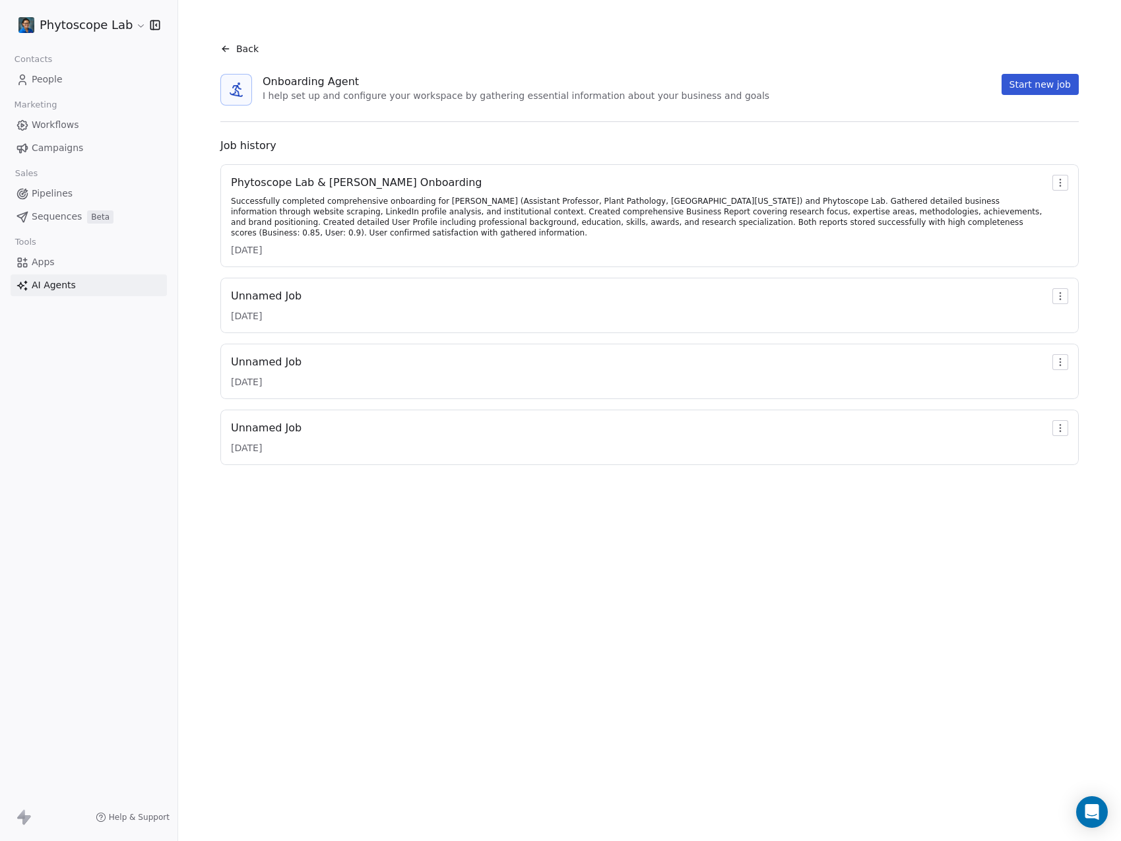
click at [44, 259] on span "Apps" at bounding box center [43, 262] width 23 height 14
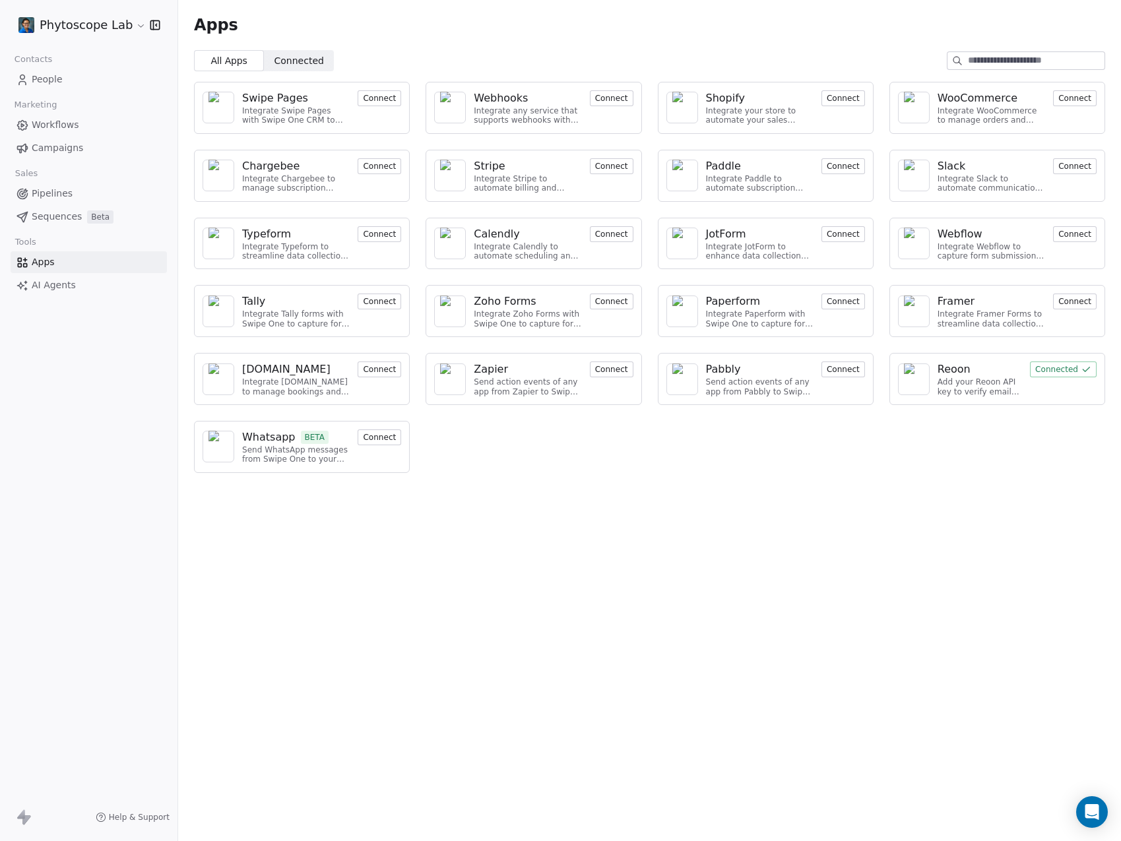
click at [63, 289] on span "AI Agents" at bounding box center [54, 285] width 44 height 14
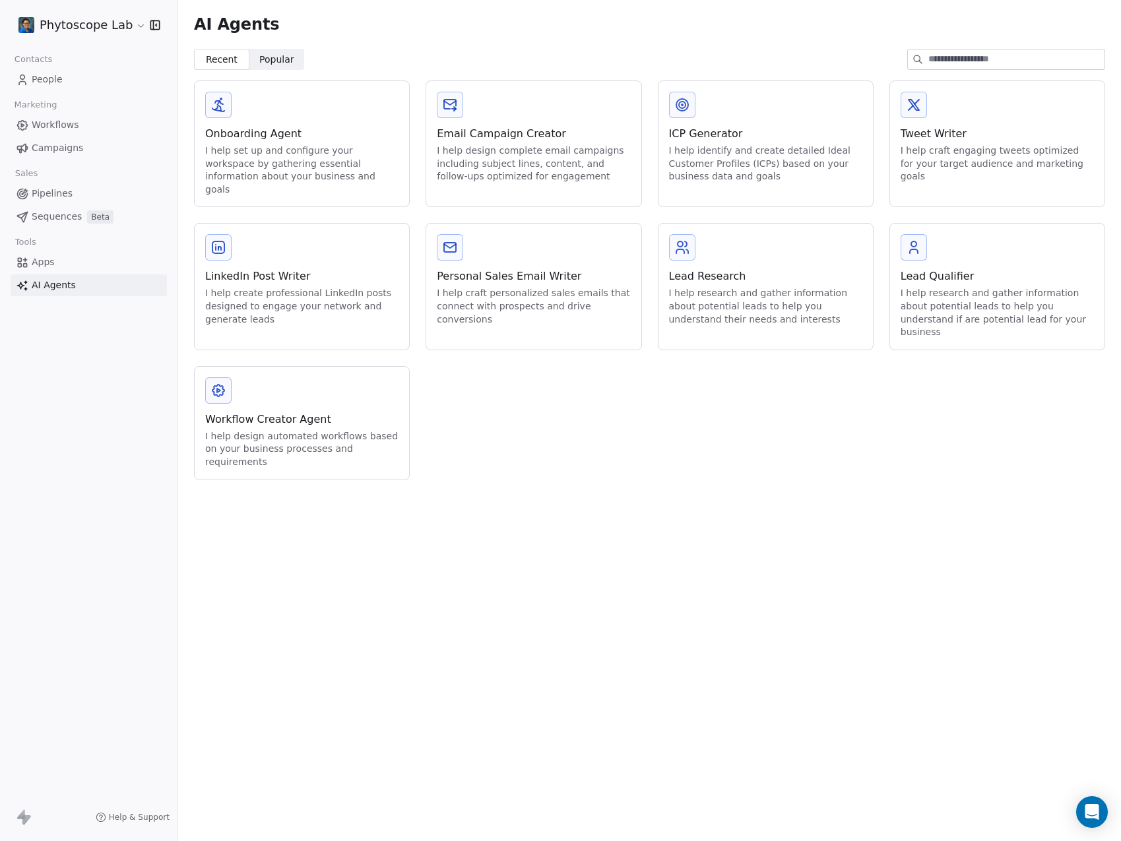
click at [263, 287] on div "I help create professional LinkedIn posts designed to engage your network and g…" at bounding box center [301, 306] width 193 height 39
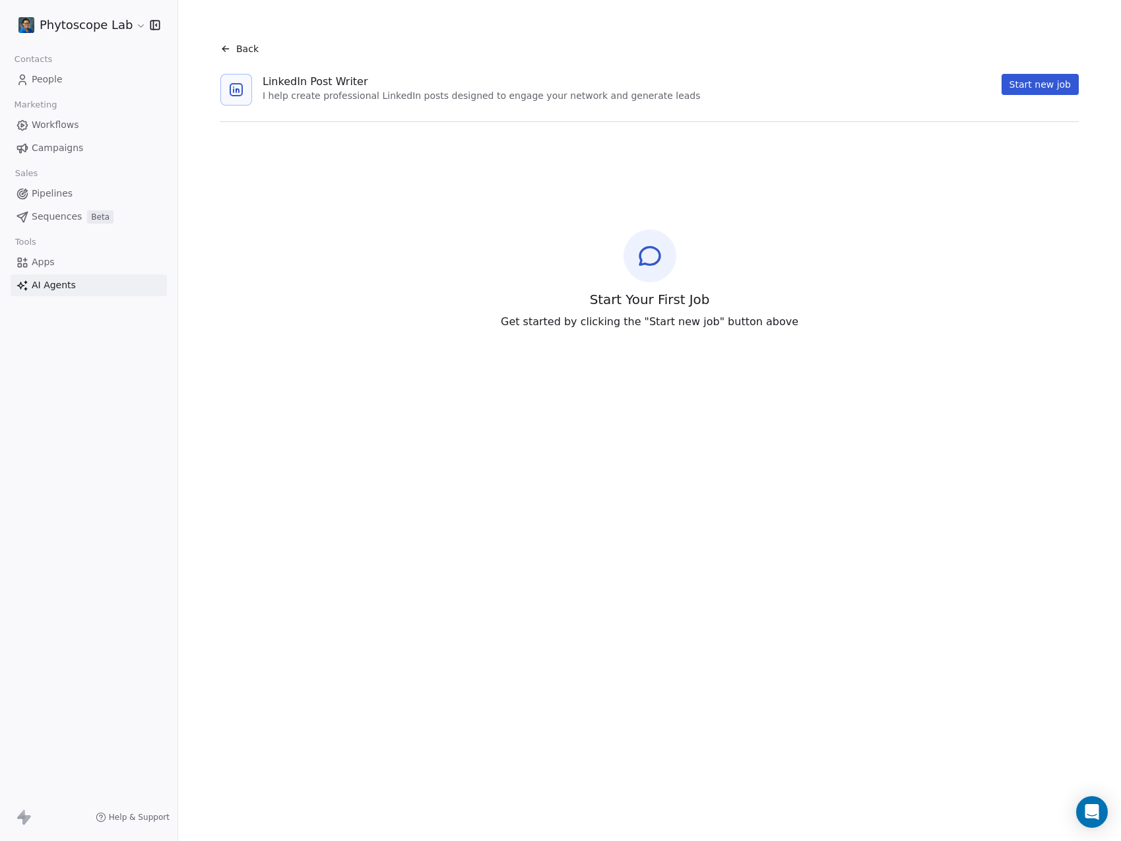
click at [1020, 86] on button "Start new job" at bounding box center [1040, 84] width 77 height 21
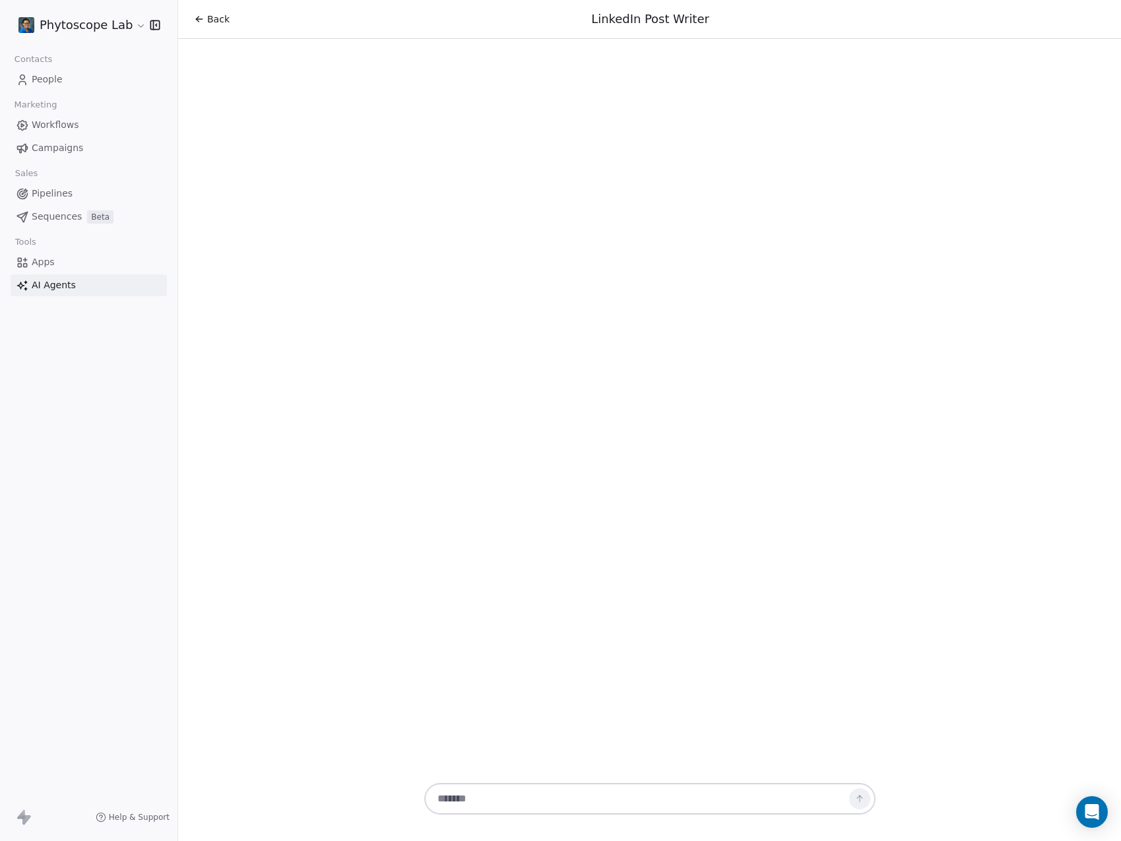
click at [509, 799] on textarea at bounding box center [636, 799] width 413 height 25
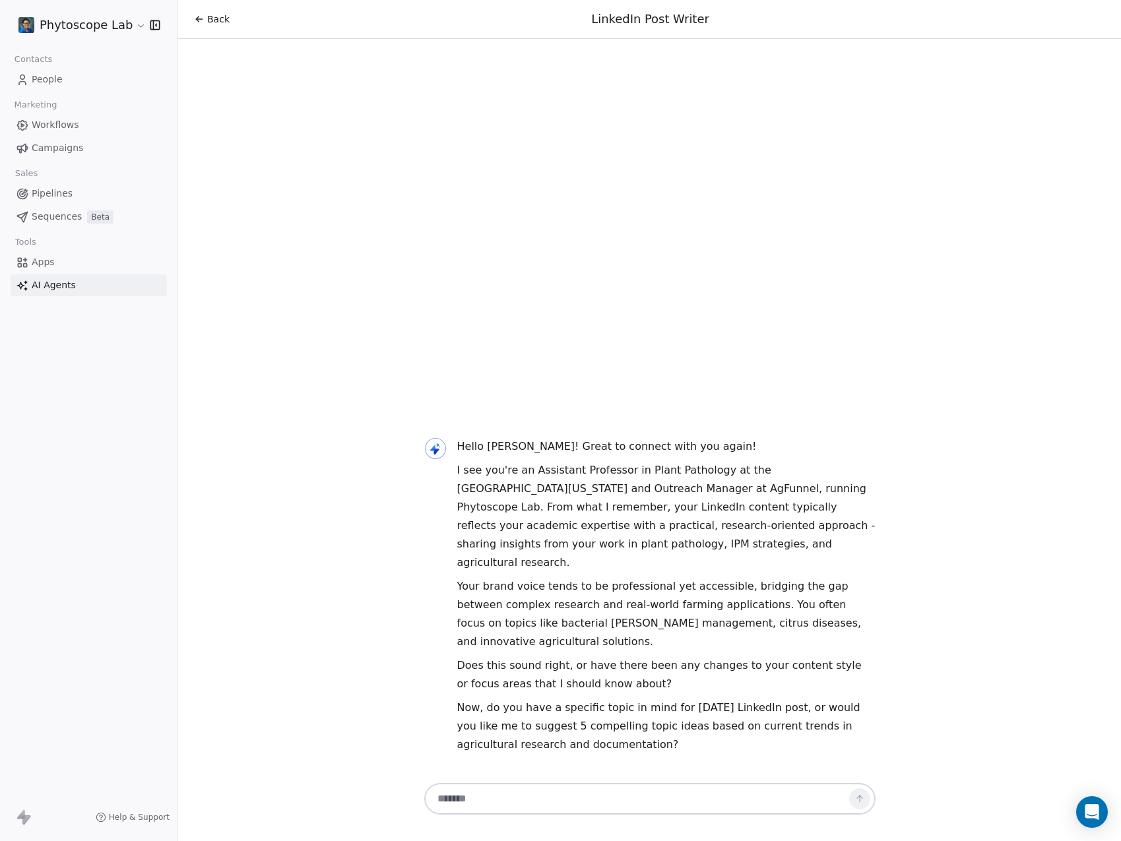
click at [486, 799] on textarea at bounding box center [636, 799] width 413 height 25
type textarea "**********"
click at [859, 803] on icon at bounding box center [860, 799] width 11 height 11
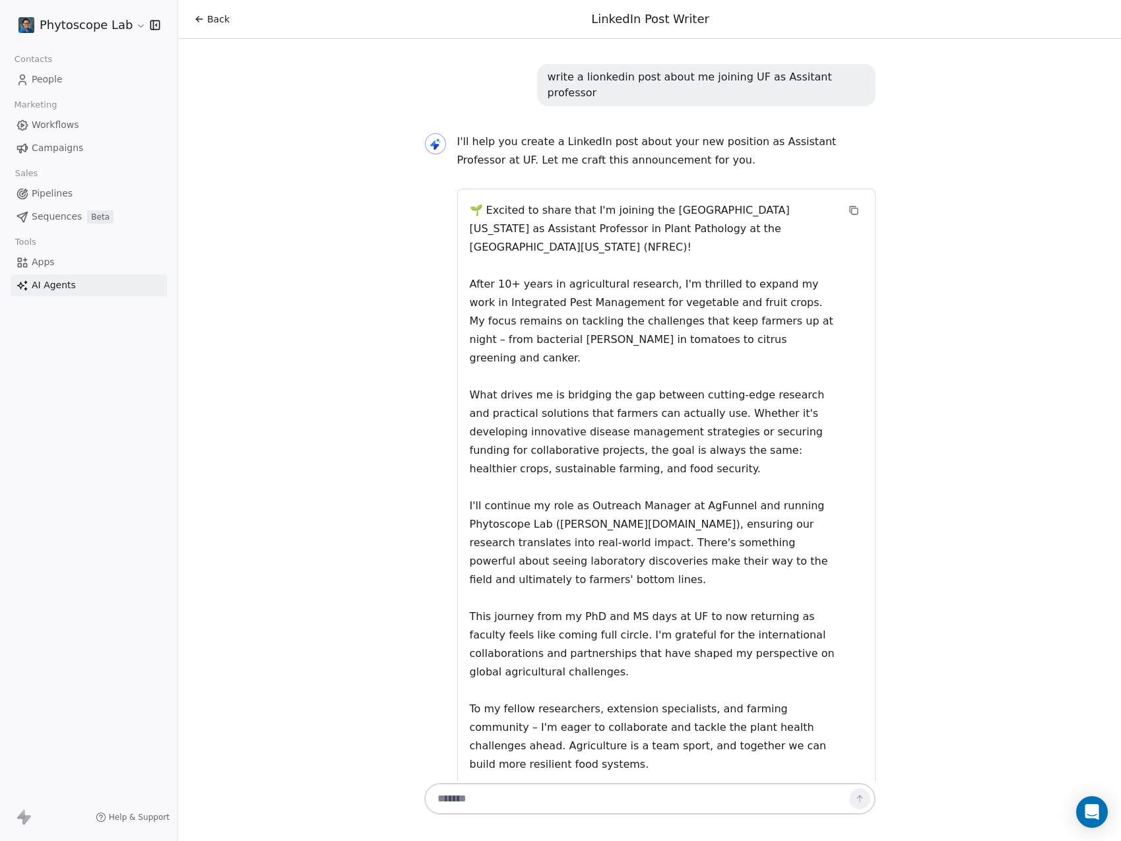
scroll to position [368, 0]
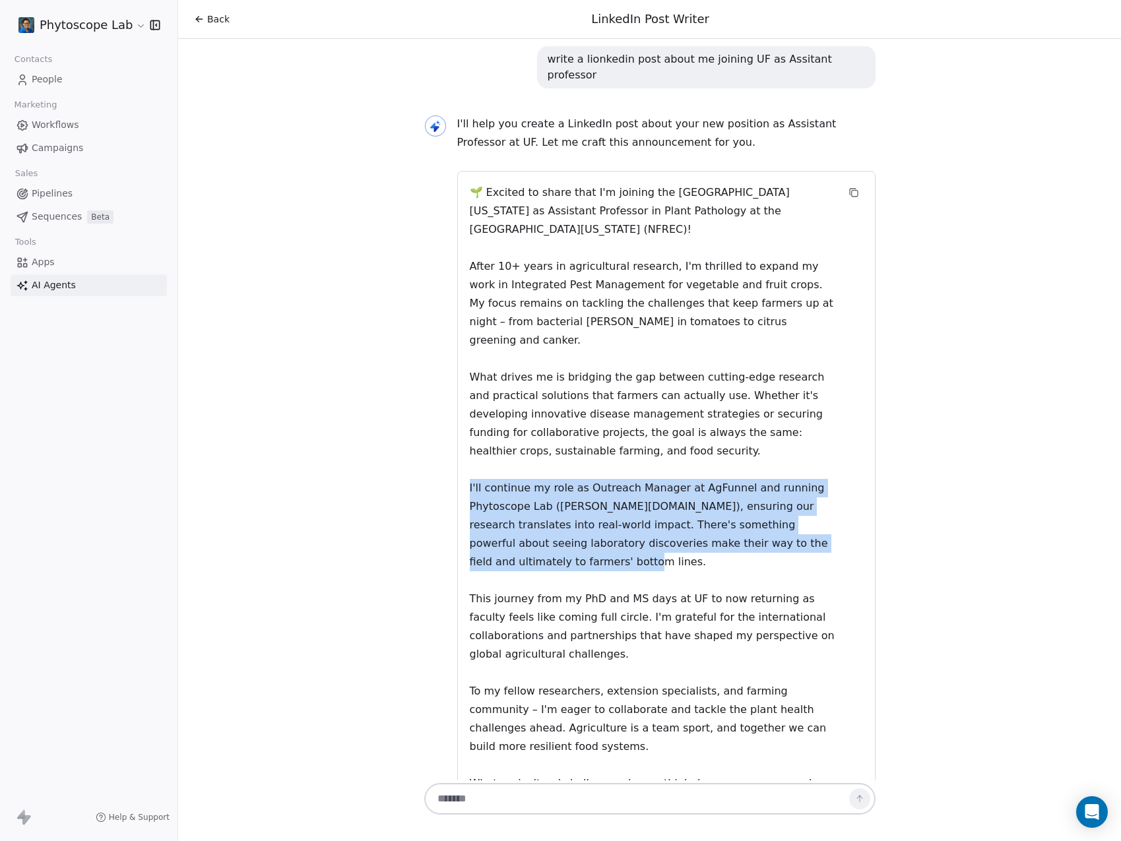
drag, startPoint x: 466, startPoint y: 416, endPoint x: 550, endPoint y: 482, distance: 106.7
click at [550, 482] on p "I'll continue my role as Outreach Manager at AgFunnel and running Phytoscope La…" at bounding box center [653, 525] width 367 height 92
click at [516, 479] on p "I'll continue my role as Outreach Manager at AgFunnel and running Phytoscope La…" at bounding box center [653, 525] width 367 height 92
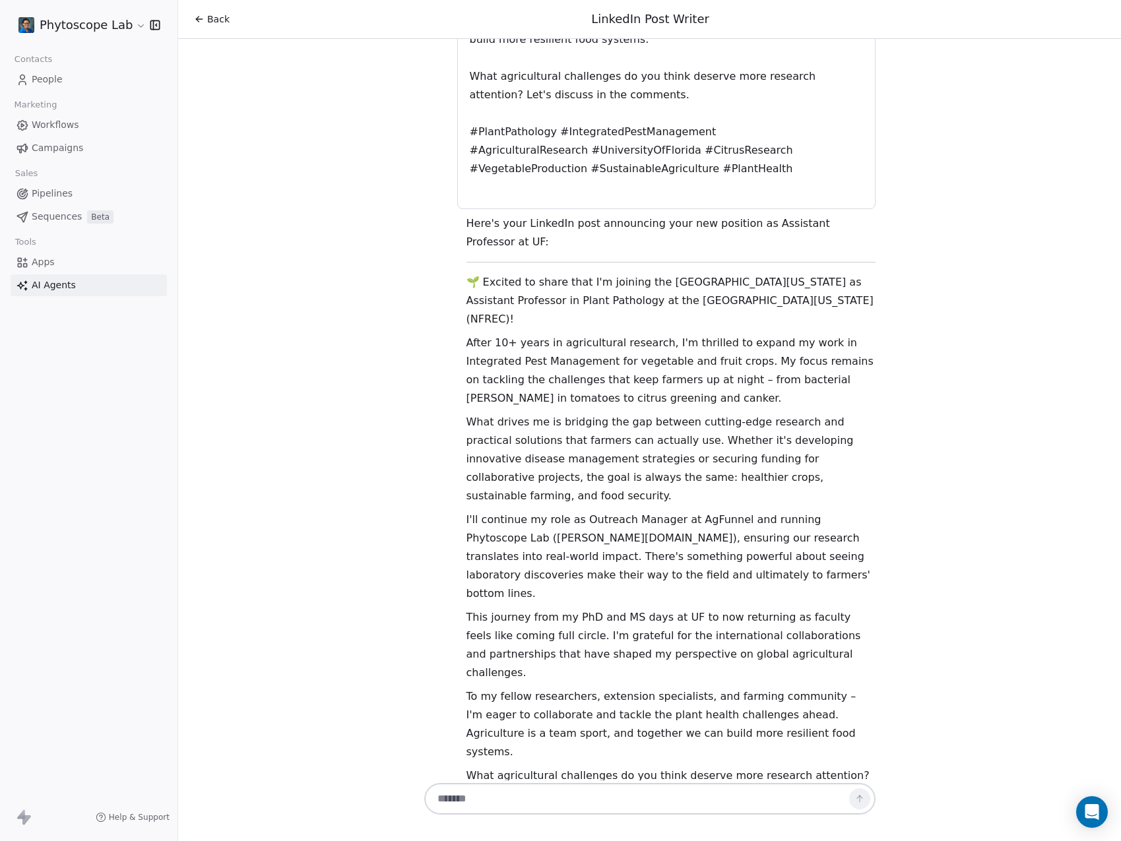
scroll to position [1080, 0]
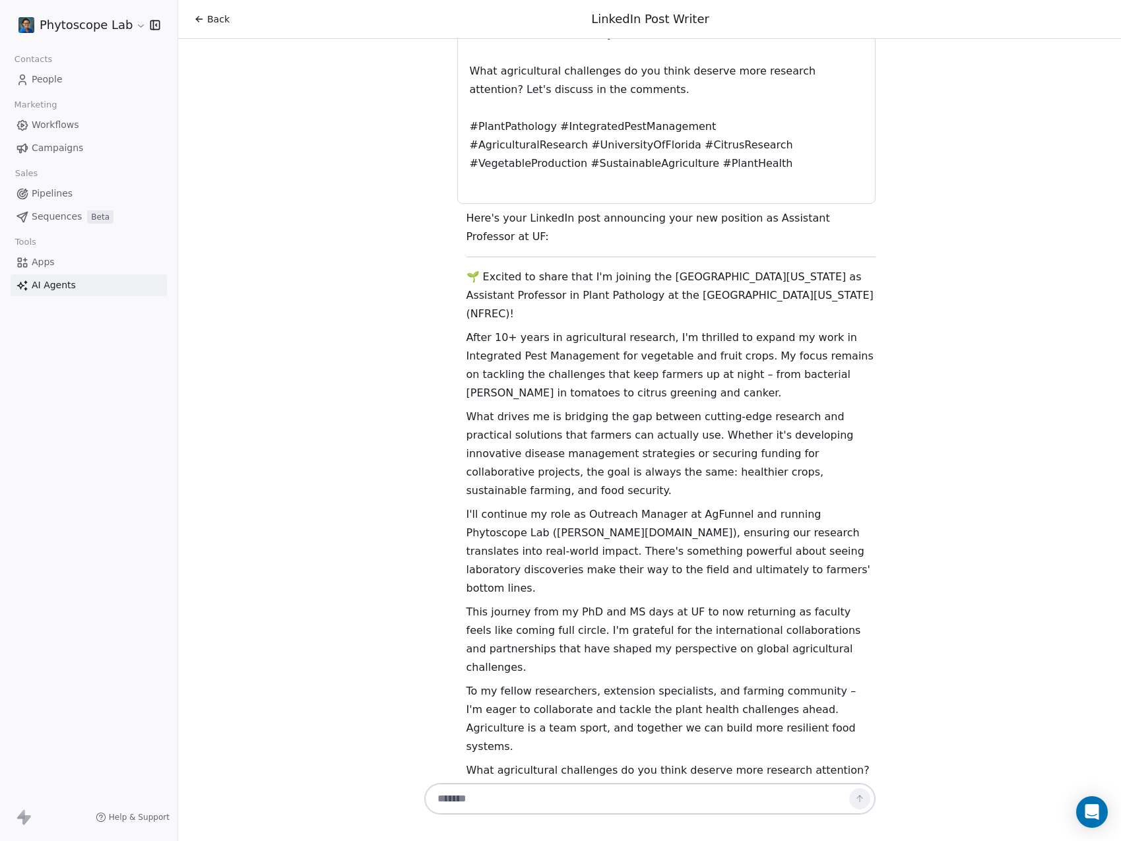
click at [533, 806] on textarea at bounding box center [636, 799] width 413 height 25
click at [525, 794] on textarea at bounding box center [636, 799] width 413 height 25
type textarea "**********"
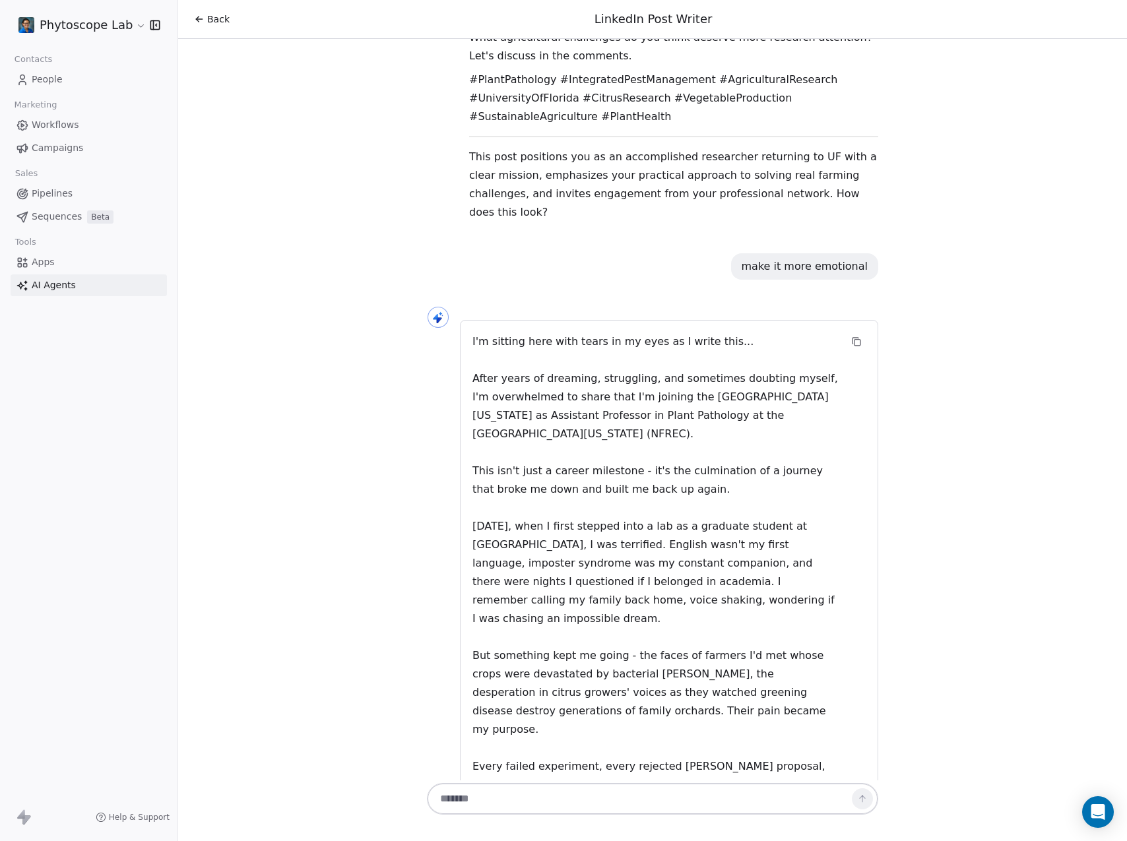
scroll to position [1890, 0]
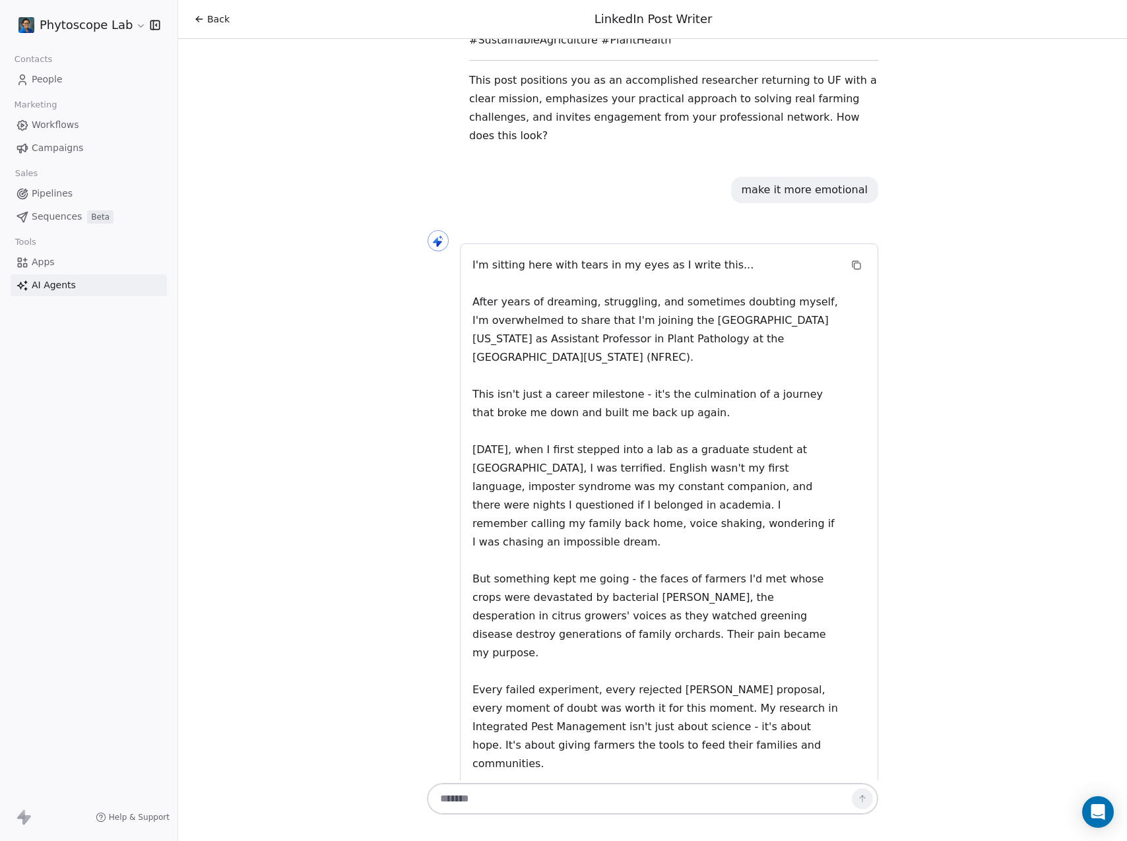
click at [538, 802] on textarea at bounding box center [639, 799] width 413 height 25
type textarea "**********"
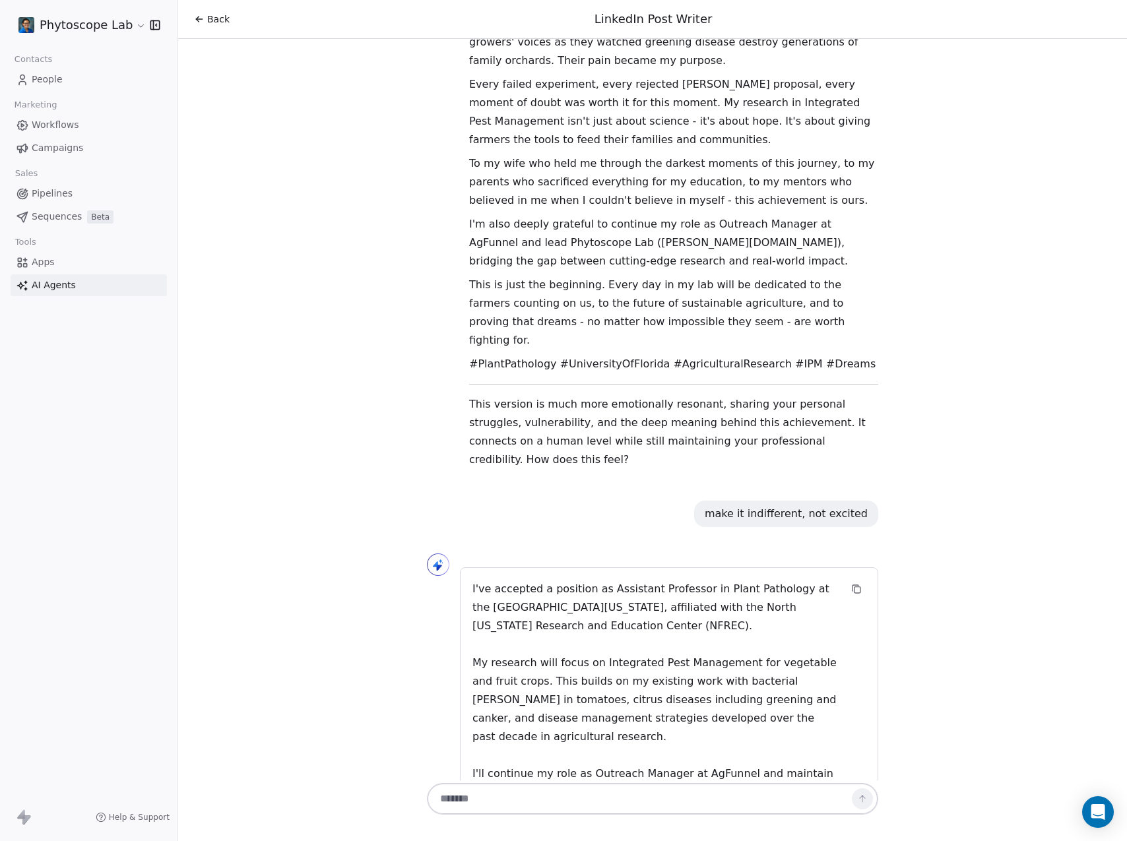
scroll to position [3294, 0]
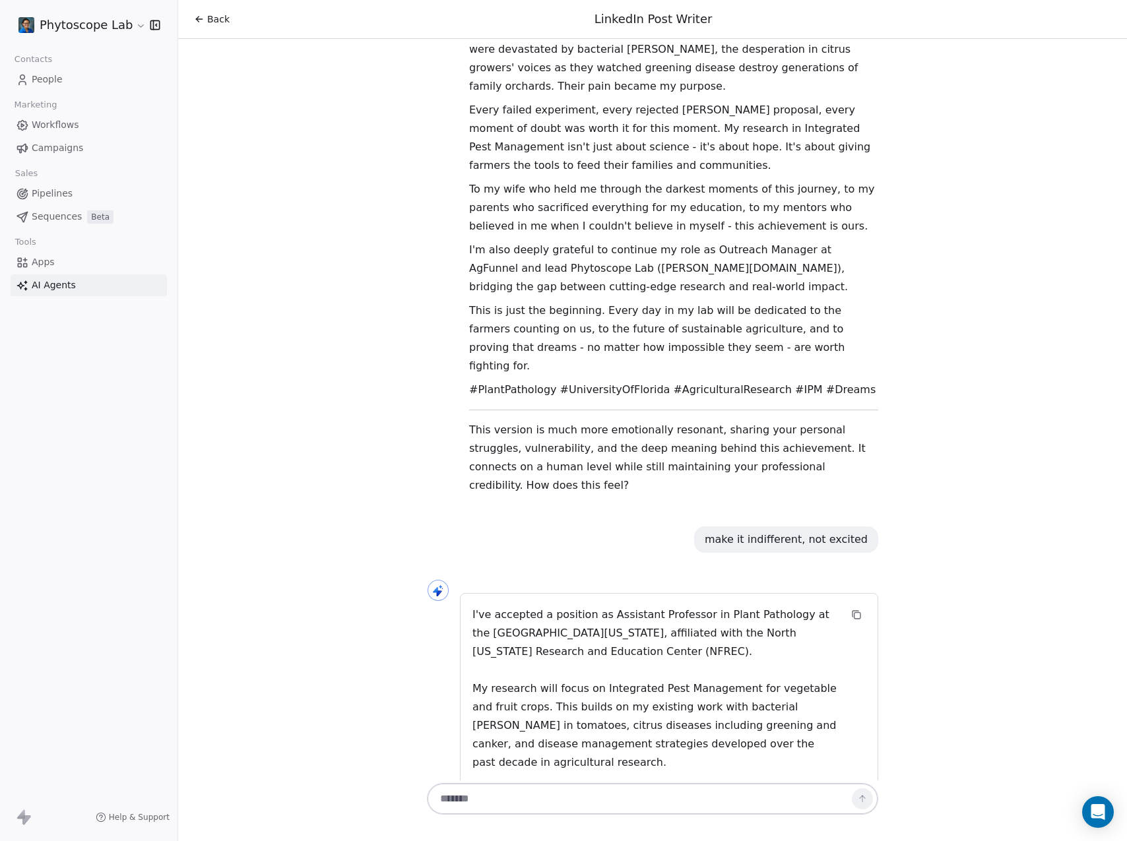
click at [57, 277] on link "AI Agents" at bounding box center [89, 286] width 156 height 22
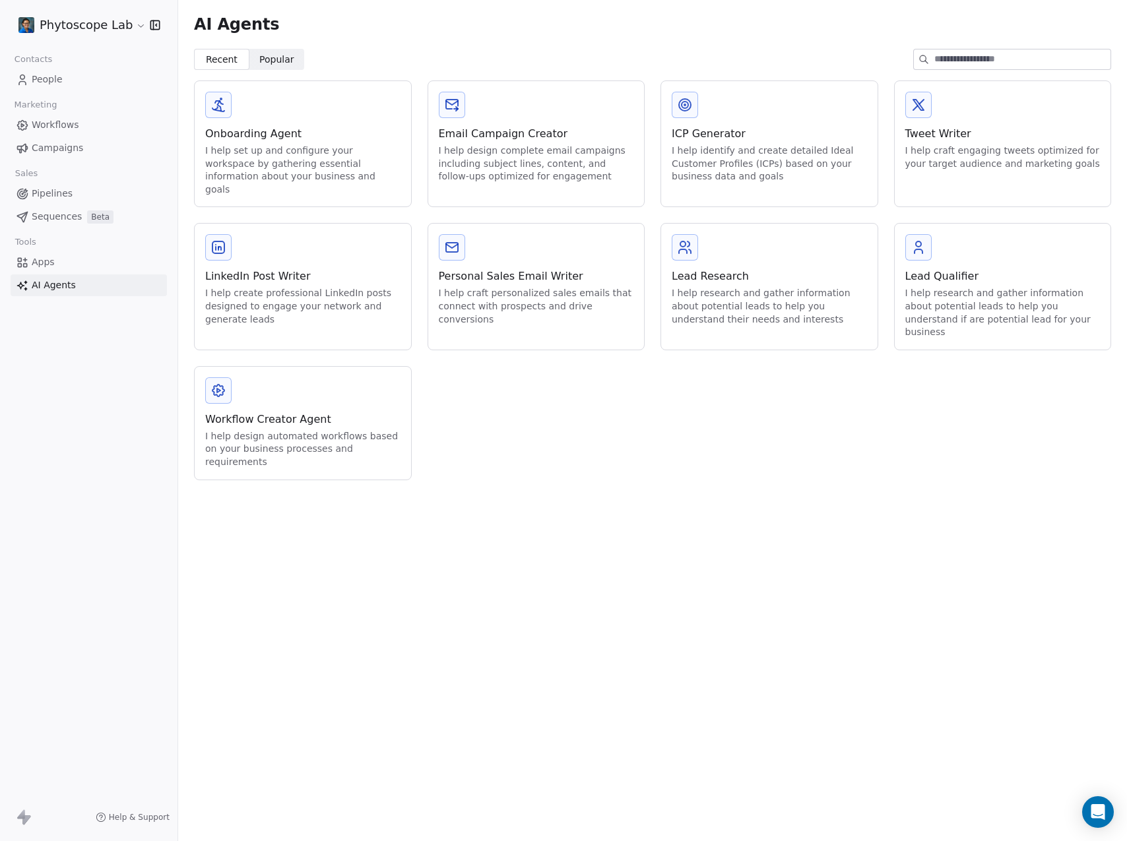
click at [755, 287] on div "I help research and gather information about potential leads to help you unders…" at bounding box center [769, 306] width 195 height 39
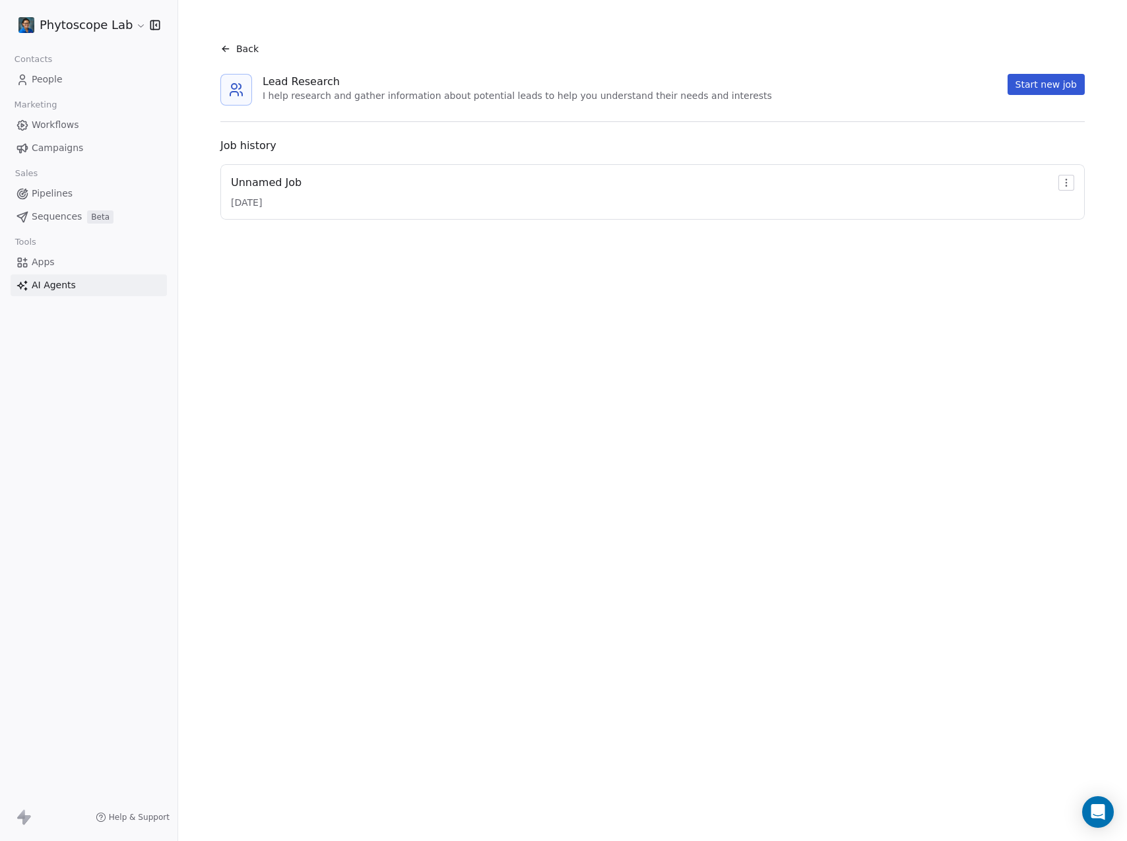
click at [1061, 86] on button "Start new job" at bounding box center [1046, 84] width 77 height 21
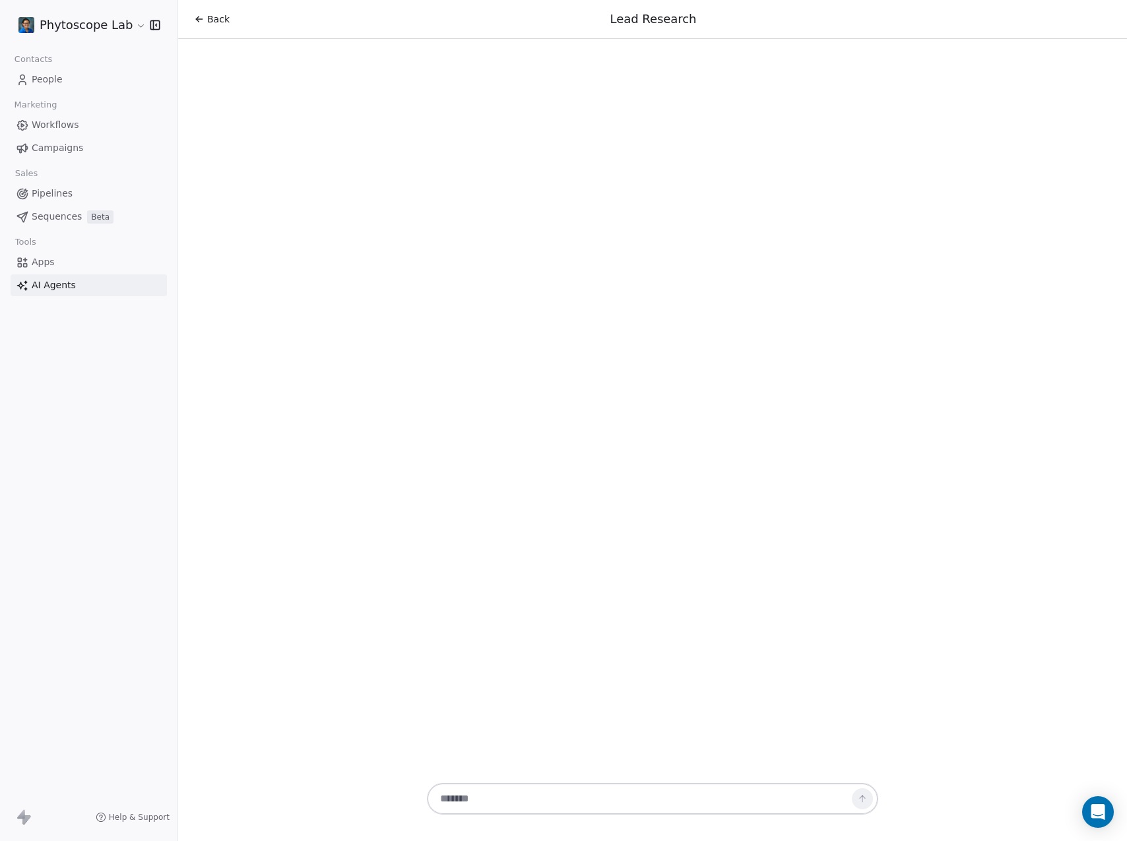
click at [486, 805] on textarea at bounding box center [639, 799] width 413 height 25
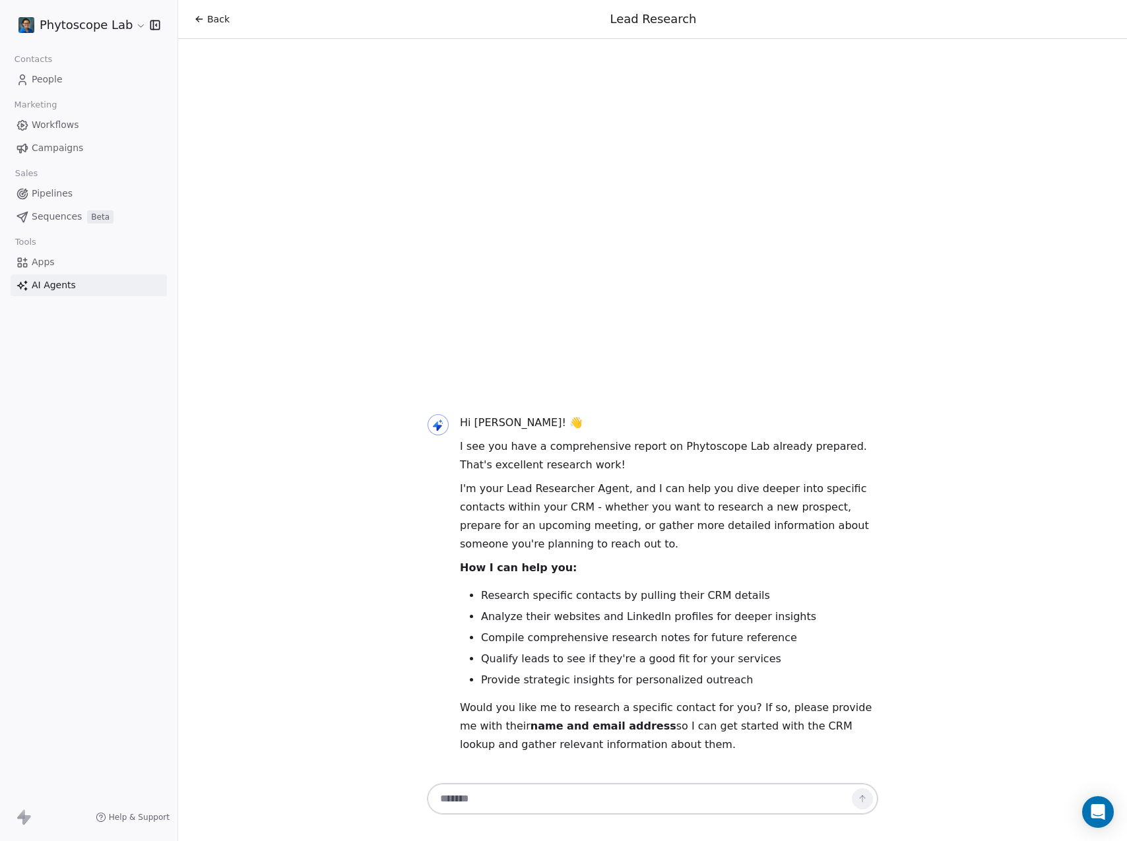
click at [486, 801] on textarea at bounding box center [639, 799] width 413 height 25
drag, startPoint x: 63, startPoint y: 26, endPoint x: 407, endPoint y: 47, distance: 343.8
click at [407, 47] on div "**********" at bounding box center [652, 420] width 949 height 841
click at [527, 801] on textarea "**********" at bounding box center [639, 799] width 413 height 25
paste textarea "**********"
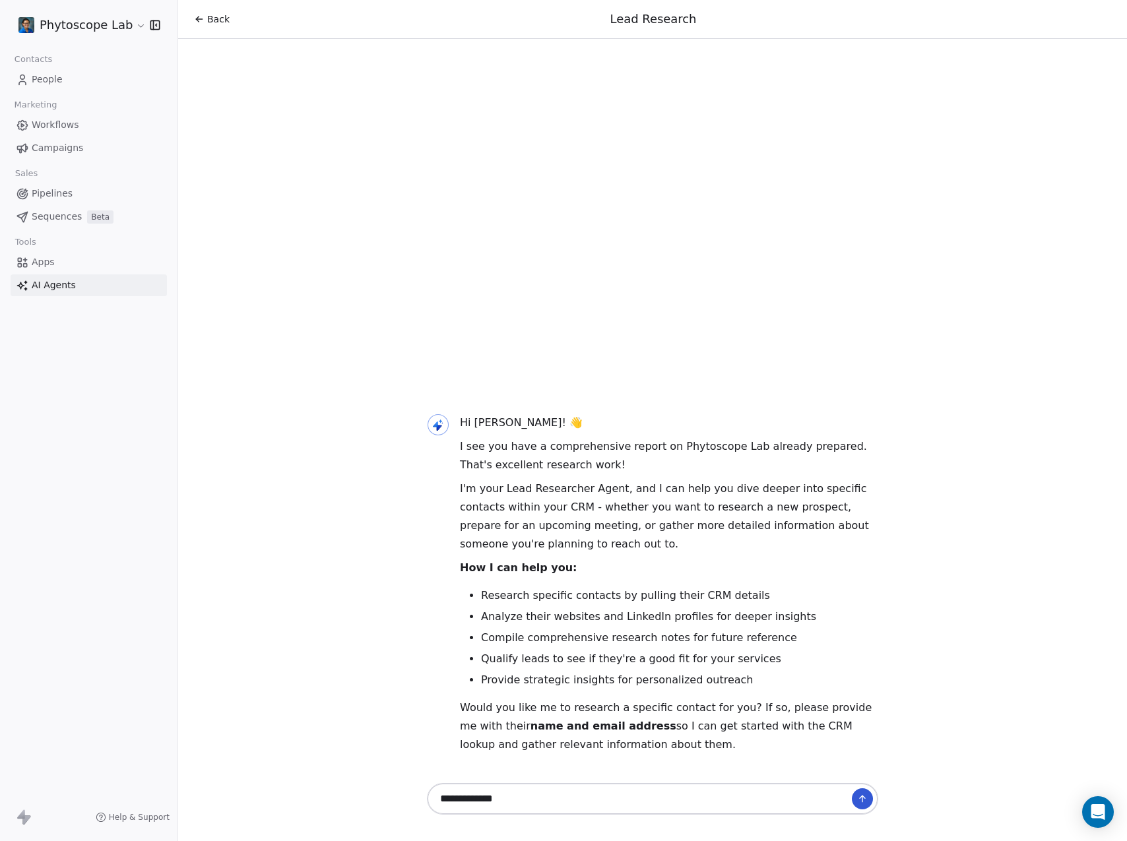
type textarea "**********"
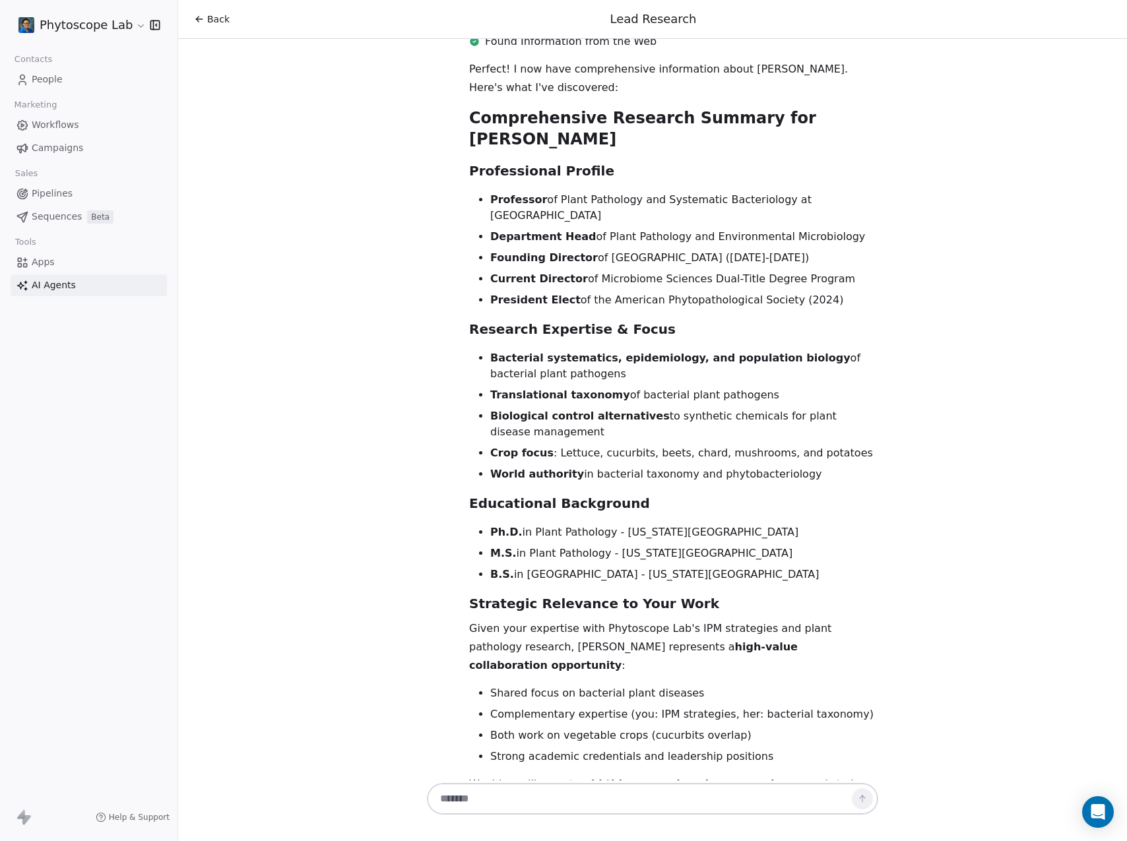
scroll to position [908, 0]
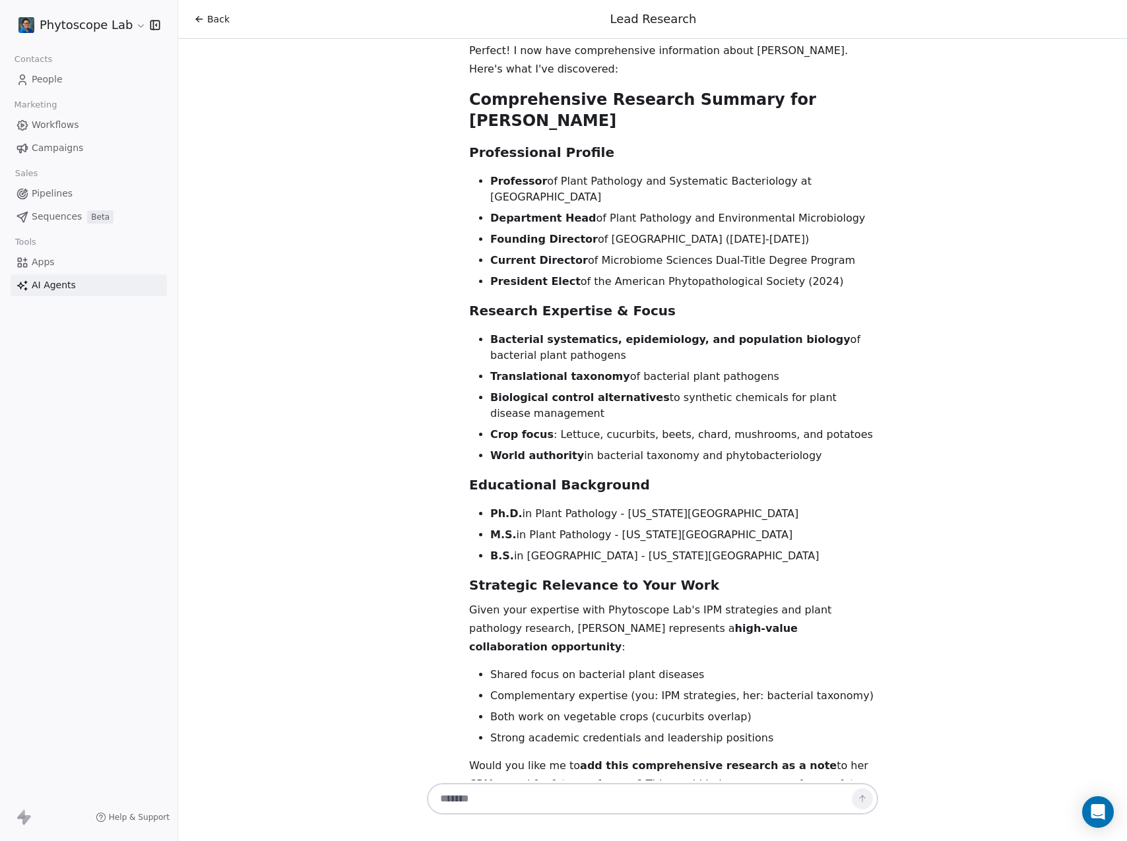
click at [570, 801] on textarea at bounding box center [639, 799] width 413 height 25
type textarea "*"
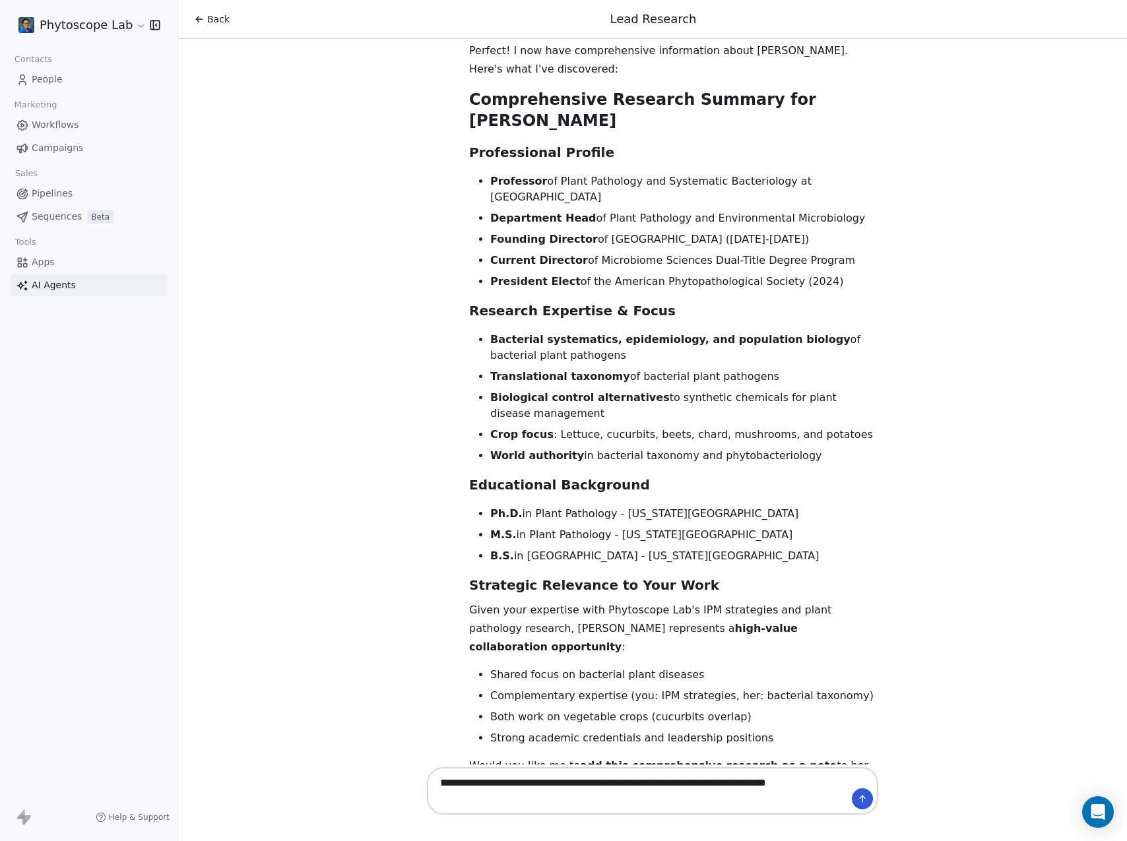
type textarea "**********"
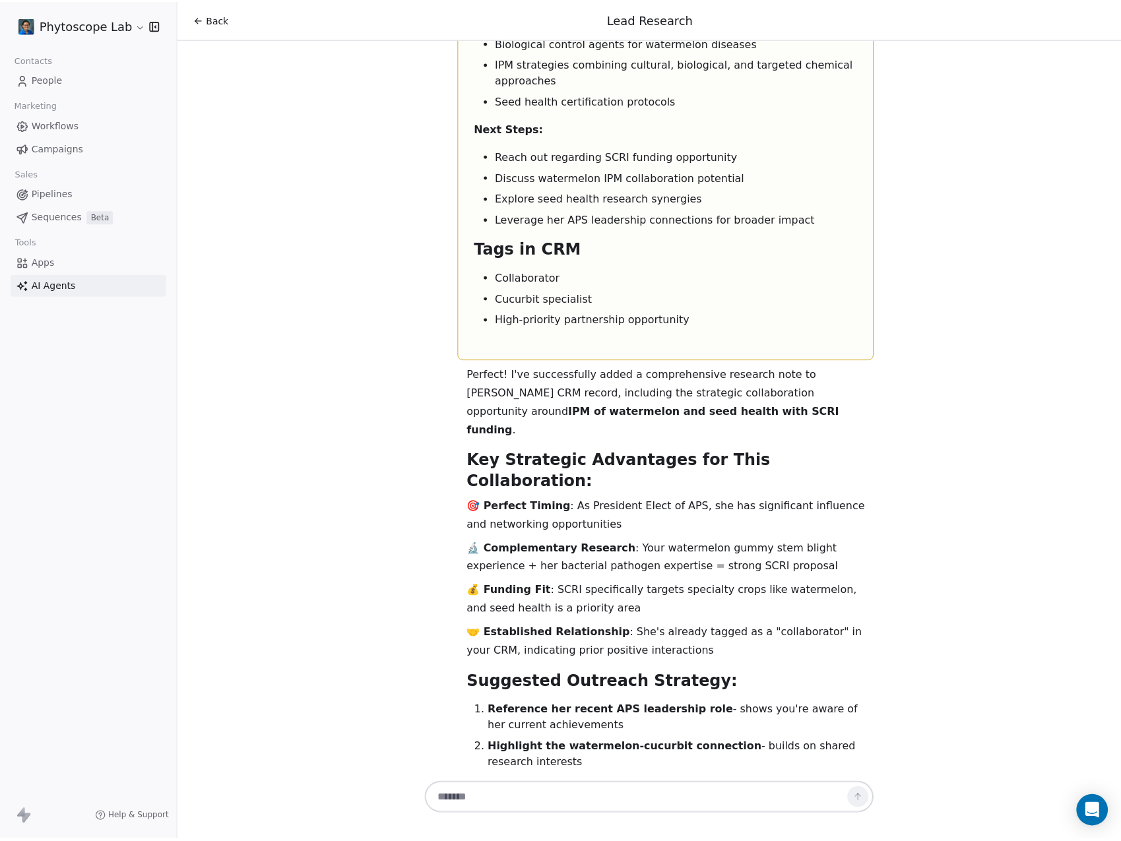
scroll to position [3023, 0]
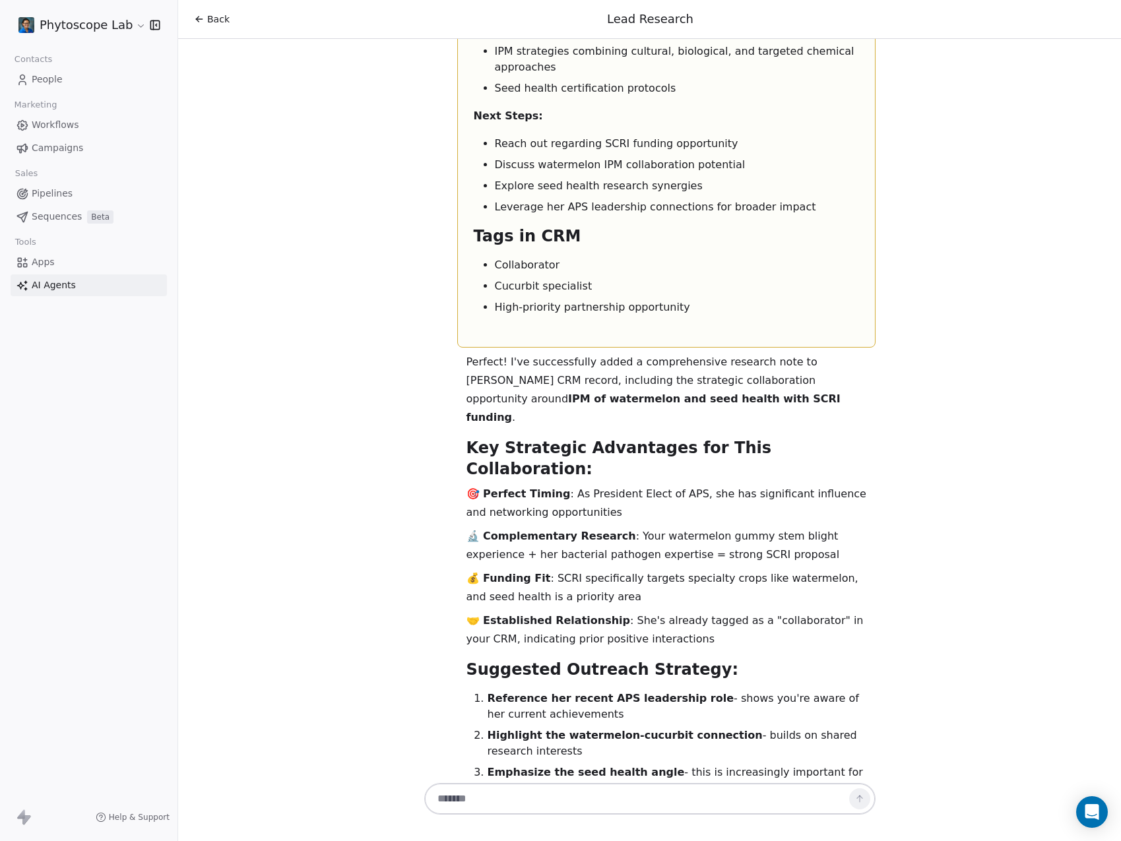
click at [563, 353] on div "Perfect! I've successfully added a comprehensive research note to Carolee Bull'…" at bounding box center [671, 664] width 409 height 623
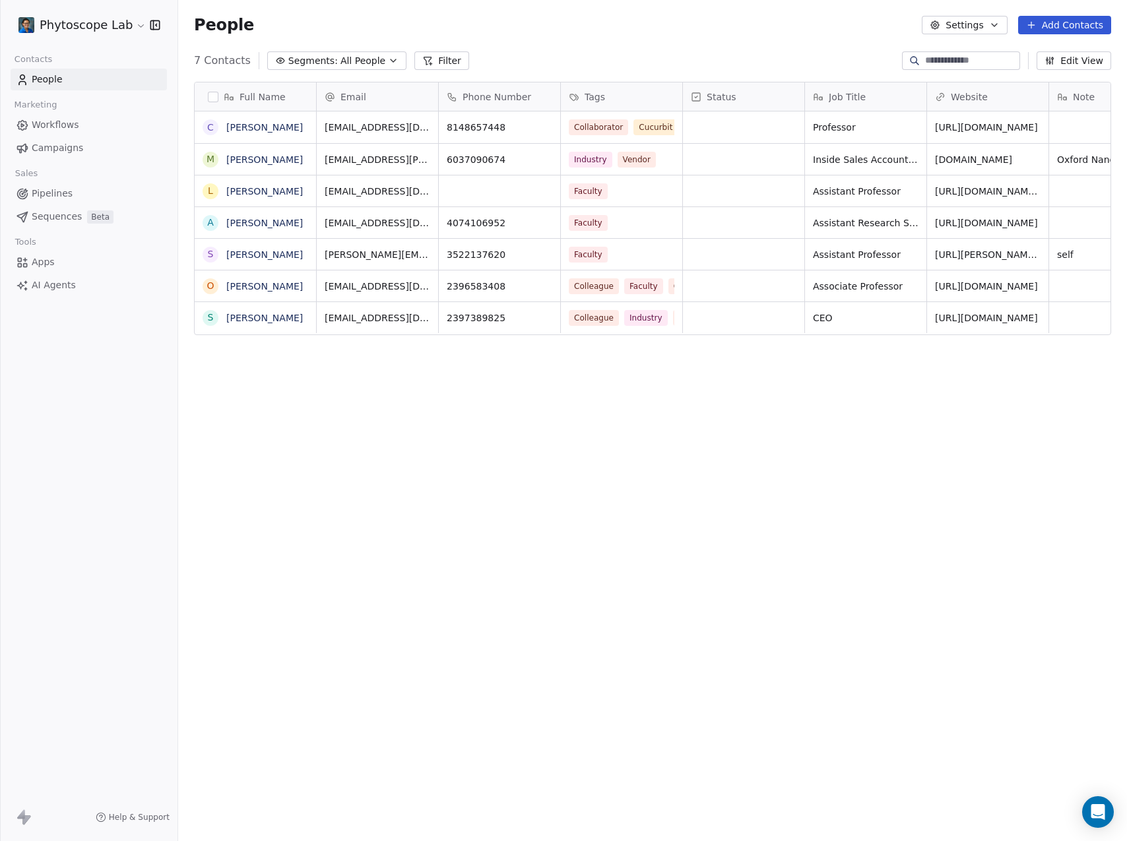
scroll to position [731, 939]
click at [383, 133] on span "[EMAIL_ADDRESS][DOMAIN_NAME]" at bounding box center [403, 130] width 157 height 26
click at [383, 133] on input "**********" at bounding box center [378, 128] width 116 height 26
click at [246, 127] on html "Phytoscope Lab Contacts People Marketing Workflows Campaigns Sales Pipelines Se…" at bounding box center [563, 420] width 1127 height 841
click at [246, 127] on link "[PERSON_NAME]" at bounding box center [264, 127] width 77 height 11
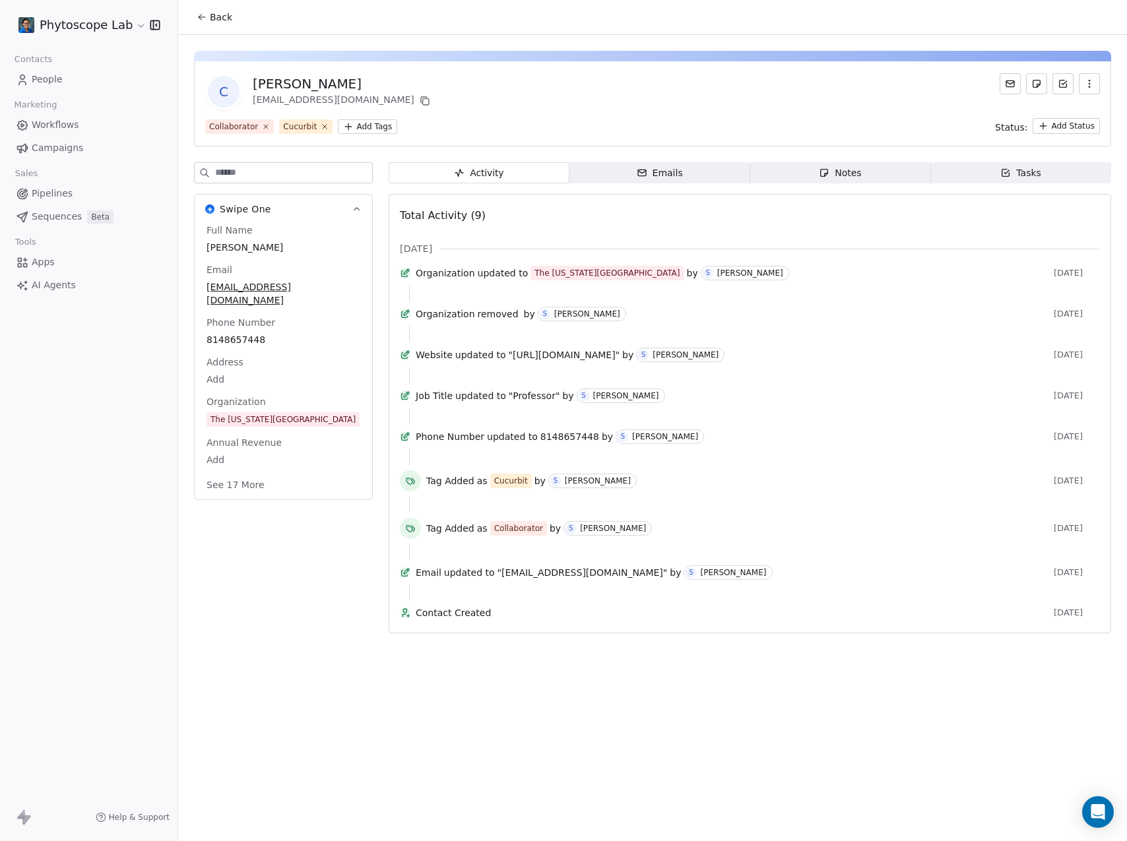
click at [851, 174] on div "Notes" at bounding box center [840, 173] width 42 height 14
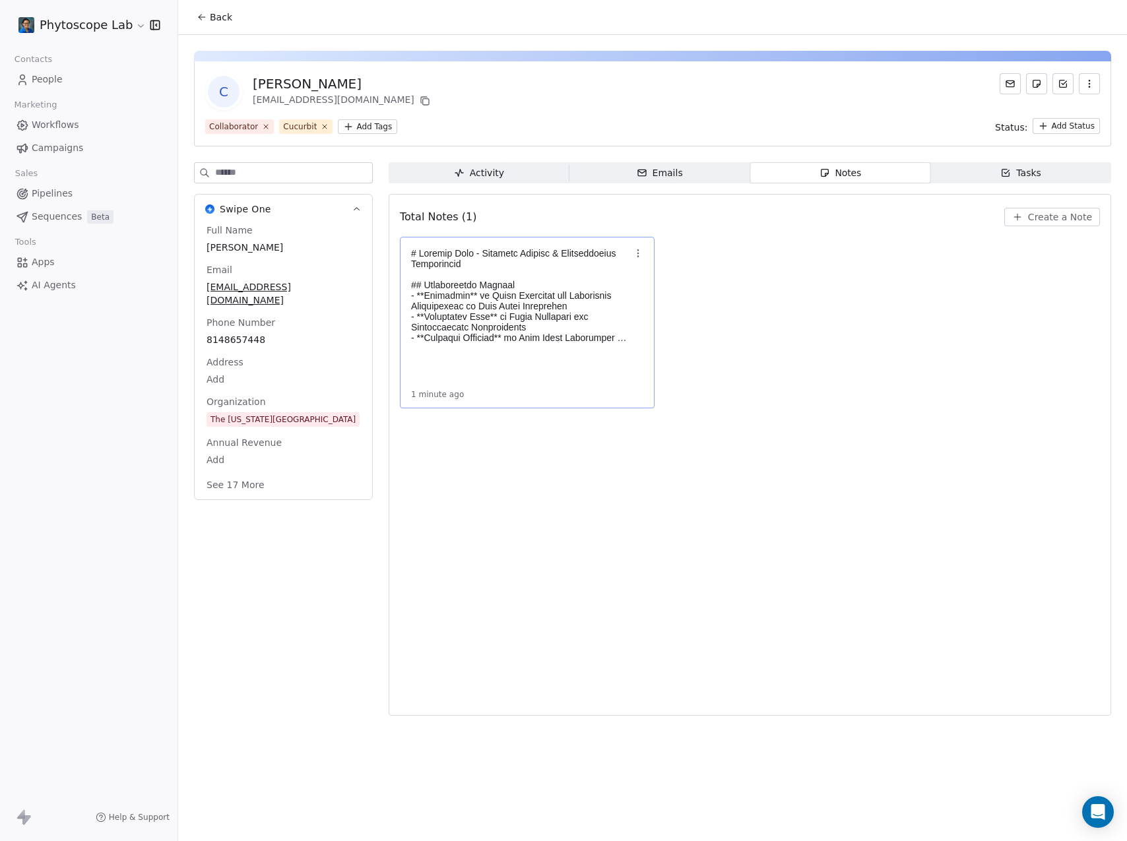
click at [500, 300] on p at bounding box center [520, 295] width 219 height 95
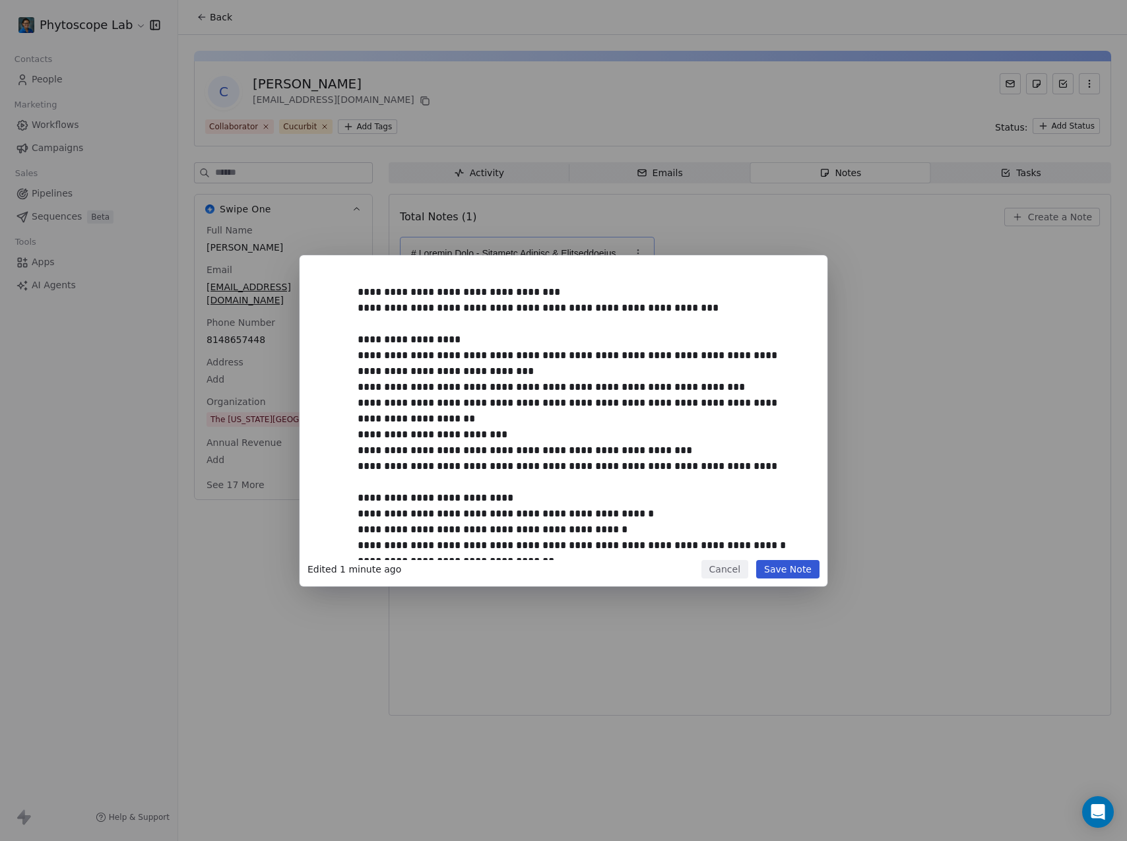
scroll to position [606, 0]
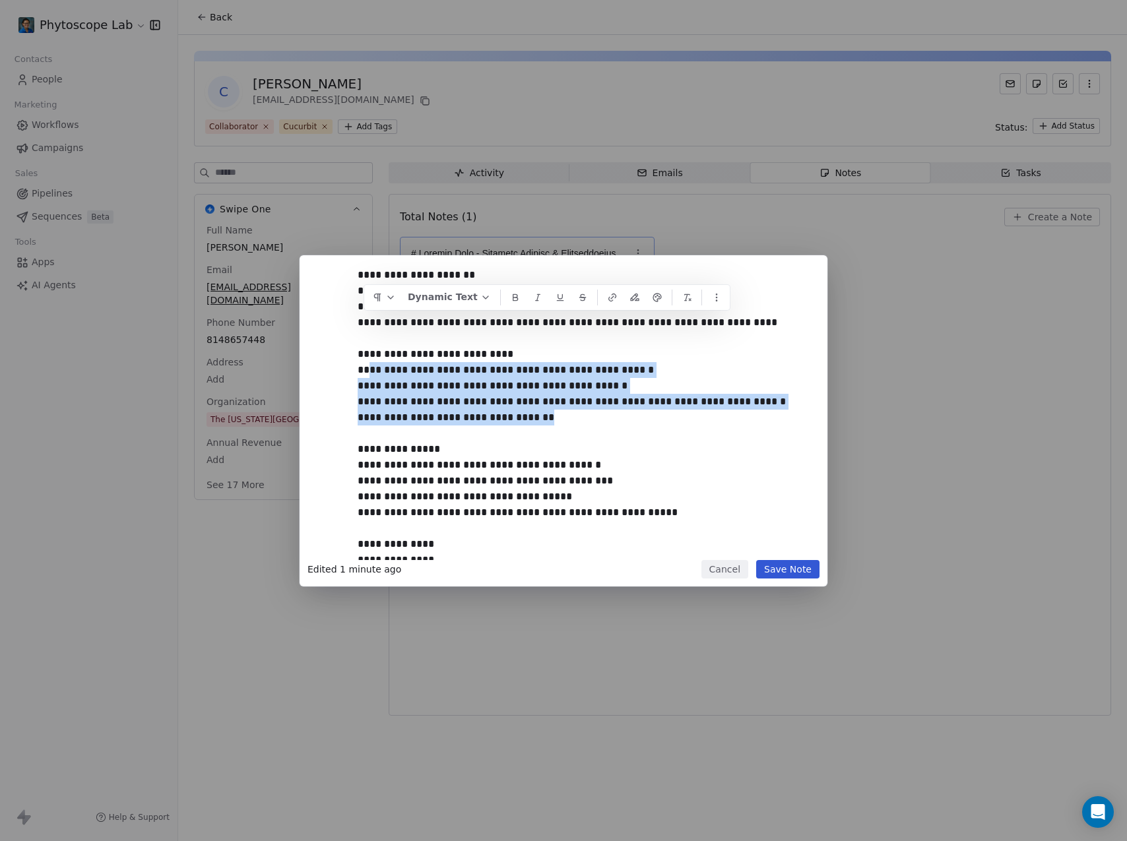
drag, startPoint x: 367, startPoint y: 320, endPoint x: 638, endPoint y: 372, distance: 275.6
click at [638, 372] on div at bounding box center [578, 108] width 441 height 887
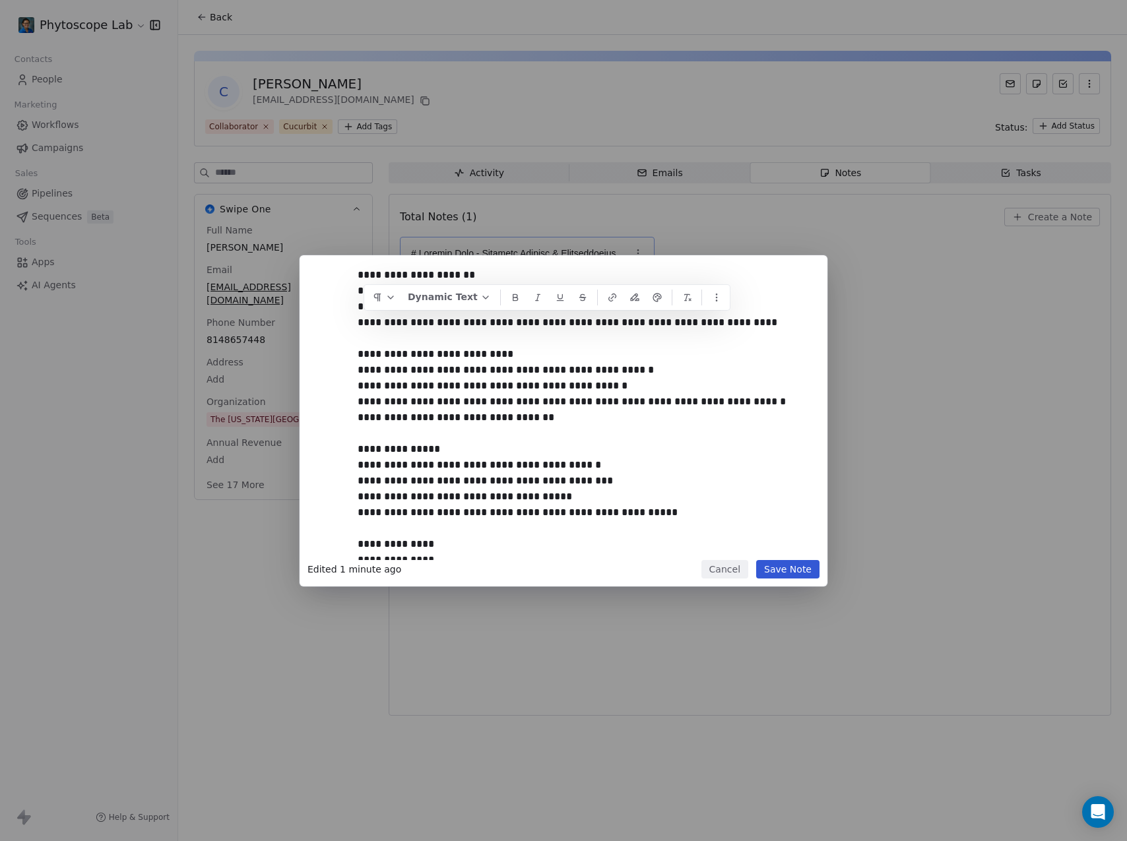
click at [601, 457] on div at bounding box center [578, 108] width 441 height 887
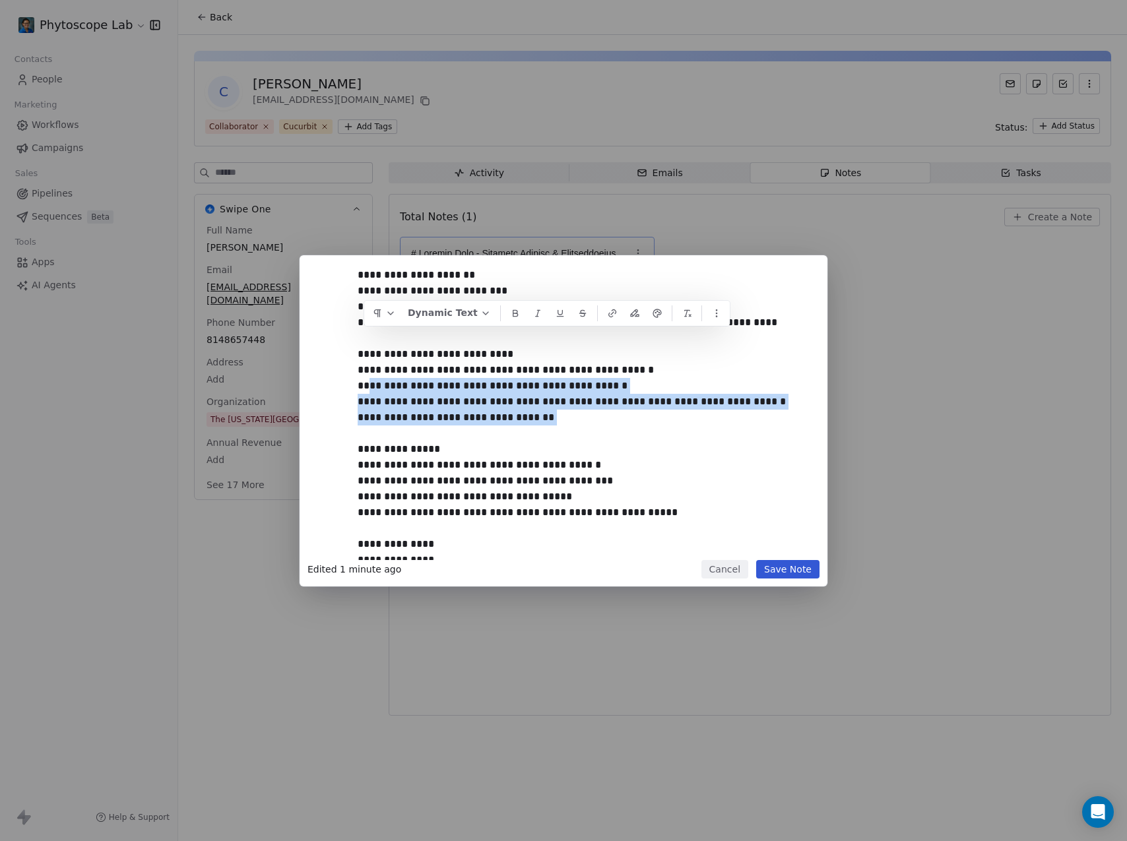
drag, startPoint x: 537, startPoint y: 378, endPoint x: 364, endPoint y: 332, distance: 179.0
click at [364, 332] on div at bounding box center [578, 108] width 441 height 887
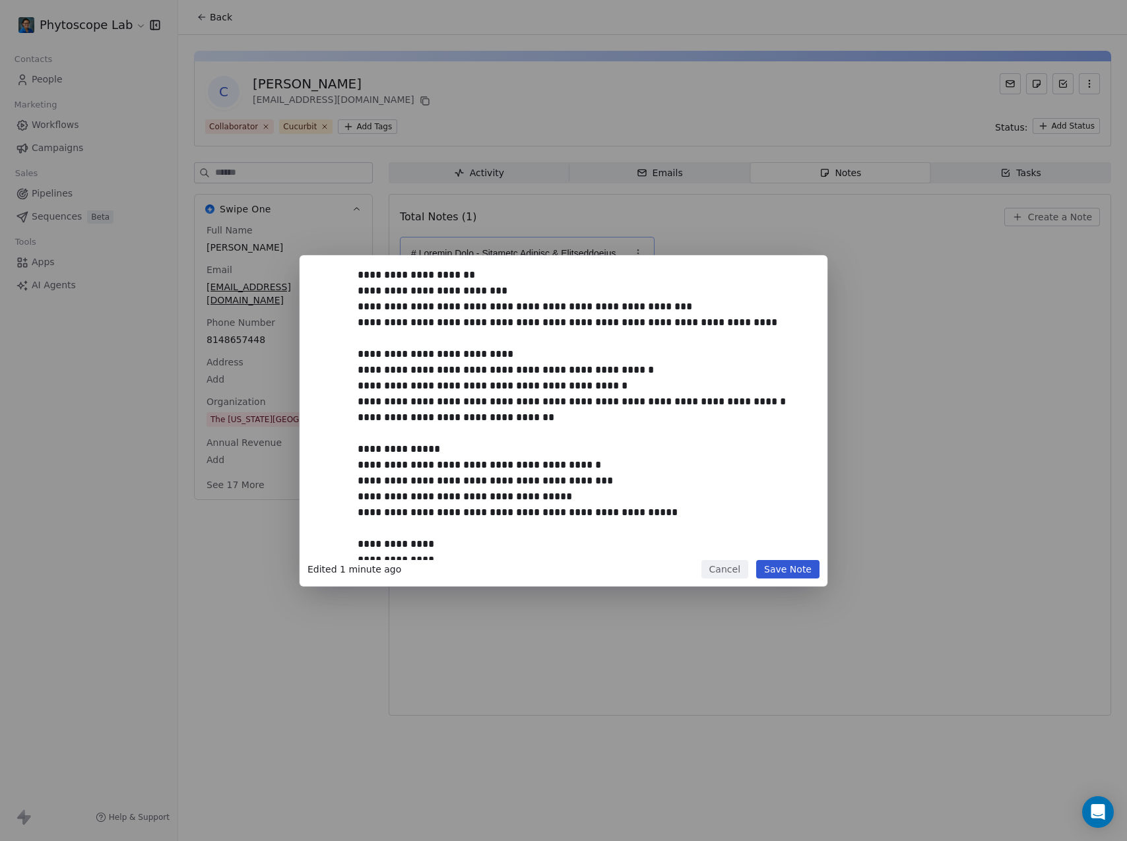
click at [489, 526] on div at bounding box center [578, 108] width 441 height 887
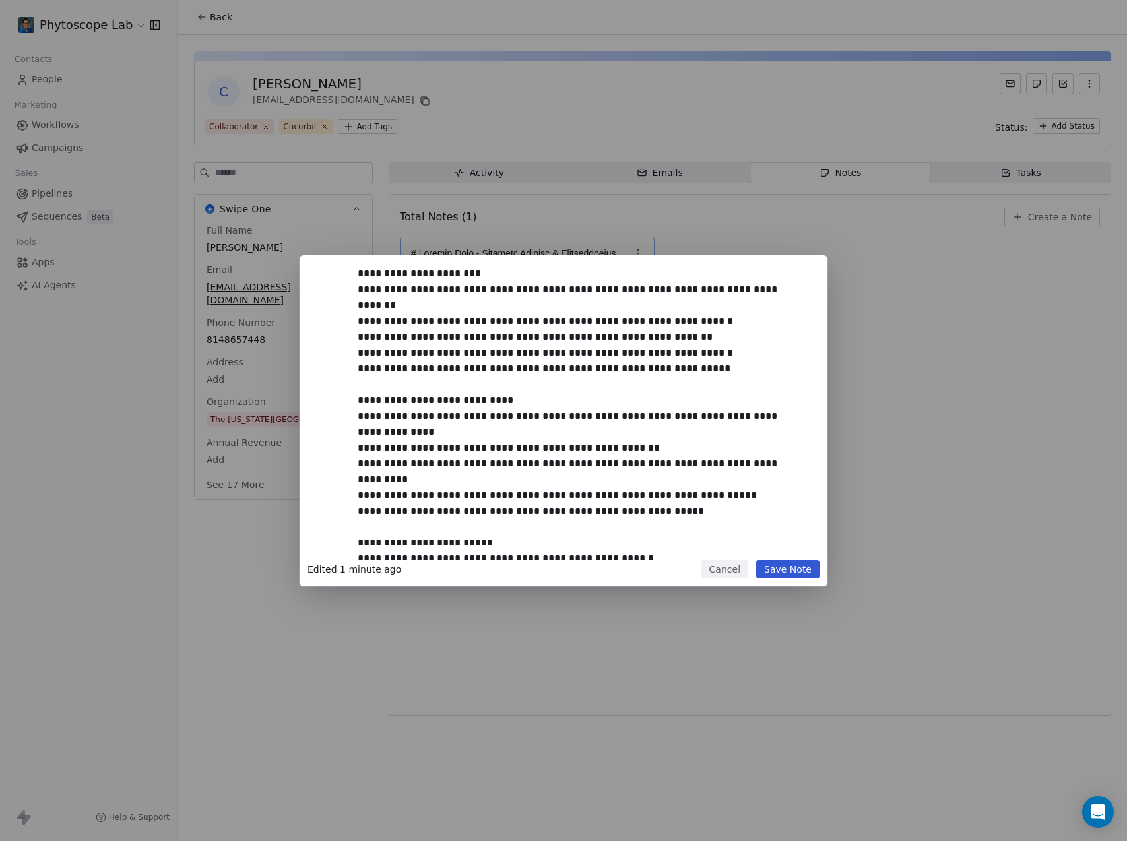
scroll to position [0, 0]
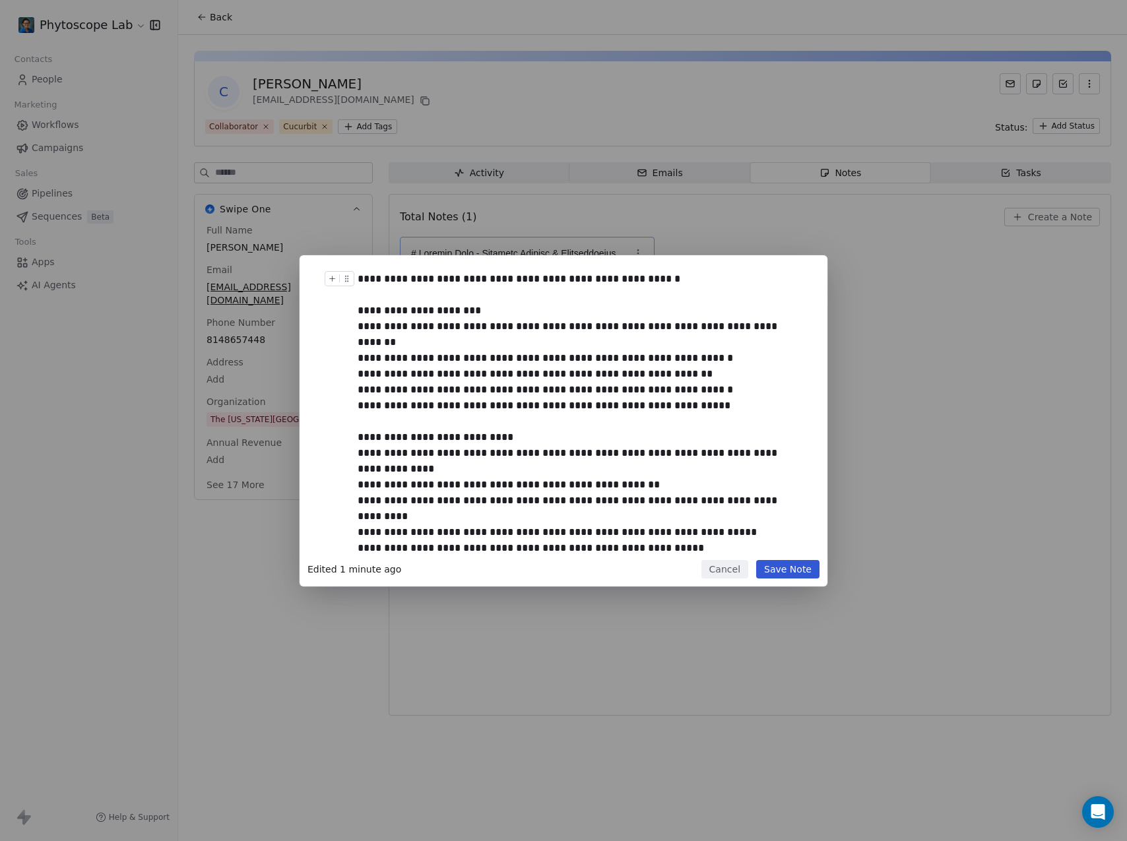
click at [726, 570] on button "Cancel" at bounding box center [725, 569] width 47 height 18
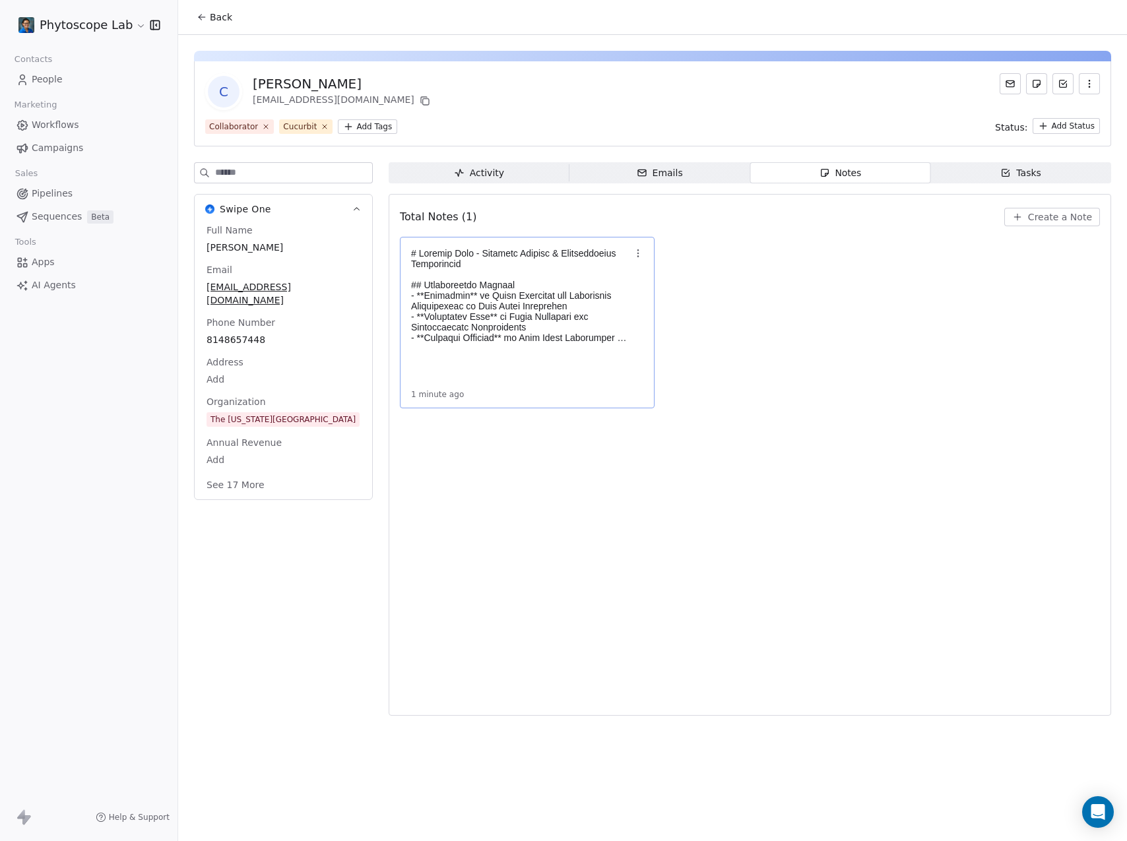
click at [1009, 170] on icon "button" at bounding box center [1005, 173] width 7 height 7
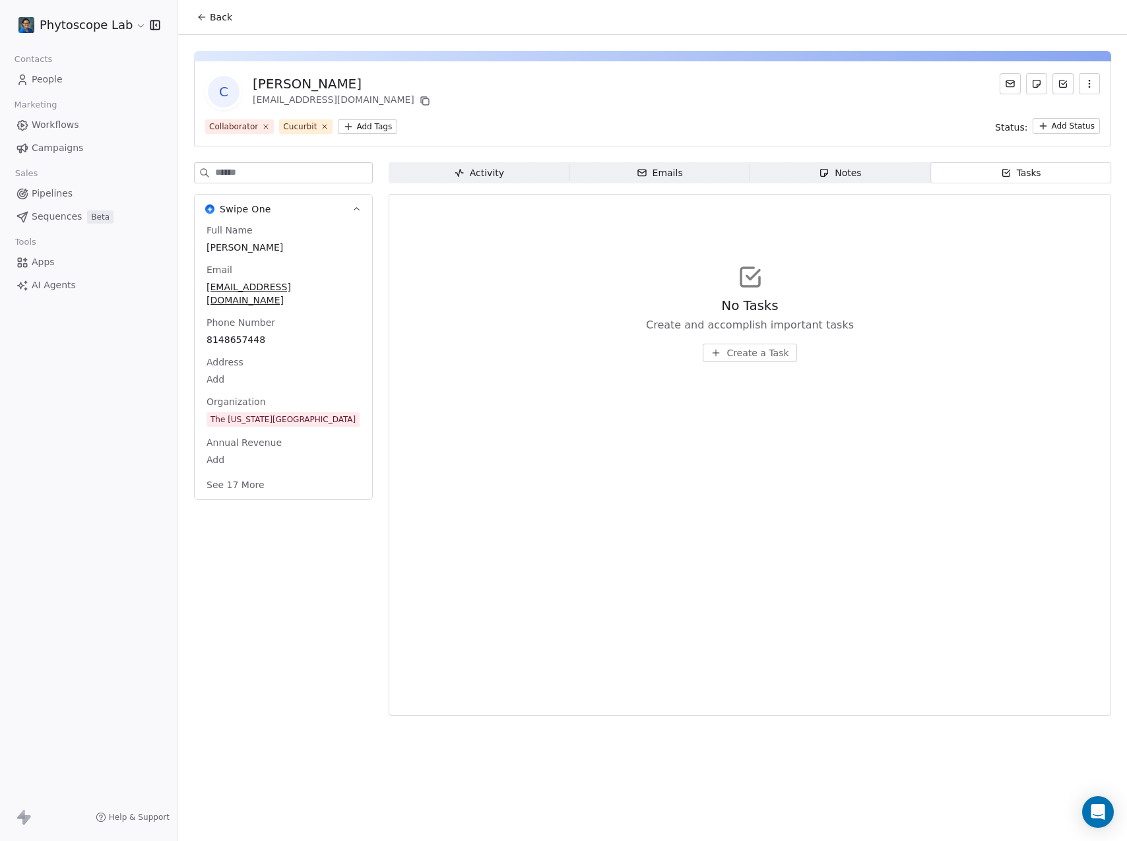
click at [751, 352] on span "Create a Task" at bounding box center [758, 352] width 62 height 13
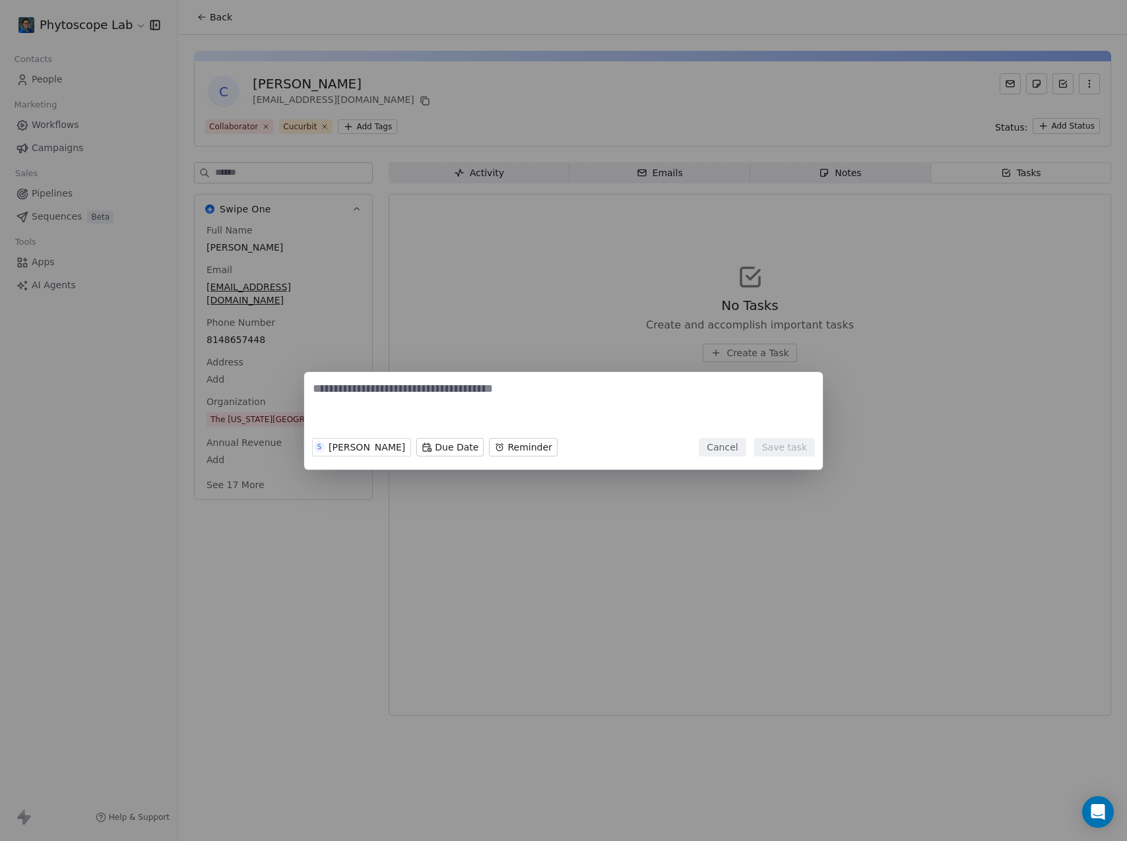
click at [525, 407] on textarea at bounding box center [564, 406] width 502 height 51
type textarea "**********"
click at [798, 449] on button "Save task" at bounding box center [784, 447] width 61 height 18
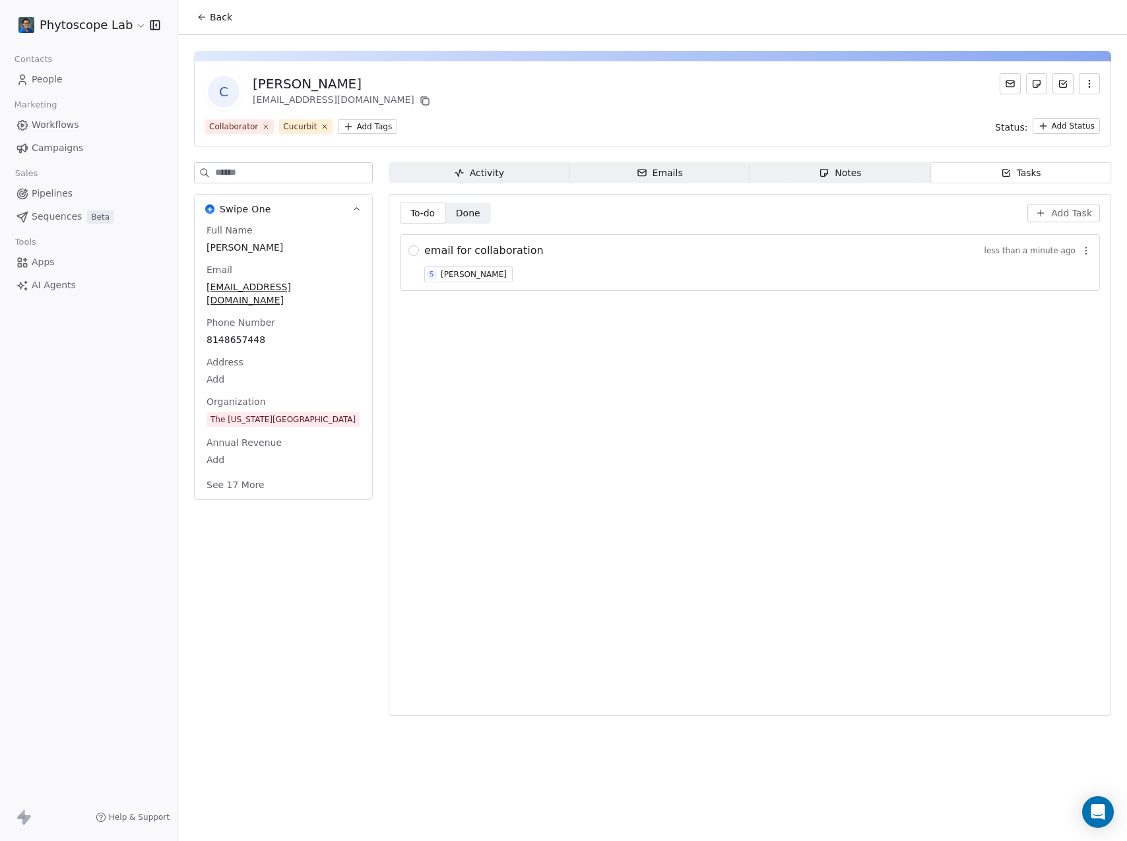
click at [1084, 249] on icon "button" at bounding box center [1086, 250] width 11 height 11
click at [865, 256] on div "email for collaboration less than a minute ago" at bounding box center [757, 251] width 667 height 16
click at [642, 180] on span "Emails Emails" at bounding box center [660, 172] width 181 height 21
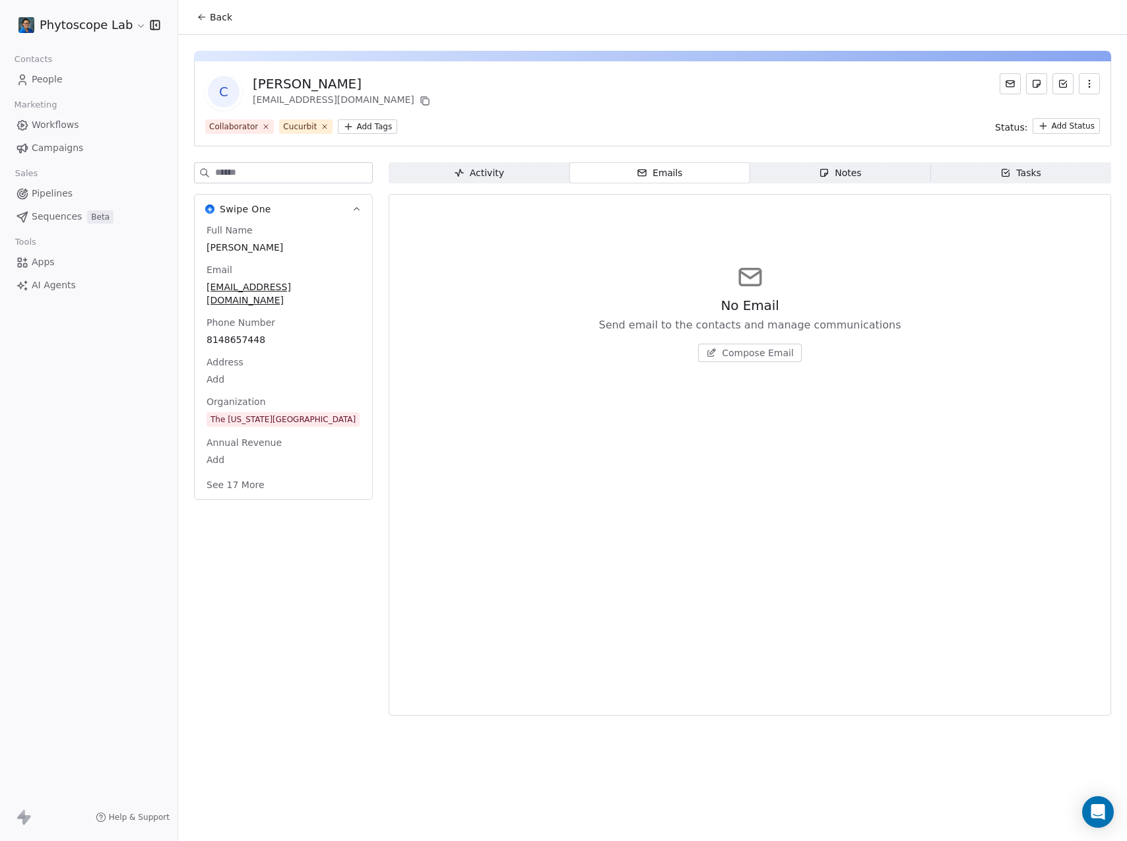
click at [464, 174] on icon "button" at bounding box center [459, 173] width 11 height 11
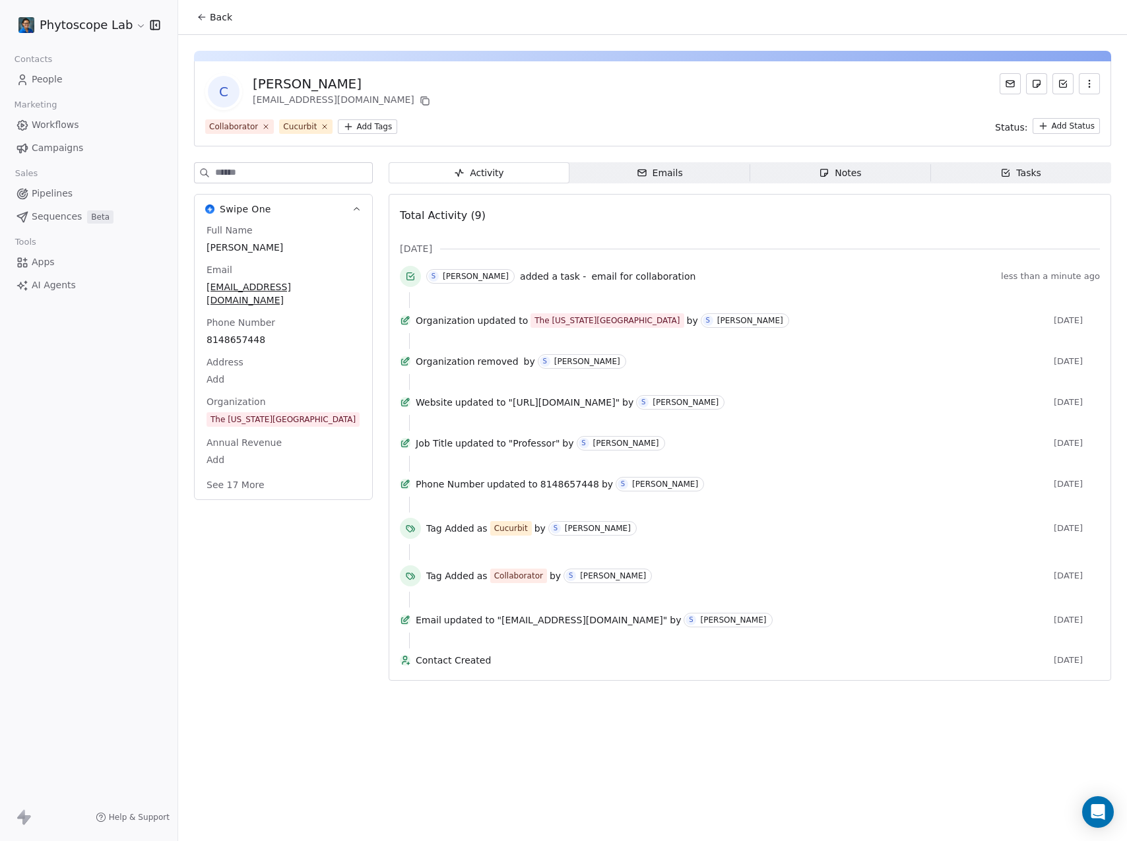
click at [851, 180] on span "Notes Notes" at bounding box center [840, 172] width 181 height 21
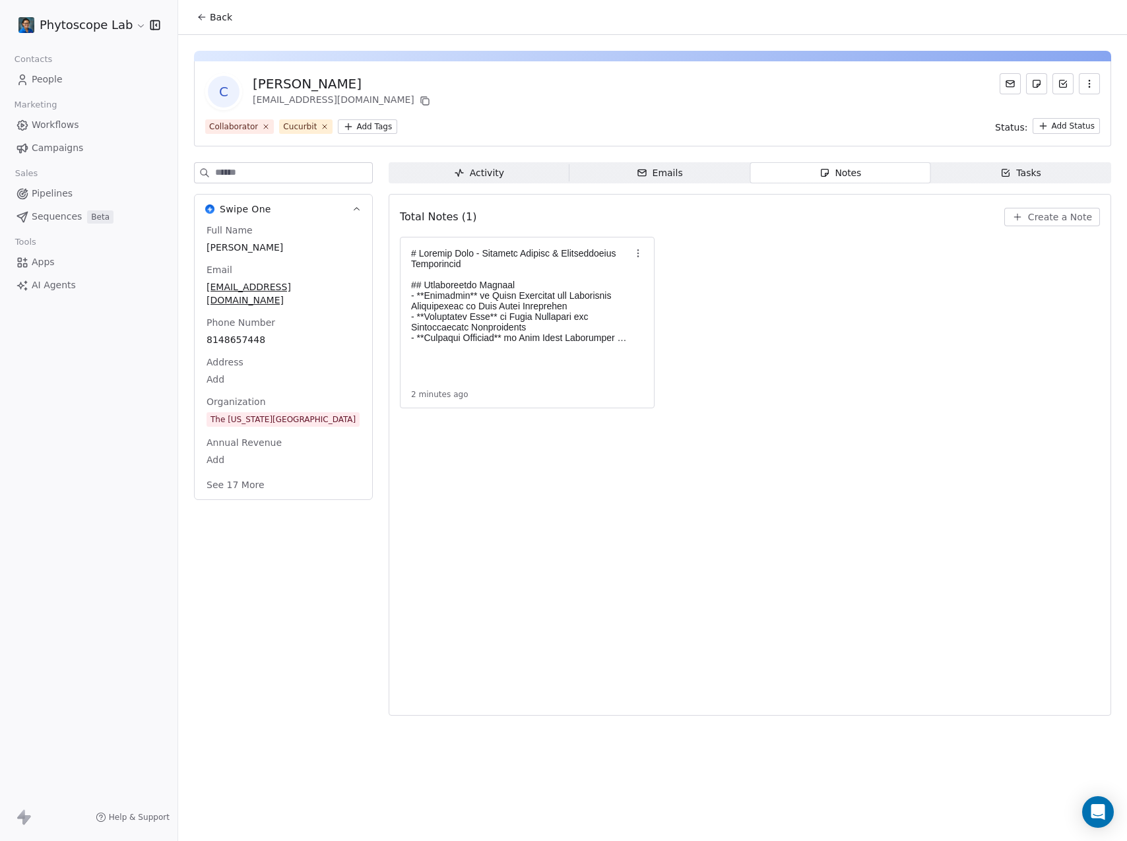
click at [639, 167] on div "Emails" at bounding box center [660, 173] width 46 height 14
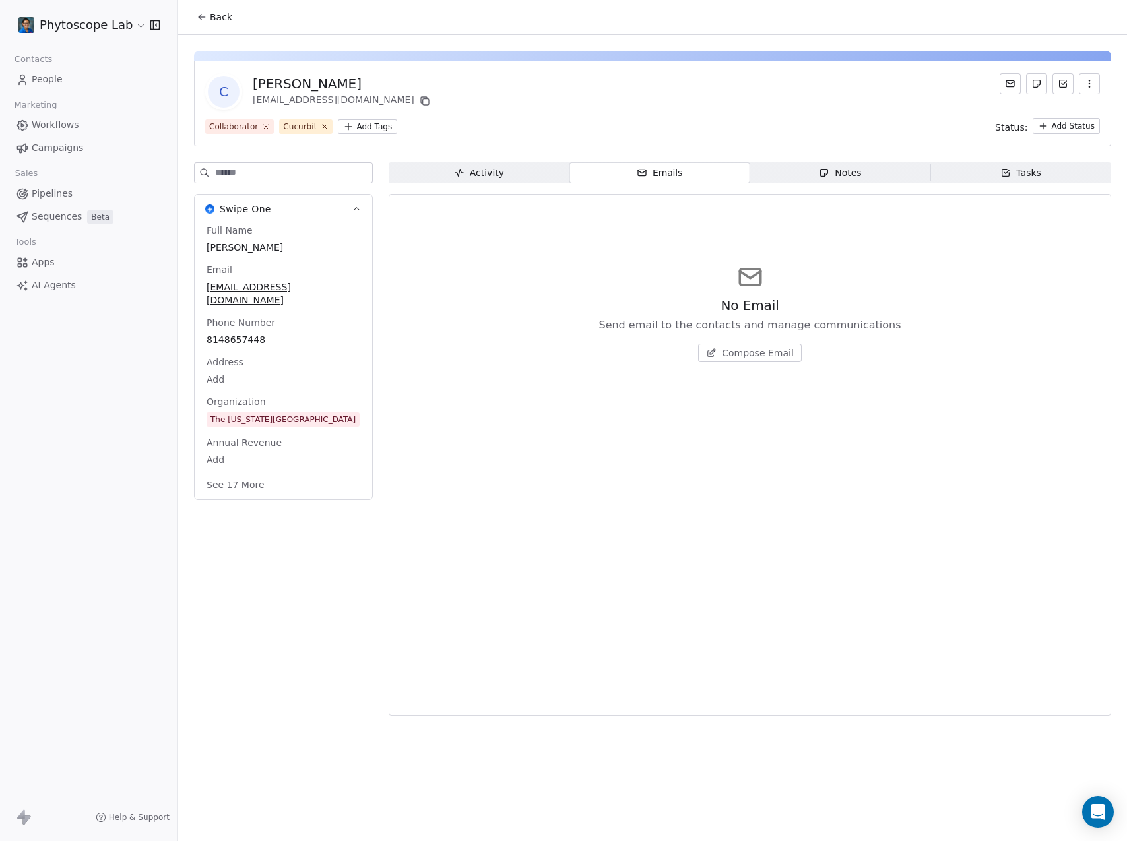
click at [43, 83] on span "People" at bounding box center [47, 80] width 31 height 14
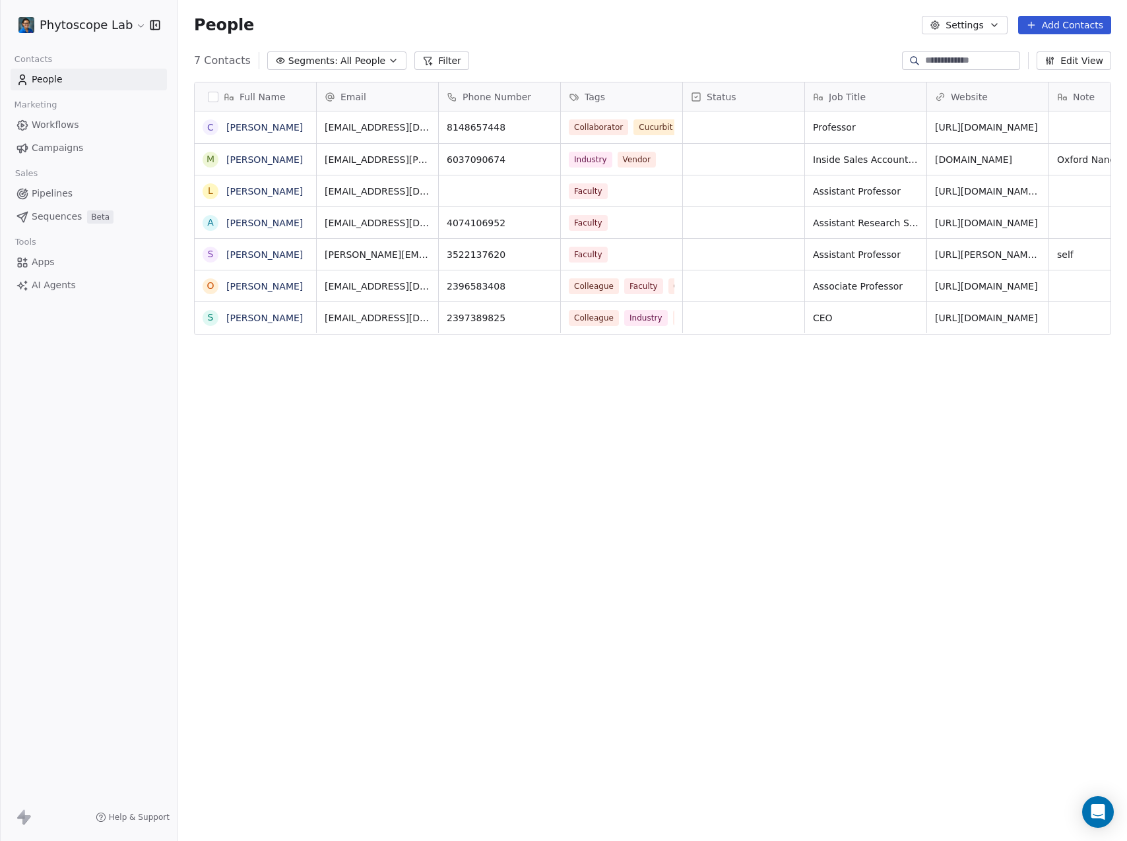
scroll to position [731, 939]
click at [30, 79] on link "People" at bounding box center [89, 80] width 156 height 22
click at [251, 165] on link "[PERSON_NAME]" at bounding box center [264, 159] width 77 height 11
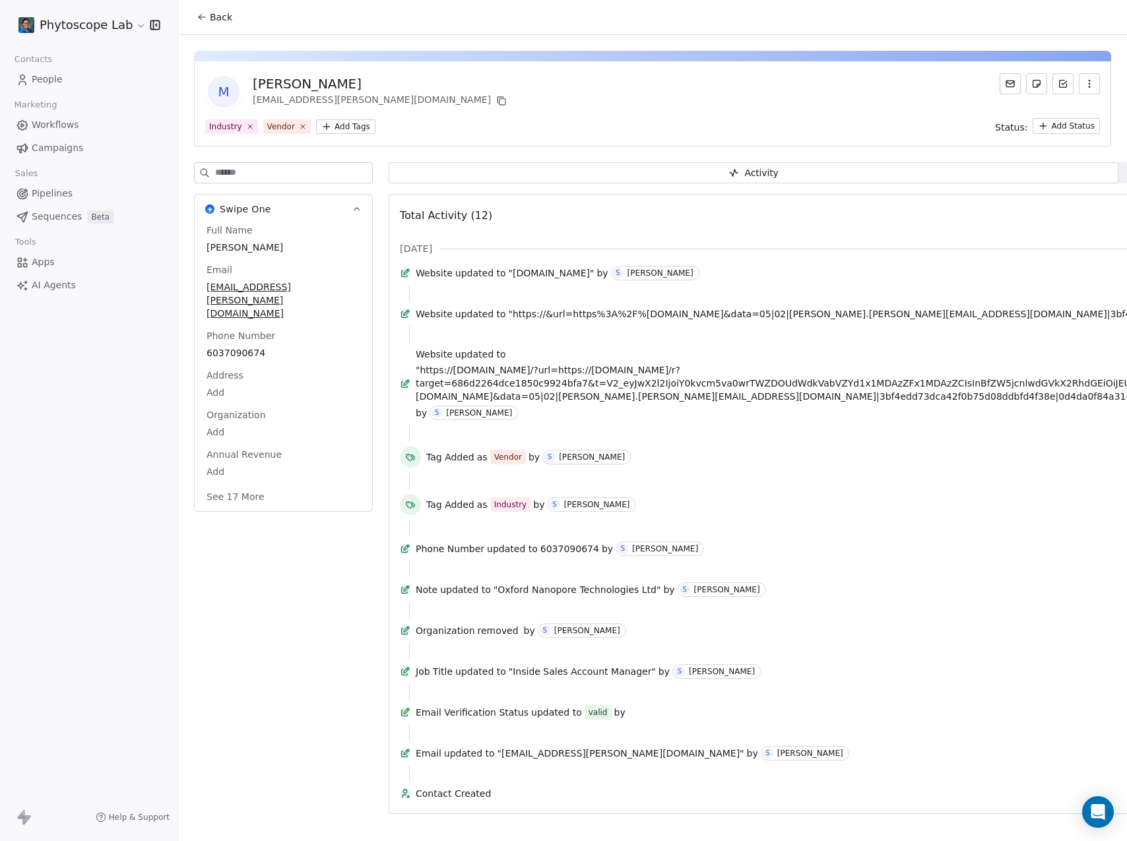
click at [312, 89] on div "[PERSON_NAME]" at bounding box center [381, 84] width 257 height 18
click at [321, 89] on div "[PERSON_NAME]" at bounding box center [381, 84] width 257 height 18
click at [318, 85] on div "[PERSON_NAME]" at bounding box center [381, 84] width 257 height 18
click at [461, 166] on div "M [PERSON_NAME] [PERSON_NAME][EMAIL_ADDRESS][PERSON_NAME][DOMAIN_NAME] Industry…" at bounding box center [652, 428] width 949 height 787
click at [254, 243] on span "[PERSON_NAME]" at bounding box center [284, 247] width 154 height 13
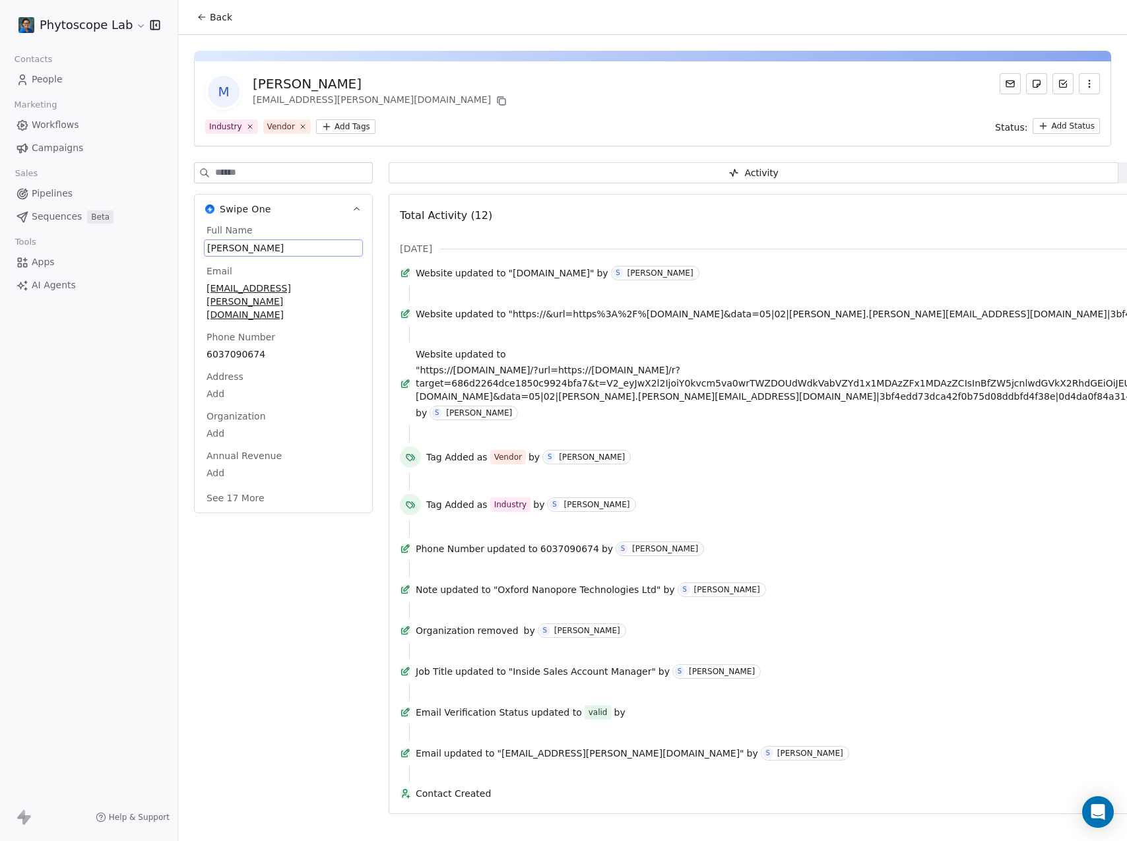
click at [253, 248] on span "[PERSON_NAME]" at bounding box center [283, 248] width 152 height 13
click at [252, 249] on span "[PERSON_NAME]" at bounding box center [283, 248] width 152 height 13
click at [252, 249] on textarea "**********" at bounding box center [278, 260] width 147 height 41
click at [255, 252] on textarea "**********" at bounding box center [278, 260] width 147 height 41
type textarea "**********"
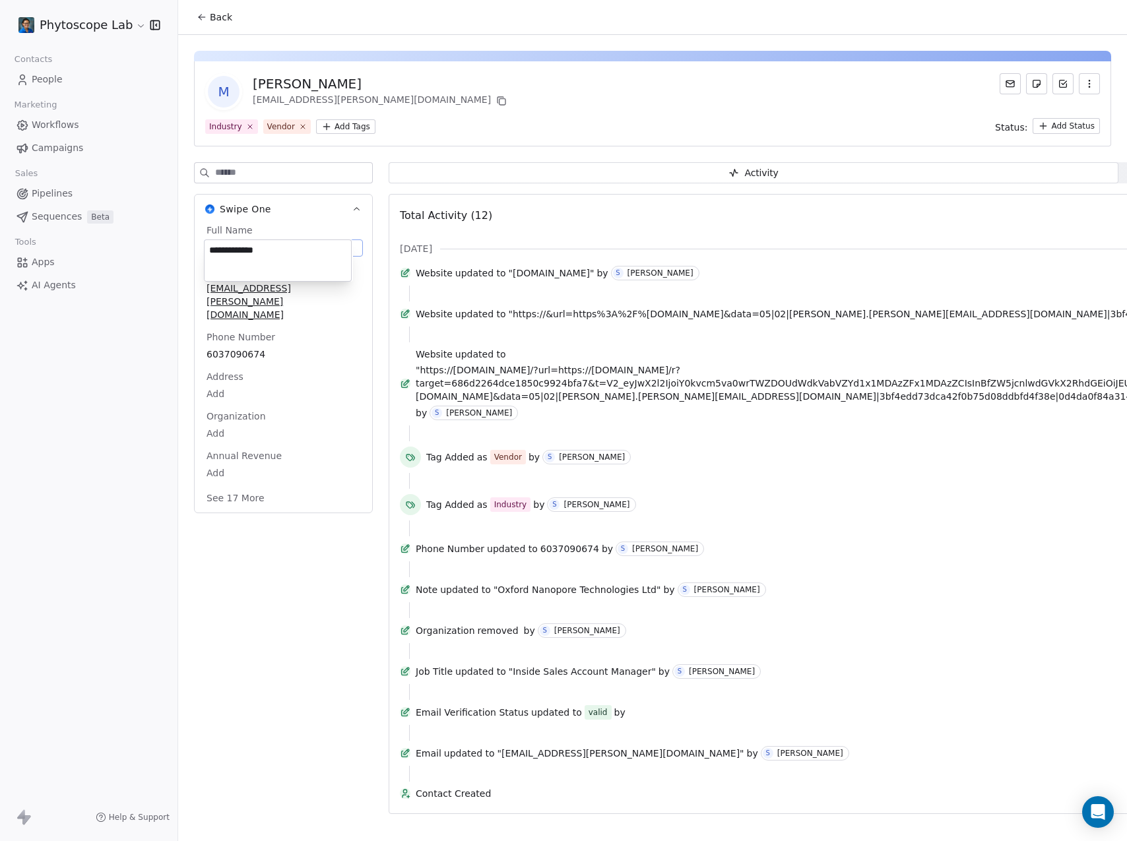
click at [917, 122] on html "Phytoscope Lab Contacts People Marketing Workflows Campaigns Sales Pipelines Se…" at bounding box center [563, 420] width 1127 height 841
click at [215, 15] on span "Back" at bounding box center [221, 17] width 22 height 13
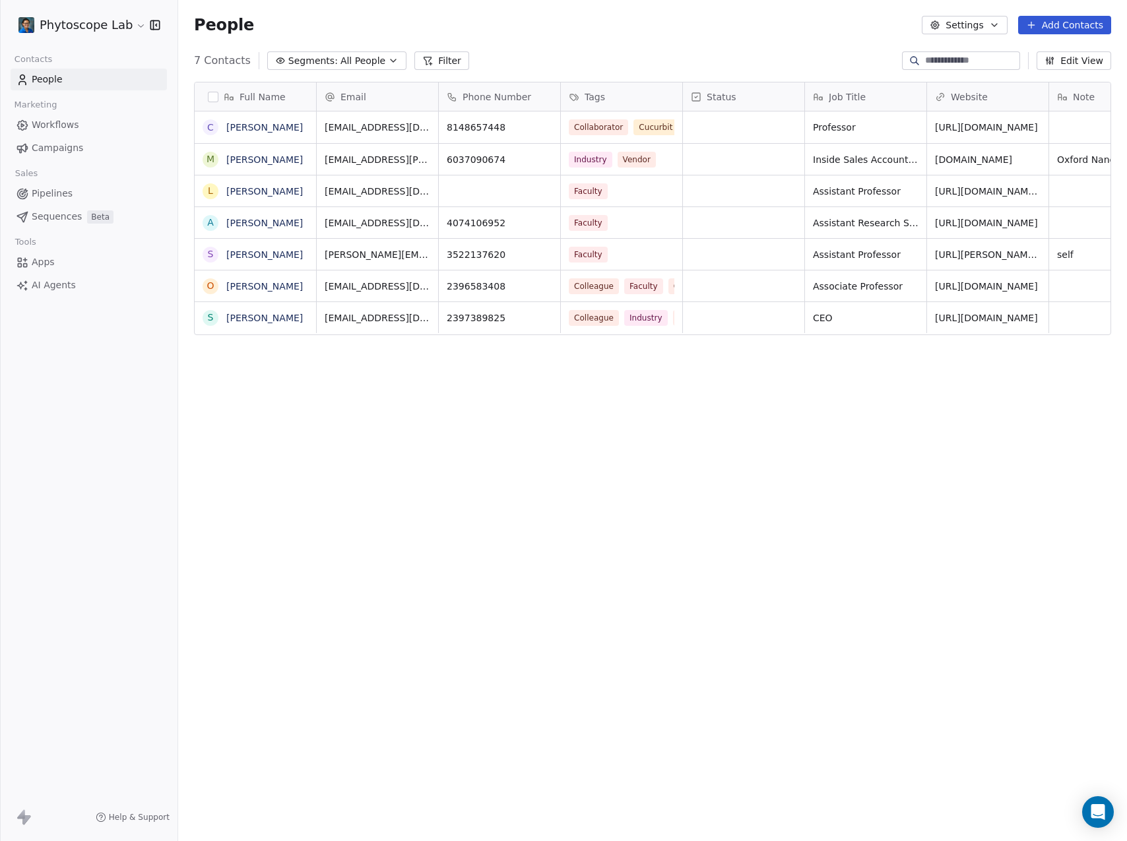
scroll to position [731, 939]
click at [61, 213] on span "Sequences" at bounding box center [57, 217] width 50 height 14
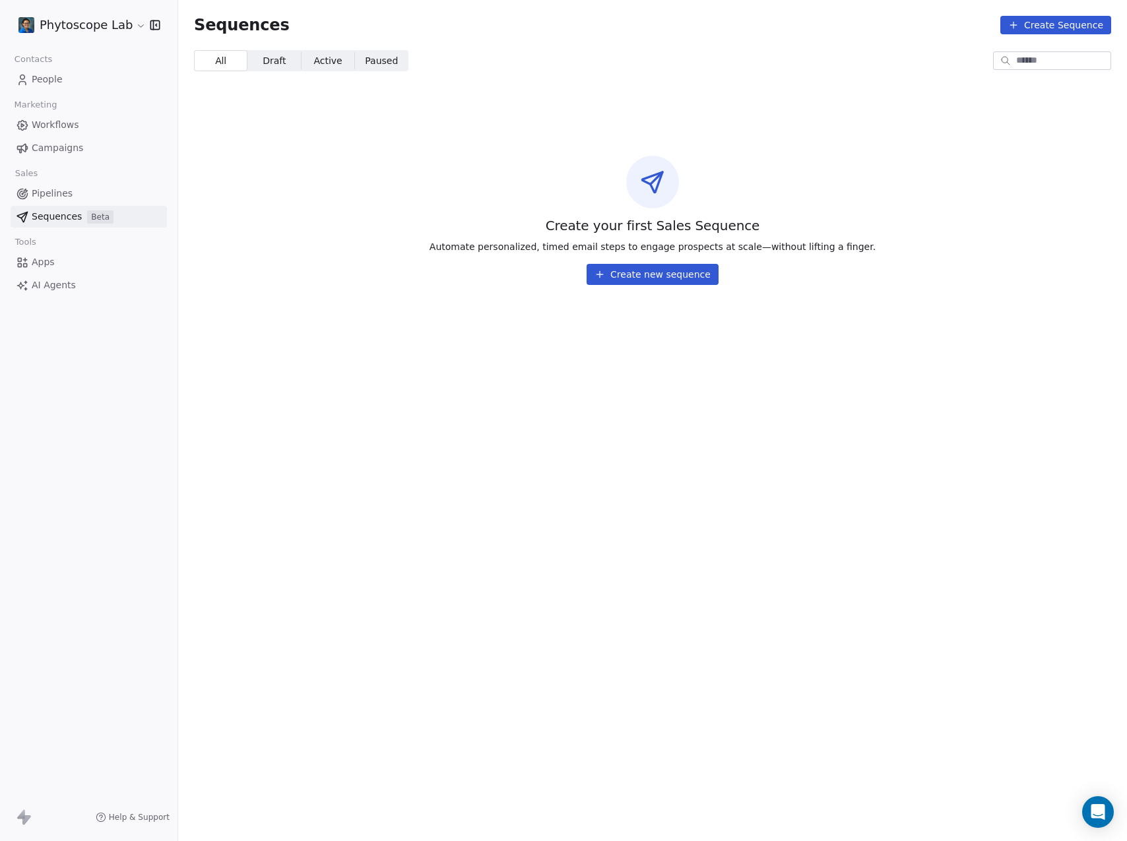
click at [55, 187] on span "Pipelines" at bounding box center [52, 194] width 41 height 14
